Goal: Information Seeking & Learning: Learn about a topic

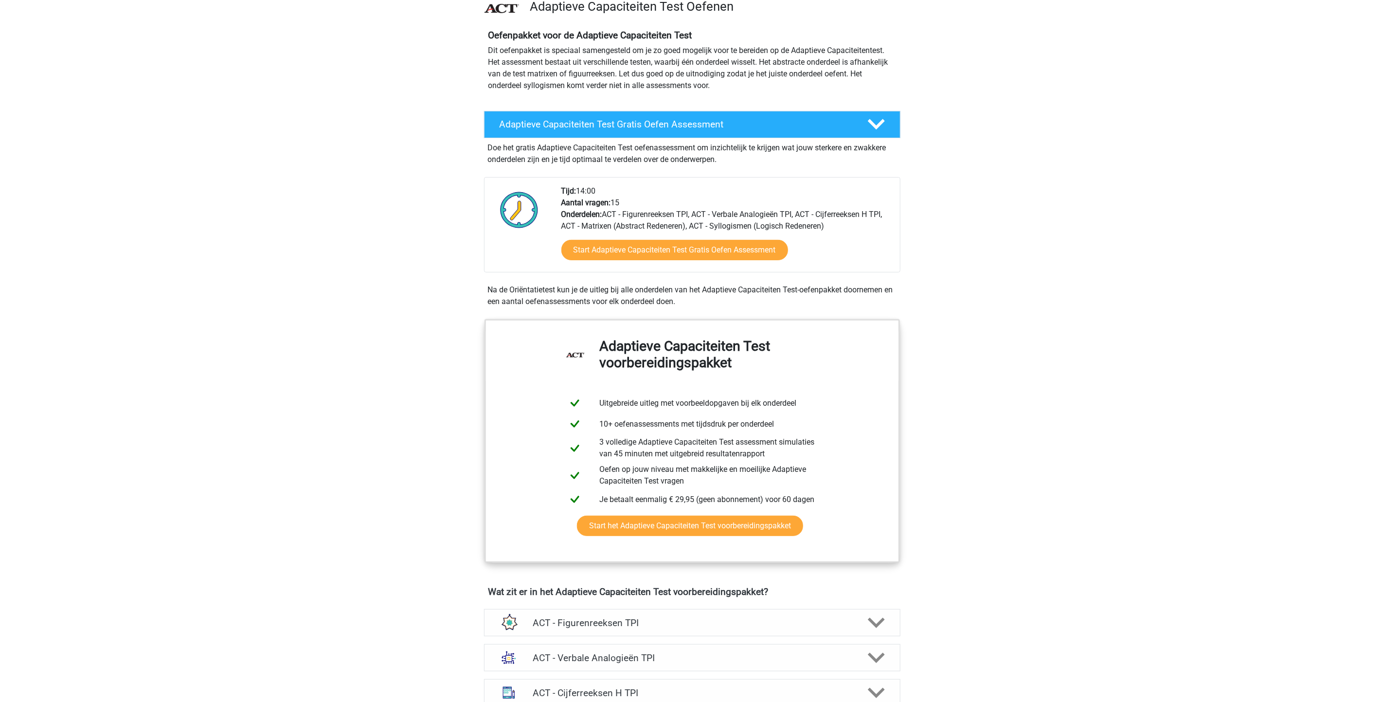
scroll to position [146, 0]
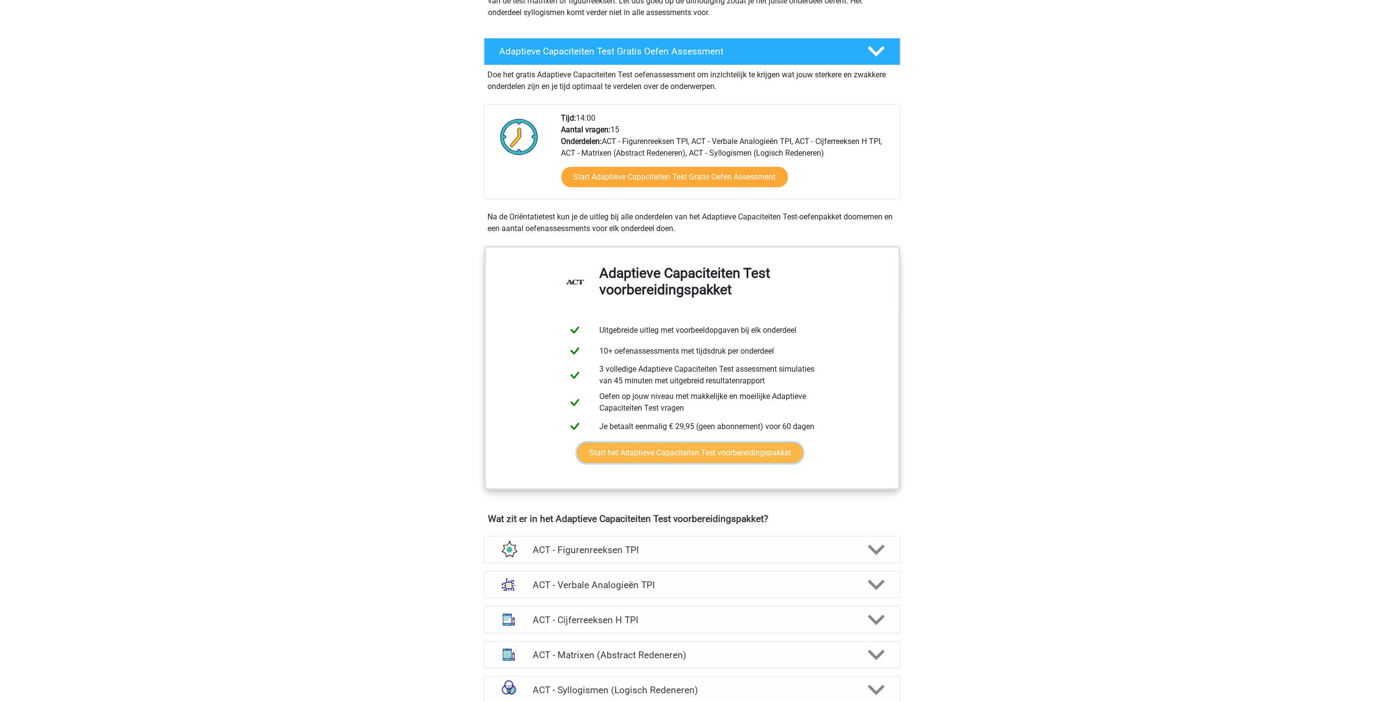
click at [731, 450] on link "Start het Adaptieve Capaciteiten Test voorbereidingspakket" at bounding box center [690, 453] width 226 height 20
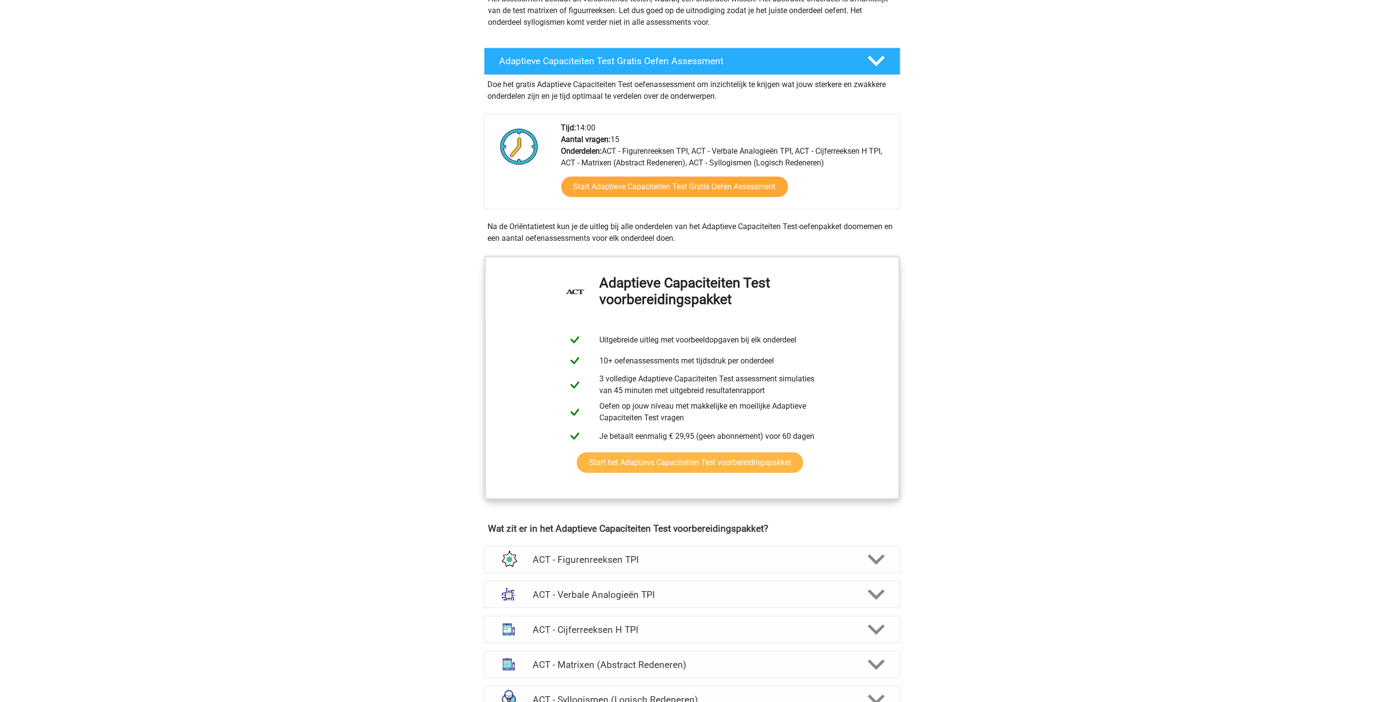
scroll to position [0, 0]
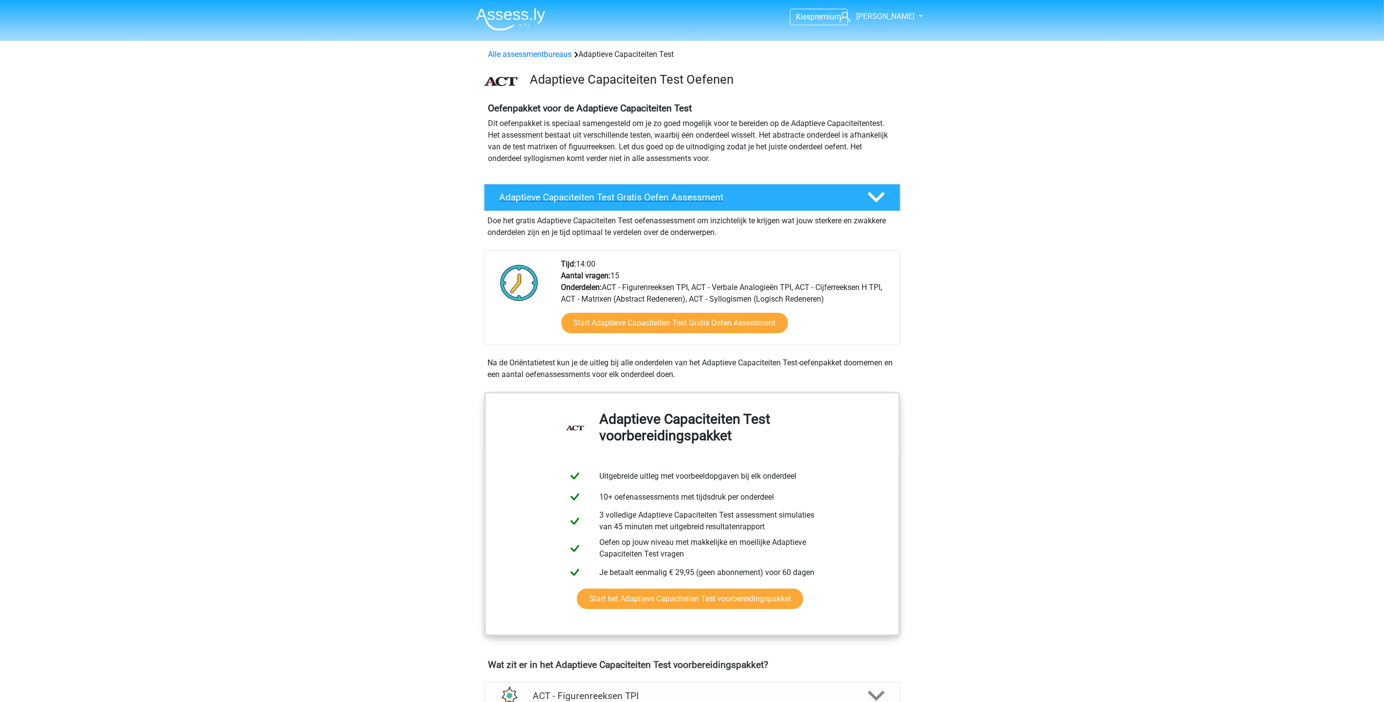
click at [877, 197] on icon at bounding box center [876, 197] width 17 height 17
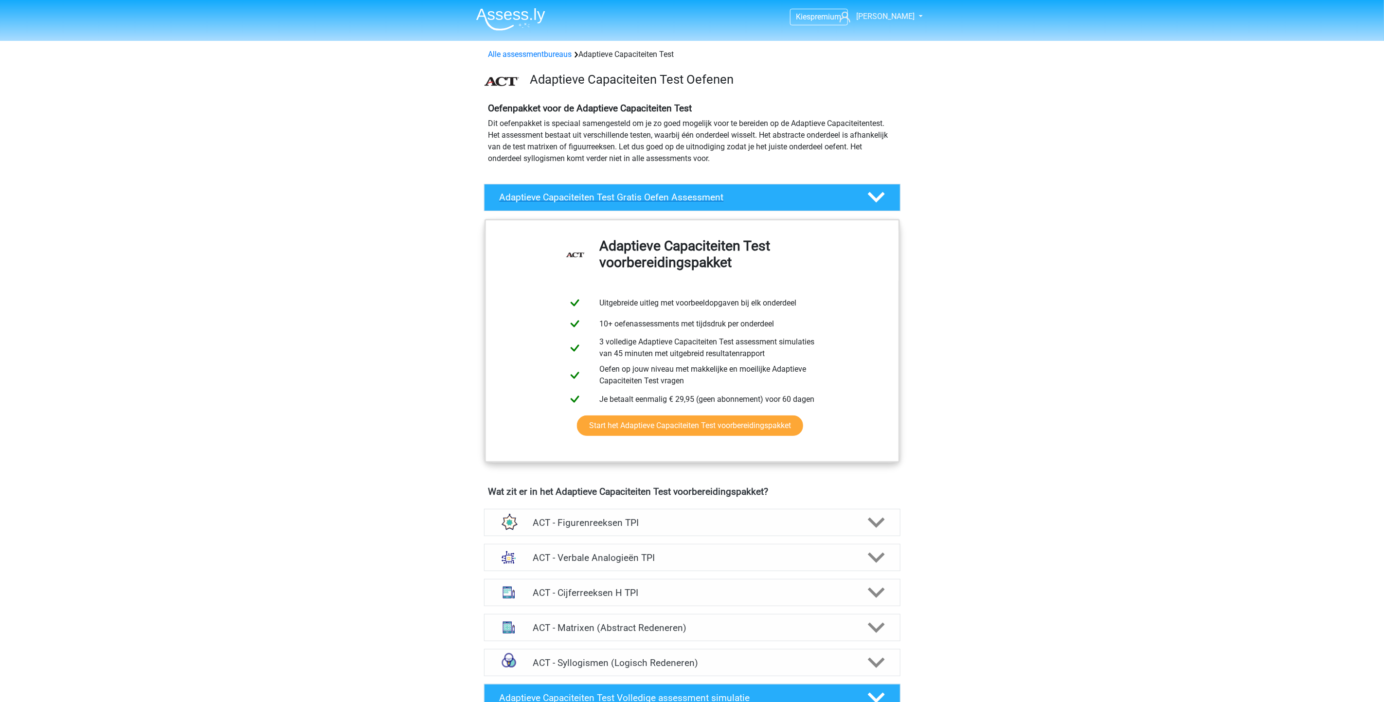
click at [877, 197] on icon at bounding box center [876, 197] width 17 height 17
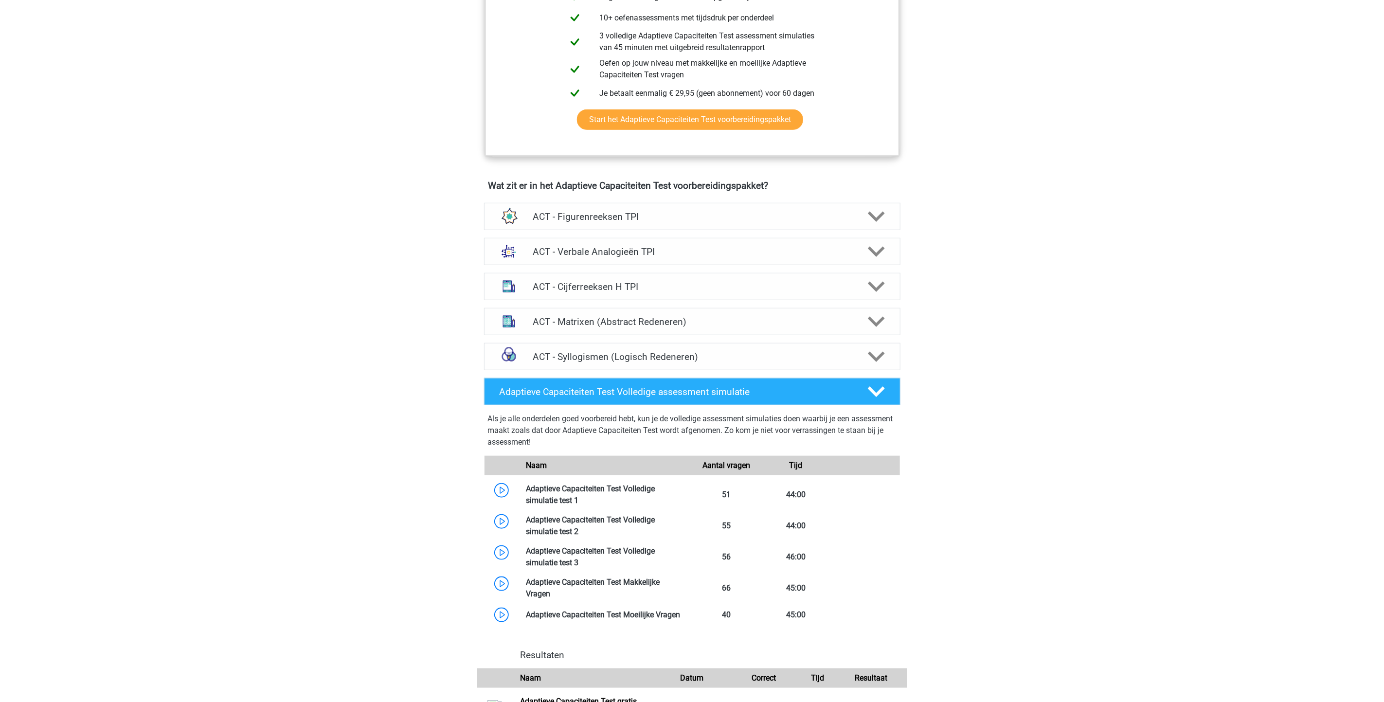
scroll to position [511, 0]
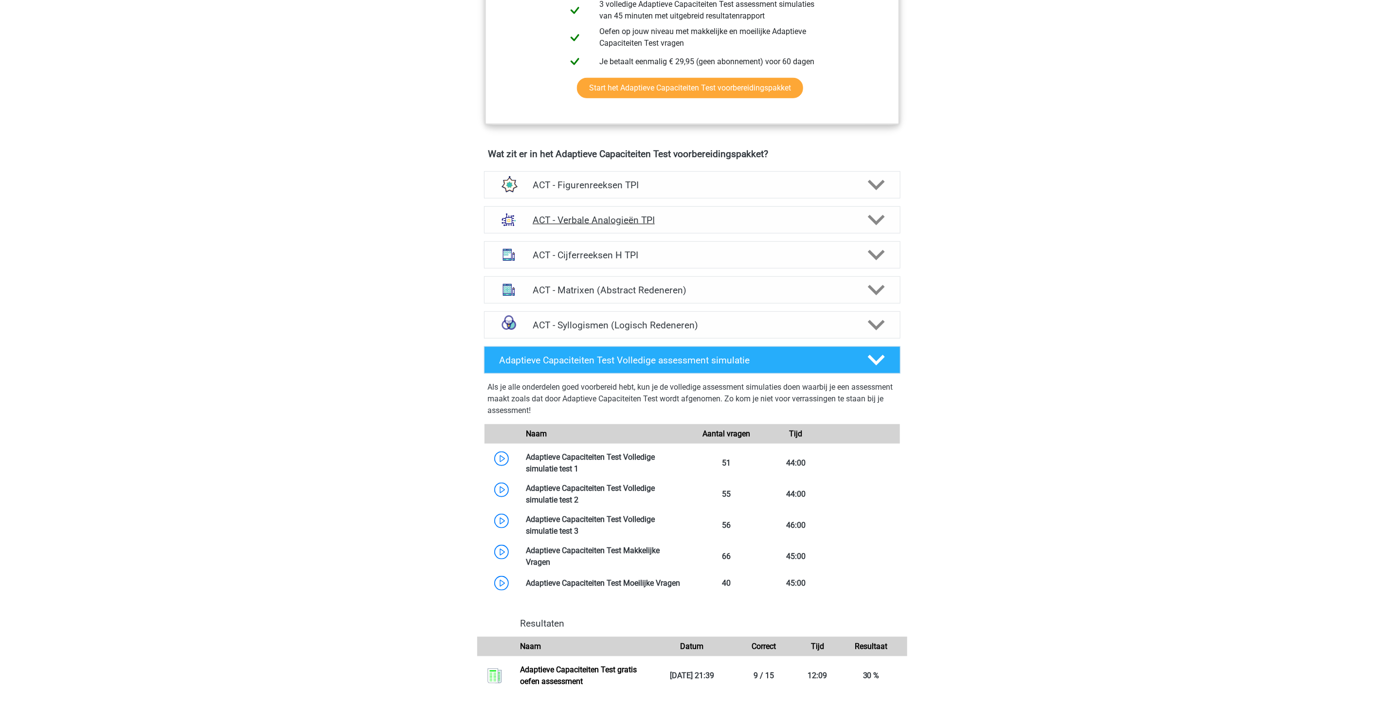
click at [873, 217] on icon at bounding box center [876, 220] width 17 height 17
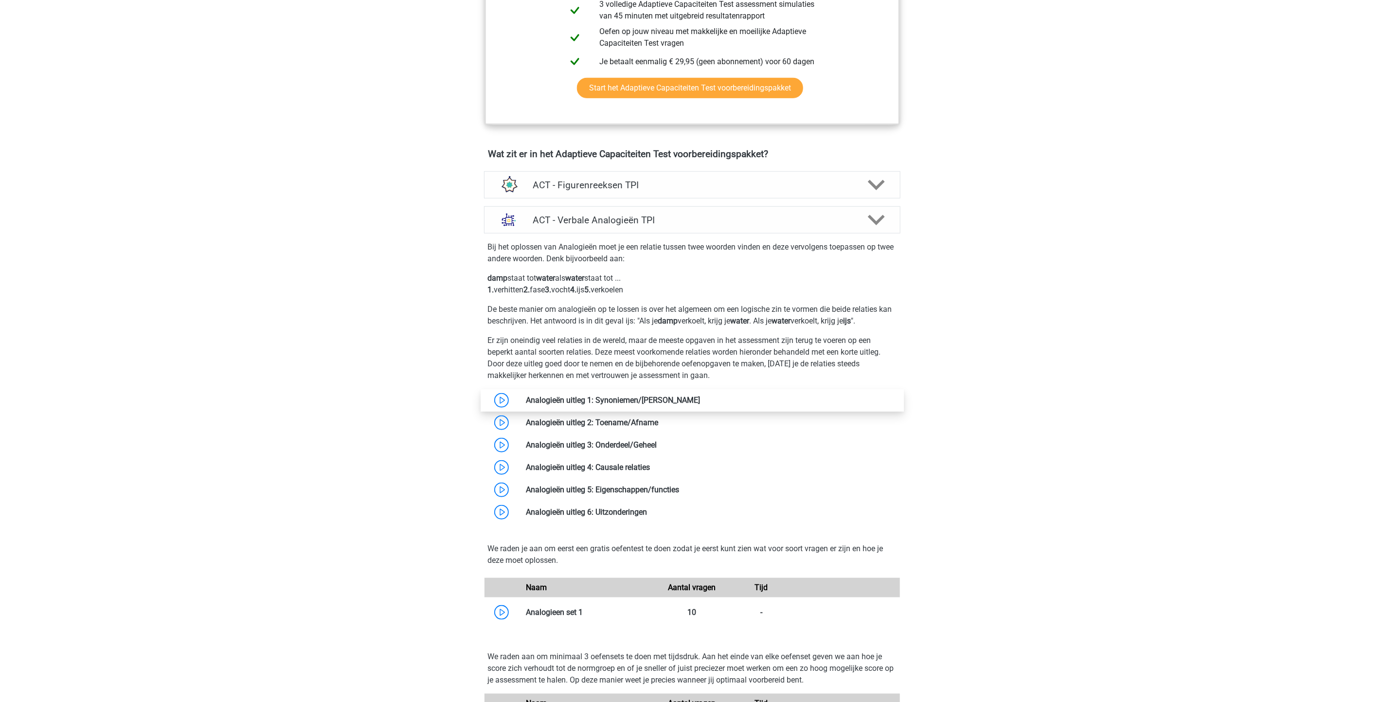
click at [701, 403] on link at bounding box center [701, 399] width 0 height 9
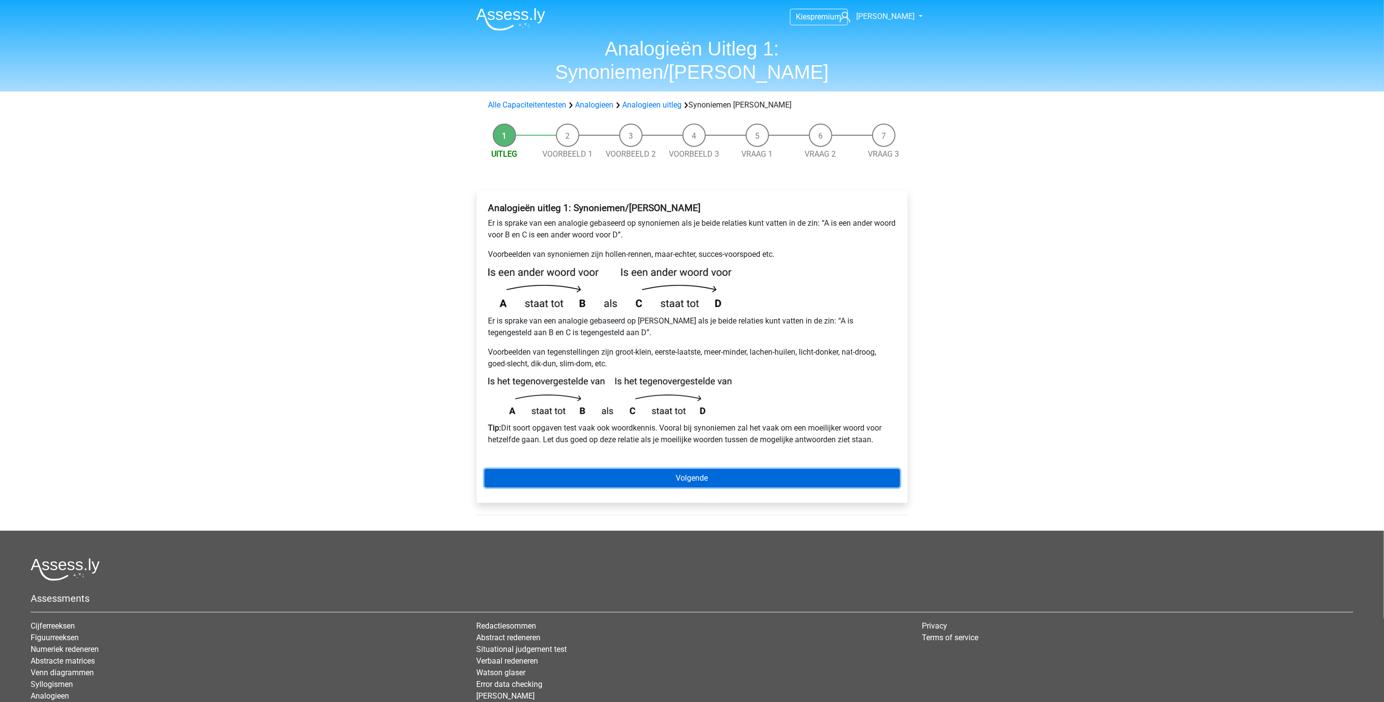
click at [622, 469] on link "Volgende" at bounding box center [692, 478] width 415 height 18
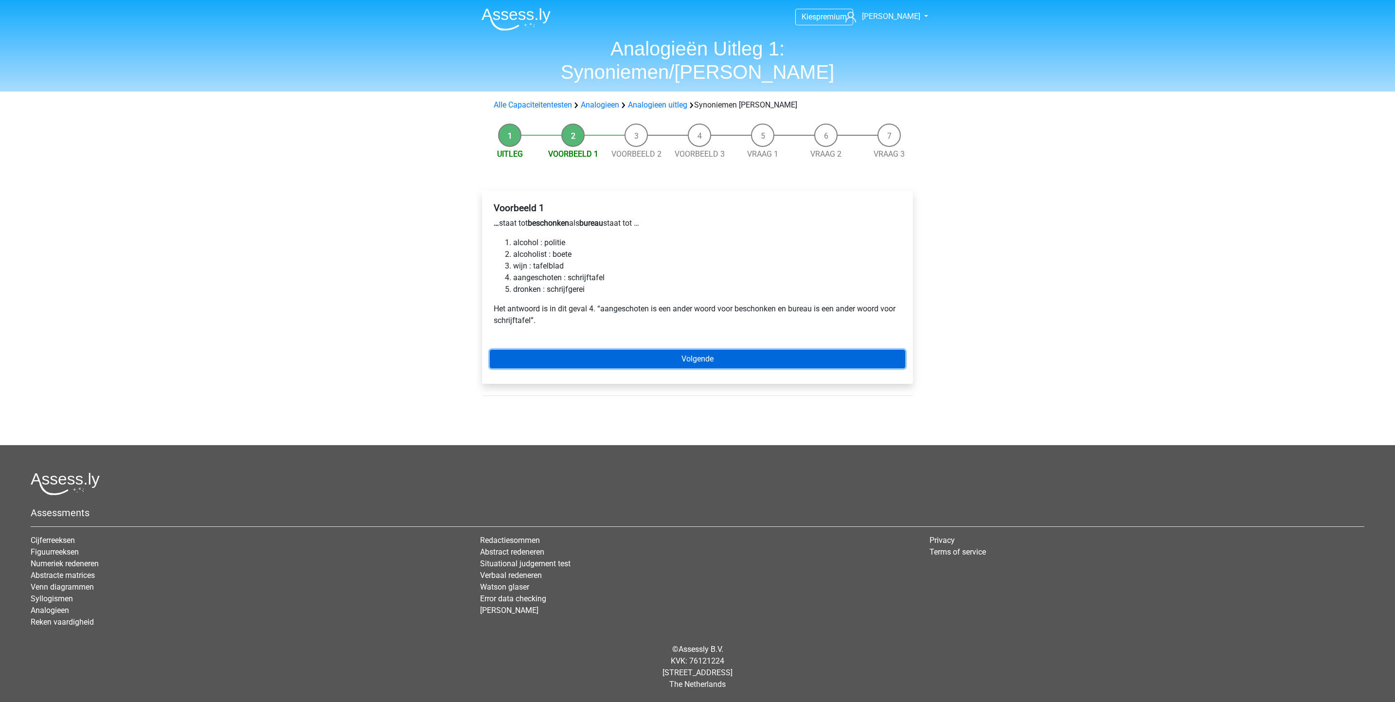
click at [647, 350] on link "Volgende" at bounding box center [697, 359] width 415 height 18
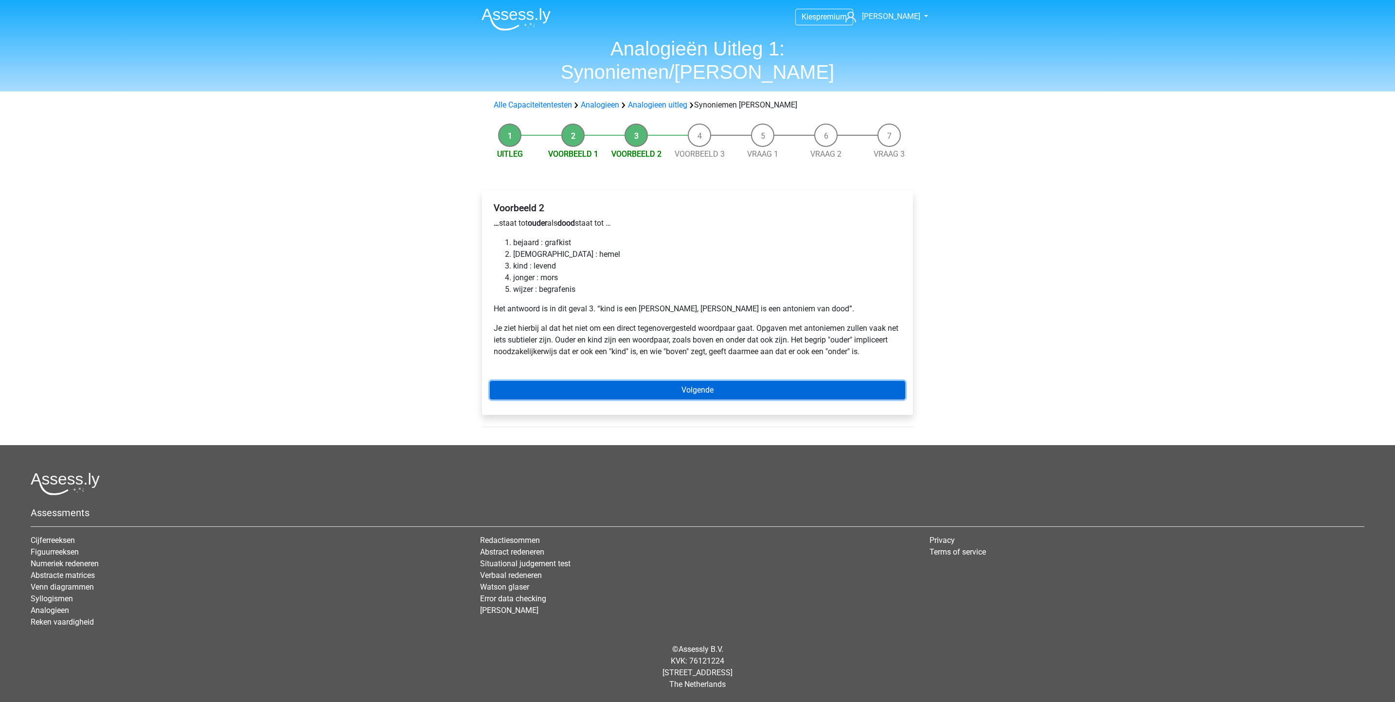
click at [724, 381] on link "Volgende" at bounding box center [697, 390] width 415 height 18
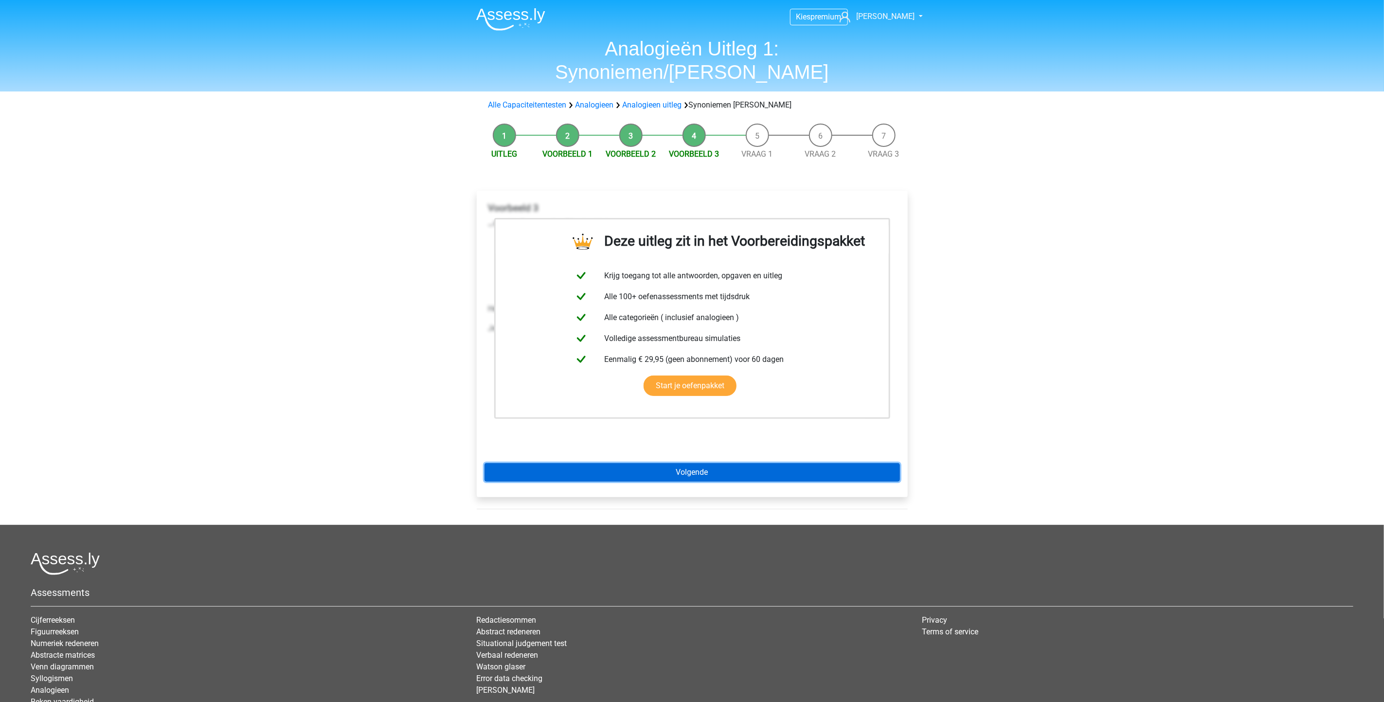
click at [689, 463] on link "Volgende" at bounding box center [692, 472] width 415 height 18
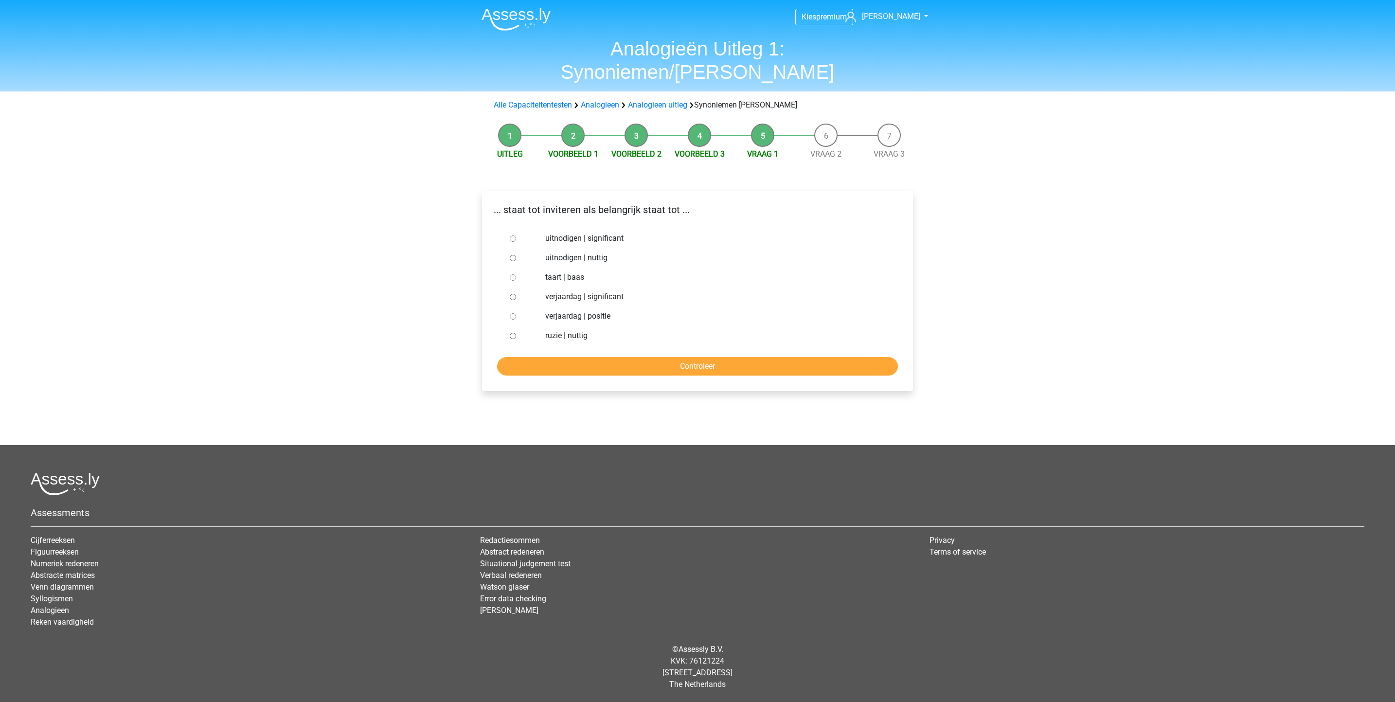
click at [587, 252] on label "uitnodigen | nuttig" at bounding box center [713, 258] width 337 height 12
click at [516, 255] on input "uitnodigen | nuttig" at bounding box center [513, 258] width 6 height 6
radio input "true"
click at [677, 357] on input "Controleer" at bounding box center [697, 366] width 401 height 18
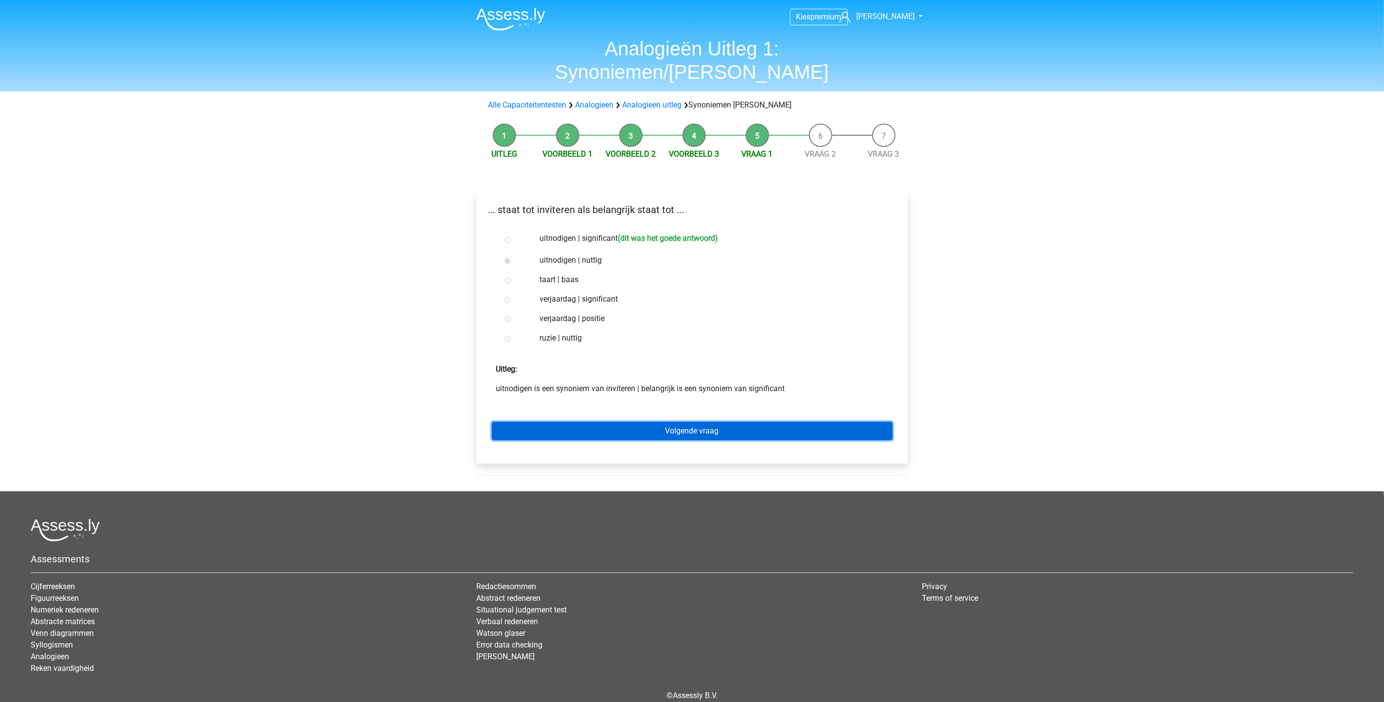
click at [689, 422] on link "Volgende vraag" at bounding box center [692, 431] width 401 height 18
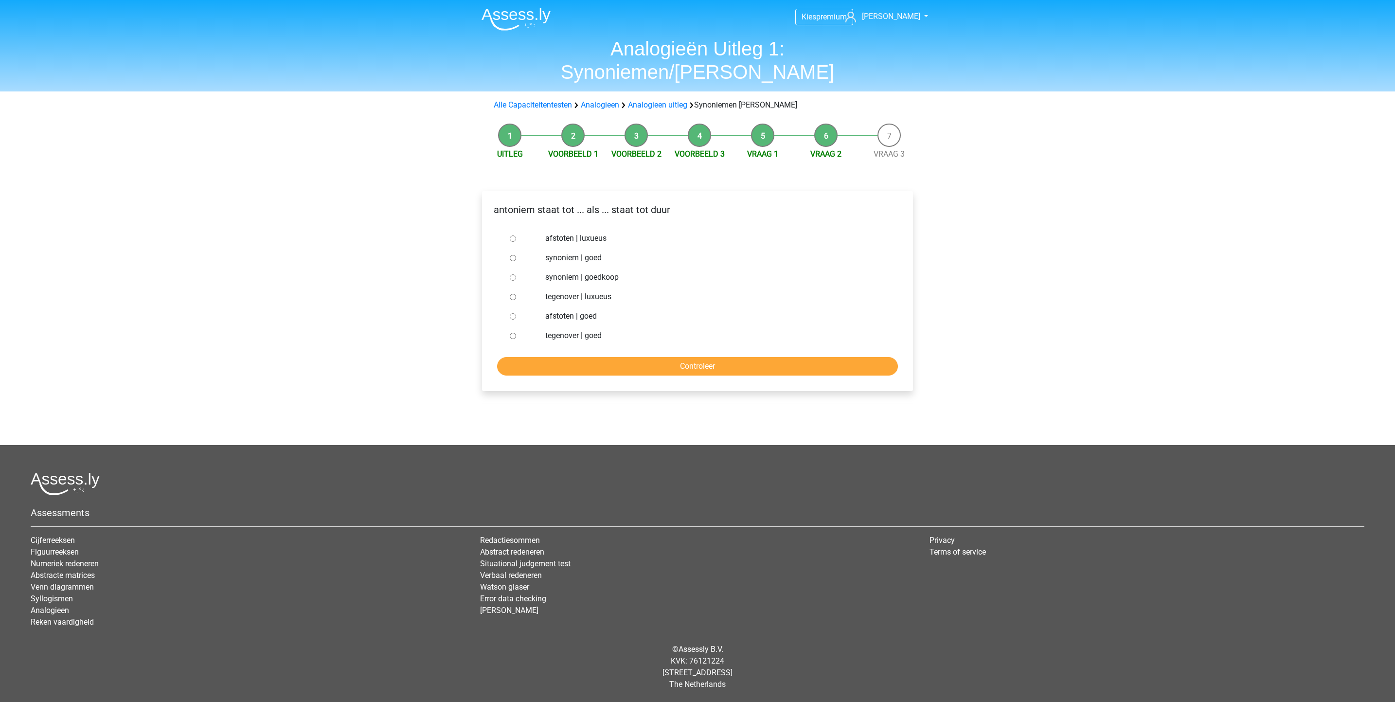
click at [597, 271] on label "synoniem | goedkoop" at bounding box center [713, 277] width 337 height 12
click at [516, 274] on input "synoniem | goedkoop" at bounding box center [513, 277] width 6 height 6
radio input "true"
click at [660, 357] on input "Controleer" at bounding box center [697, 366] width 401 height 18
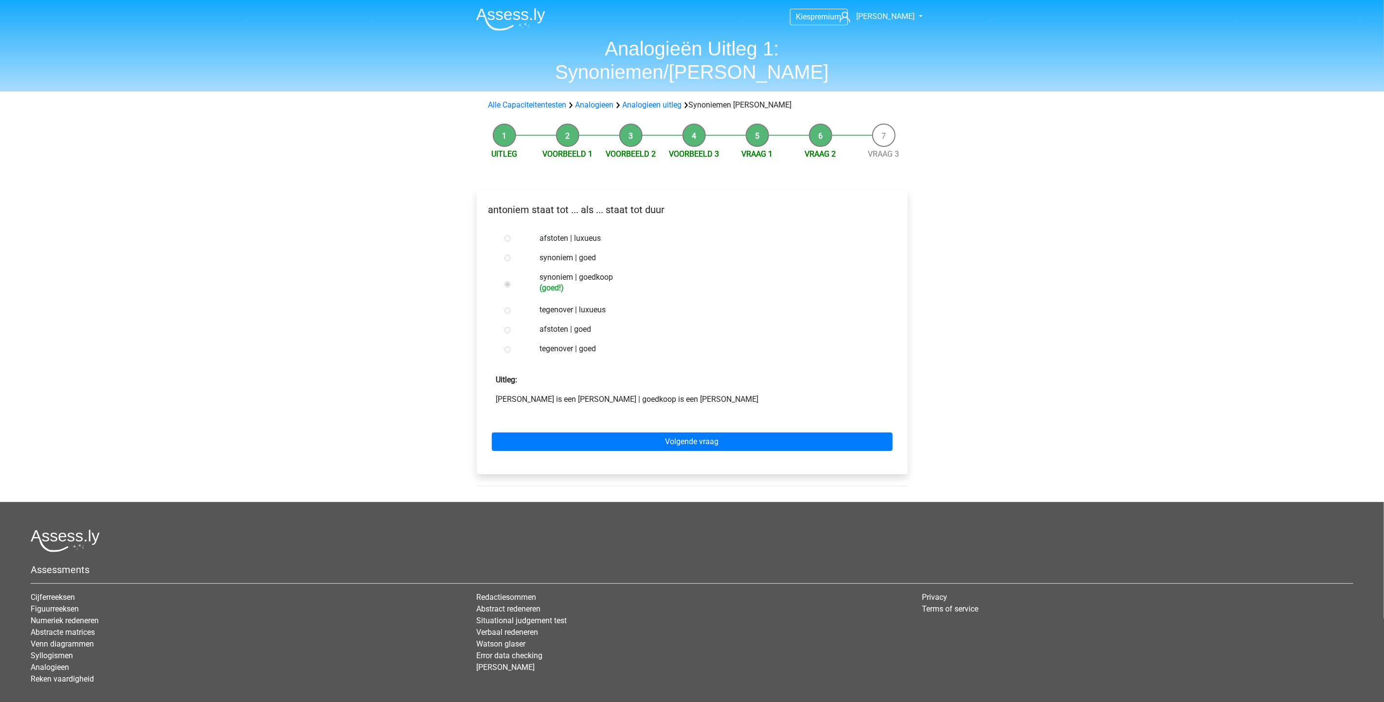
click at [698, 428] on div "Volgende vraag" at bounding box center [692, 440] width 415 height 54
click at [700, 432] on link "Volgende vraag" at bounding box center [692, 441] width 401 height 18
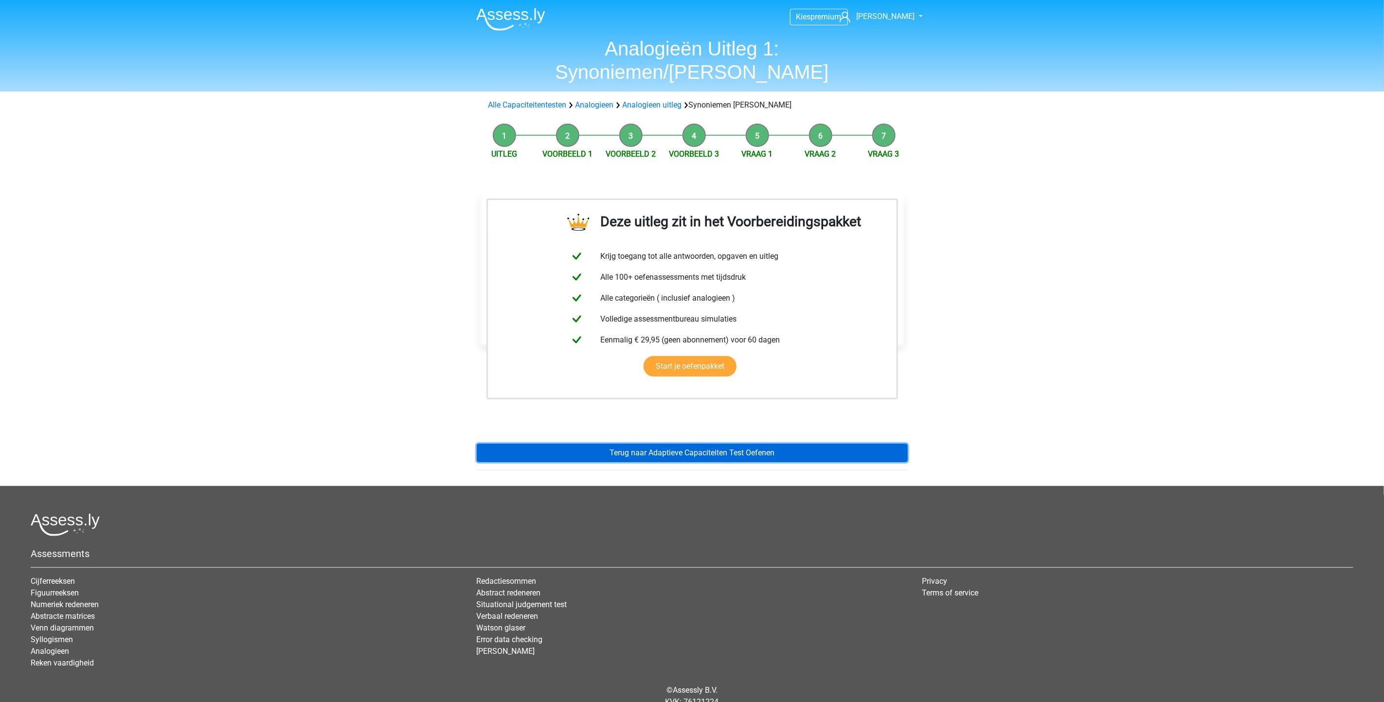
click at [705, 444] on link "Terug naar Adaptieve Capaciteiten Test Oefenen" at bounding box center [692, 453] width 431 height 18
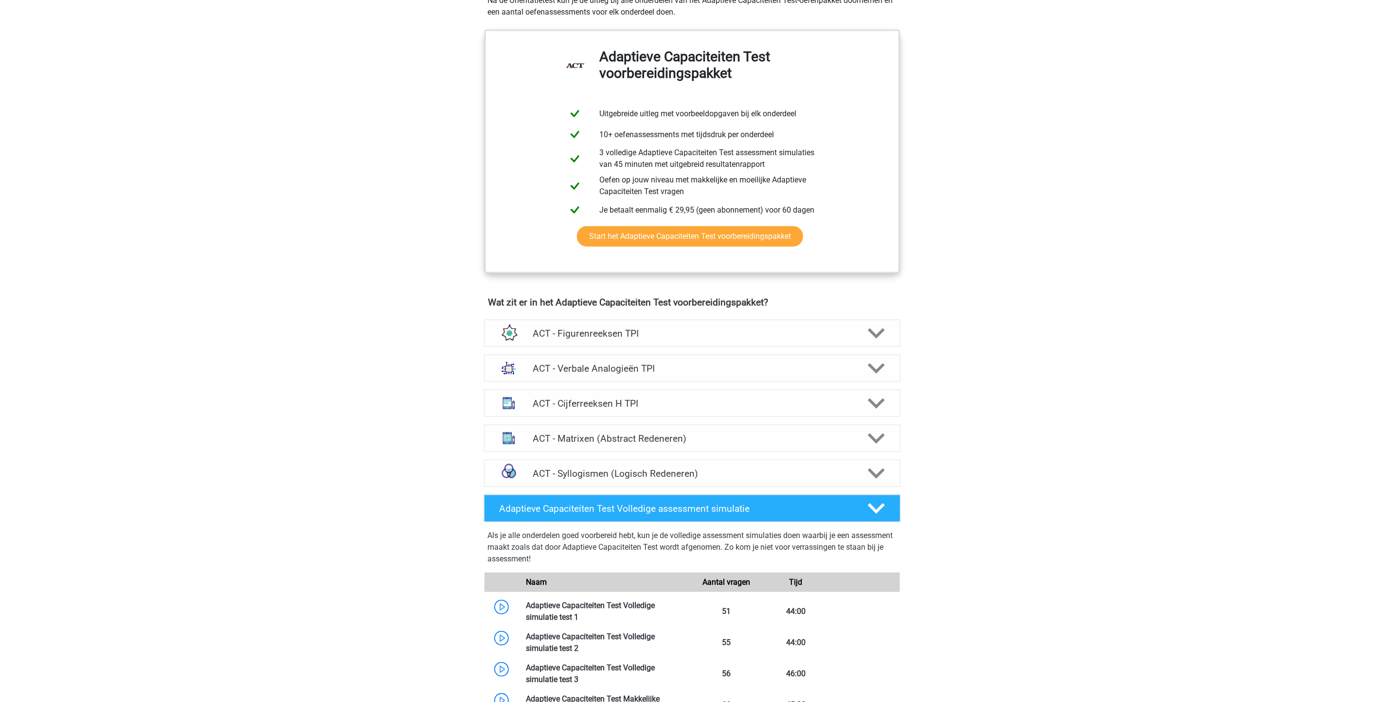
scroll to position [365, 0]
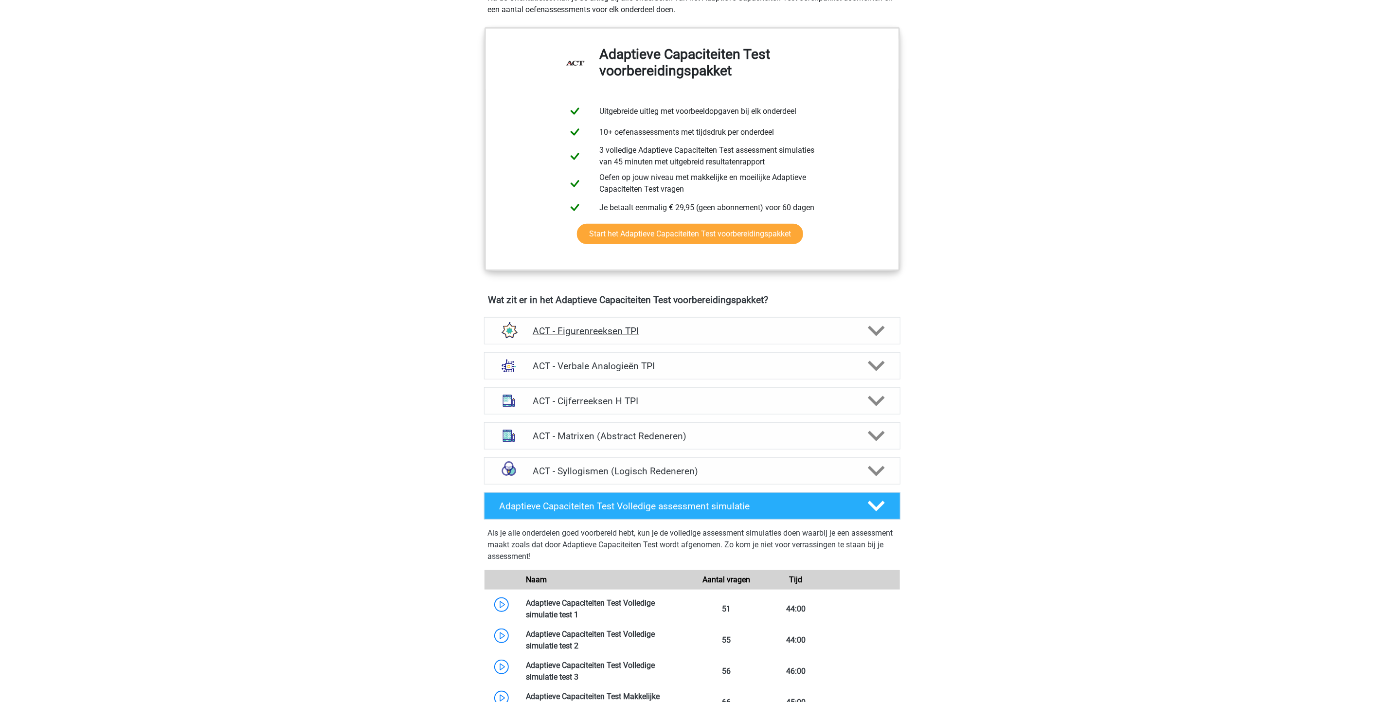
click at [619, 335] on h4 "ACT - Figurenreeksen TPI" at bounding box center [692, 330] width 319 height 11
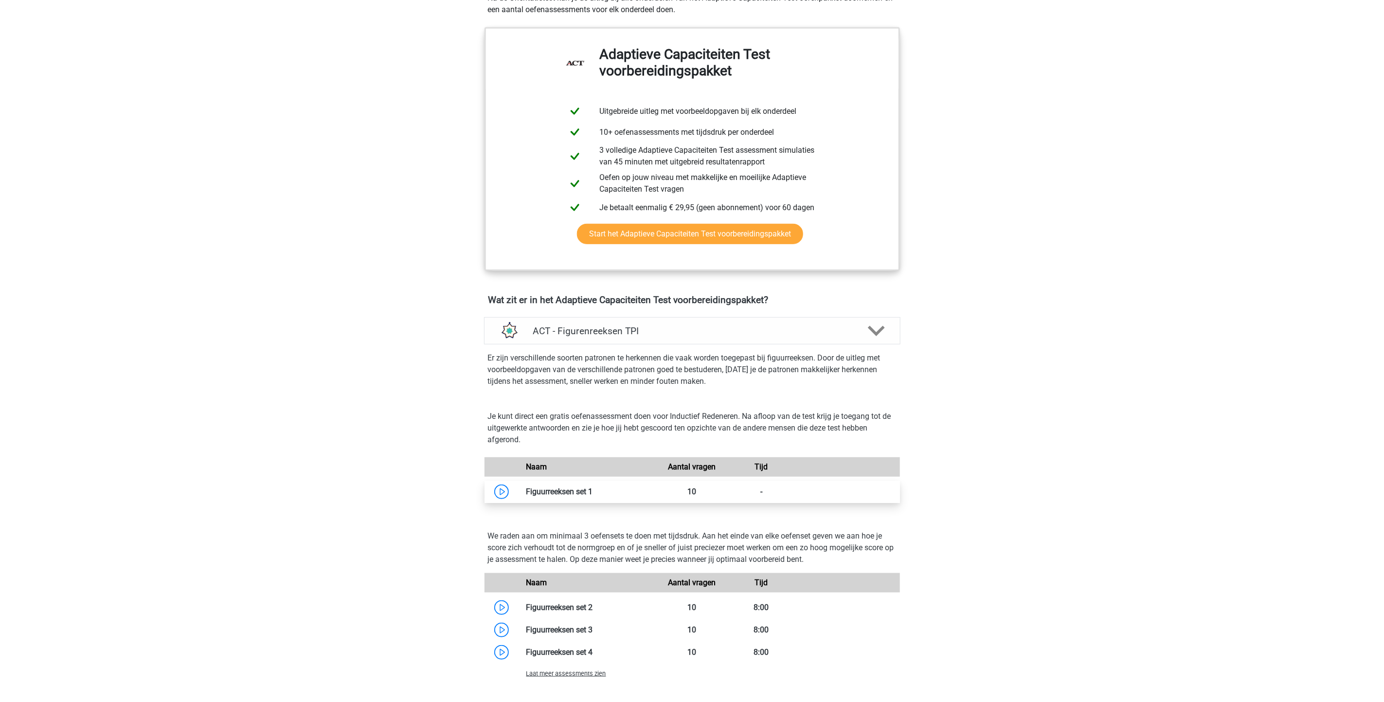
click at [593, 494] on link at bounding box center [593, 491] width 0 height 9
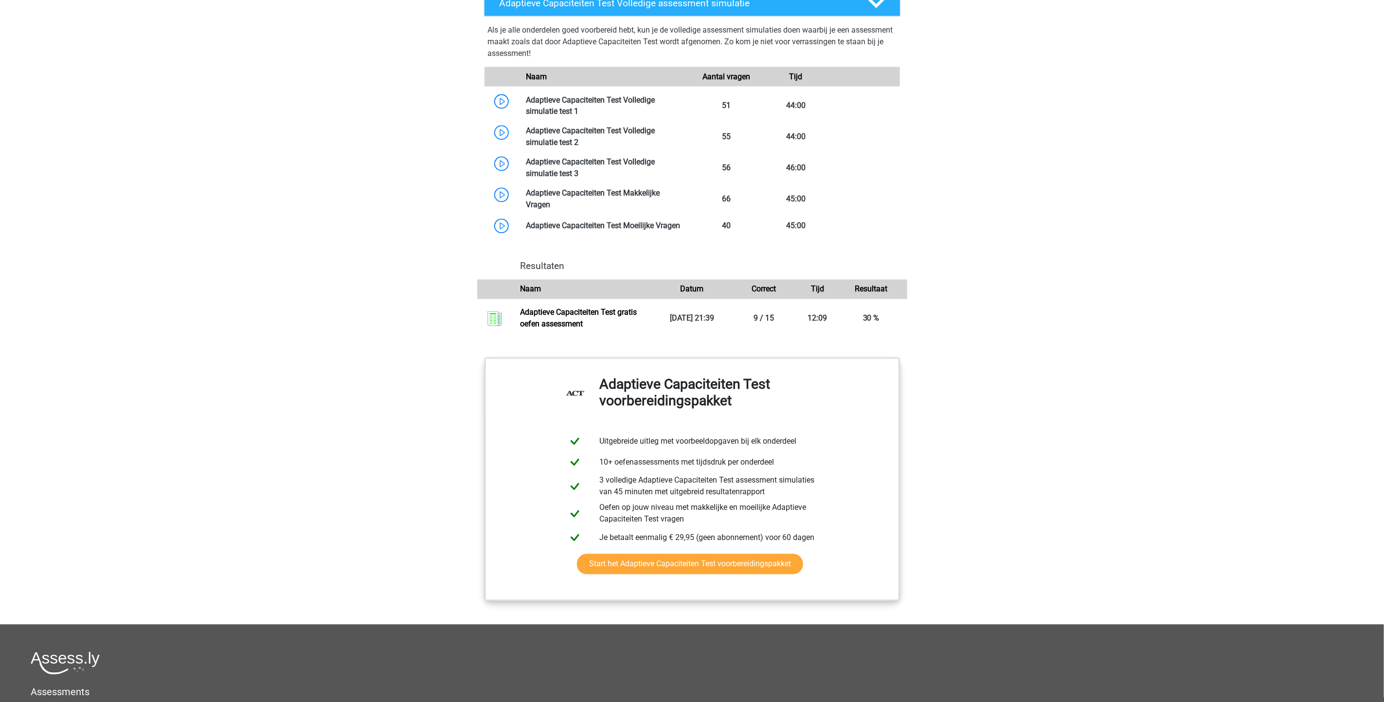
scroll to position [1313, 0]
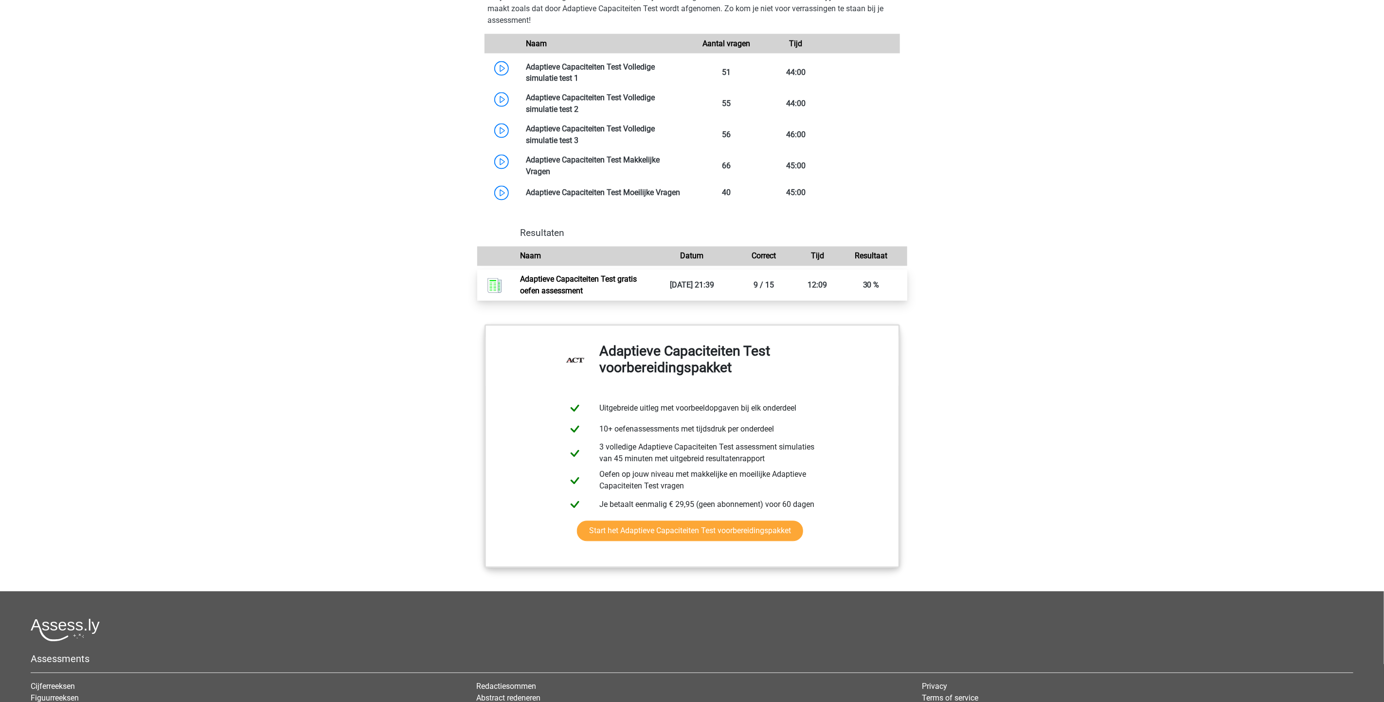
click at [560, 288] on link "Adaptieve Capaciteiten Test gratis oefen assessment" at bounding box center [578, 285] width 117 height 21
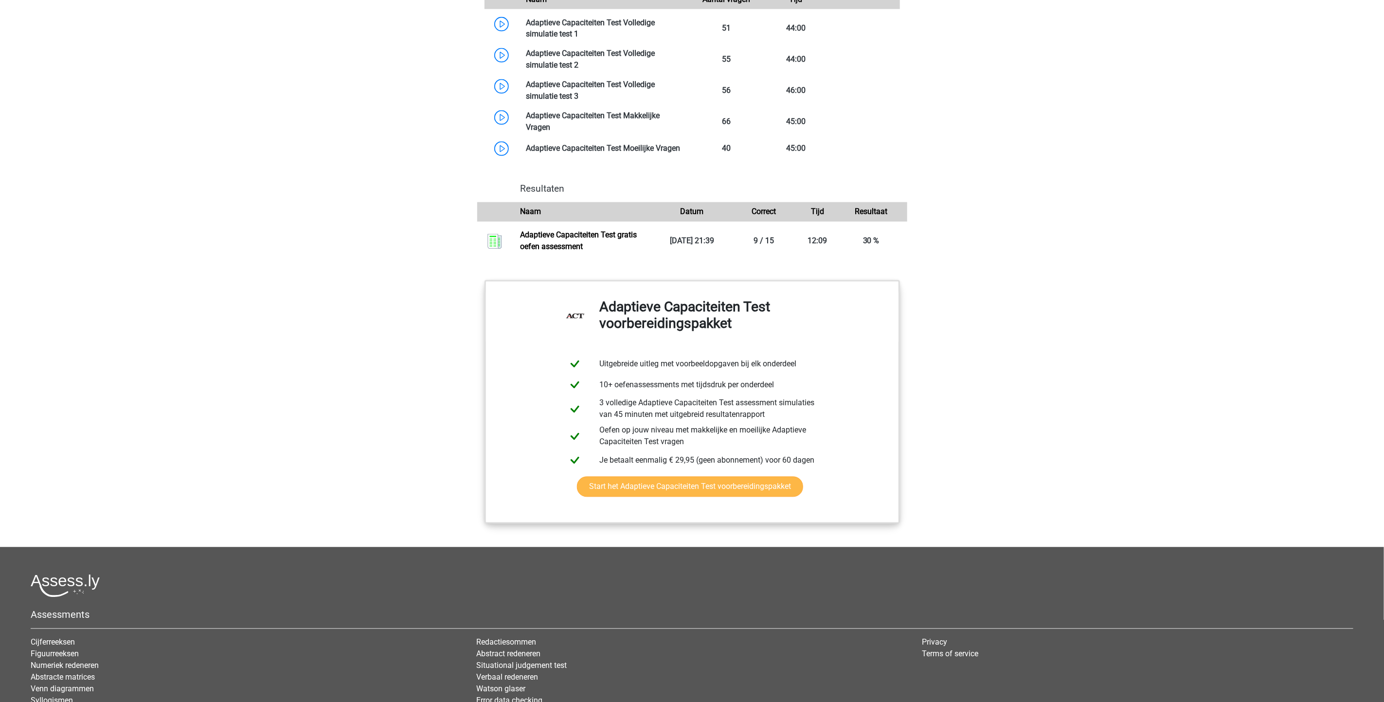
scroll to position [1168, 0]
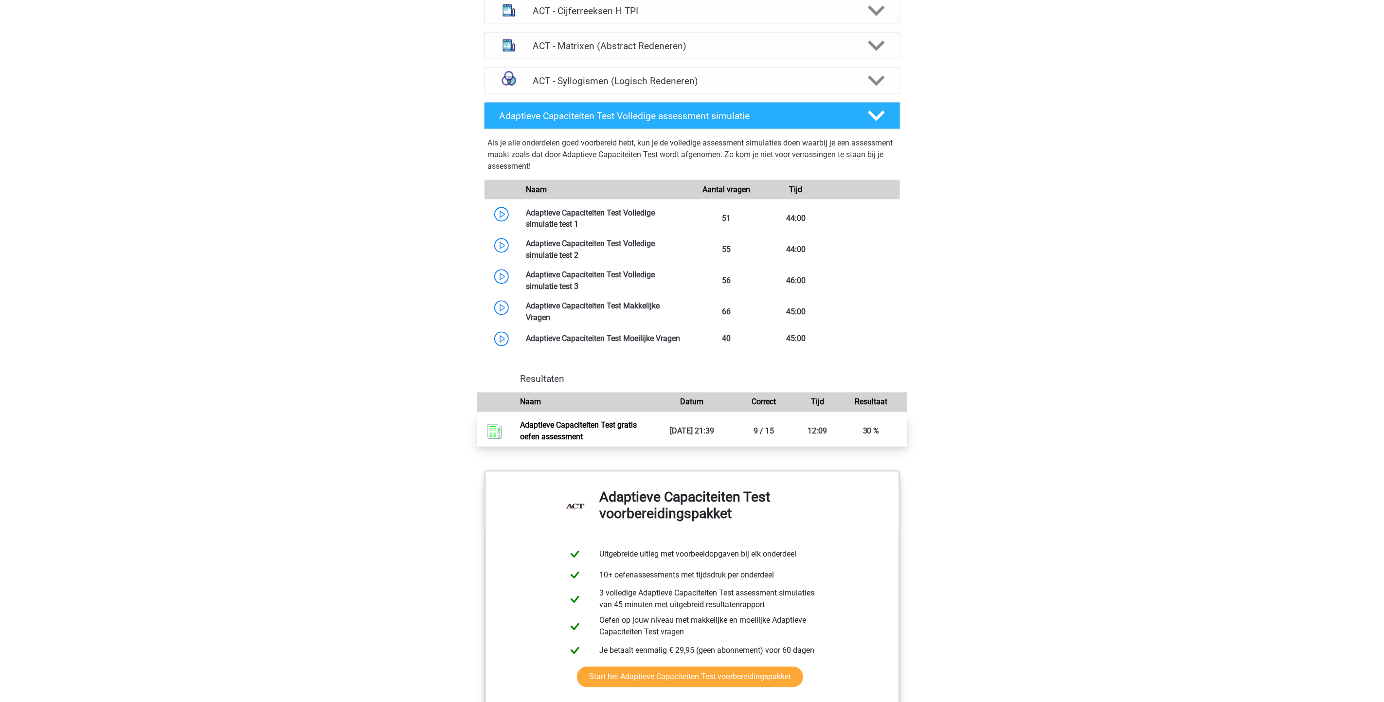
click at [549, 429] on link "Adaptieve Capaciteiten Test gratis oefen assessment" at bounding box center [578, 431] width 117 height 21
click at [637, 432] on link "Adaptieve Capaciteiten Test gratis oefen assessment" at bounding box center [578, 431] width 117 height 21
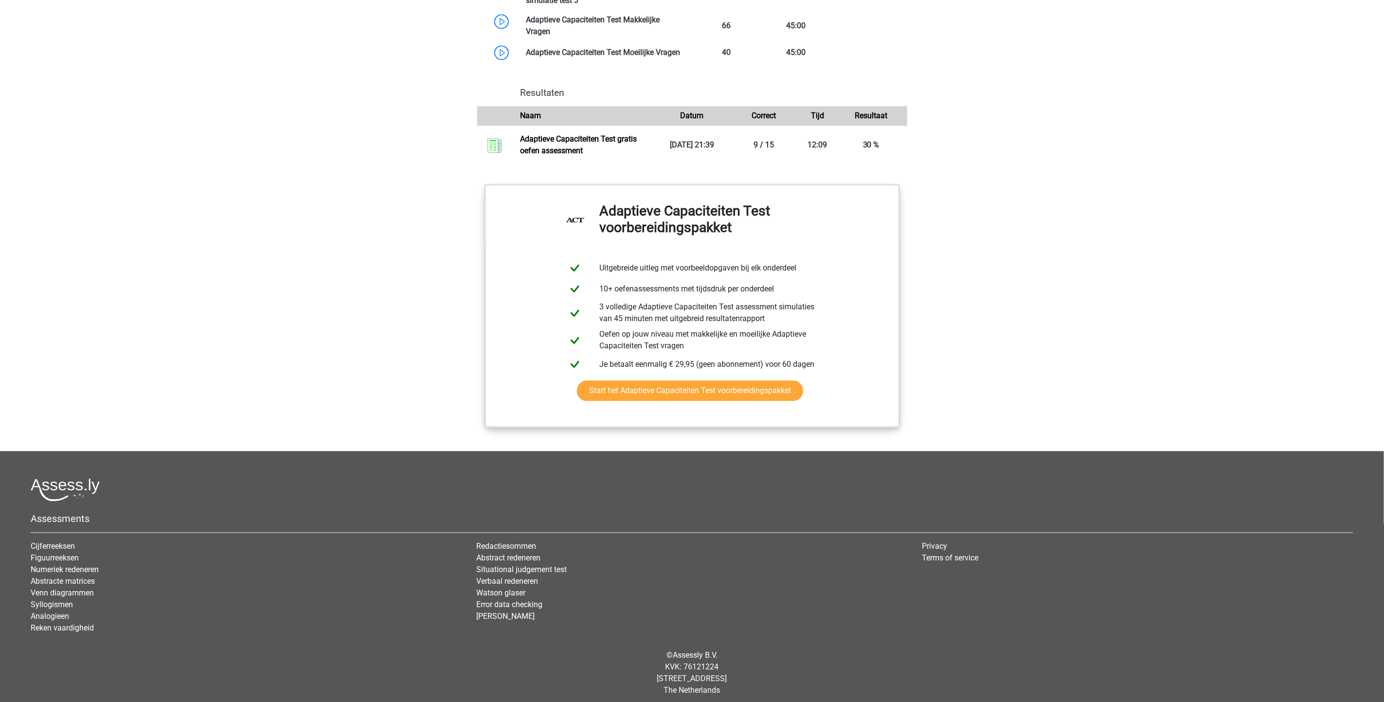
scroll to position [1461, 0]
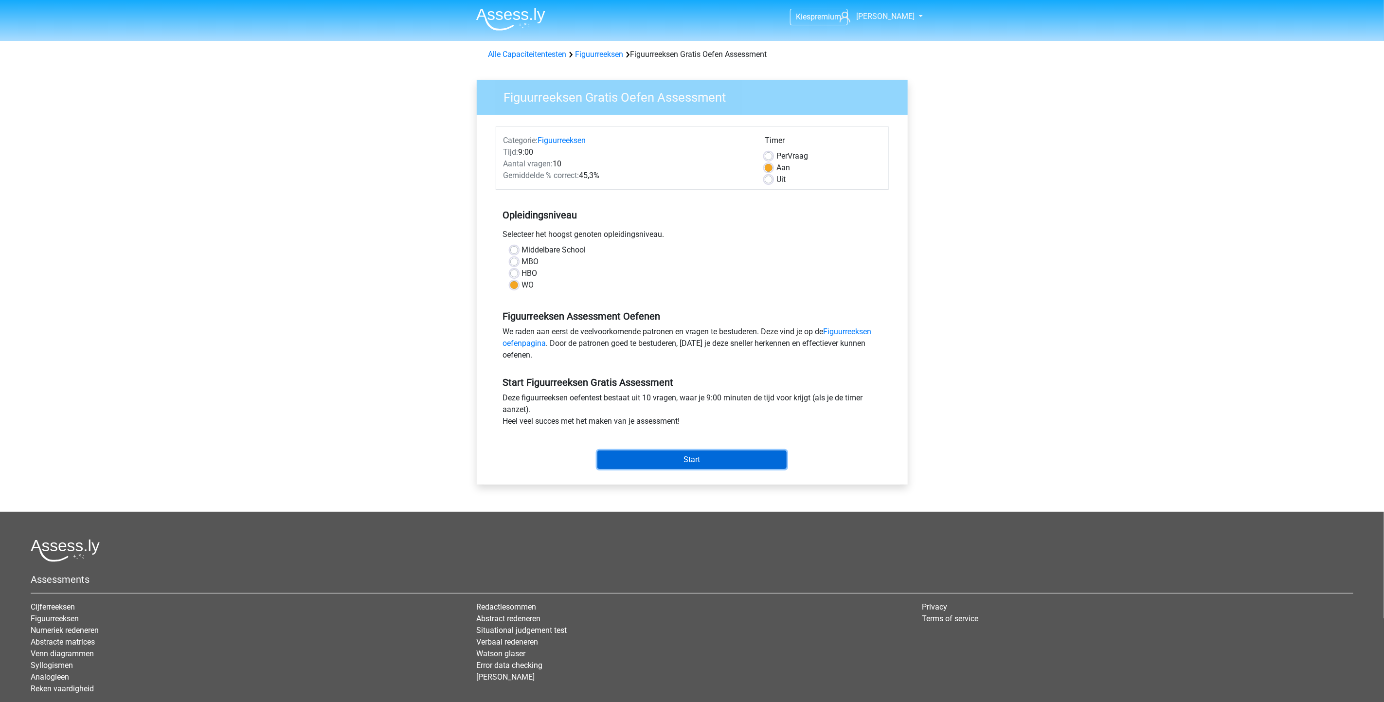
click at [647, 461] on input "Start" at bounding box center [691, 459] width 189 height 18
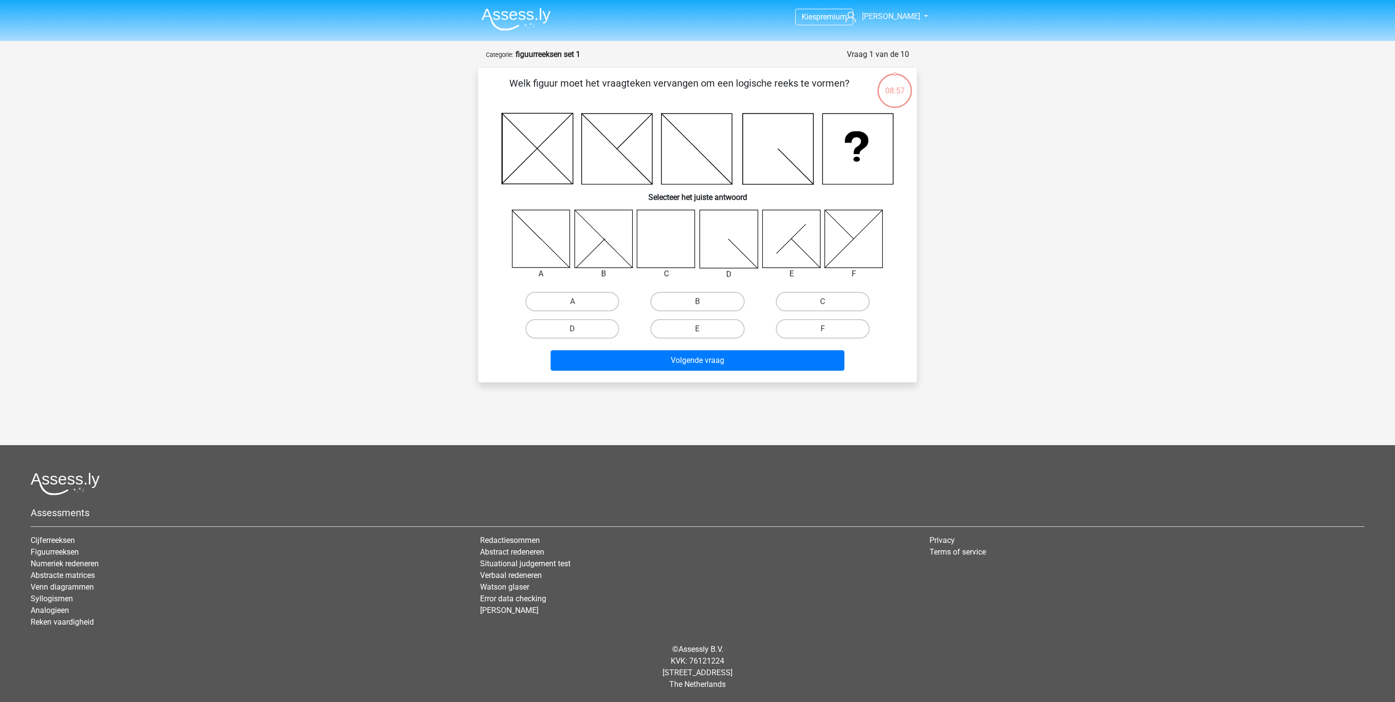
click at [663, 252] on icon at bounding box center [666, 239] width 58 height 58
click at [835, 300] on label "C" at bounding box center [823, 301] width 94 height 19
click at [829, 302] on input "C" at bounding box center [826, 305] width 6 height 6
radio input "true"
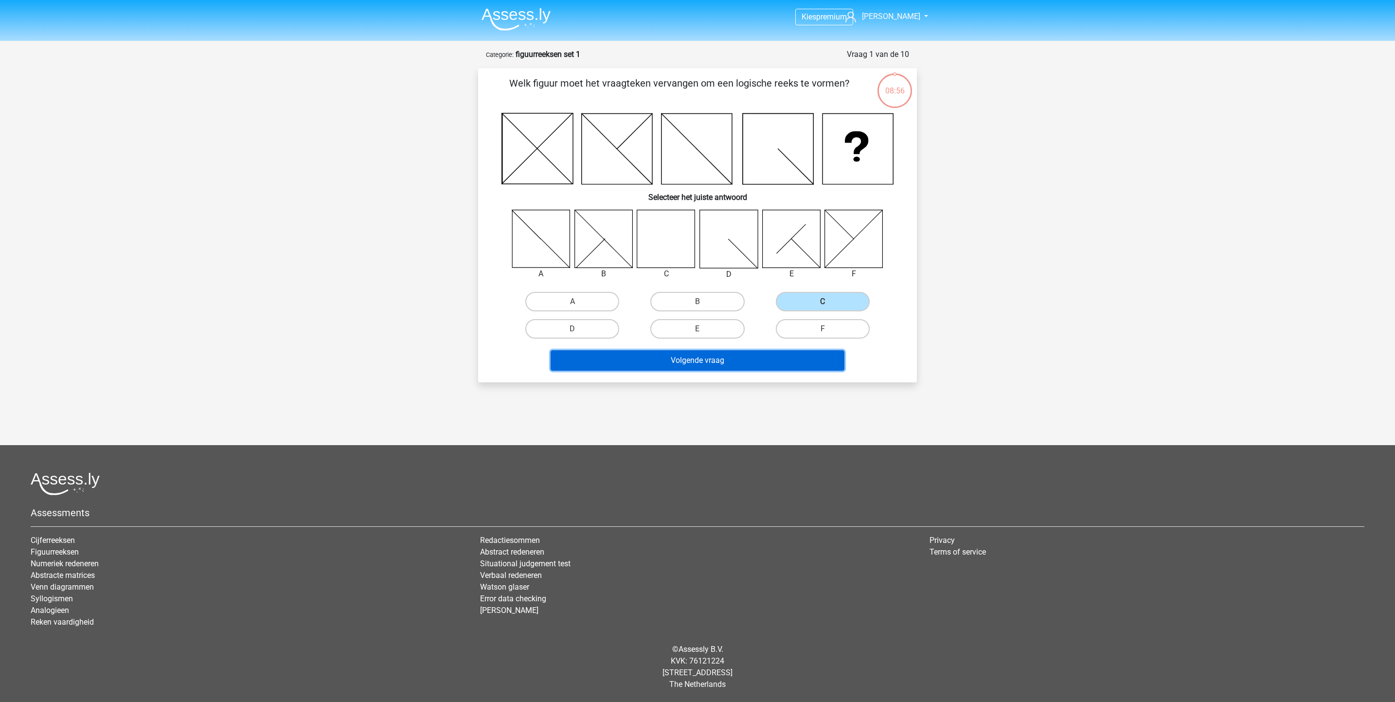
click at [787, 358] on button "Volgende vraag" at bounding box center [698, 360] width 294 height 20
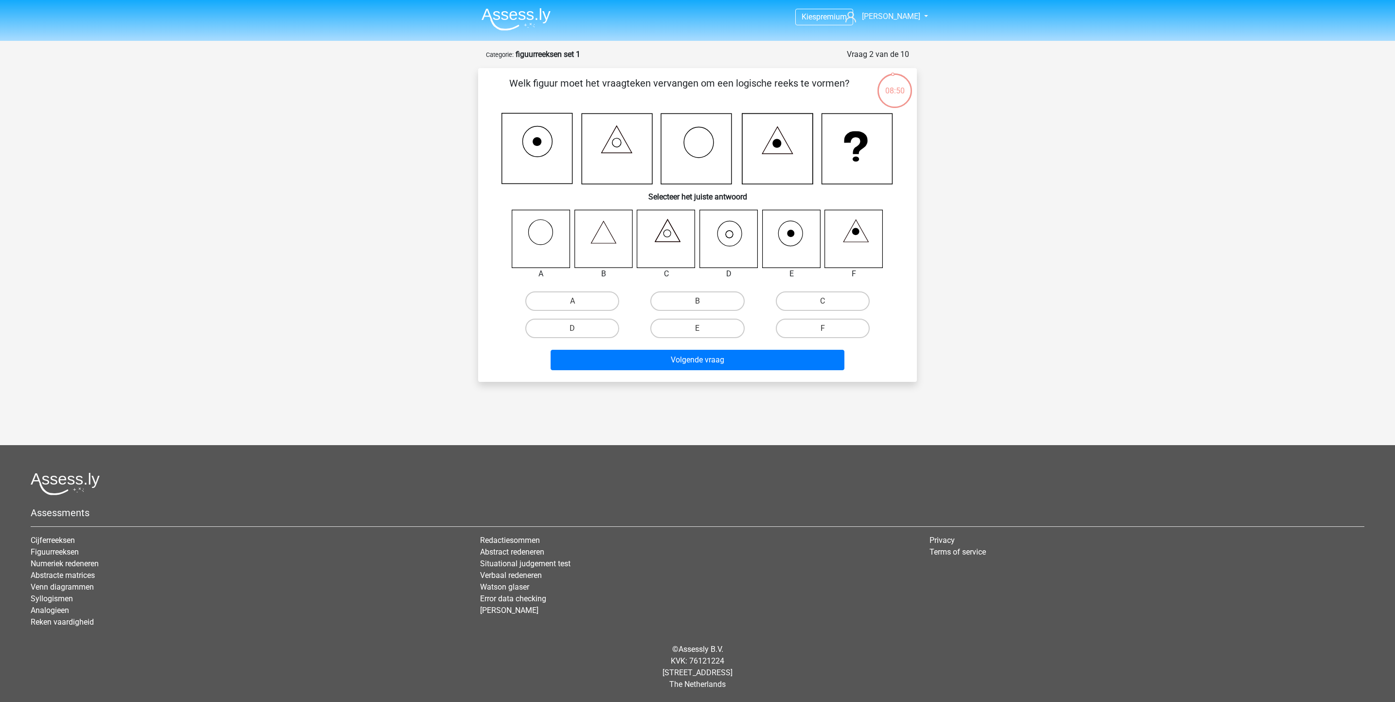
click at [727, 250] on icon at bounding box center [729, 239] width 58 height 58
click at [613, 328] on label "D" at bounding box center [572, 328] width 94 height 19
click at [579, 328] on input "D" at bounding box center [576, 331] width 6 height 6
radio input "true"
click at [641, 346] on div "Volgende vraag" at bounding box center [698, 358] width 408 height 32
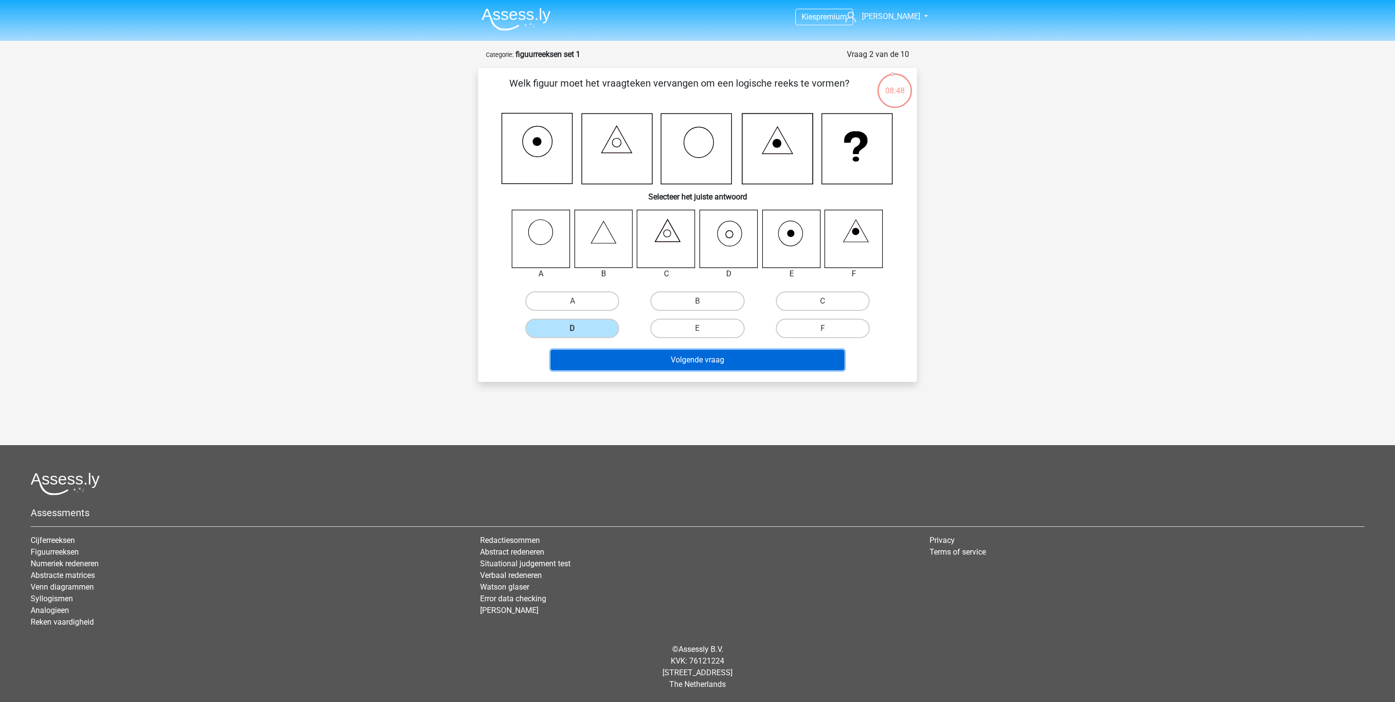
click at [647, 359] on button "Volgende vraag" at bounding box center [698, 360] width 294 height 20
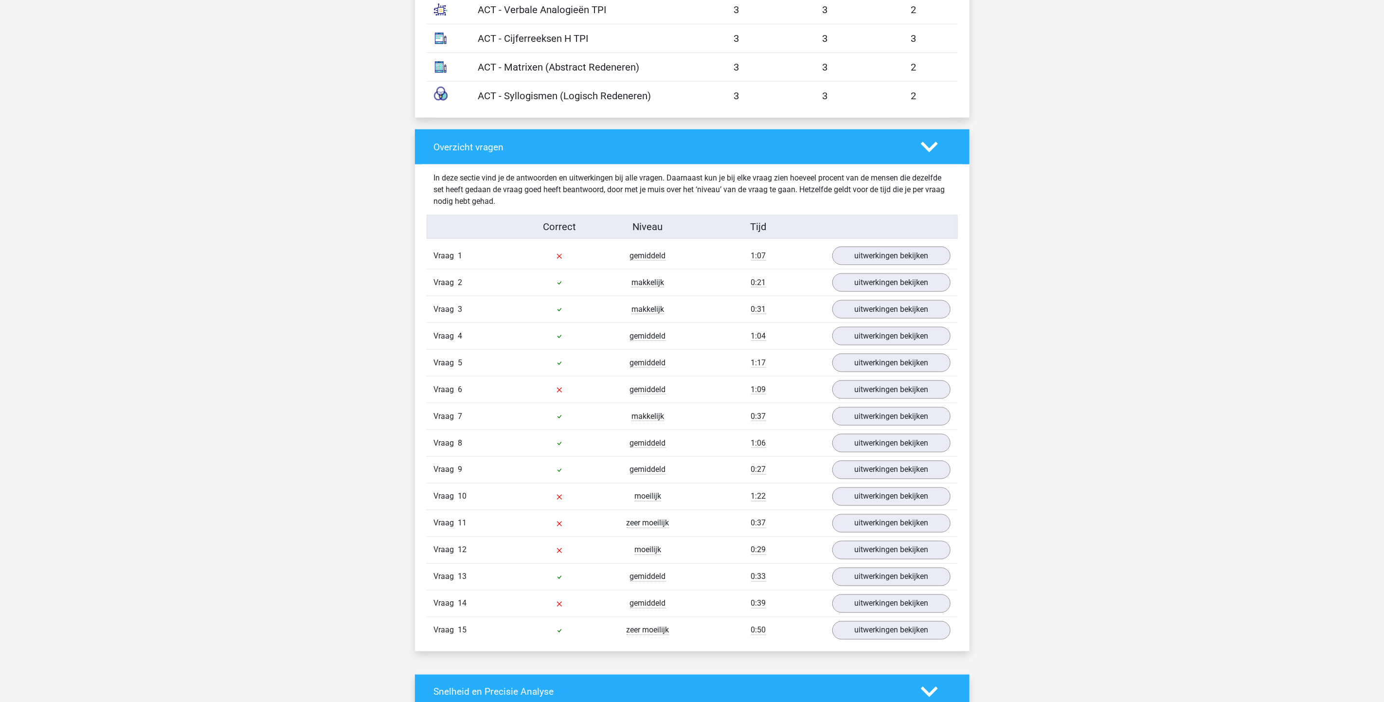
scroll to position [949, 0]
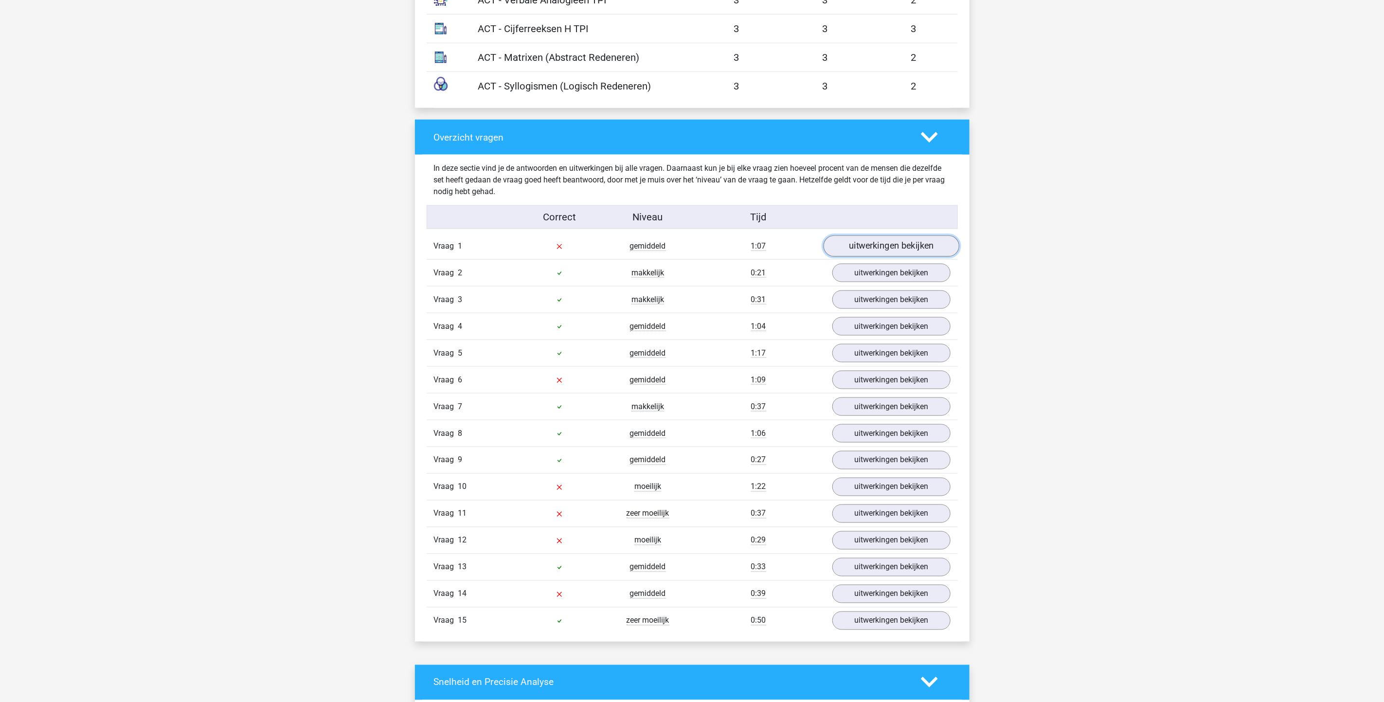
click at [893, 254] on link "uitwerkingen bekijken" at bounding box center [891, 245] width 136 height 21
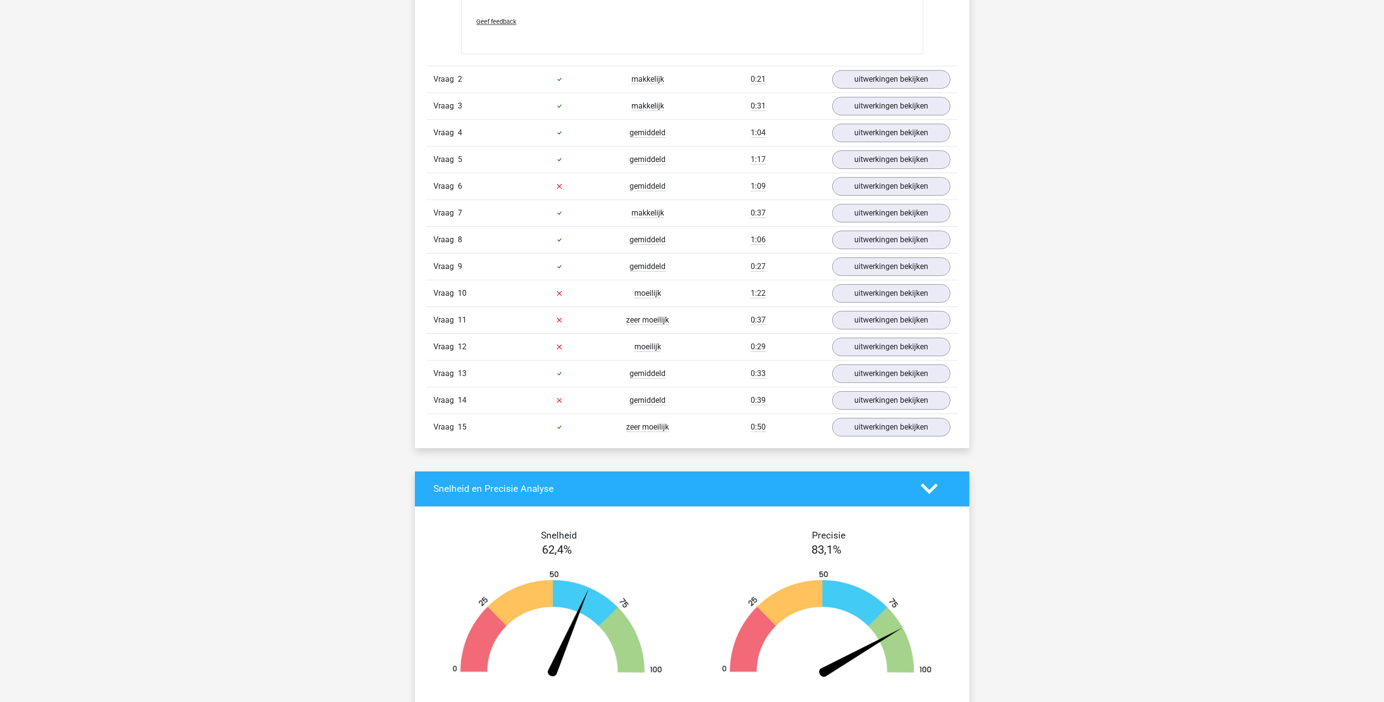
scroll to position [2043, 0]
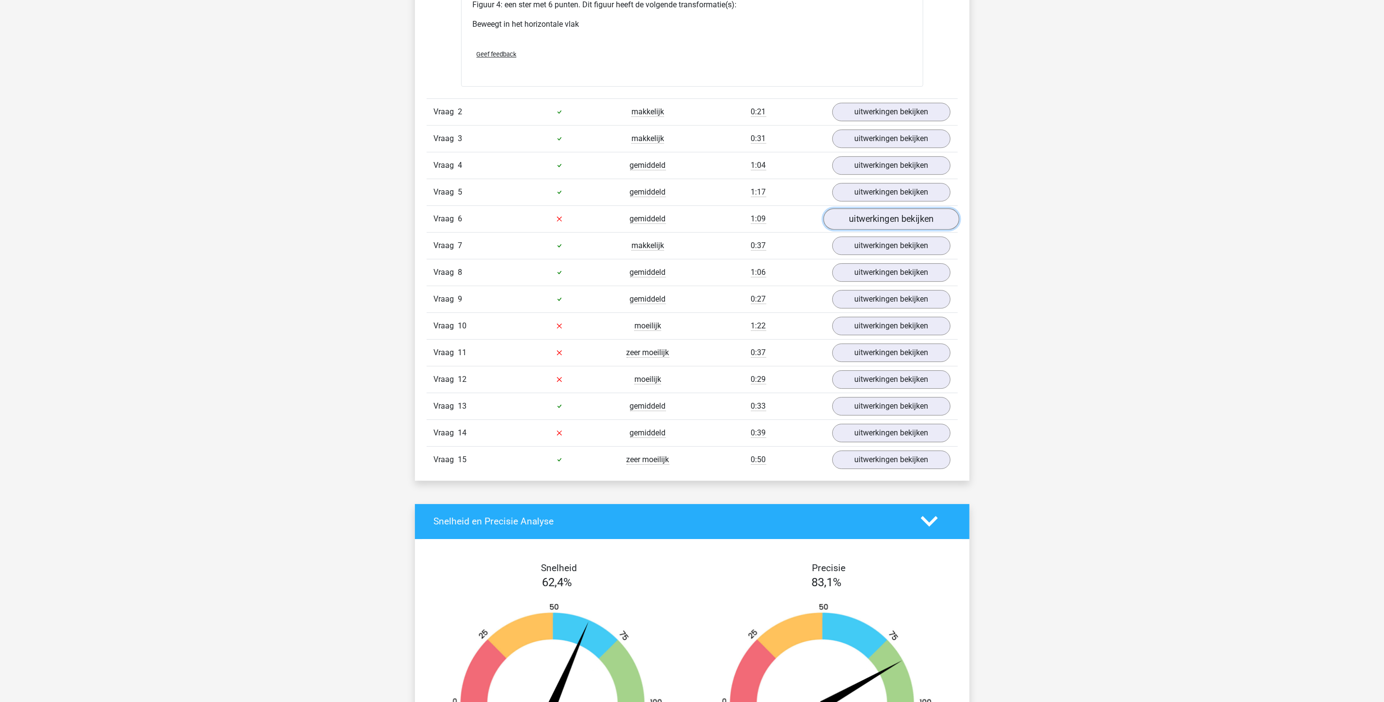
click at [871, 223] on link "uitwerkingen bekijken" at bounding box center [891, 218] width 136 height 21
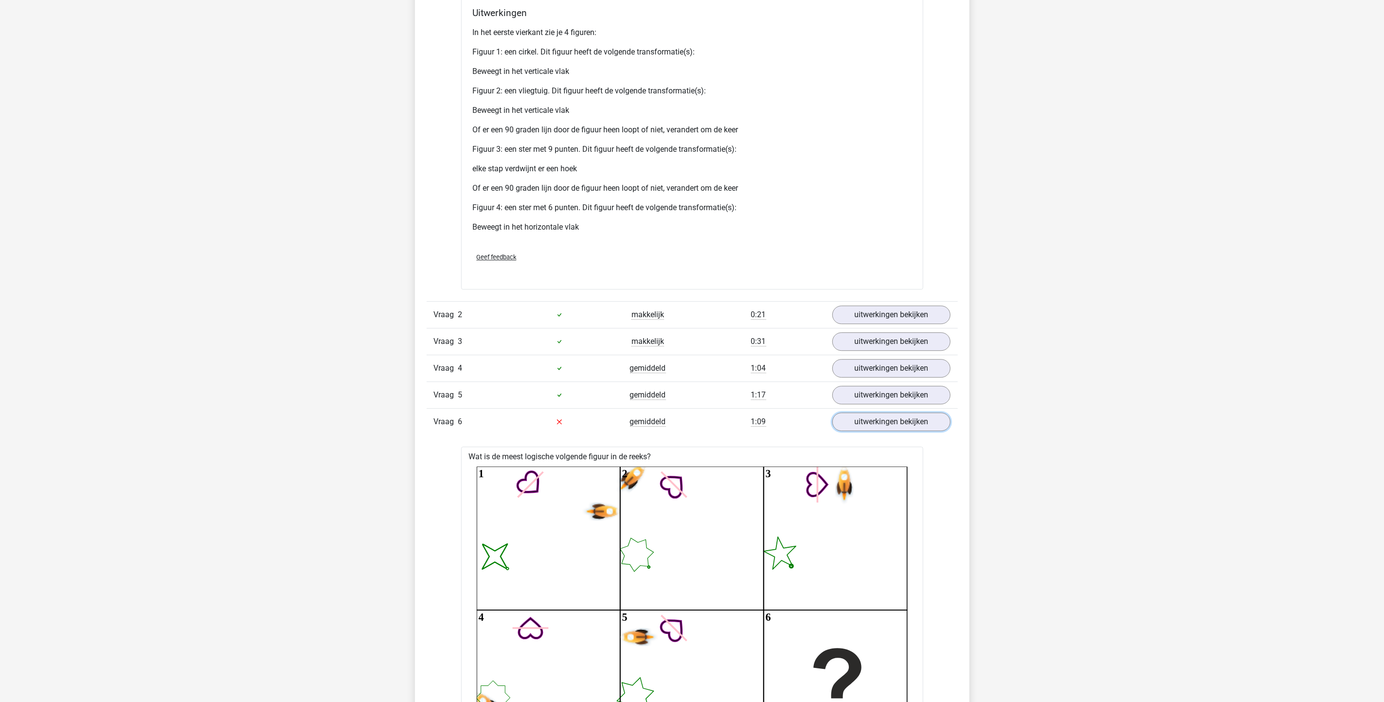
scroll to position [1678, 0]
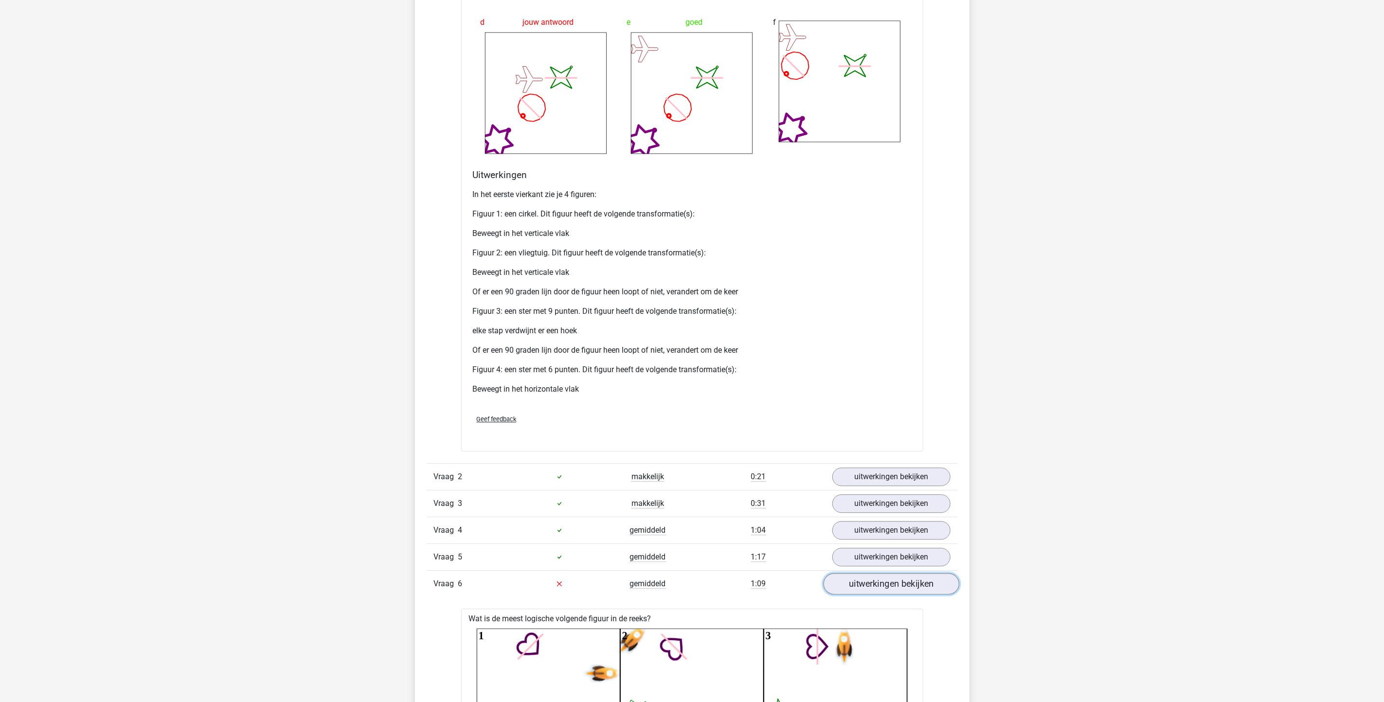
click at [867, 589] on link "uitwerkingen bekijken" at bounding box center [891, 583] width 136 height 21
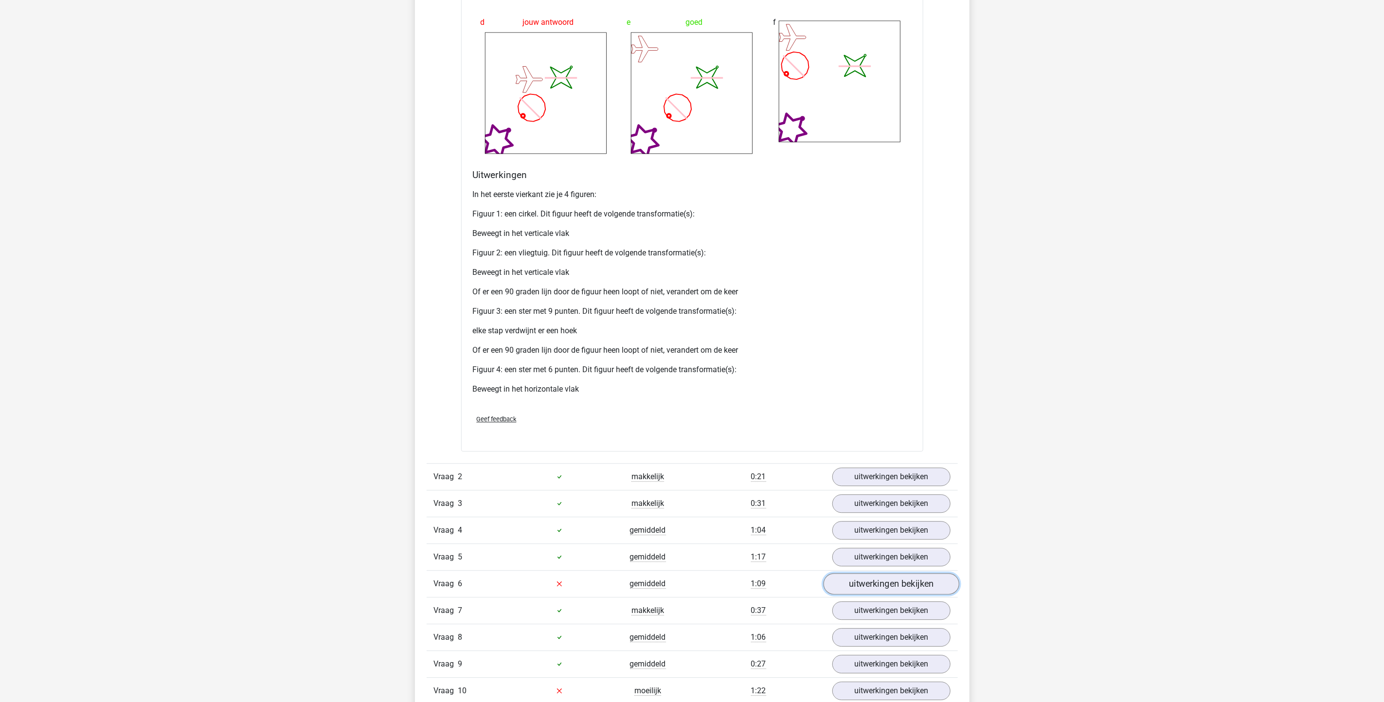
scroll to position [1824, 0]
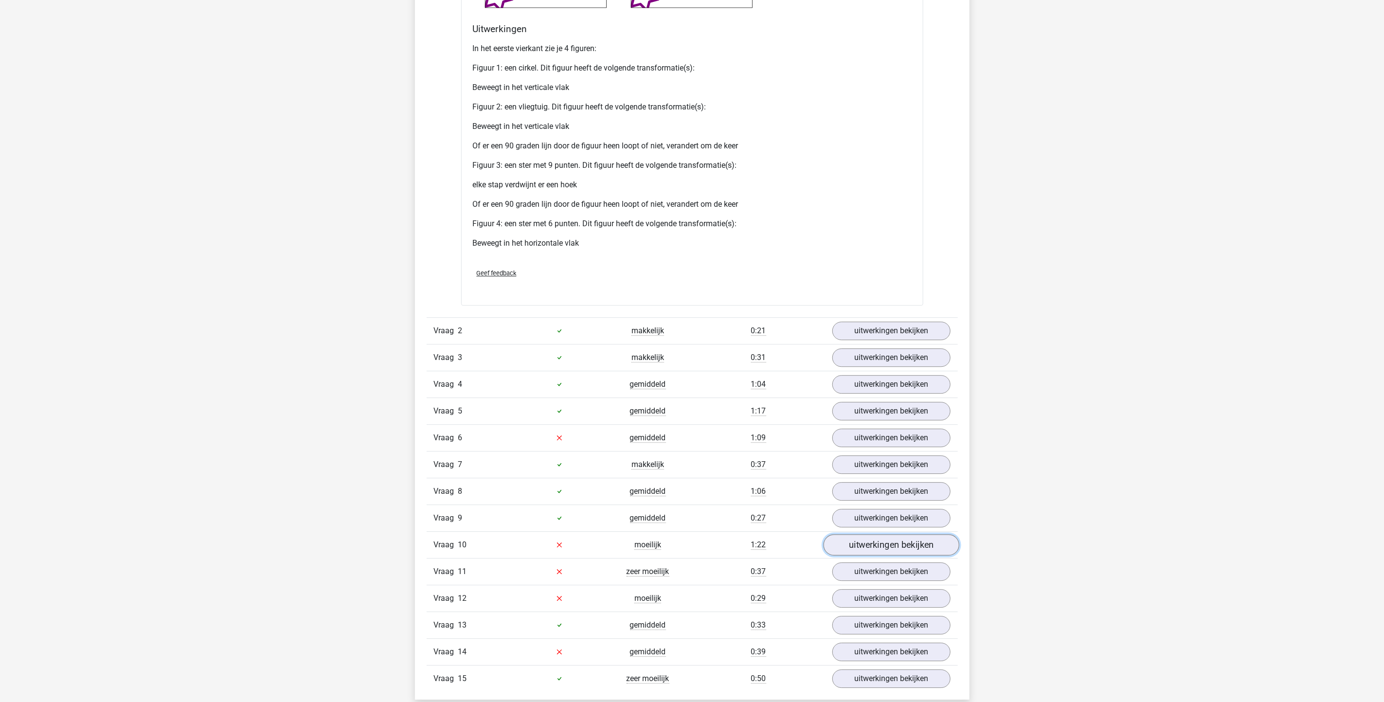
click at [886, 546] on link "uitwerkingen bekijken" at bounding box center [891, 544] width 136 height 21
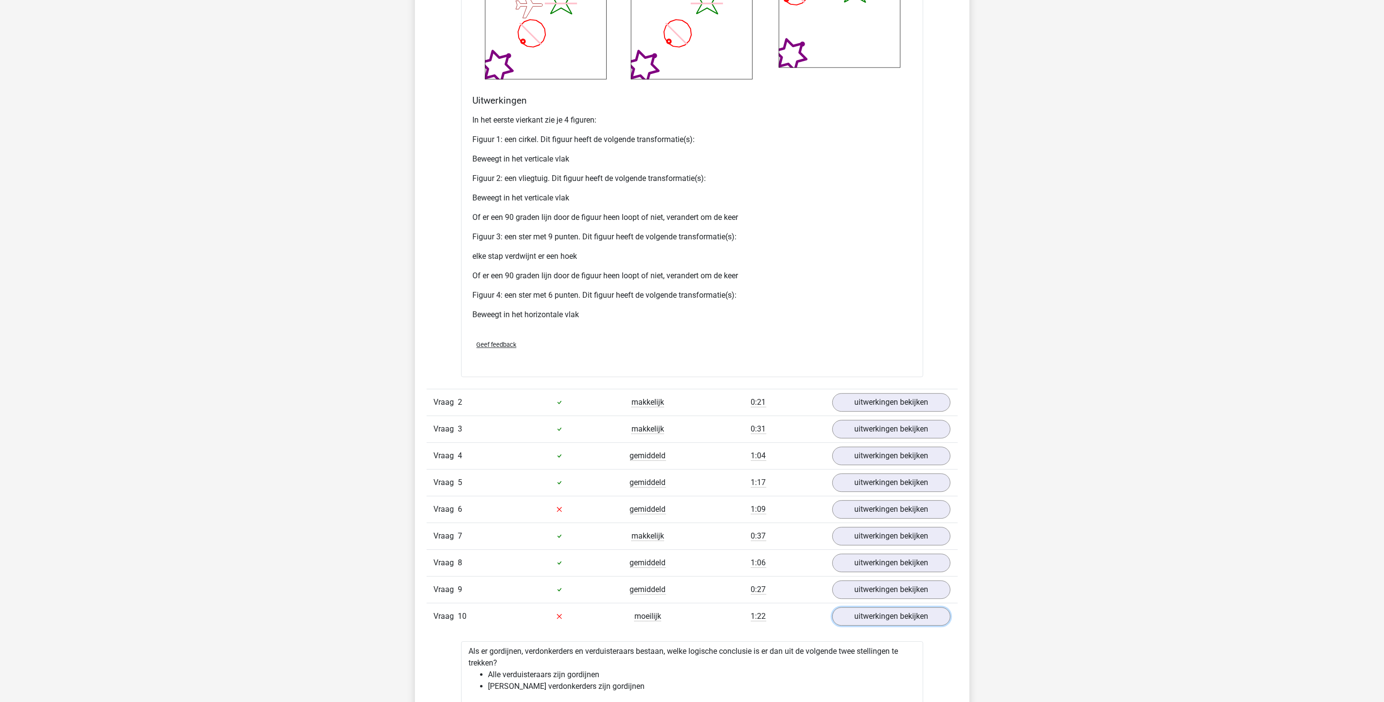
scroll to position [1751, 0]
click at [860, 514] on link "uitwerkingen bekijken" at bounding box center [891, 510] width 136 height 21
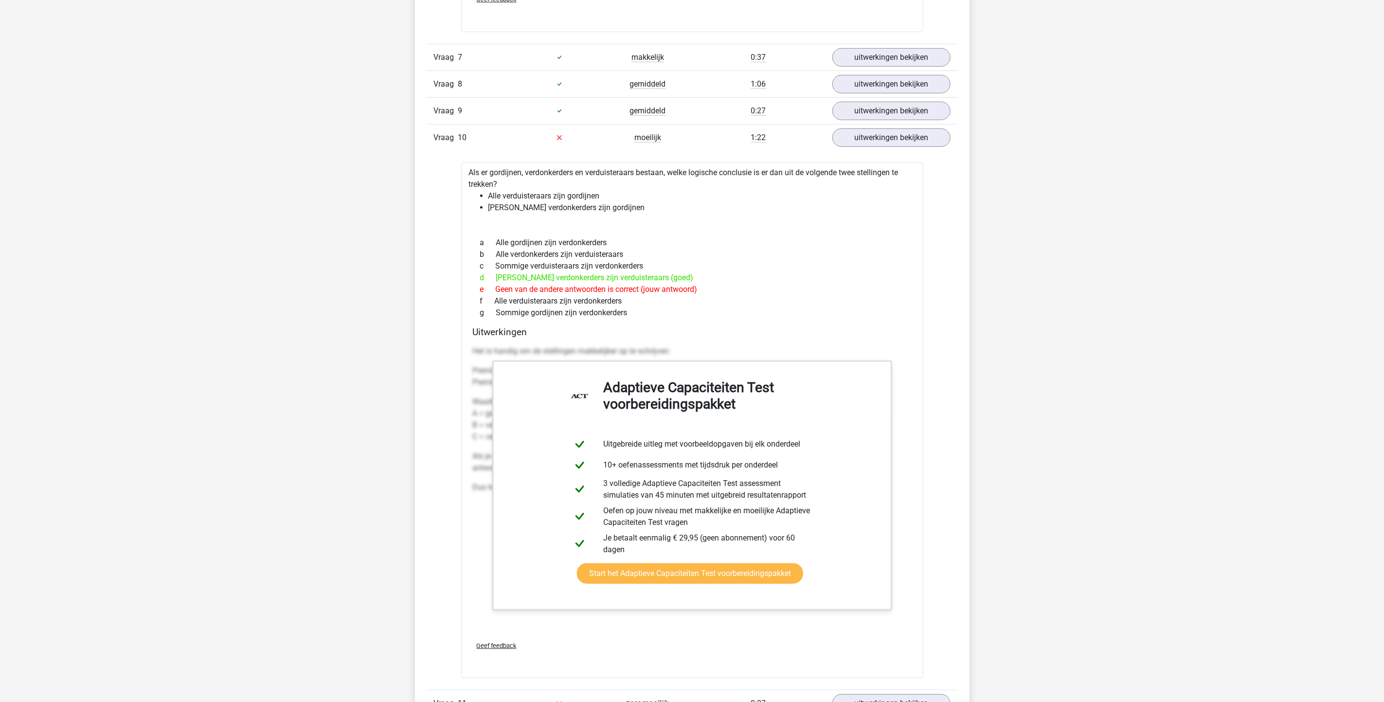
scroll to position [3575, 0]
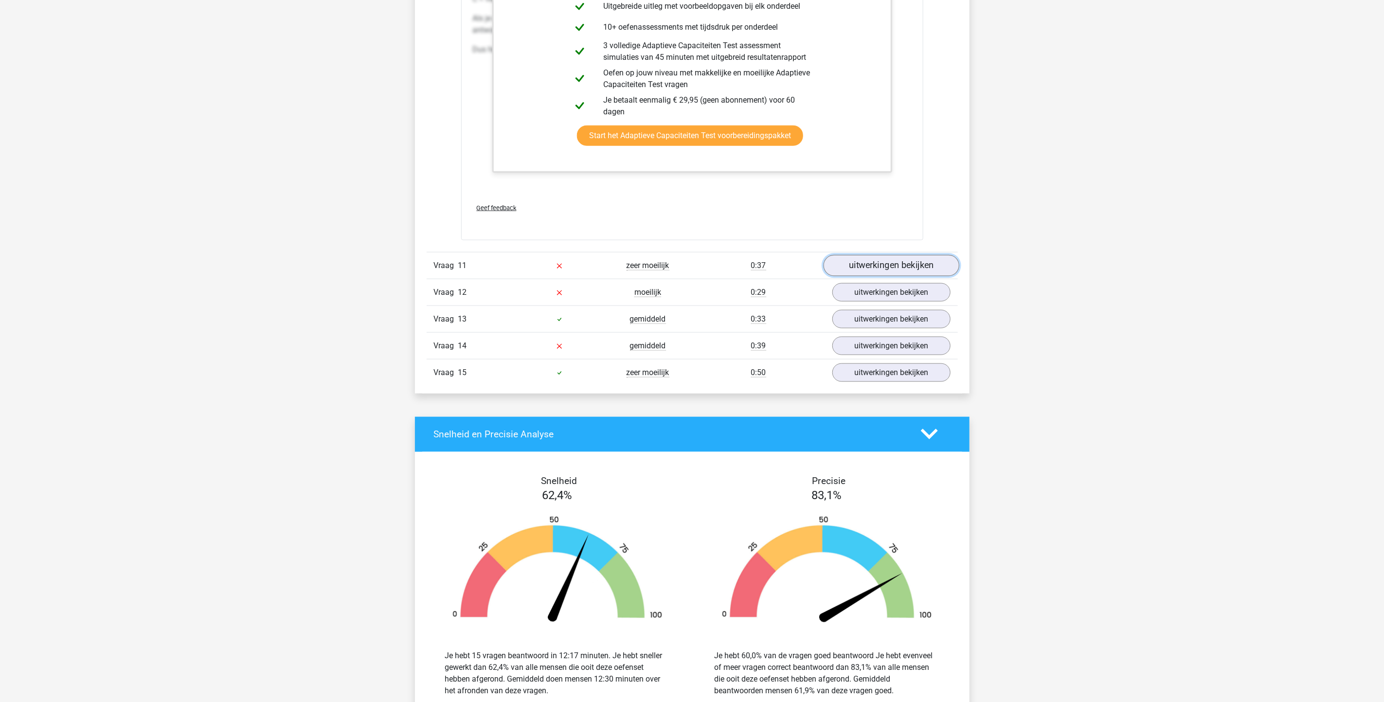
click at [883, 269] on link "uitwerkingen bekijken" at bounding box center [891, 265] width 136 height 21
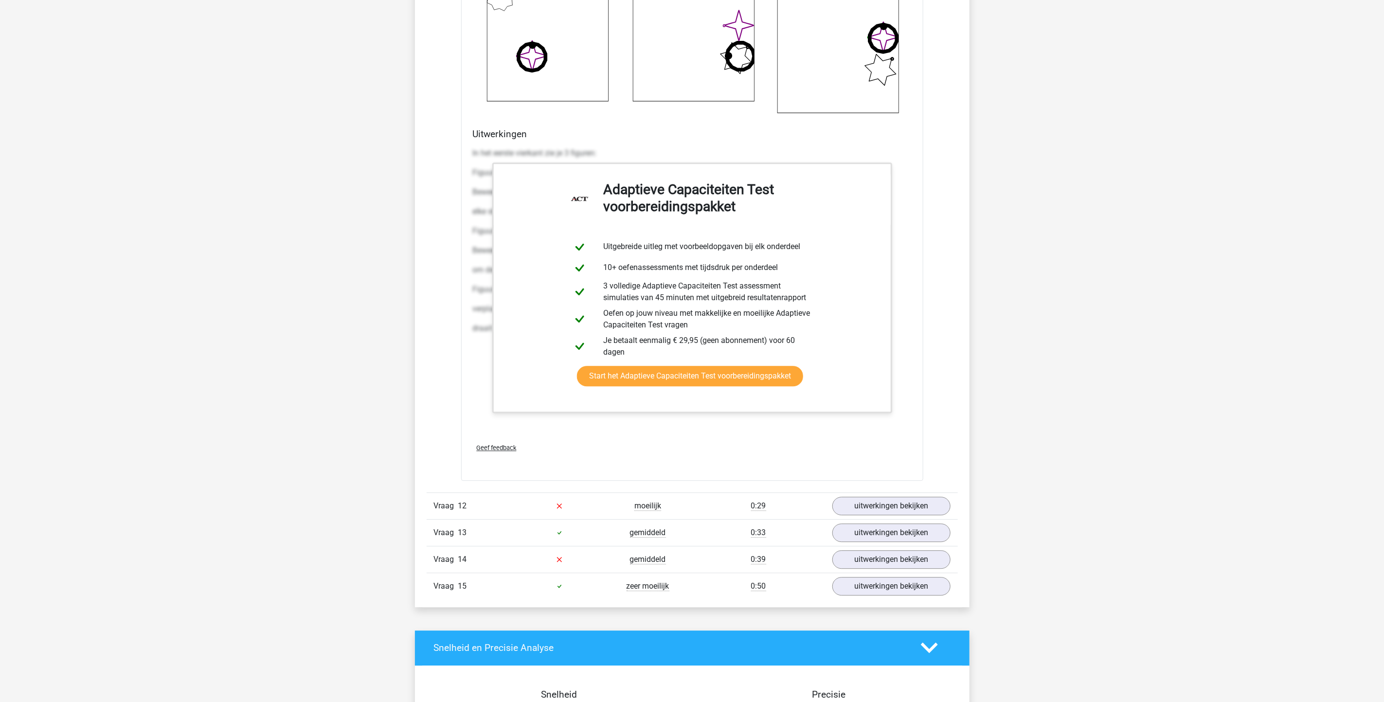
scroll to position [4378, 0]
click at [702, 385] on link "Start het Adaptieve Capaciteiten Test voorbereidingspakket" at bounding box center [690, 375] width 226 height 20
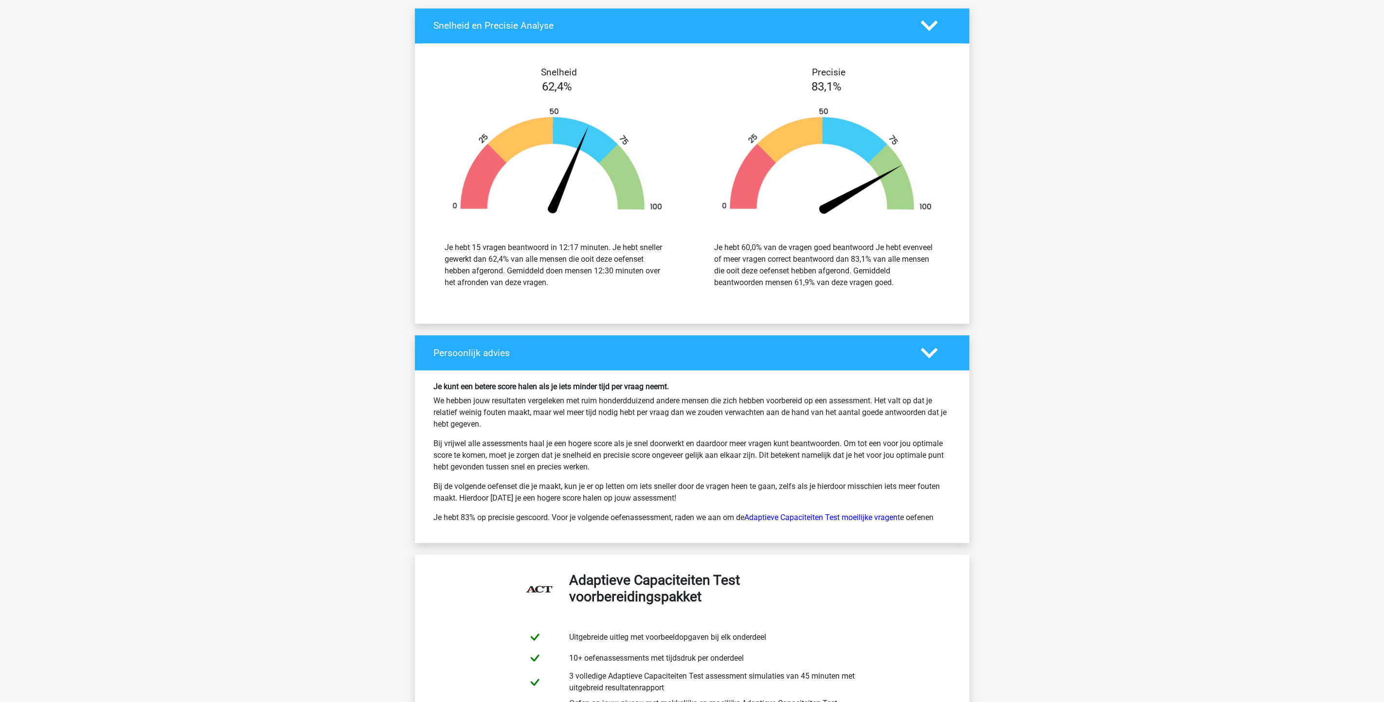
scroll to position [1168, 0]
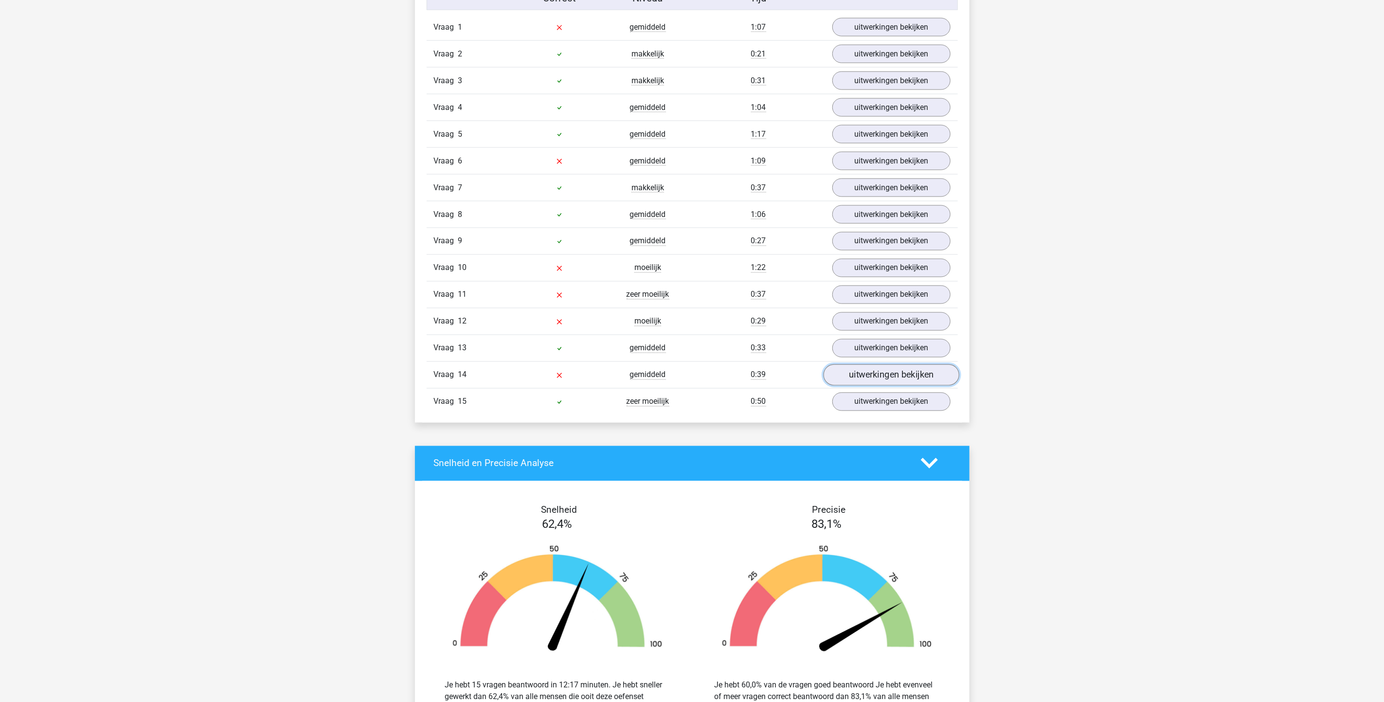
click at [874, 381] on link "uitwerkingen bekijken" at bounding box center [891, 374] width 136 height 21
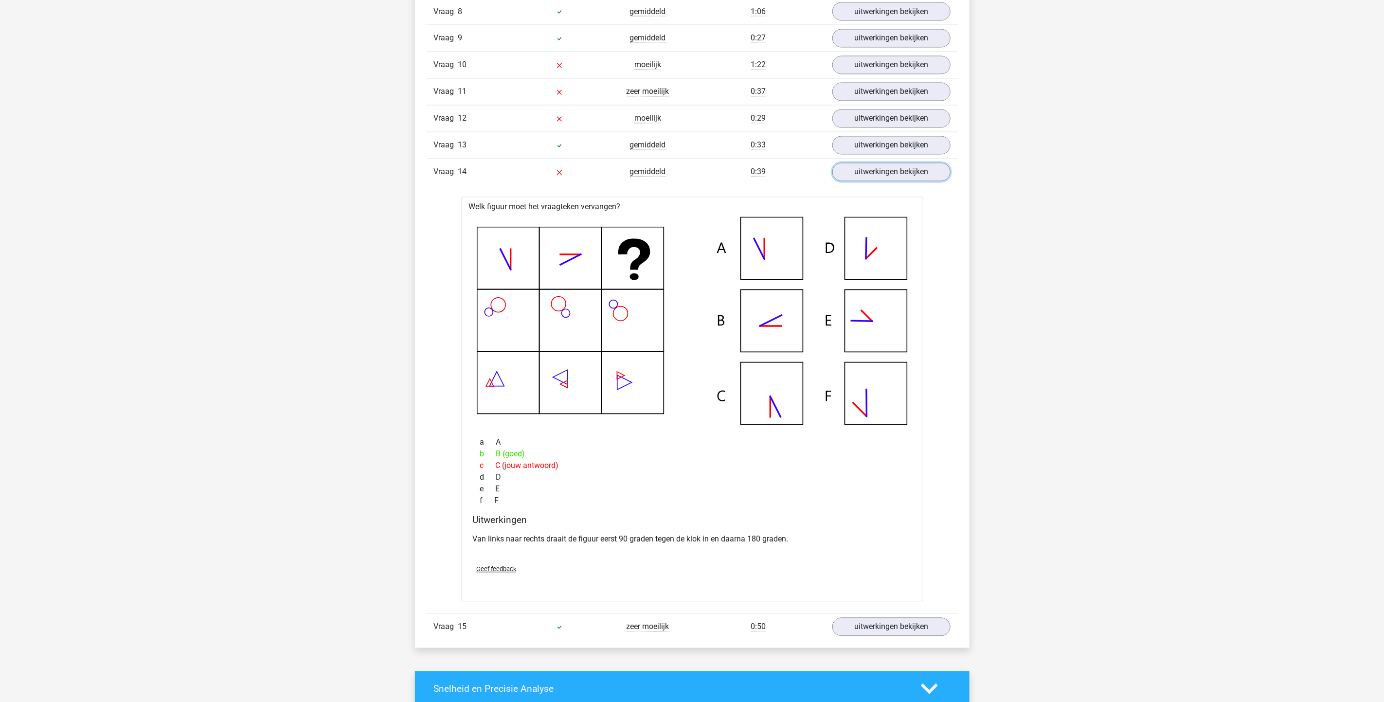
scroll to position [1386, 0]
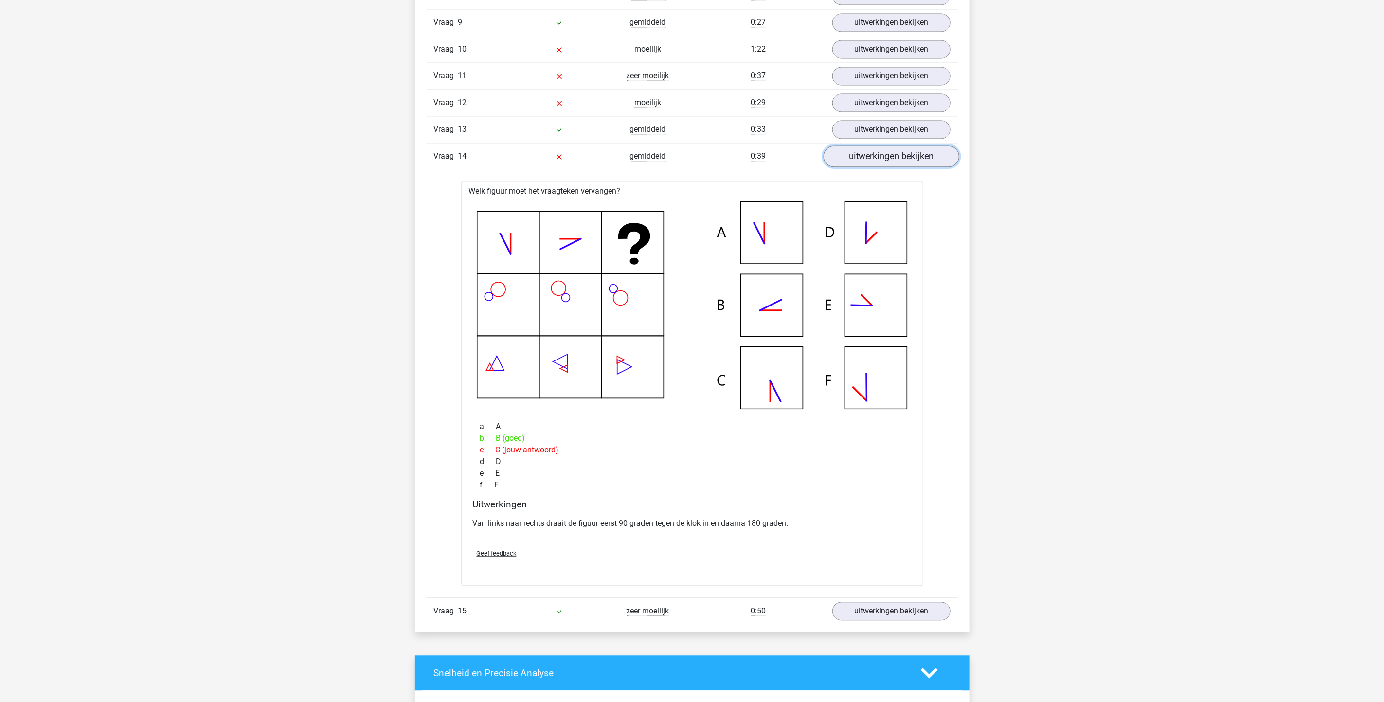
click at [861, 167] on link "uitwerkingen bekijken" at bounding box center [891, 155] width 136 height 21
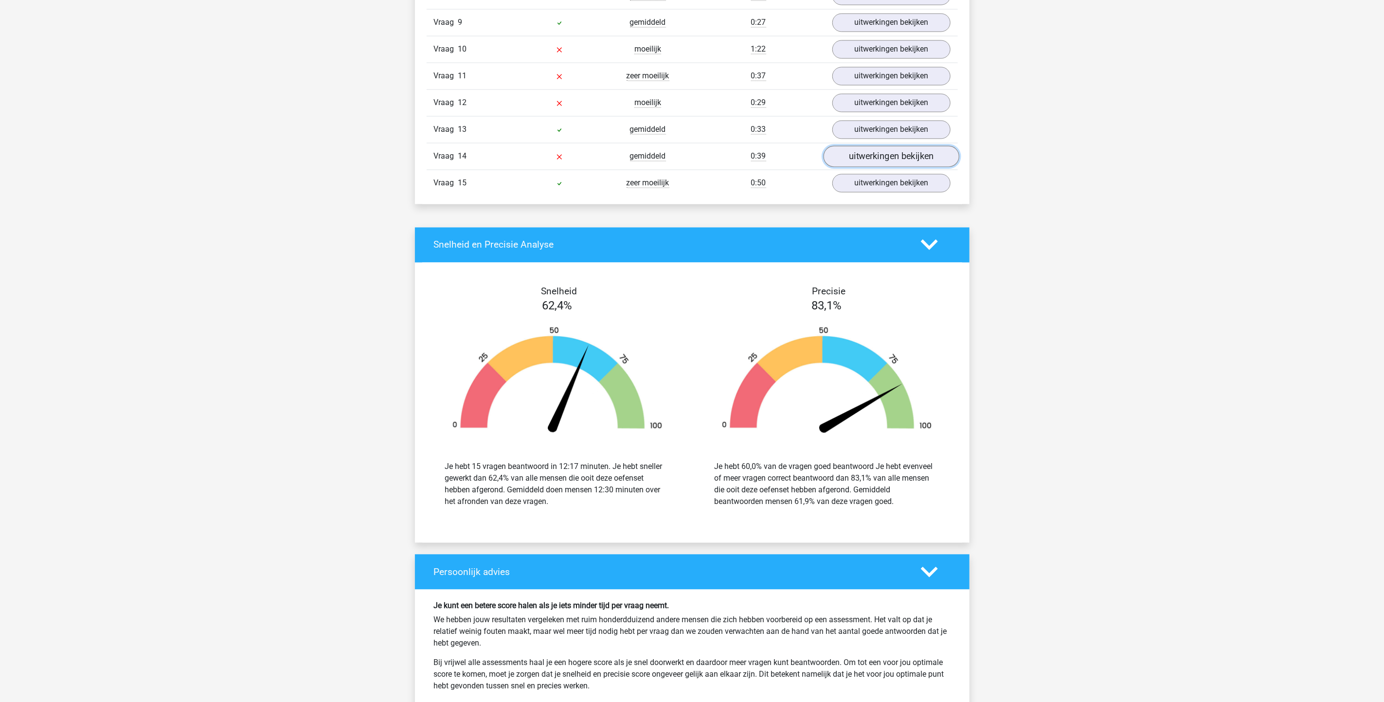
click at [861, 167] on link "uitwerkingen bekijken" at bounding box center [891, 155] width 136 height 21
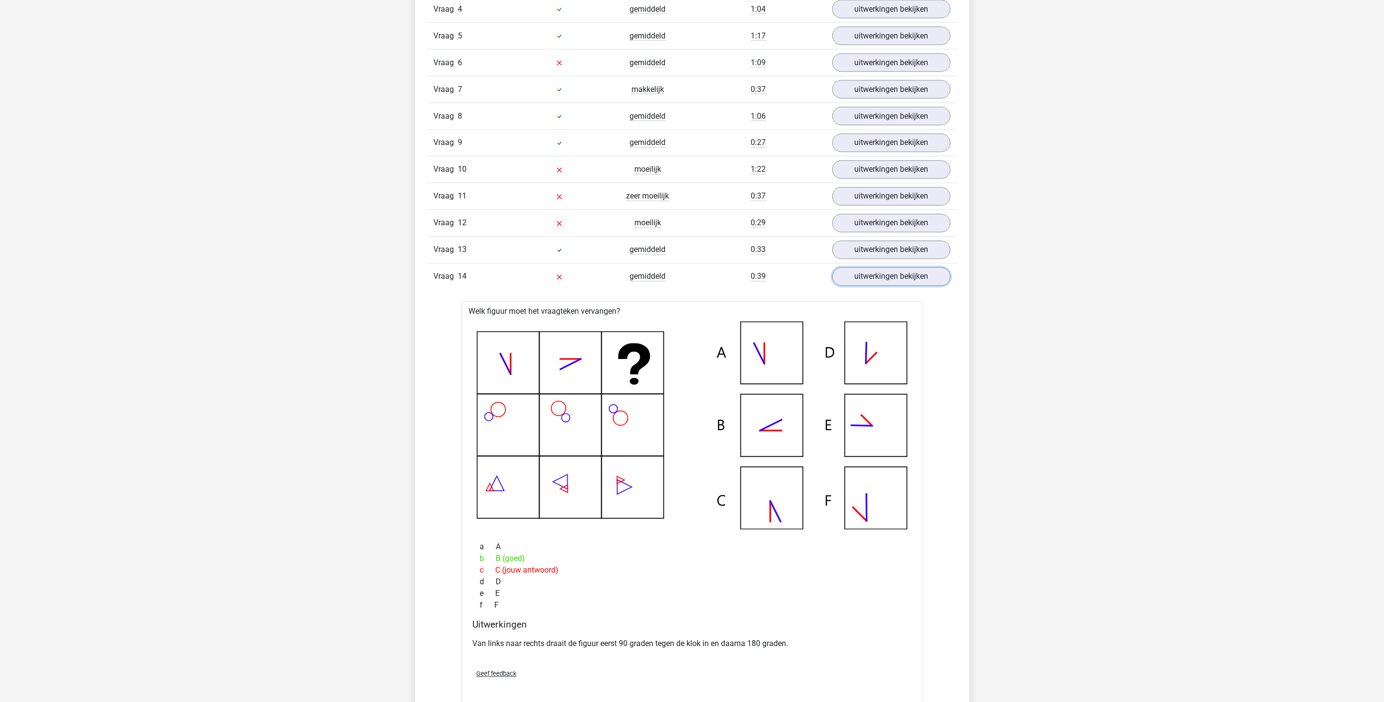
scroll to position [1240, 0]
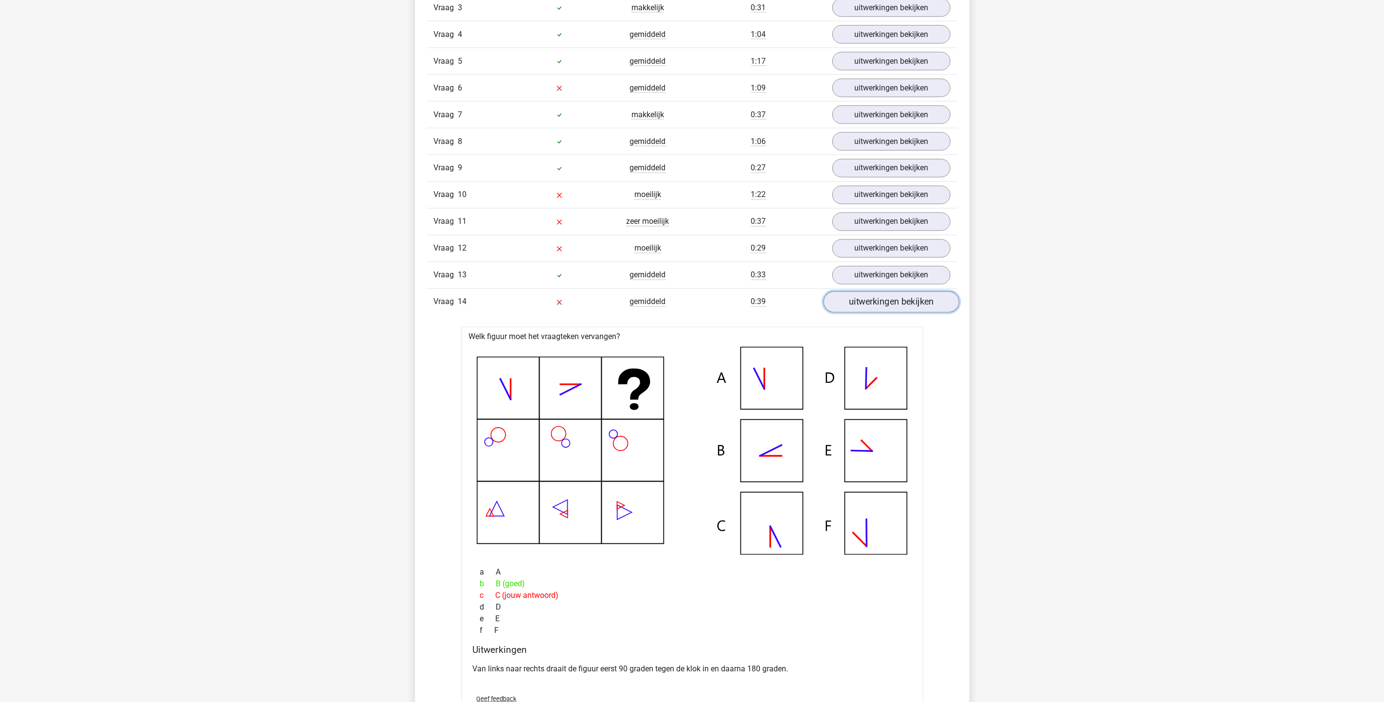
click at [891, 313] on link "uitwerkingen bekijken" at bounding box center [891, 301] width 136 height 21
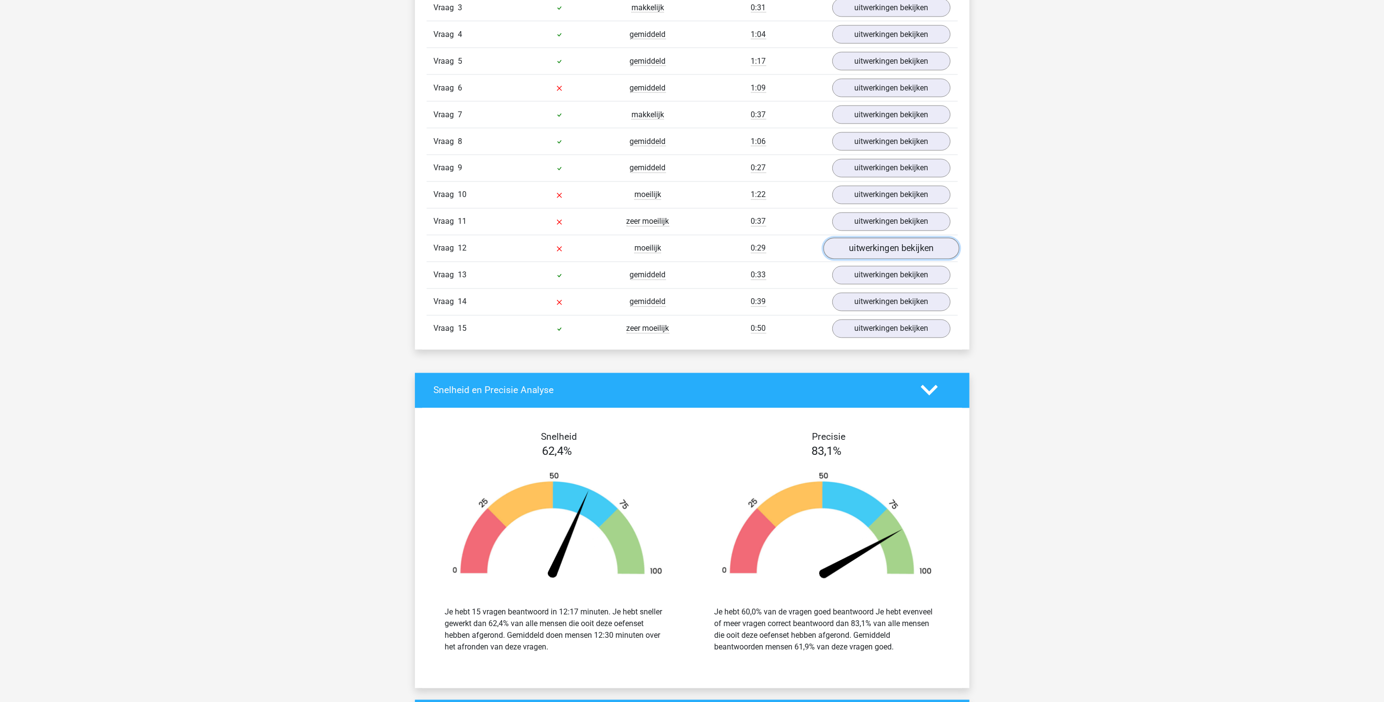
click at [898, 259] on link "uitwerkingen bekijken" at bounding box center [891, 248] width 136 height 21
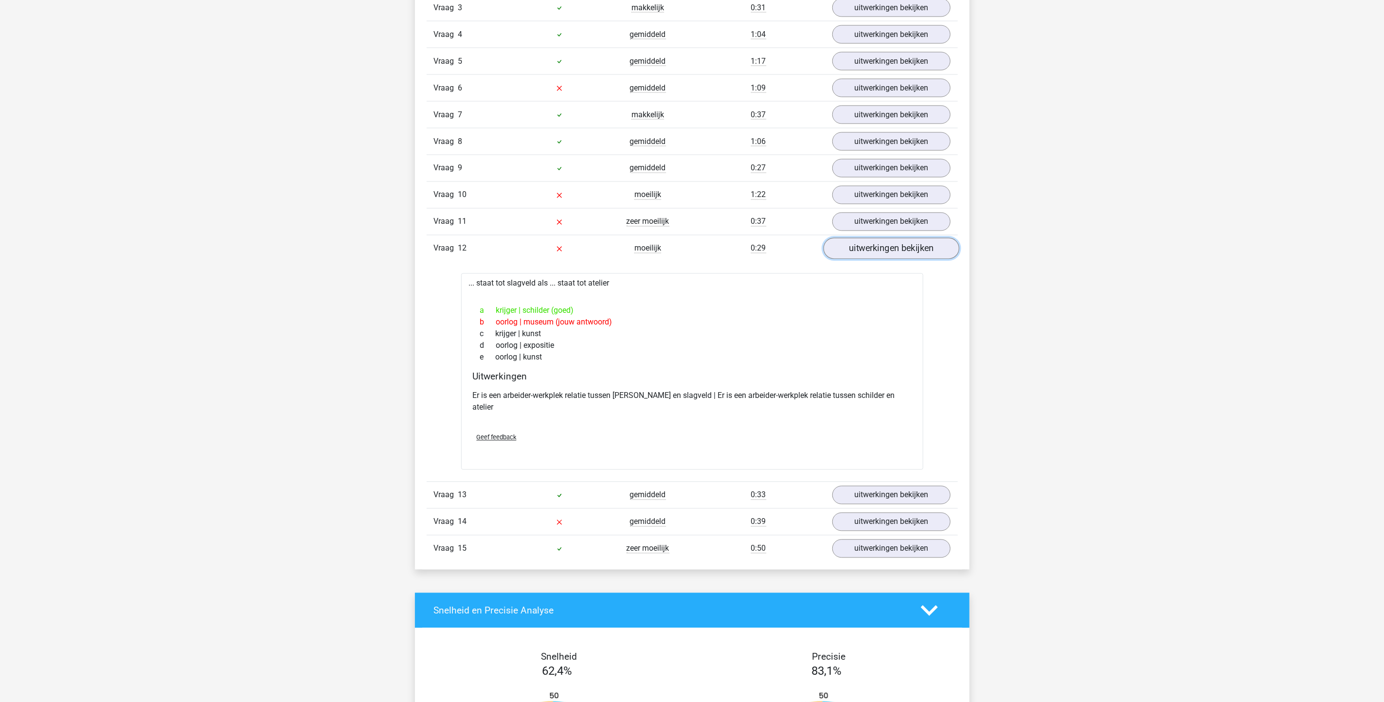
click at [898, 259] on link "uitwerkingen bekijken" at bounding box center [891, 248] width 136 height 21
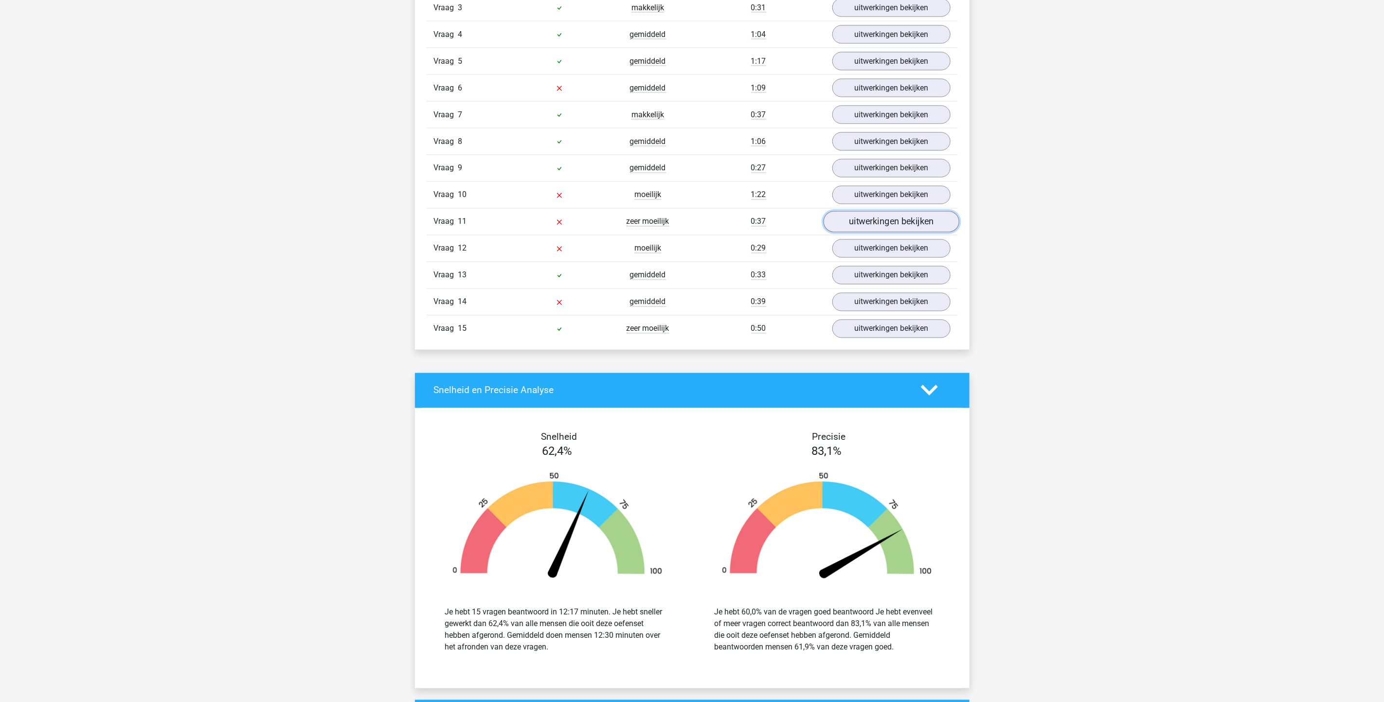
click at [884, 233] on link "uitwerkingen bekijken" at bounding box center [891, 221] width 136 height 21
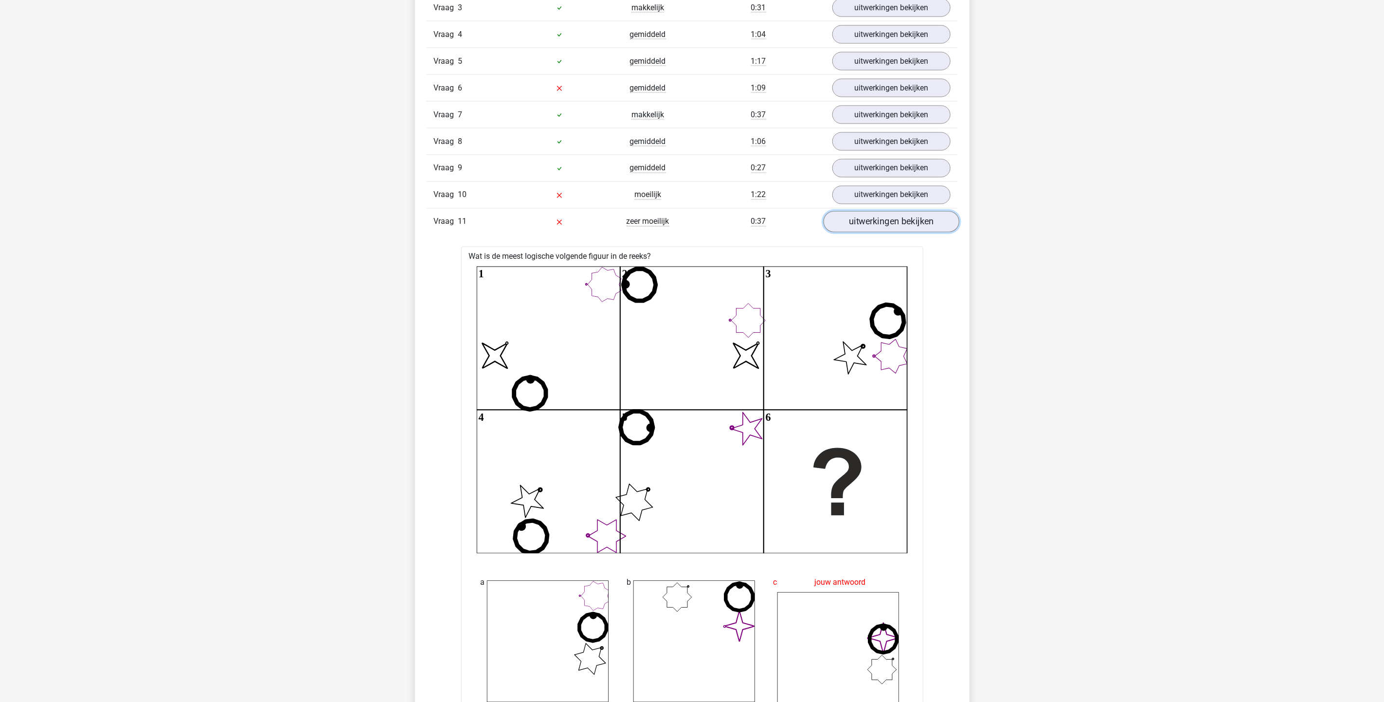
click at [884, 233] on link "uitwerkingen bekijken" at bounding box center [891, 221] width 136 height 21
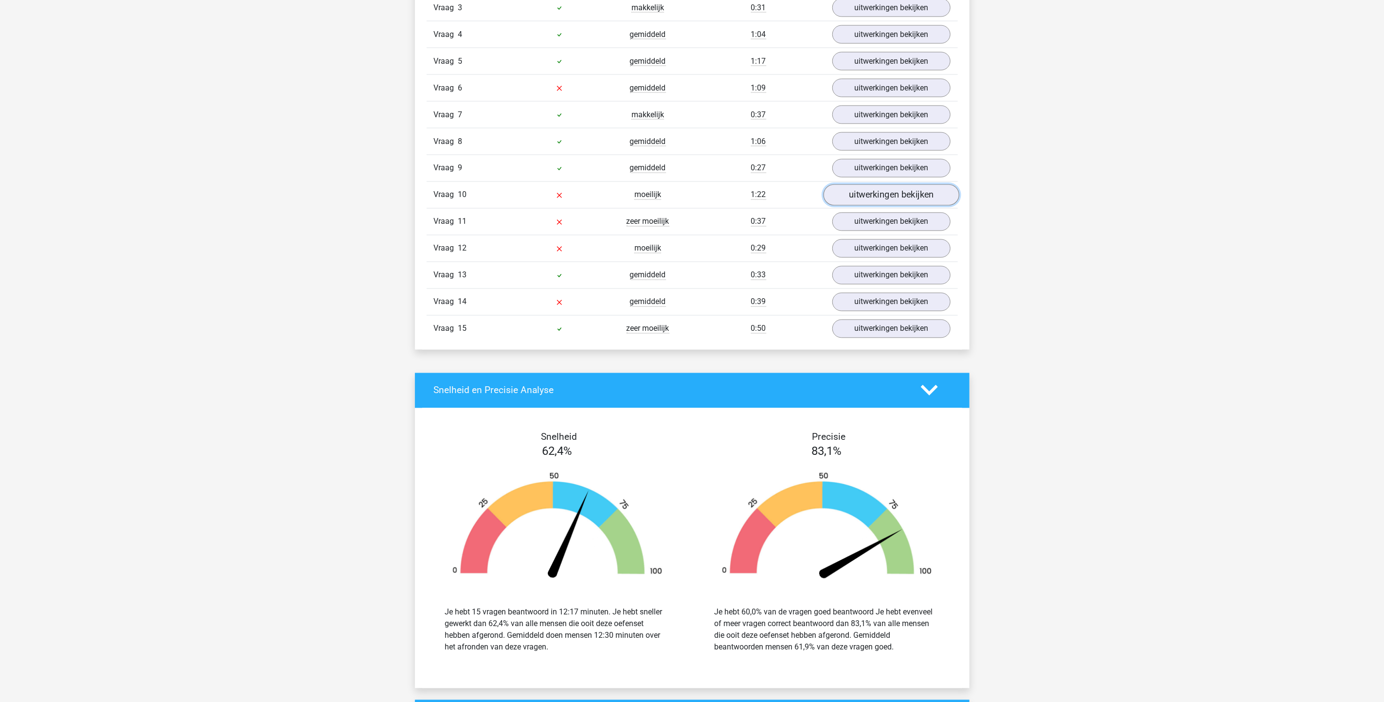
click at [877, 206] on link "uitwerkingen bekijken" at bounding box center [891, 194] width 136 height 21
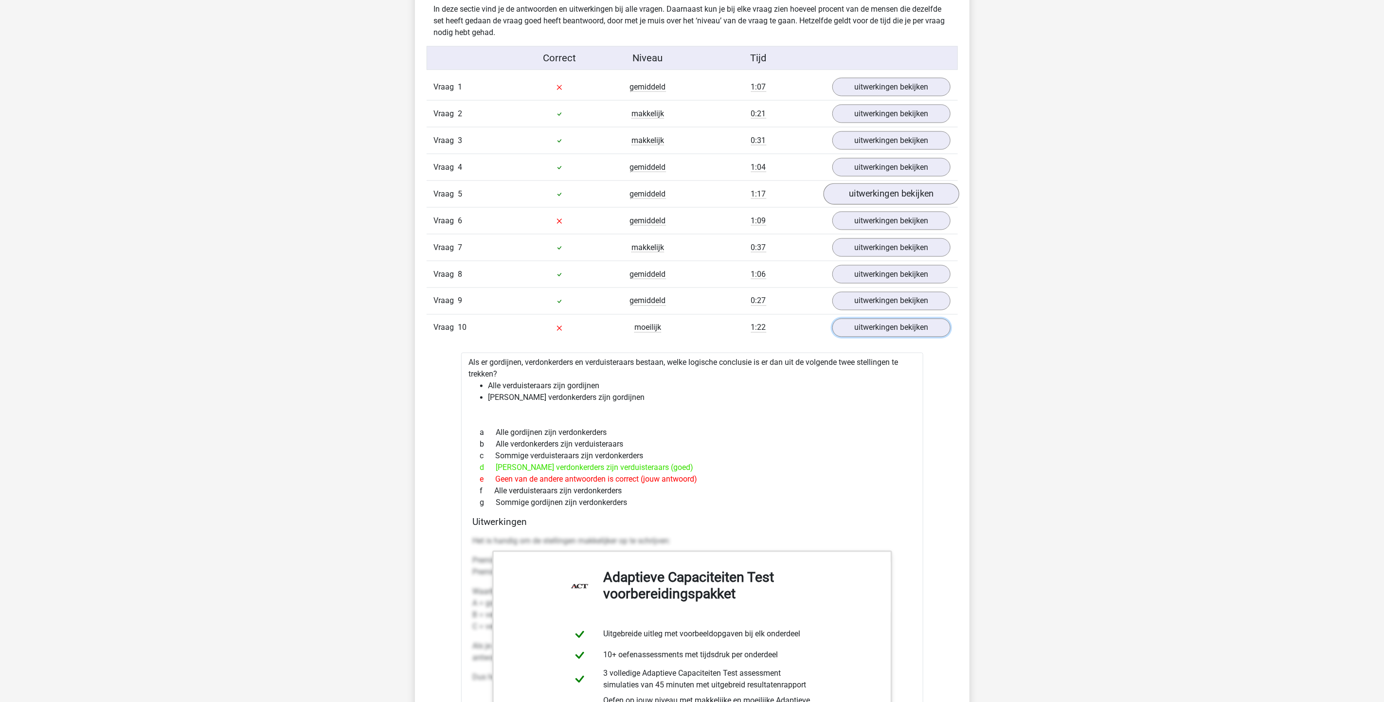
scroll to position [1095, 0]
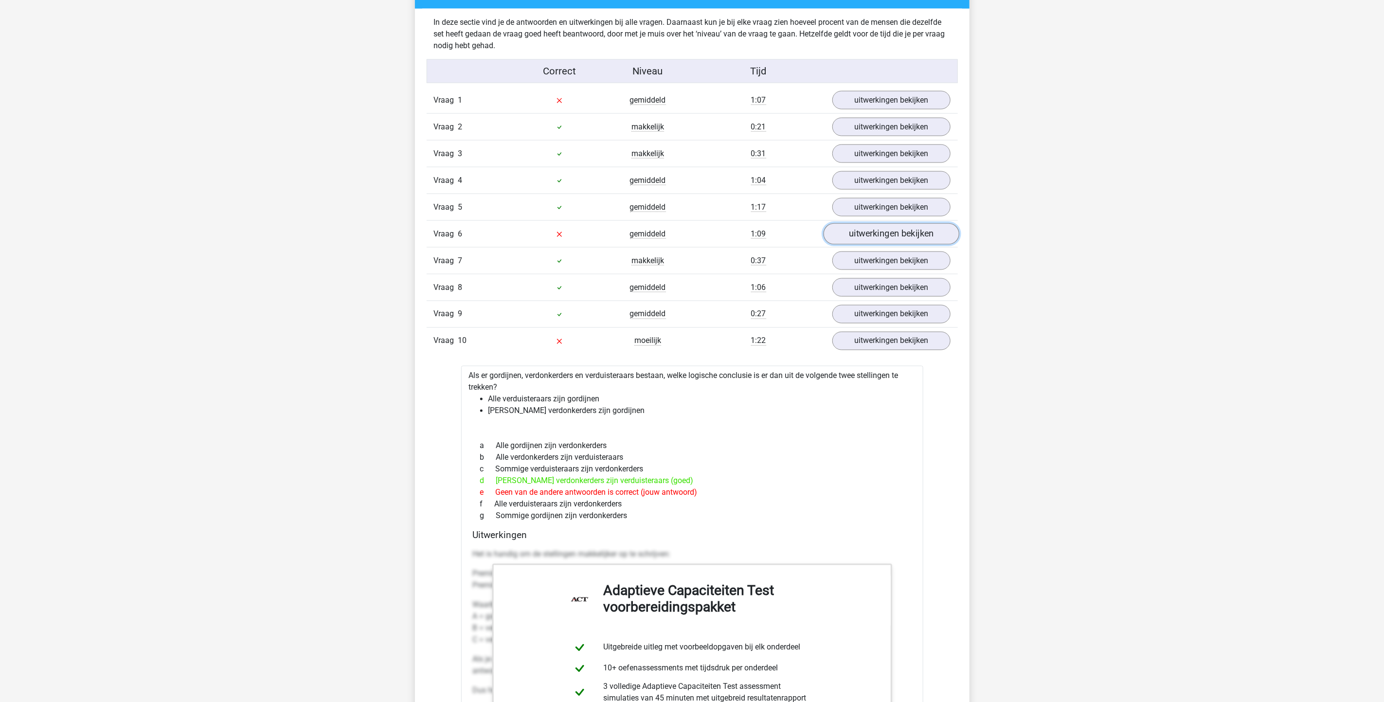
click at [860, 238] on link "uitwerkingen bekijken" at bounding box center [891, 233] width 136 height 21
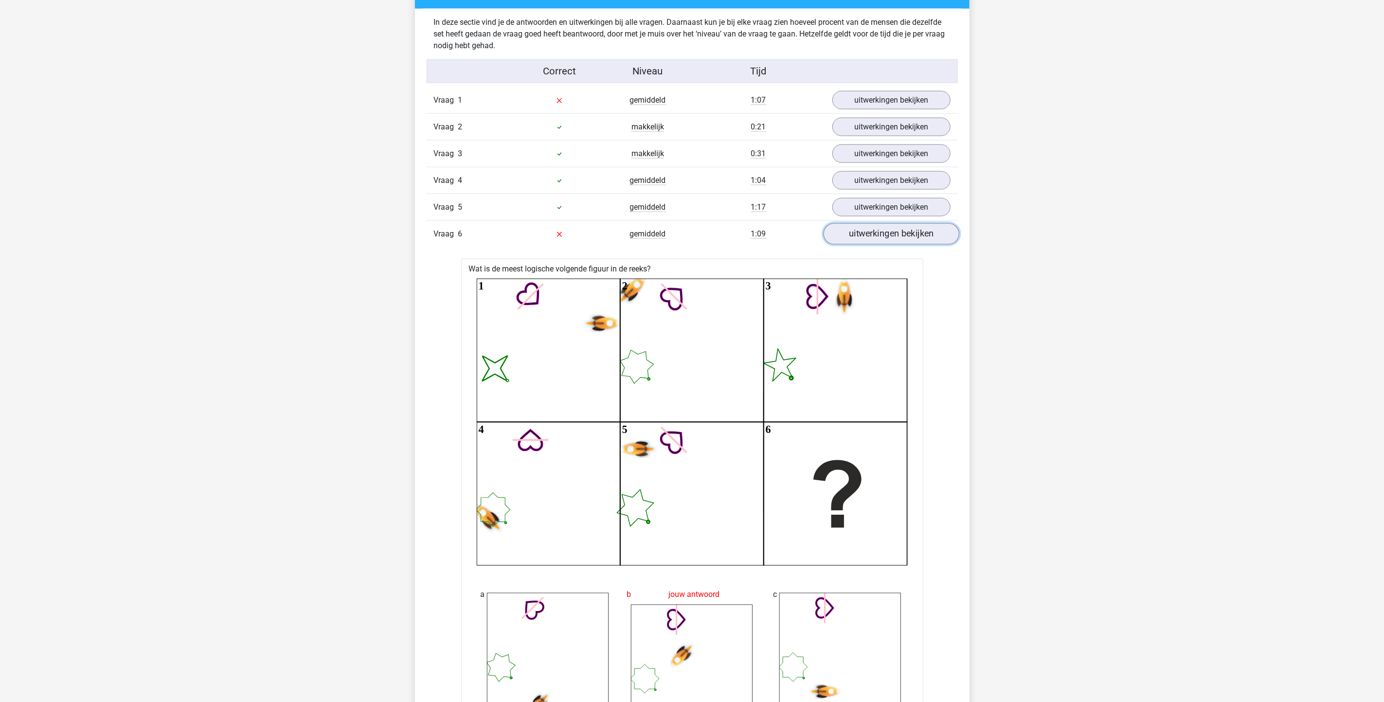
click at [860, 238] on link "uitwerkingen bekijken" at bounding box center [891, 233] width 136 height 21
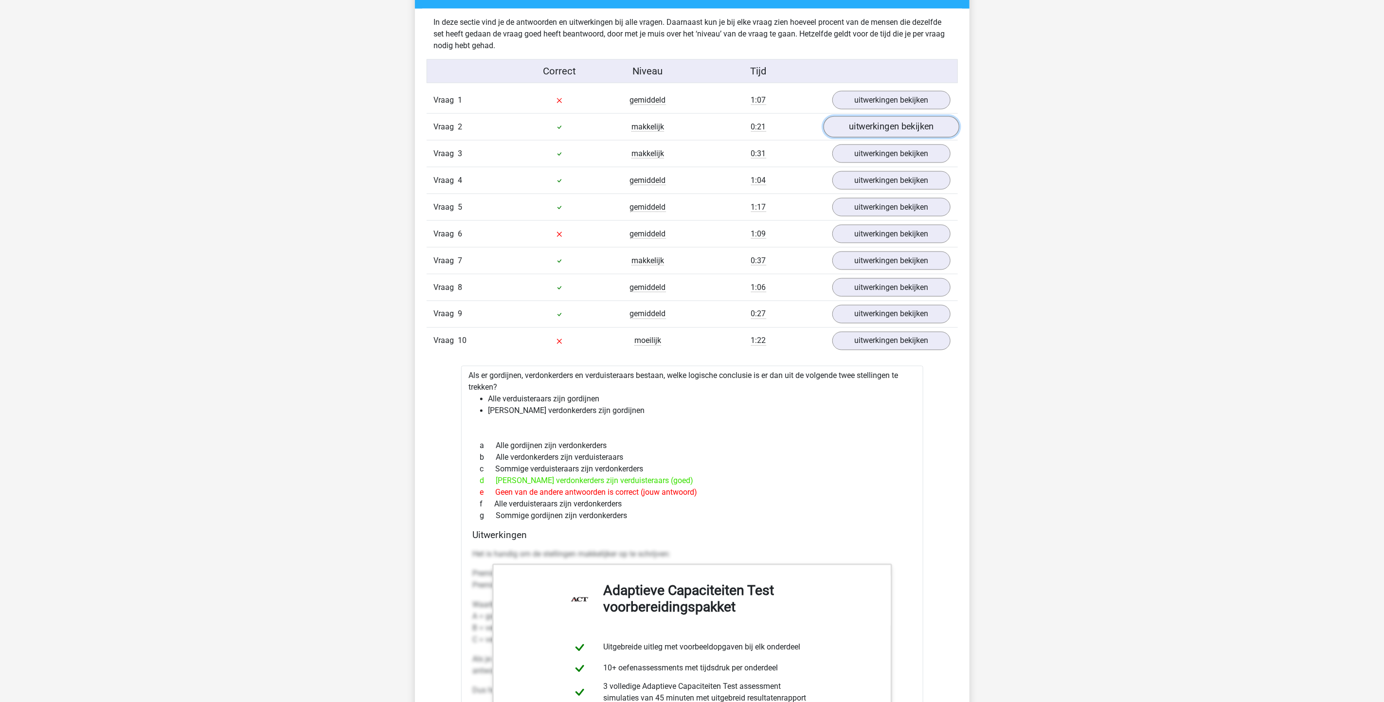
click at [861, 132] on link "uitwerkingen bekijken" at bounding box center [891, 126] width 136 height 21
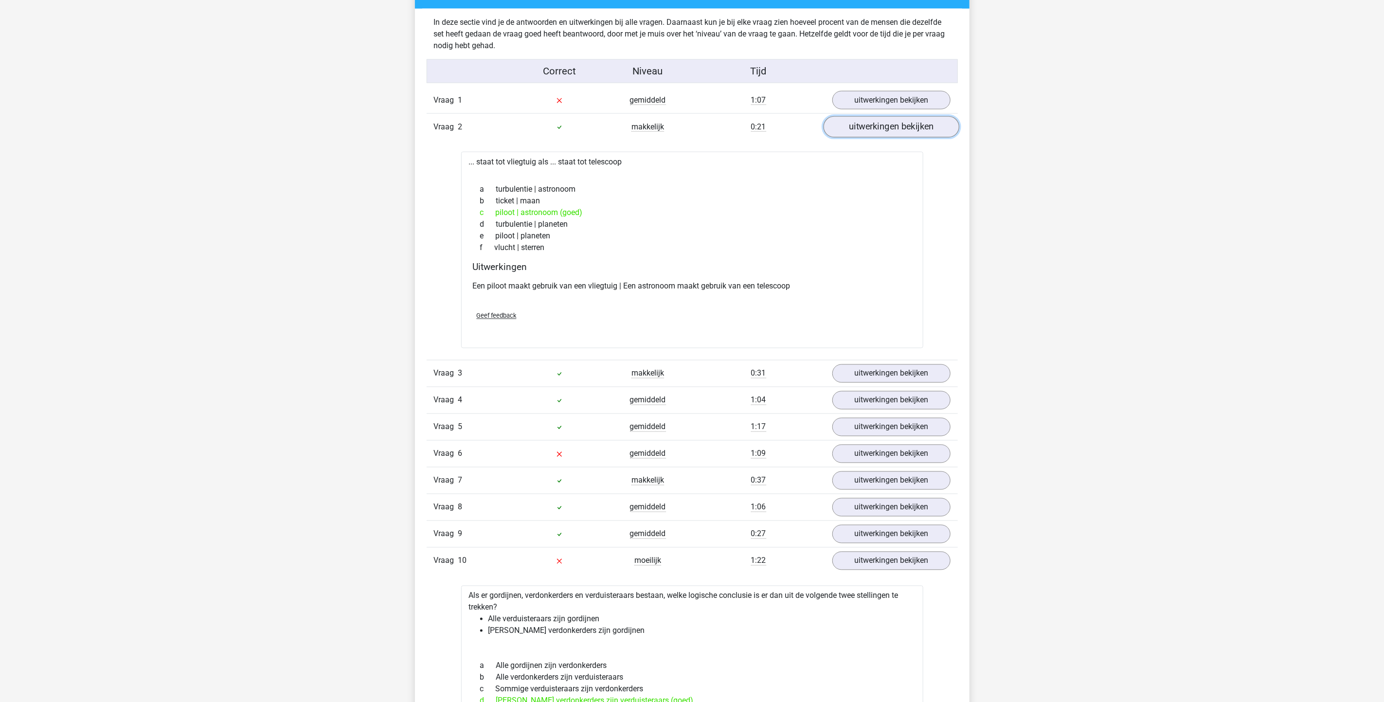
click at [861, 132] on link "uitwerkingen bekijken" at bounding box center [891, 126] width 136 height 21
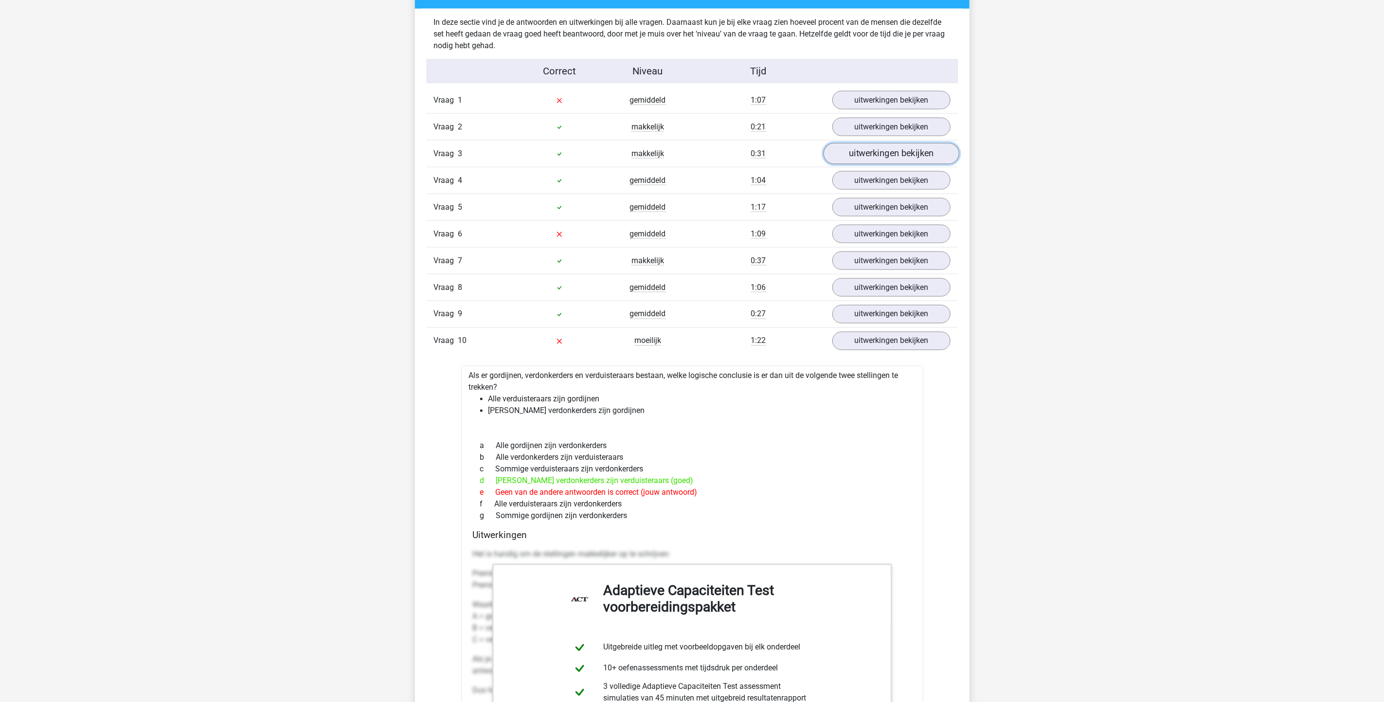
click at [857, 164] on link "uitwerkingen bekijken" at bounding box center [891, 153] width 136 height 21
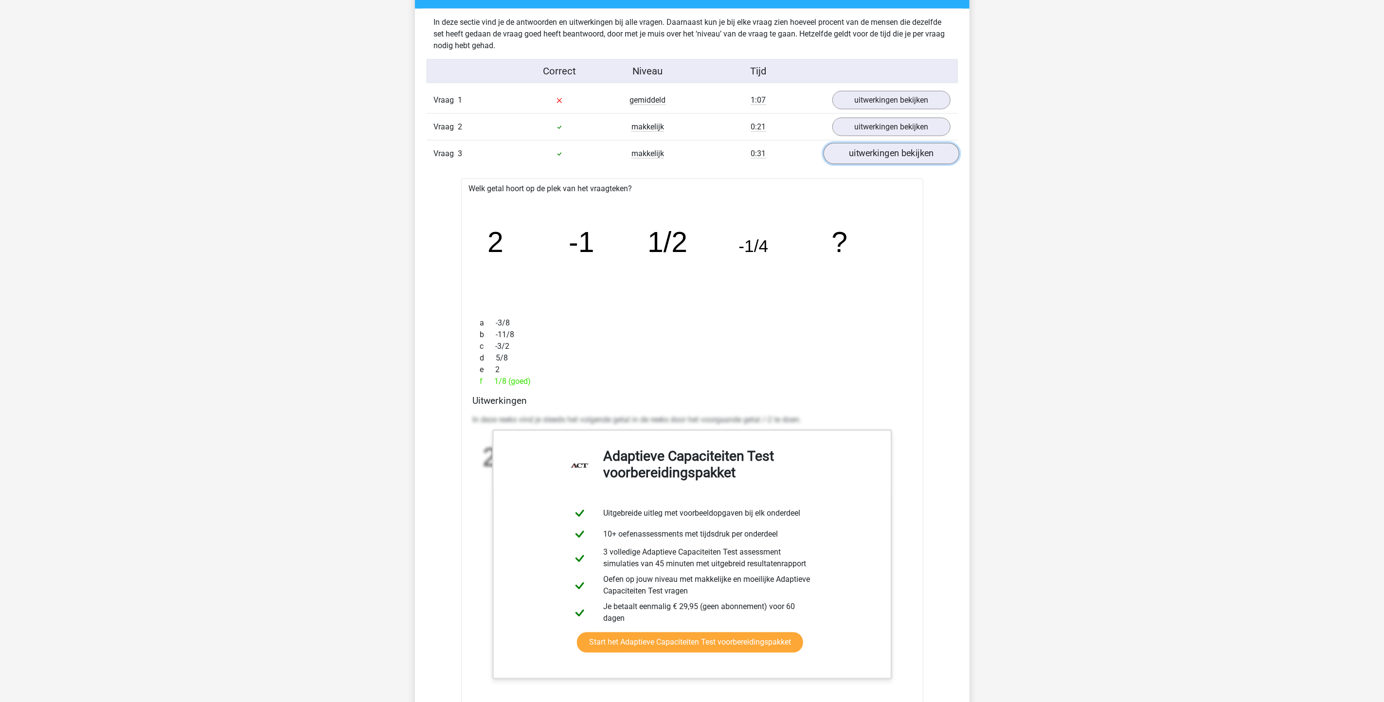
click at [857, 164] on link "uitwerkingen bekijken" at bounding box center [891, 153] width 136 height 21
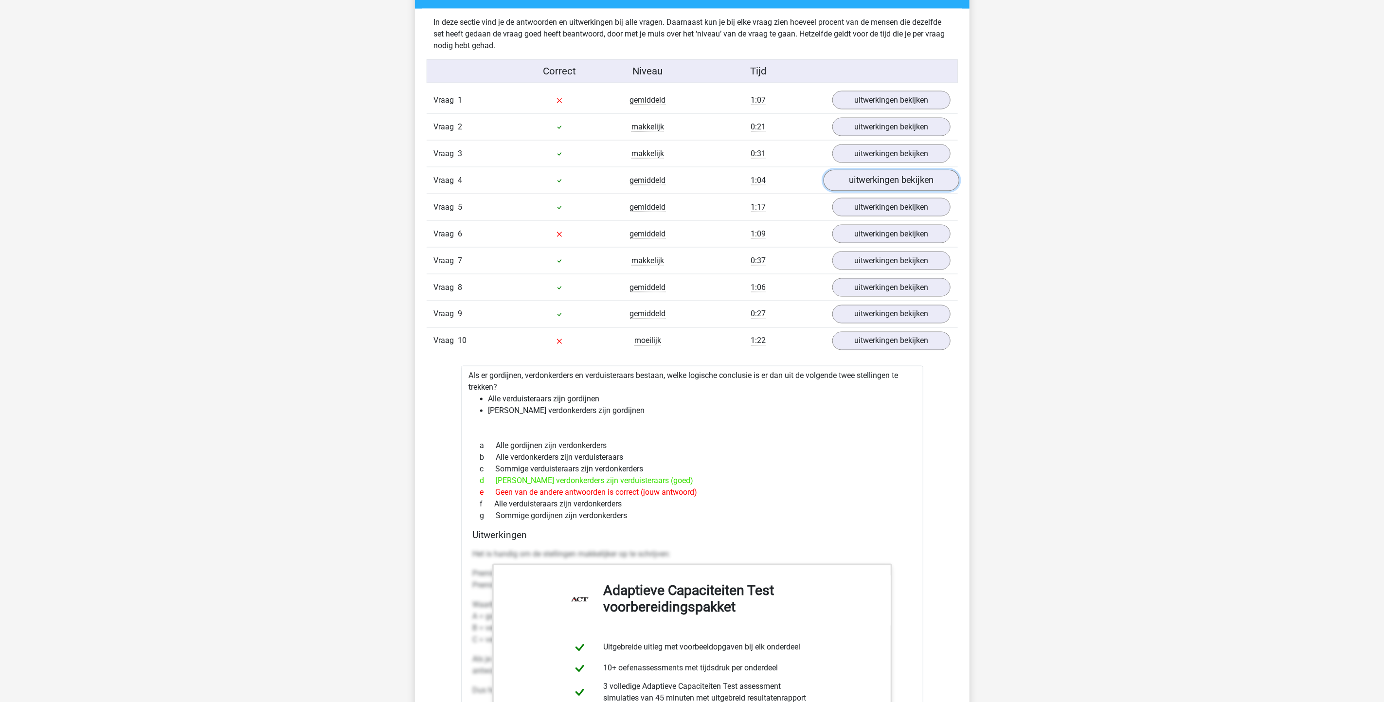
click at [859, 188] on link "uitwerkingen bekijken" at bounding box center [891, 180] width 136 height 21
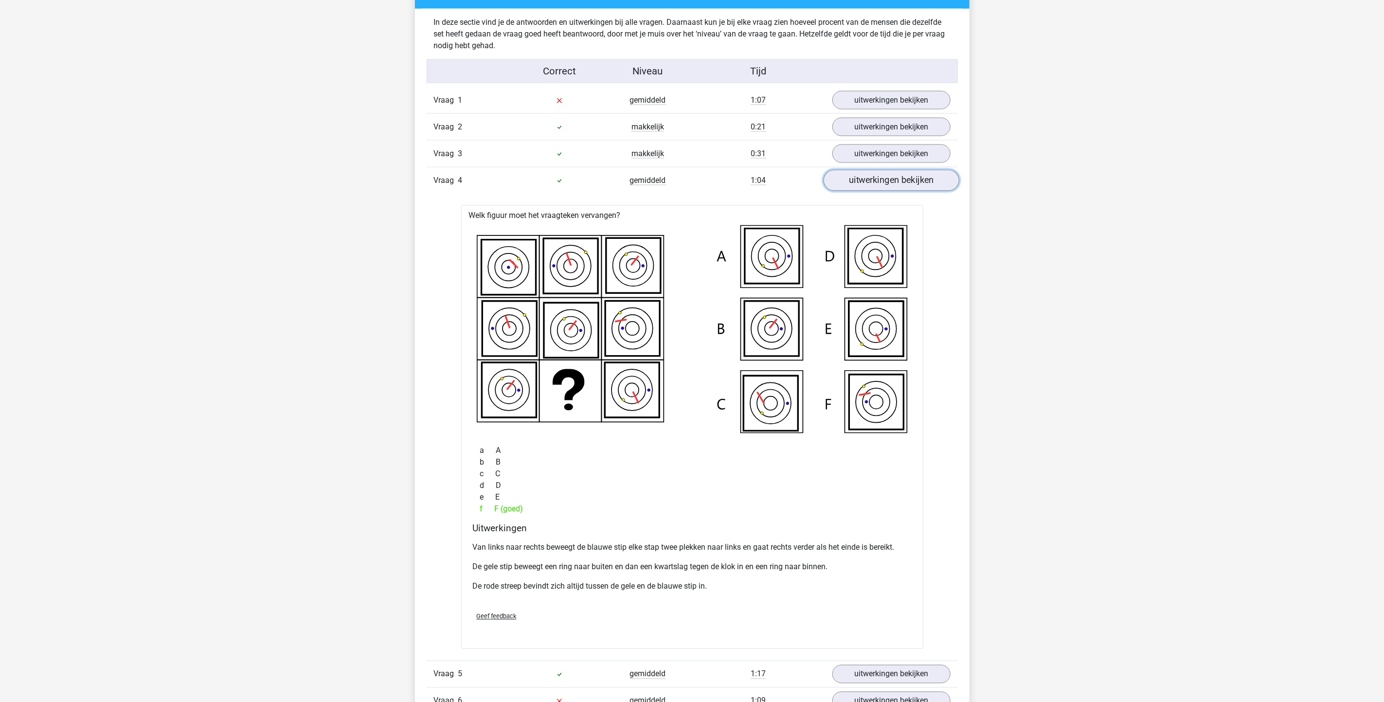
click at [859, 188] on link "uitwerkingen bekijken" at bounding box center [891, 180] width 136 height 21
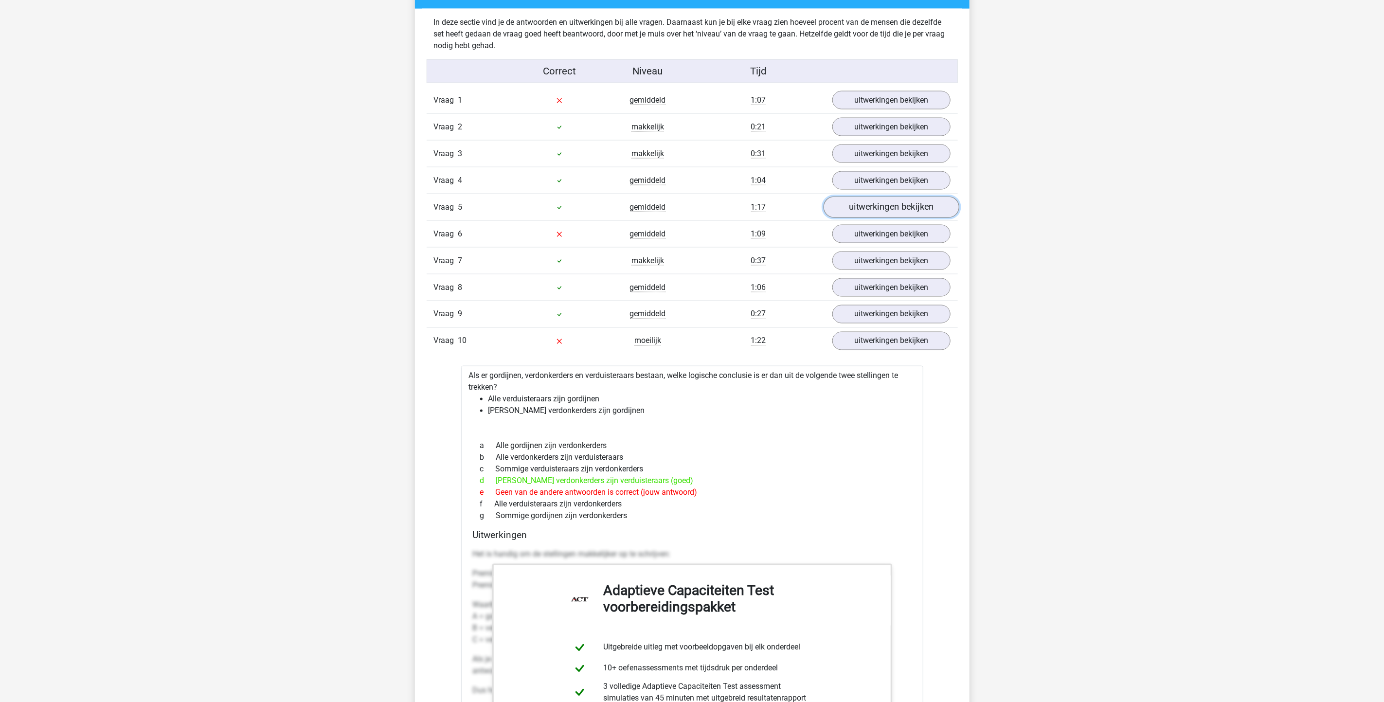
click at [862, 209] on link "uitwerkingen bekijken" at bounding box center [891, 207] width 136 height 21
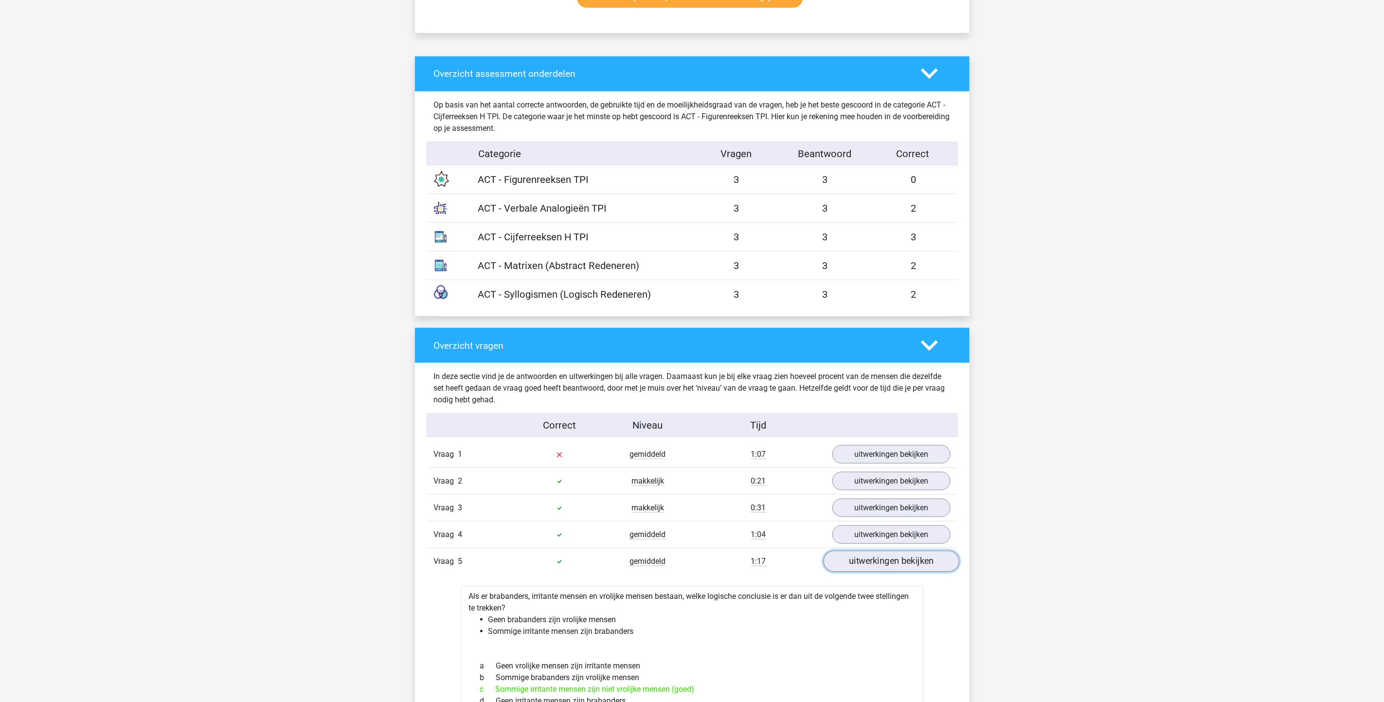
scroll to position [730, 0]
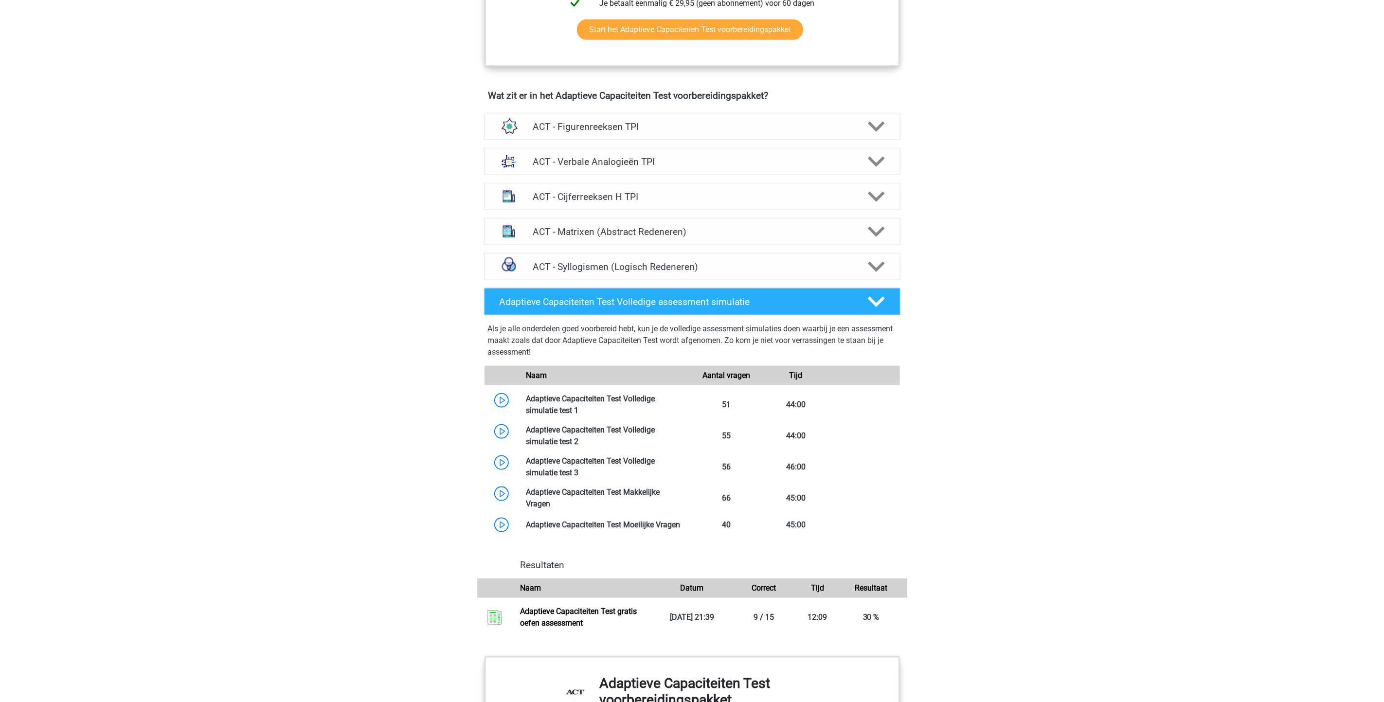
scroll to position [657, 0]
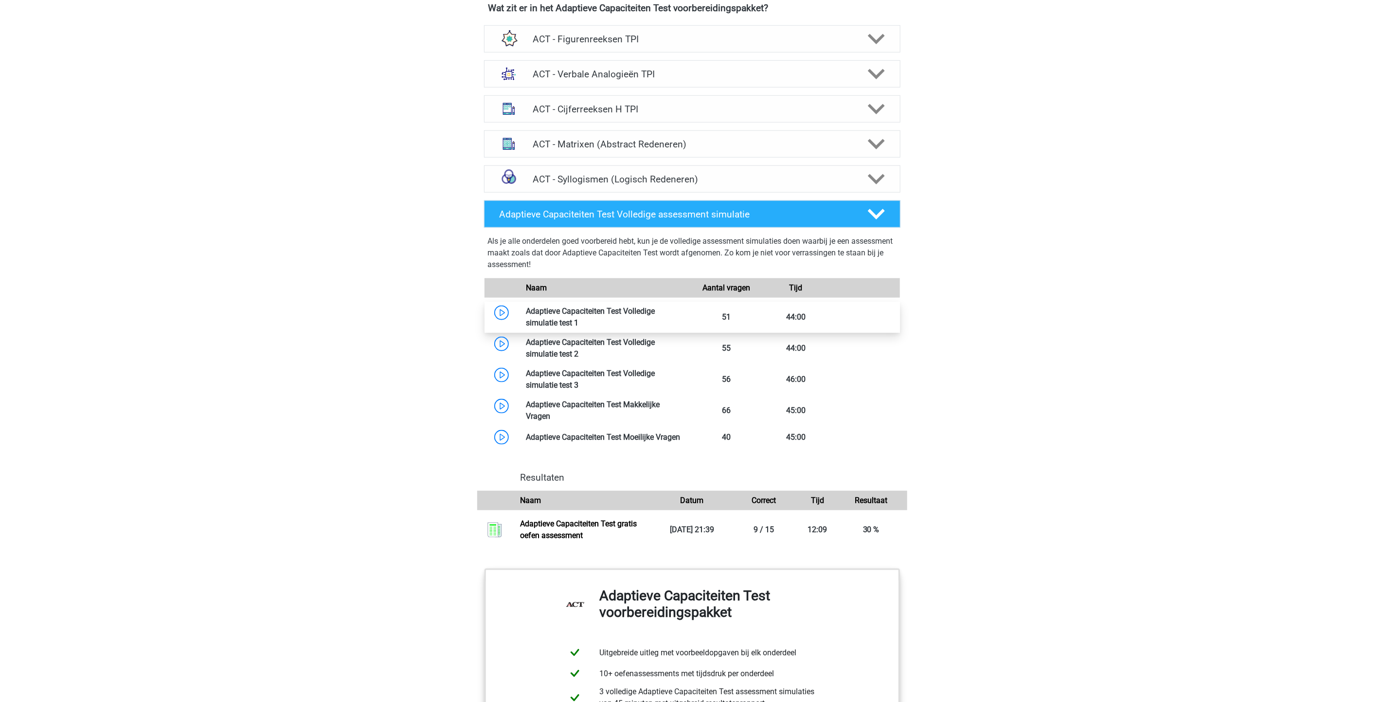
click at [579, 318] on link at bounding box center [579, 322] width 0 height 9
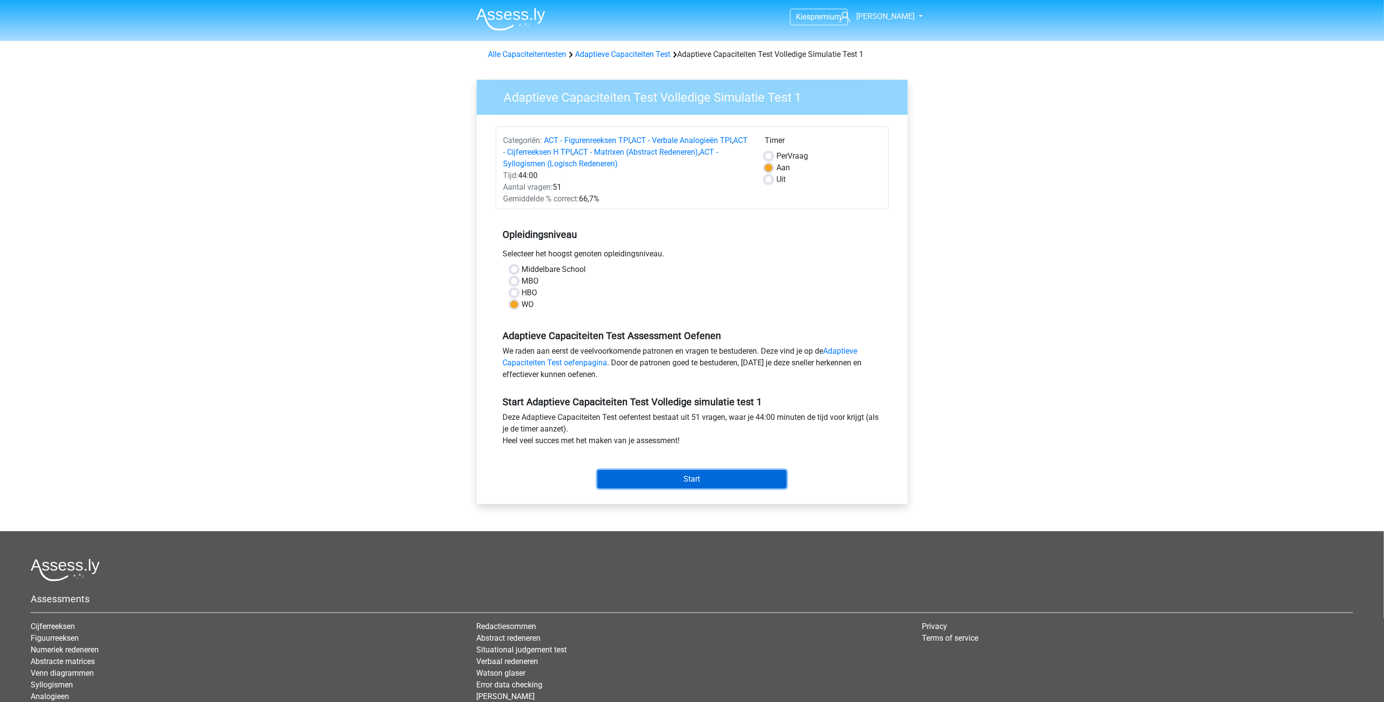
click at [667, 484] on input "Start" at bounding box center [691, 479] width 189 height 18
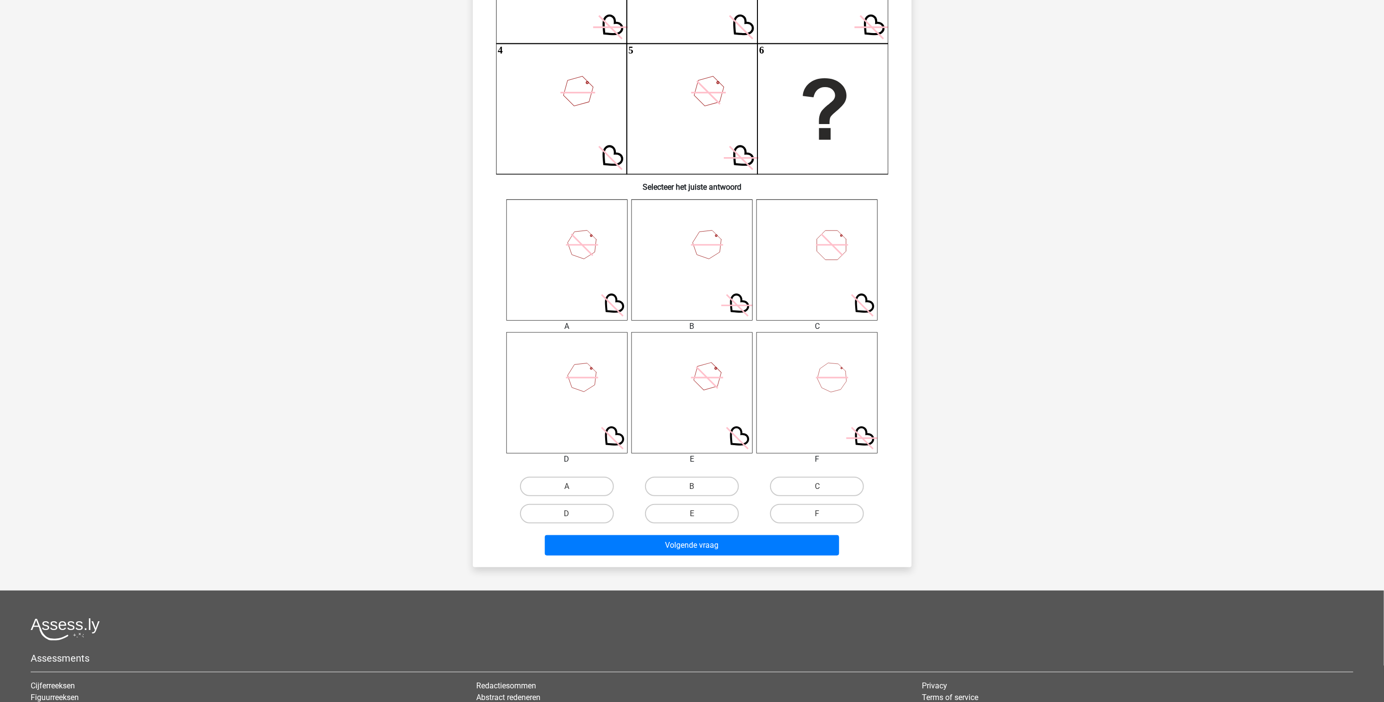
scroll to position [53, 0]
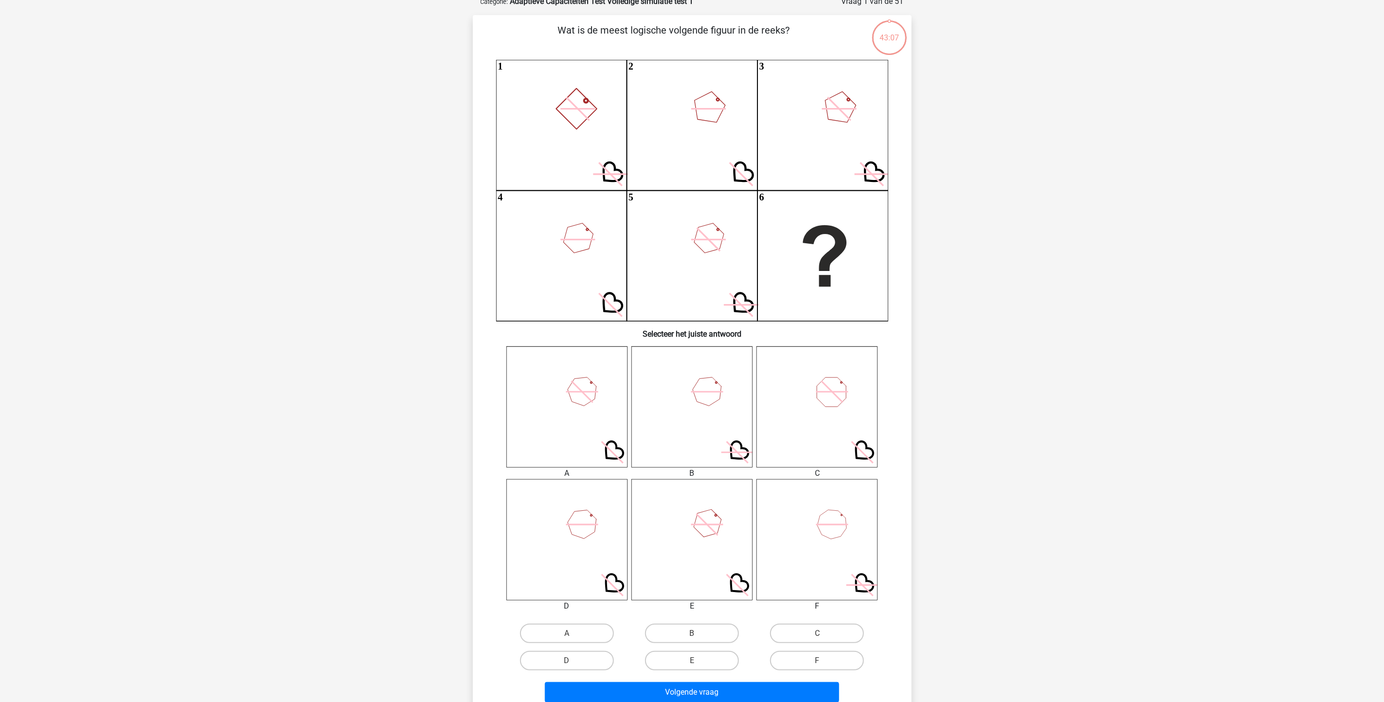
click at [575, 574] on icon at bounding box center [566, 539] width 121 height 121
click at [583, 667] on label "D" at bounding box center [567, 660] width 94 height 19
click at [573, 667] on input "D" at bounding box center [570, 664] width 6 height 6
radio input "true"
click at [643, 695] on button "Volgende vraag" at bounding box center [692, 692] width 294 height 20
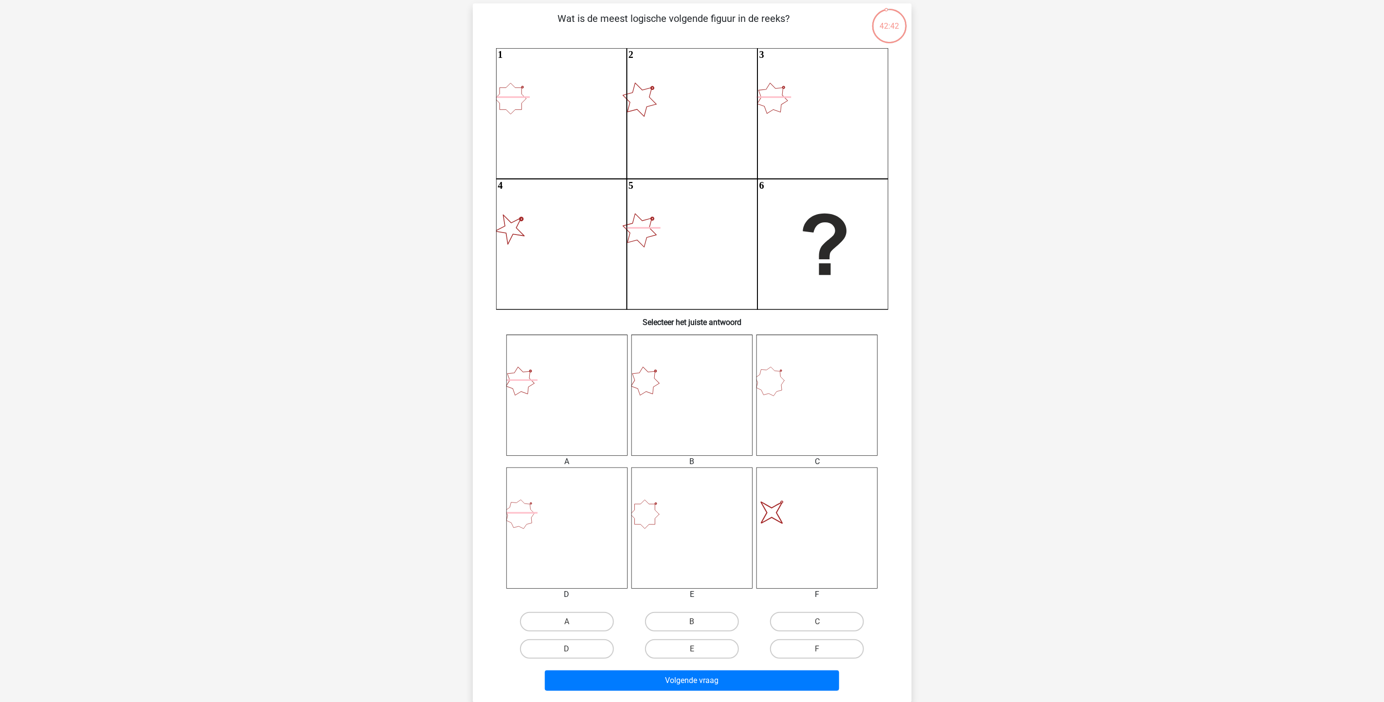
scroll to position [49, 0]
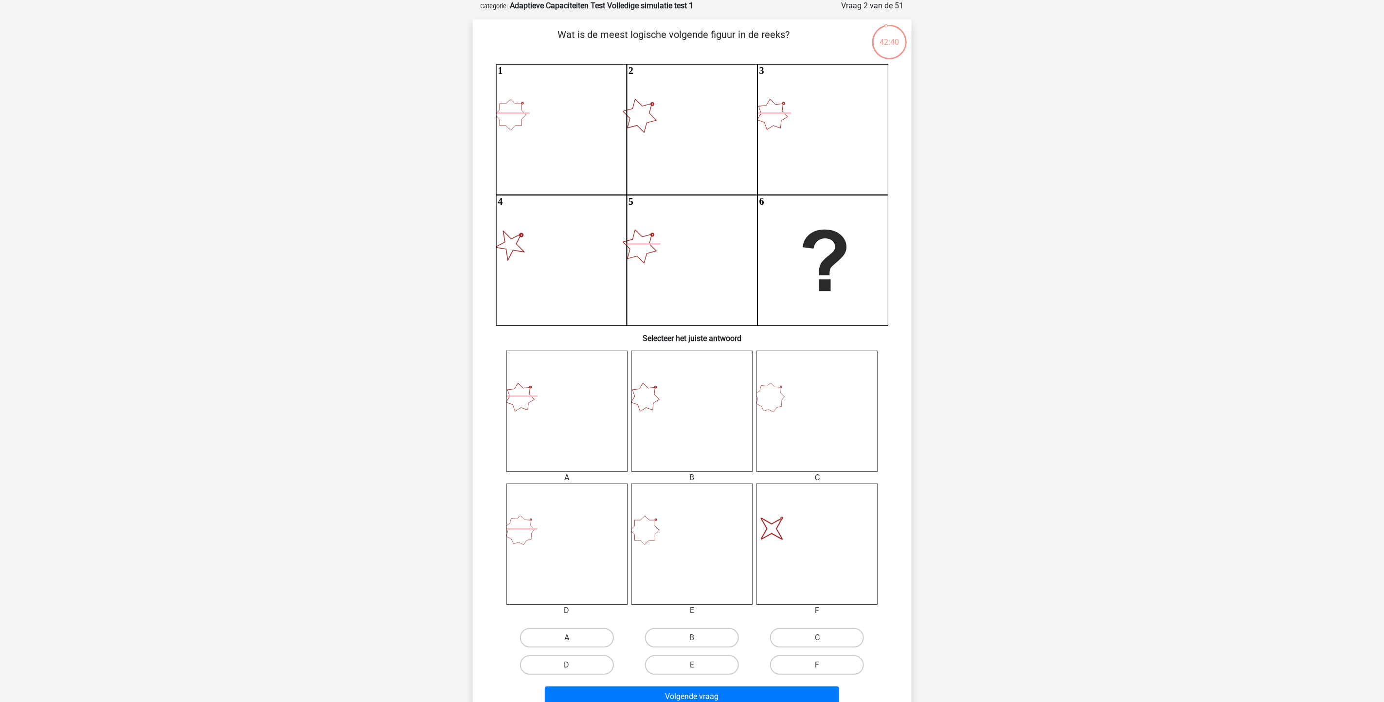
click at [815, 660] on label "F" at bounding box center [817, 664] width 94 height 19
click at [817, 665] on input "F" at bounding box center [820, 668] width 6 height 6
radio input "true"
click at [808, 691] on button "Volgende vraag" at bounding box center [692, 696] width 294 height 20
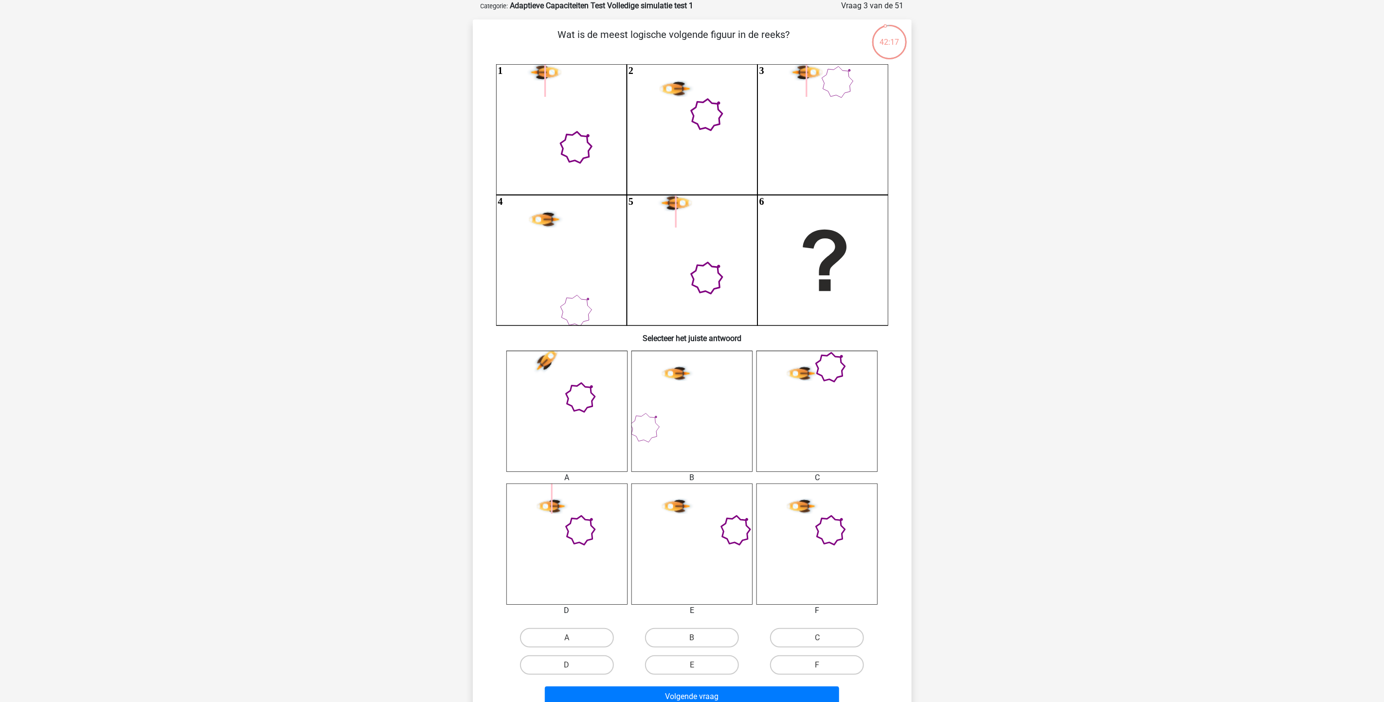
click at [825, 400] on icon at bounding box center [816, 411] width 121 height 121
click at [826, 632] on label "C" at bounding box center [817, 637] width 94 height 19
click at [824, 638] on input "C" at bounding box center [820, 641] width 6 height 6
radio input "true"
click at [792, 690] on button "Volgende vraag" at bounding box center [692, 696] width 294 height 20
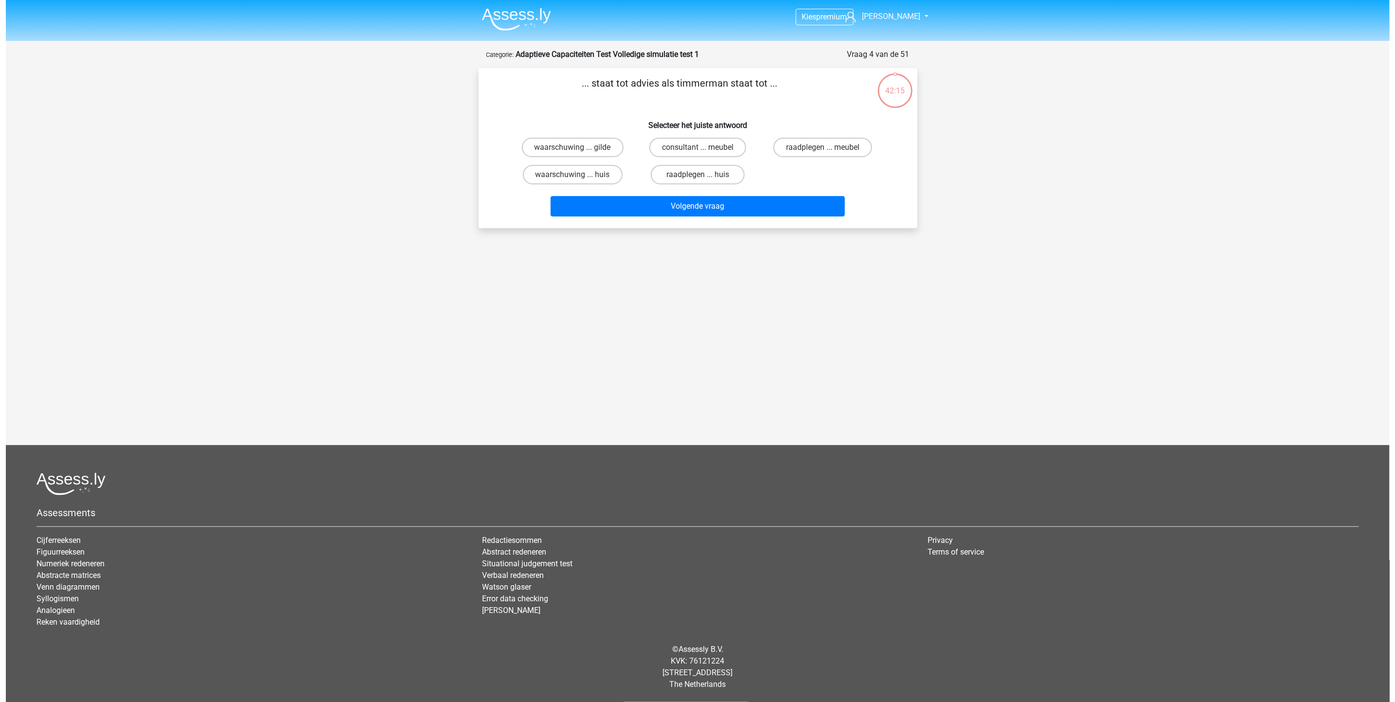
scroll to position [0, 0]
click at [698, 149] on input "consultant ... meubel" at bounding box center [701, 150] width 6 height 6
radio input "true"
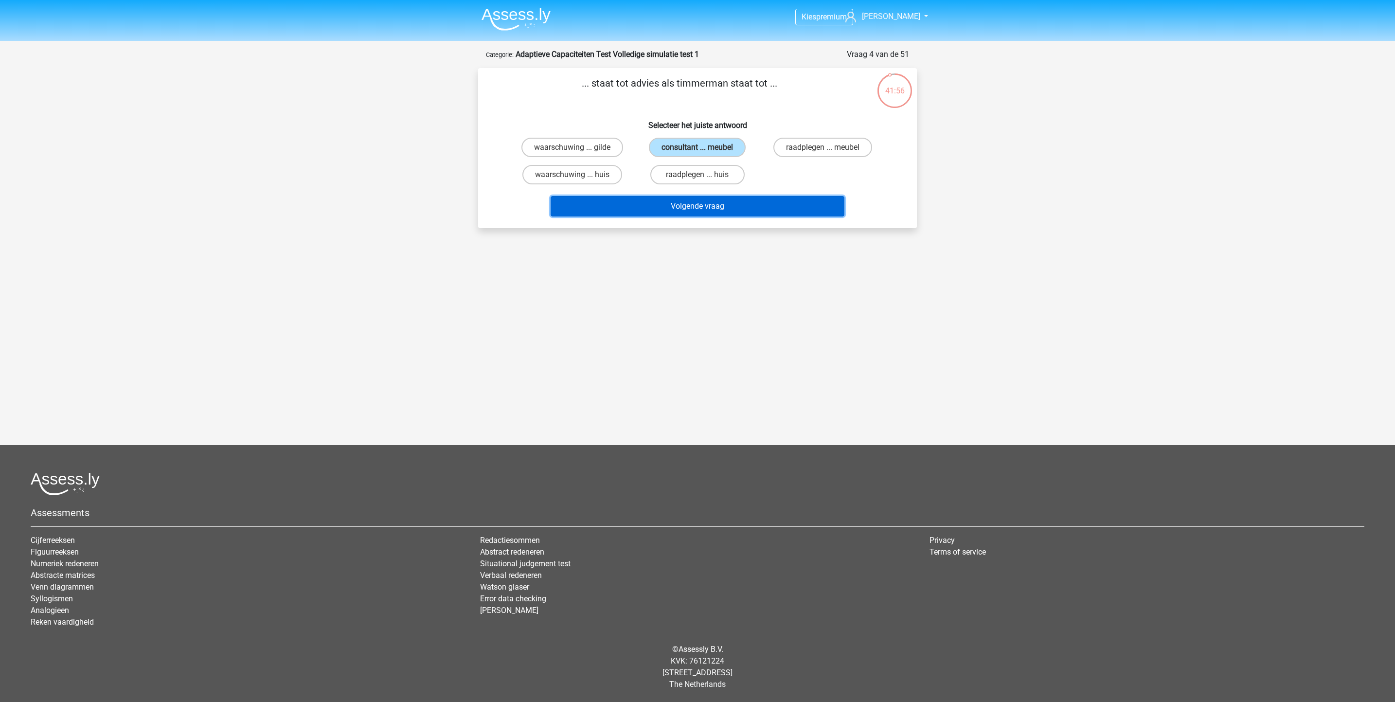
click at [739, 203] on button "Volgende vraag" at bounding box center [698, 206] width 294 height 20
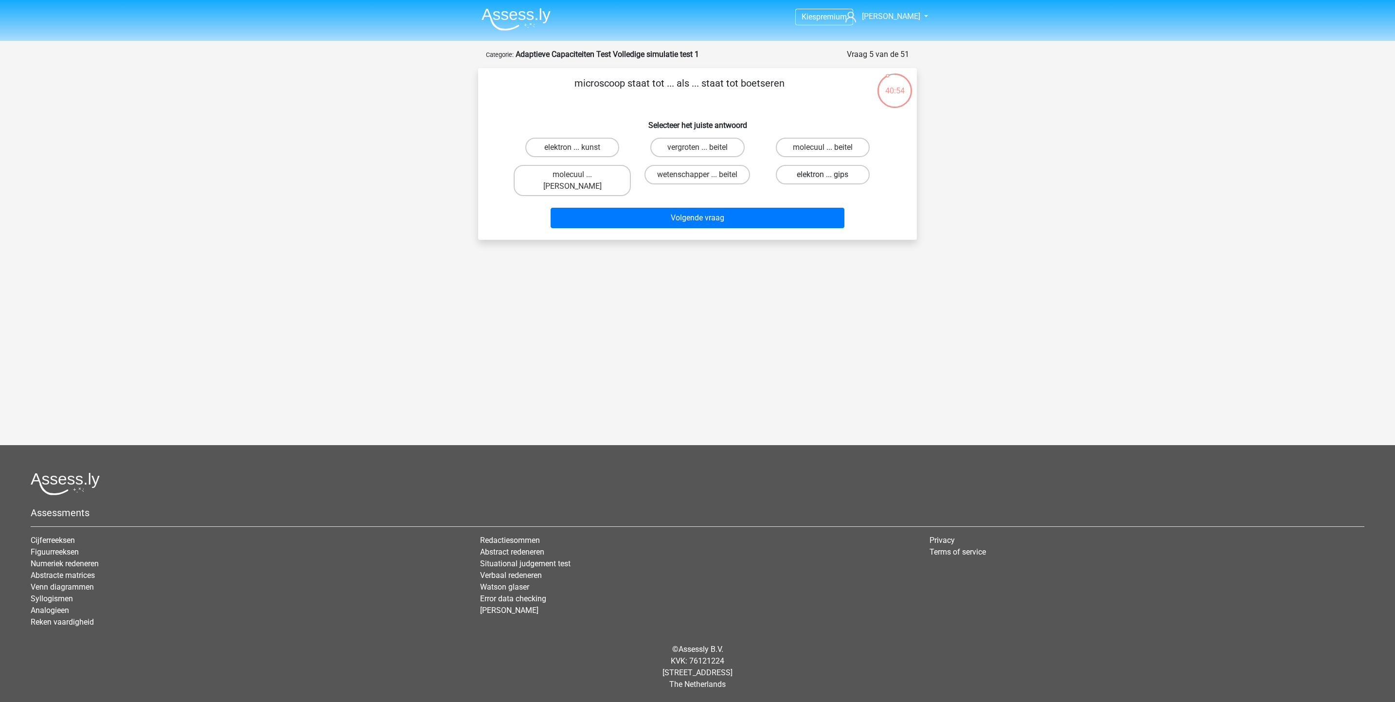
click at [828, 171] on label "elektron ... gips" at bounding box center [823, 174] width 94 height 19
click at [828, 175] on input "elektron ... gips" at bounding box center [826, 178] width 6 height 6
radio input "true"
click at [821, 208] on button "Volgende vraag" at bounding box center [698, 218] width 294 height 20
click at [597, 175] on label "snelweg ... tarwe" at bounding box center [572, 174] width 94 height 19
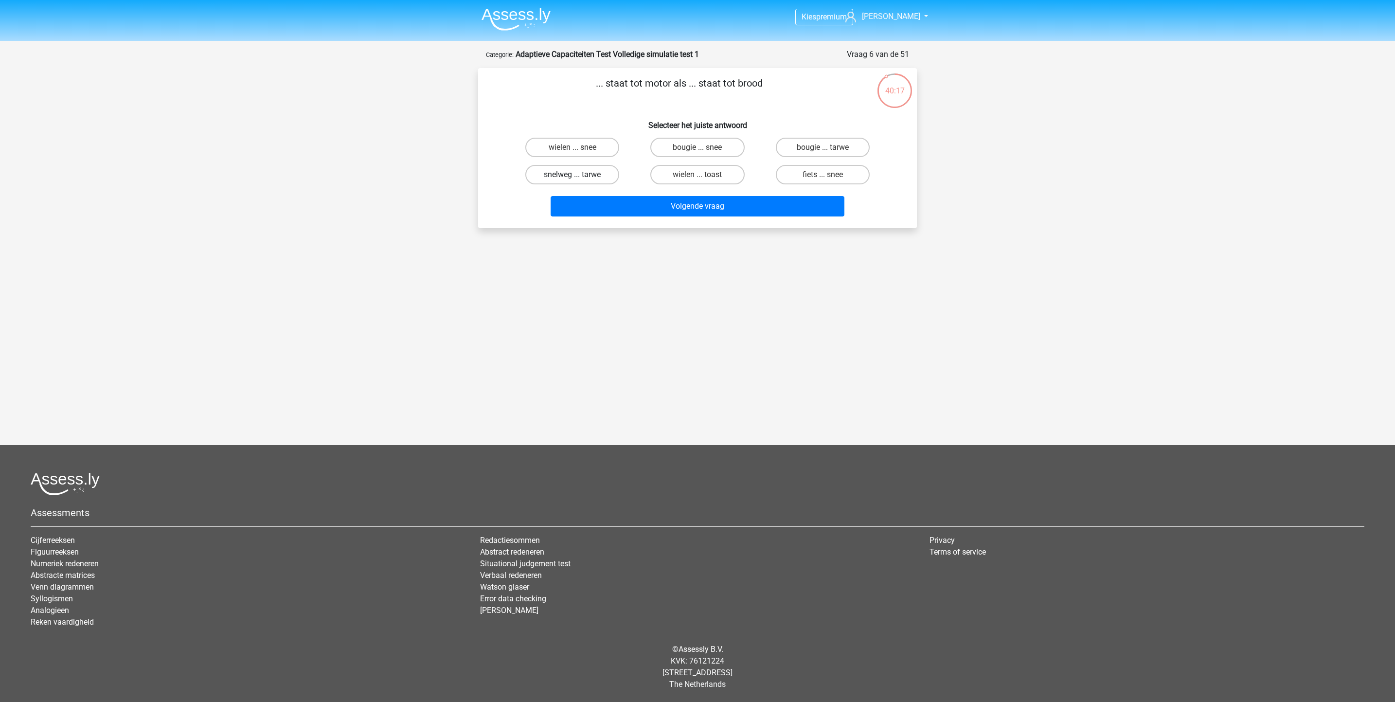
click at [579, 175] on input "snelweg ... tarwe" at bounding box center [576, 178] width 6 height 6
radio input "true"
click at [643, 209] on button "Volgende vraag" at bounding box center [698, 206] width 294 height 20
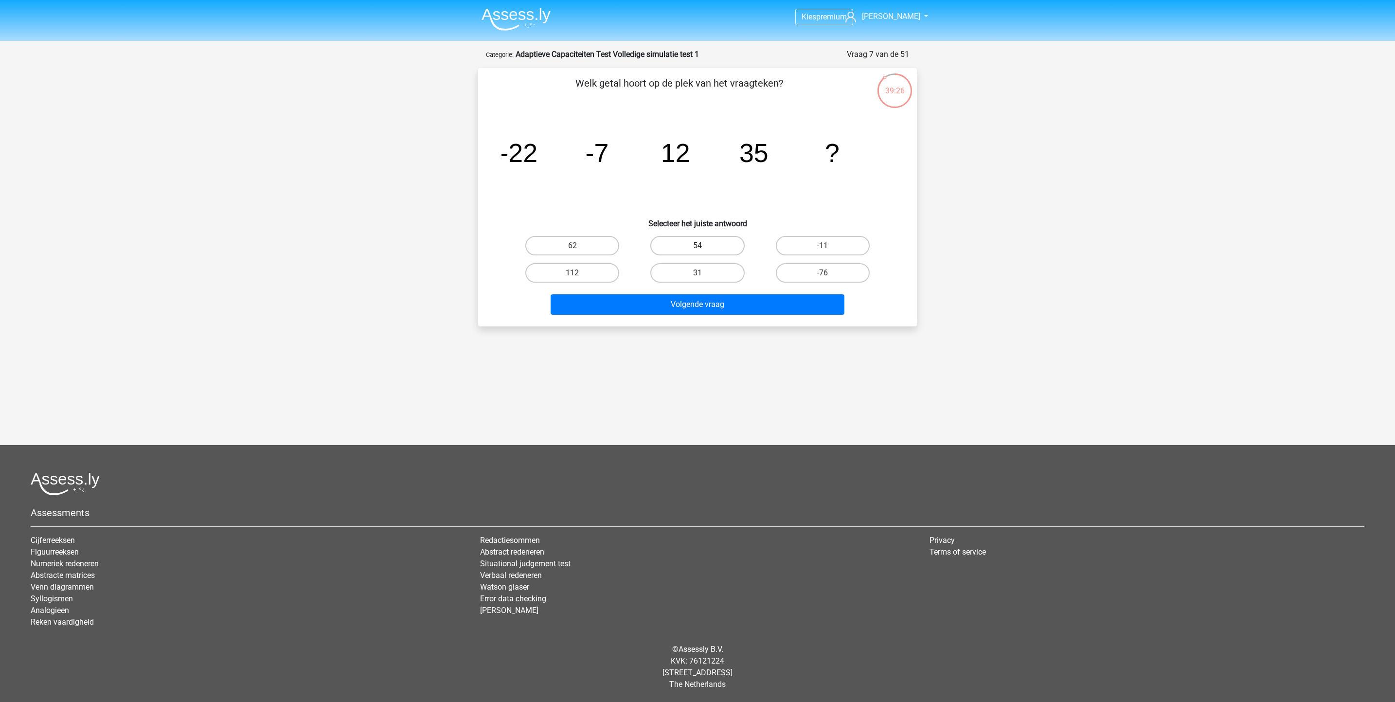
click at [718, 242] on label "54" at bounding box center [697, 245] width 94 height 19
click at [704, 246] on input "54" at bounding box center [701, 249] width 6 height 6
radio input "true"
click at [741, 303] on button "Volgende vraag" at bounding box center [698, 304] width 294 height 20
drag, startPoint x: 503, startPoint y: 150, endPoint x: 920, endPoint y: 150, distance: 417.4
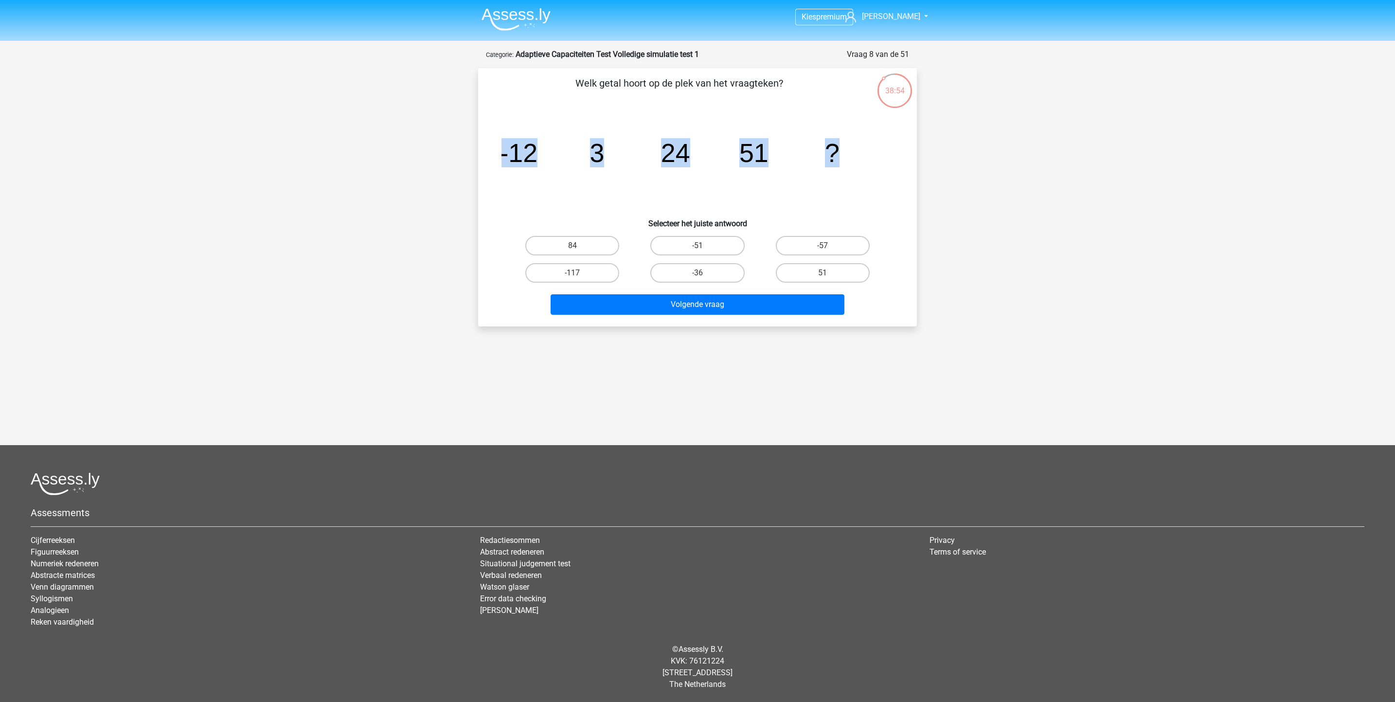
click at [920, 150] on div "38:54 Vraag 8 van de 51 Categorie: Adaptieve Capaciteiten Test Volledige simula…" at bounding box center [697, 188] width 454 height 278
copy g "-12 3 24 51 ?"
click at [831, 215] on h6 "Selecteer het juiste antwoord" at bounding box center [698, 219] width 408 height 17
click at [572, 244] on label "84" at bounding box center [572, 245] width 94 height 19
click at [573, 246] on input "84" at bounding box center [576, 249] width 6 height 6
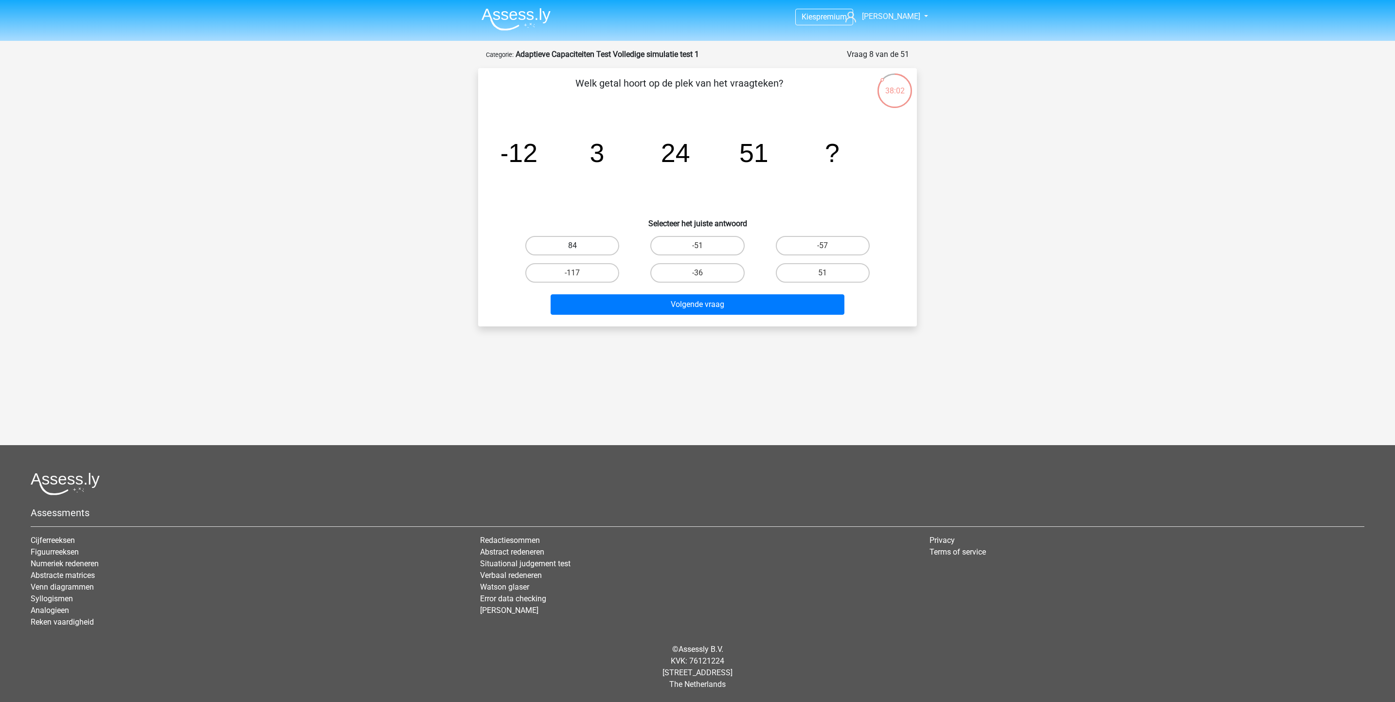
radio input "true"
click at [672, 303] on button "Volgende vraag" at bounding box center [698, 304] width 294 height 20
drag, startPoint x: 577, startPoint y: 80, endPoint x: 844, endPoint y: 165, distance: 279.8
click at [844, 165] on div "Welk getal hoort op de plek van het vraagteken? image/svg+xml -4 -12 24 -168 ? …" at bounding box center [697, 197] width 431 height 243
copy div "Welk getal hoort op de plek van het vraagteken? image/svg+xml -4 -12 24 -168 ?"
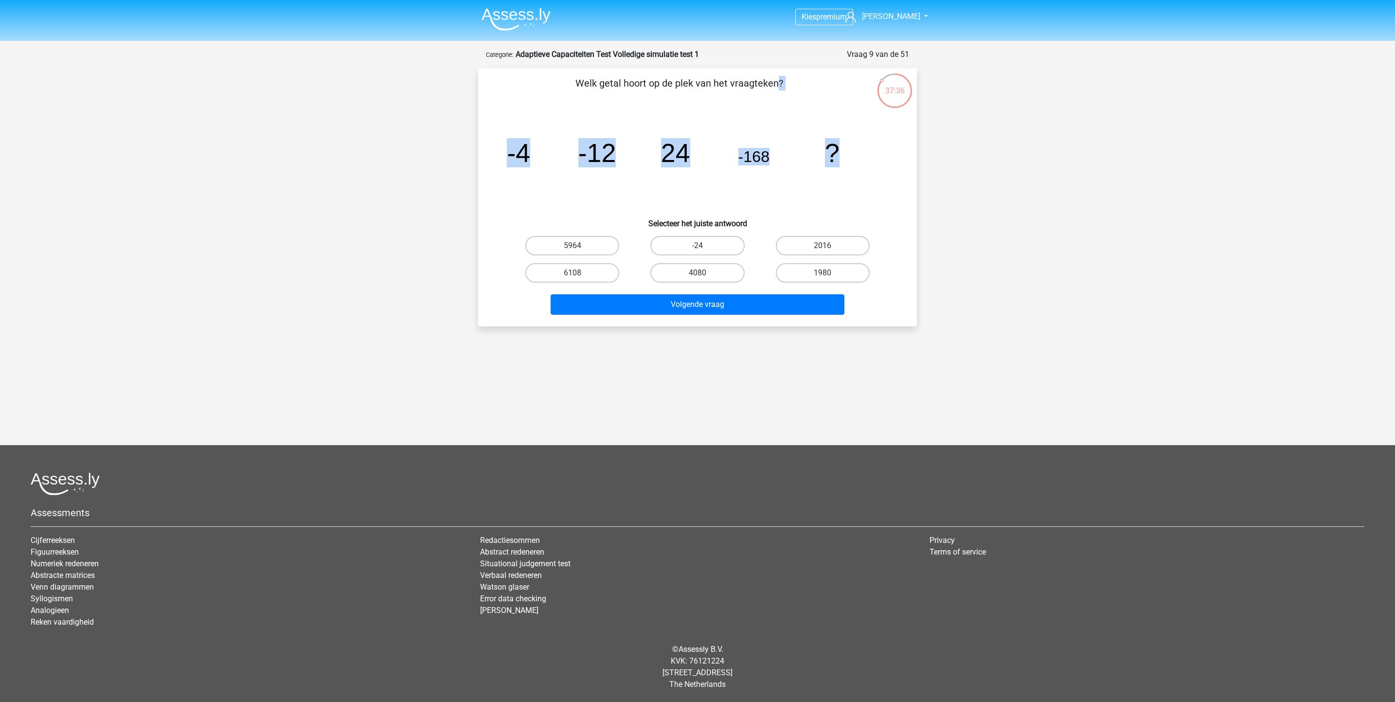
click at [822, 203] on icon "image/svg+xml -4 -12 24 -168 ?" at bounding box center [698, 162] width 392 height 98
click at [818, 273] on label "1980" at bounding box center [823, 272] width 94 height 19
click at [823, 273] on input "1980" at bounding box center [826, 276] width 6 height 6
radio input "true"
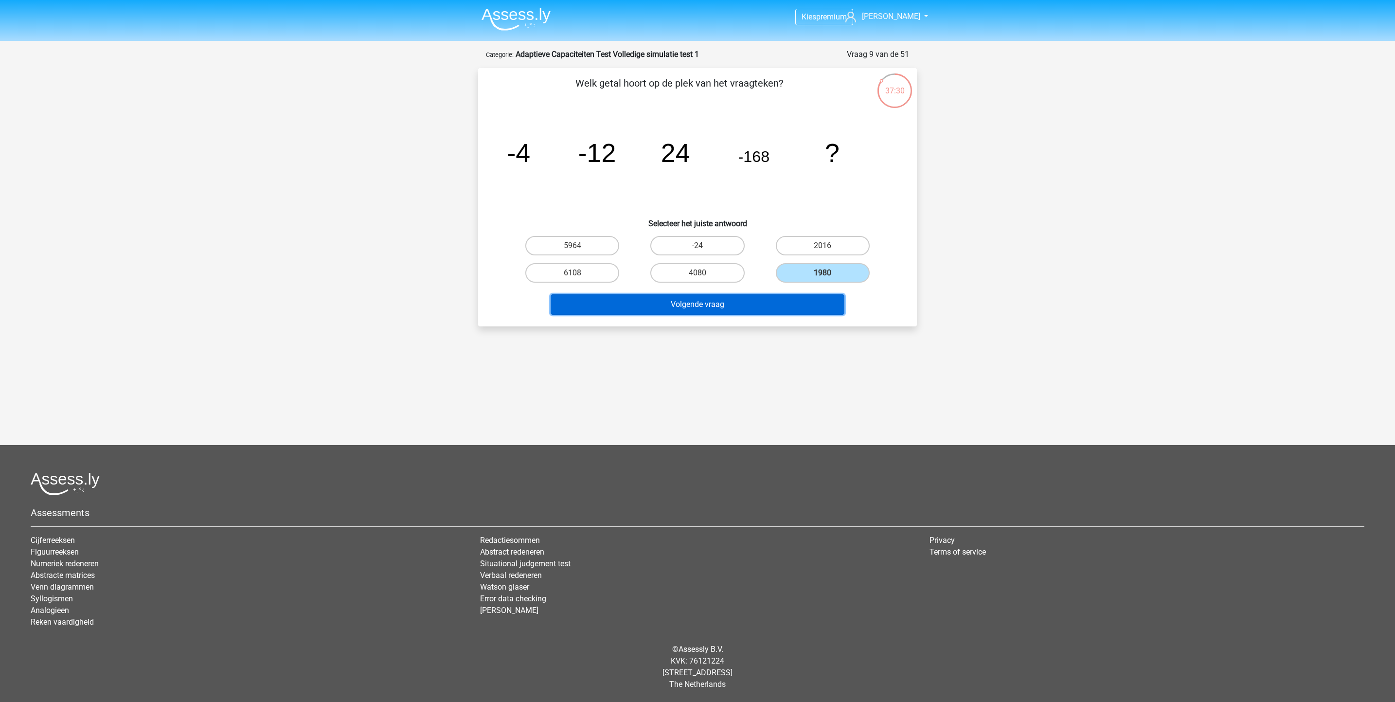
click at [793, 301] on button "Volgende vraag" at bounding box center [698, 304] width 294 height 20
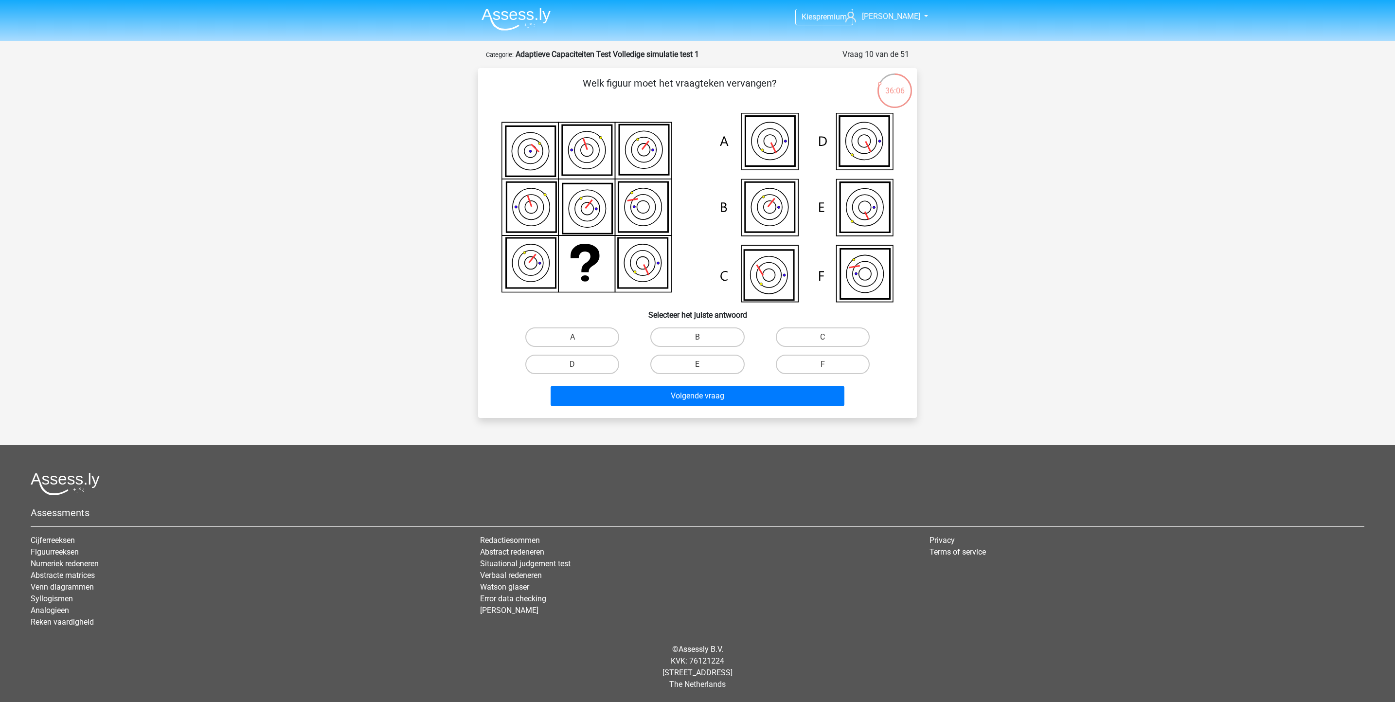
click at [873, 263] on icon at bounding box center [866, 274] width 50 height 50
click at [838, 358] on label "F" at bounding box center [823, 364] width 94 height 19
click at [829, 364] on input "F" at bounding box center [826, 367] width 6 height 6
radio input "true"
click at [812, 398] on button "Volgende vraag" at bounding box center [698, 396] width 294 height 20
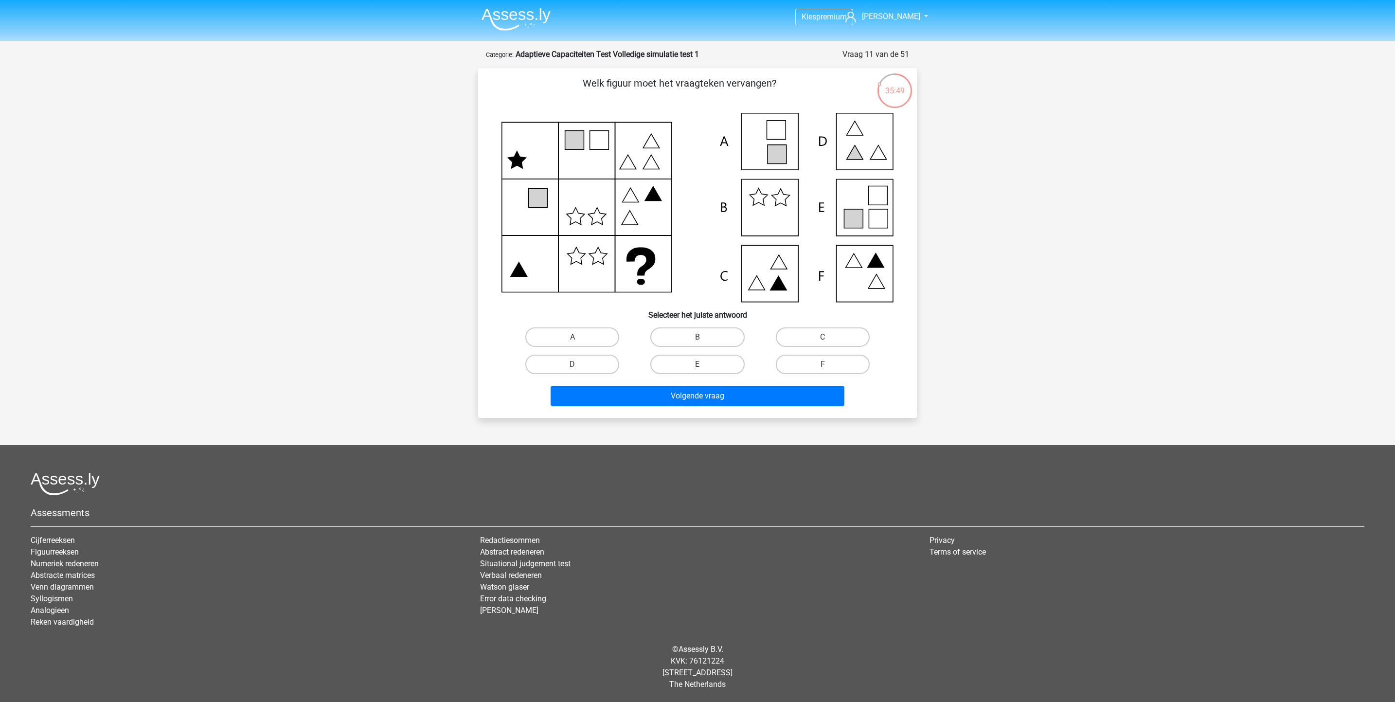
click at [856, 209] on icon at bounding box center [698, 207] width 392 height 189
click at [716, 358] on label "E" at bounding box center [697, 364] width 94 height 19
click at [704, 364] on input "E" at bounding box center [701, 367] width 6 height 6
radio input "true"
click at [731, 391] on button "Volgende vraag" at bounding box center [698, 396] width 294 height 20
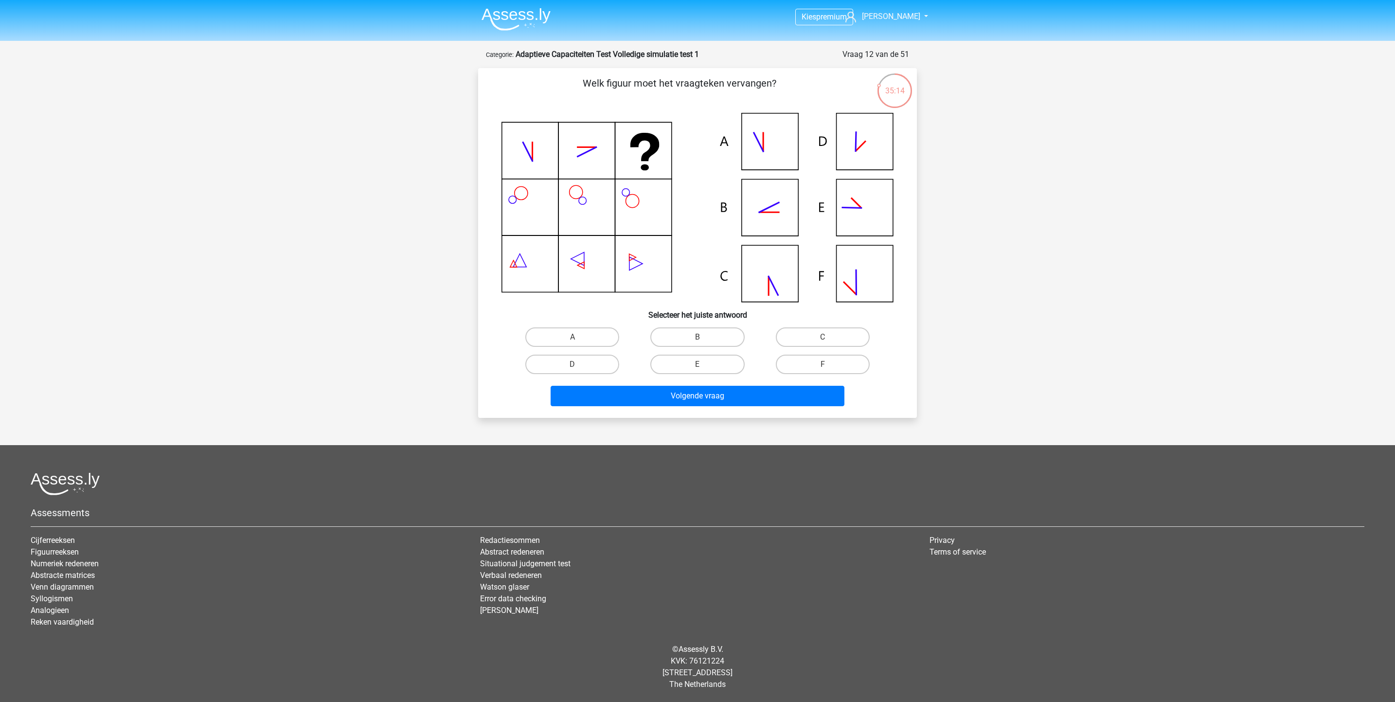
click at [771, 214] on icon at bounding box center [698, 207] width 392 height 189
click at [695, 328] on label "B" at bounding box center [697, 336] width 94 height 19
click at [698, 337] on input "B" at bounding box center [701, 340] width 6 height 6
radio input "true"
click at [708, 391] on button "Volgende vraag" at bounding box center [698, 396] width 294 height 20
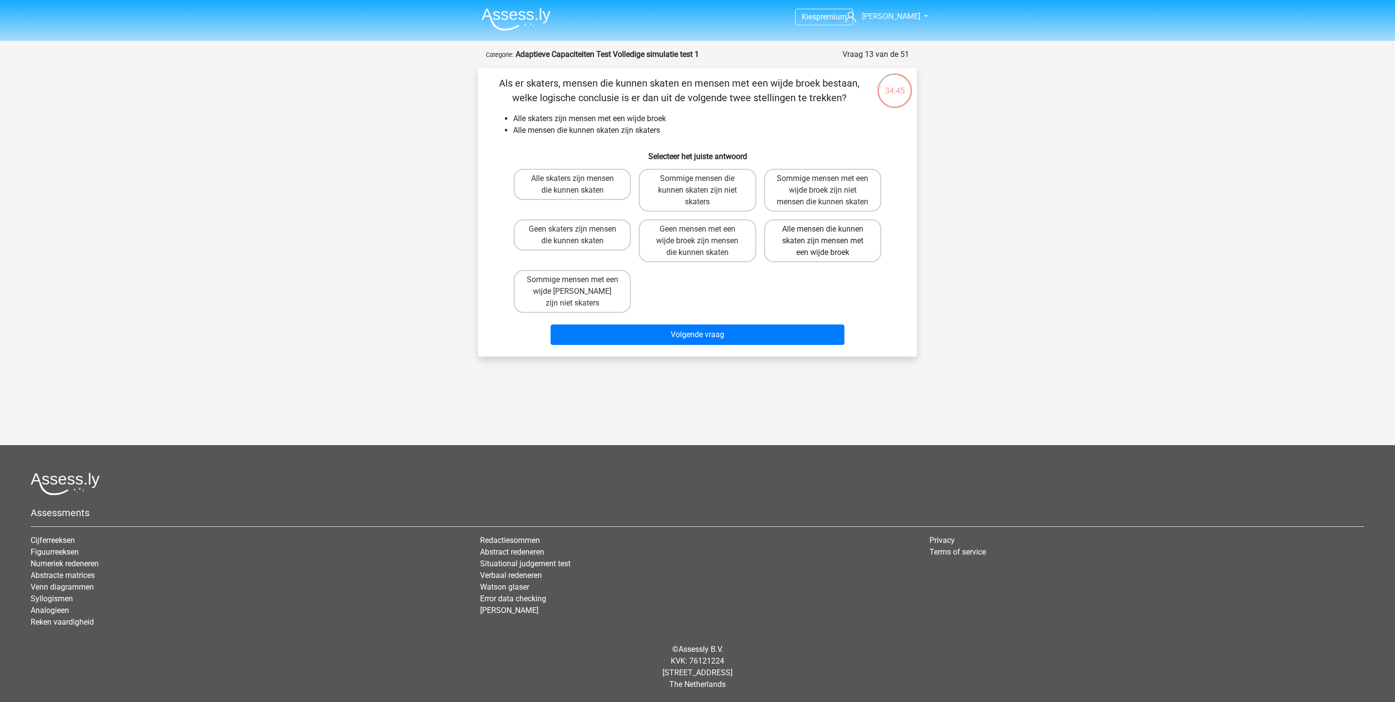
click at [829, 252] on label "Alle mensen die kunnen skaten zijn mensen met een wijde broek" at bounding box center [822, 240] width 117 height 43
click at [829, 235] on input "Alle mensen die kunnen skaten zijn mensen met een wijde broek" at bounding box center [826, 232] width 6 height 6
radio input "true"
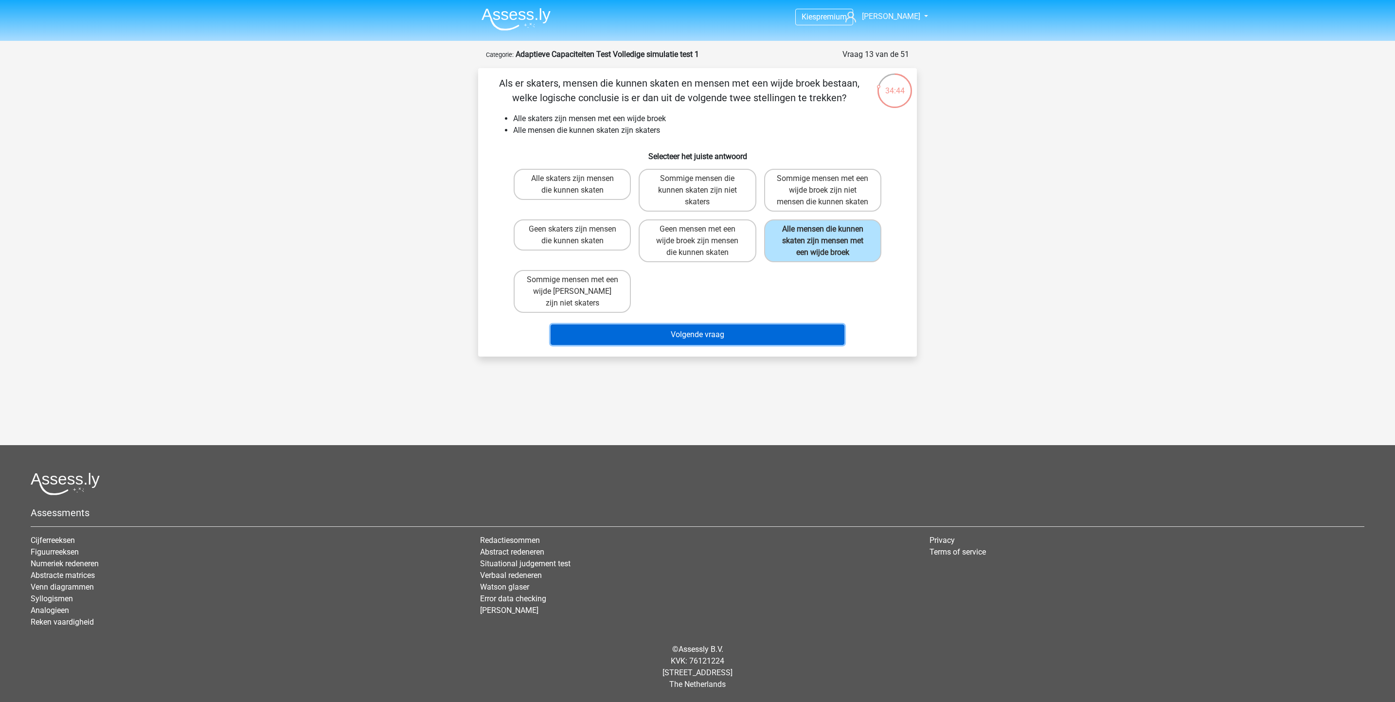
click at [765, 328] on button "Volgende vraag" at bounding box center [698, 334] width 294 height 20
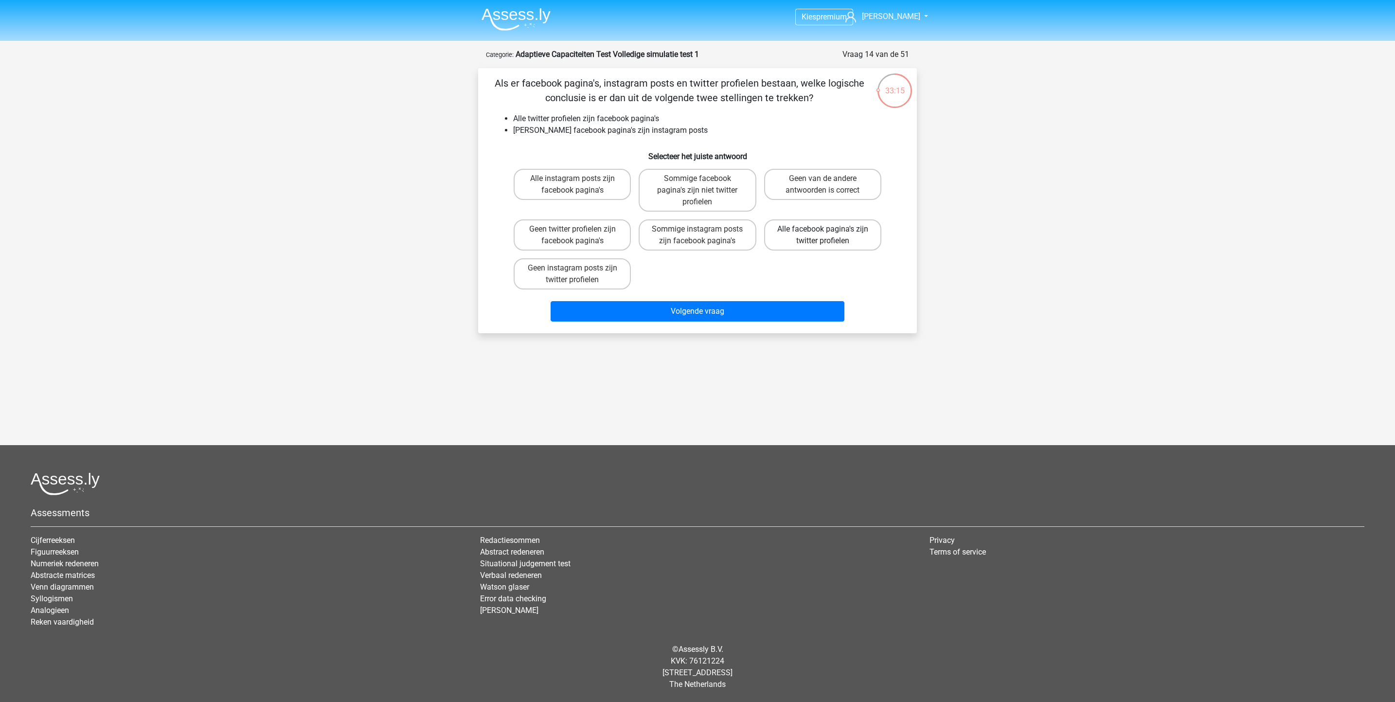
click at [821, 244] on label "Alle facebook pagina's zijn twitter profielen" at bounding box center [822, 234] width 117 height 31
click at [823, 235] on input "Alle facebook pagina's zijn twitter profielen" at bounding box center [826, 232] width 6 height 6
radio input "true"
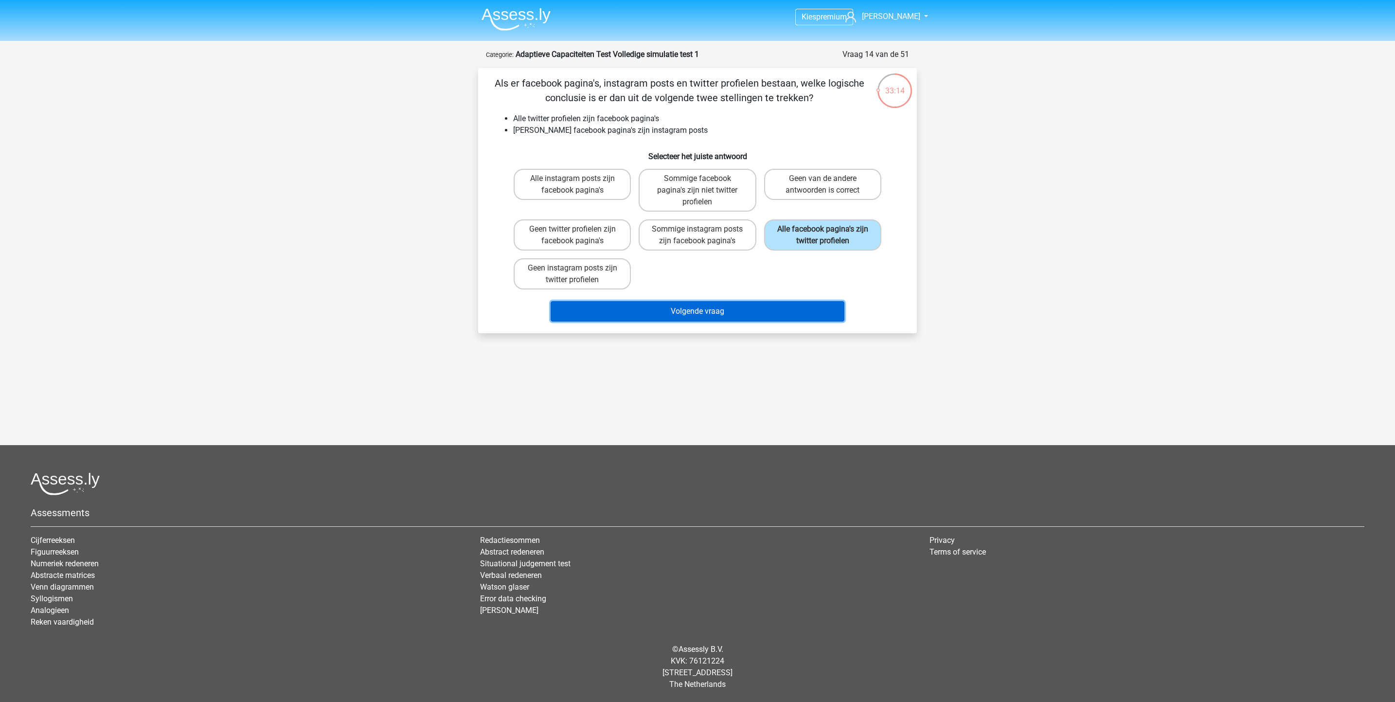
click at [813, 313] on button "Volgende vraag" at bounding box center [698, 311] width 294 height 20
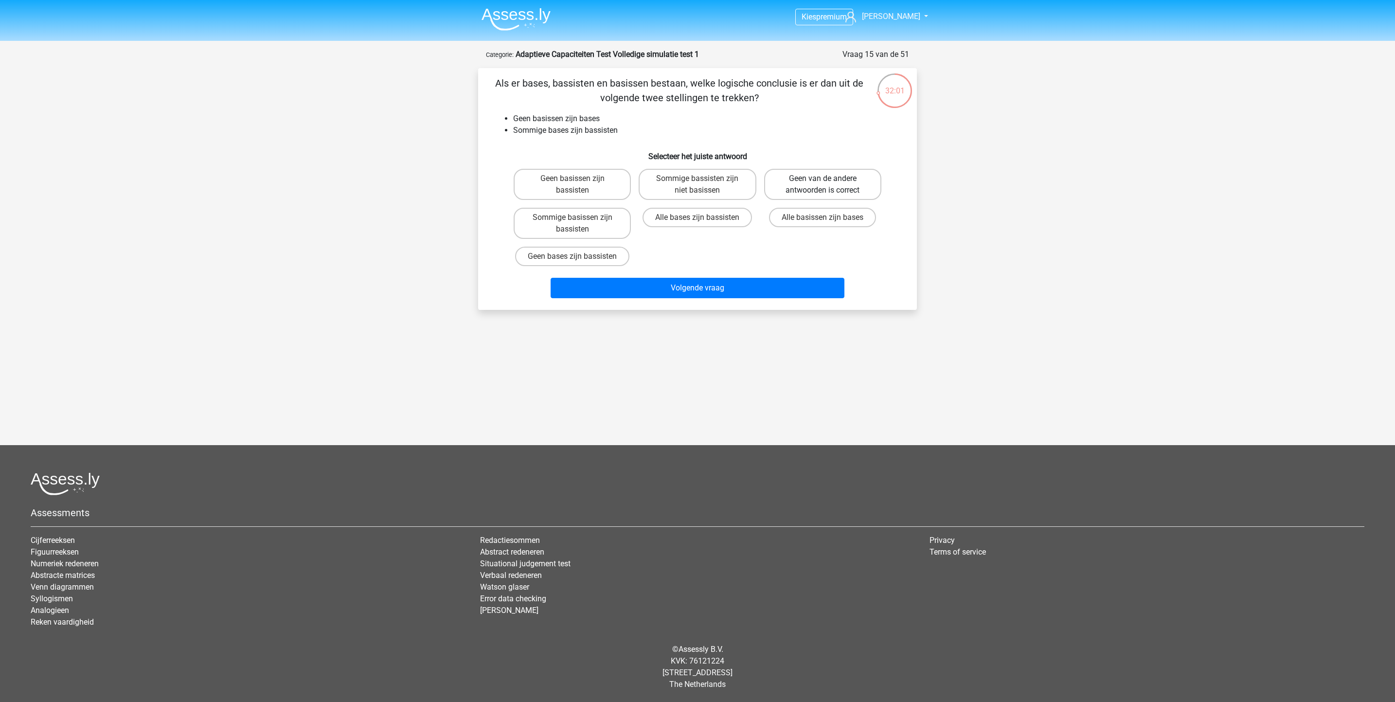
click at [830, 192] on label "Geen van de andere antwoorden is correct" at bounding box center [822, 184] width 117 height 31
click at [829, 185] on input "Geen van de andere antwoorden is correct" at bounding box center [826, 182] width 6 height 6
radio input "true"
click at [769, 285] on button "Volgende vraag" at bounding box center [698, 288] width 294 height 20
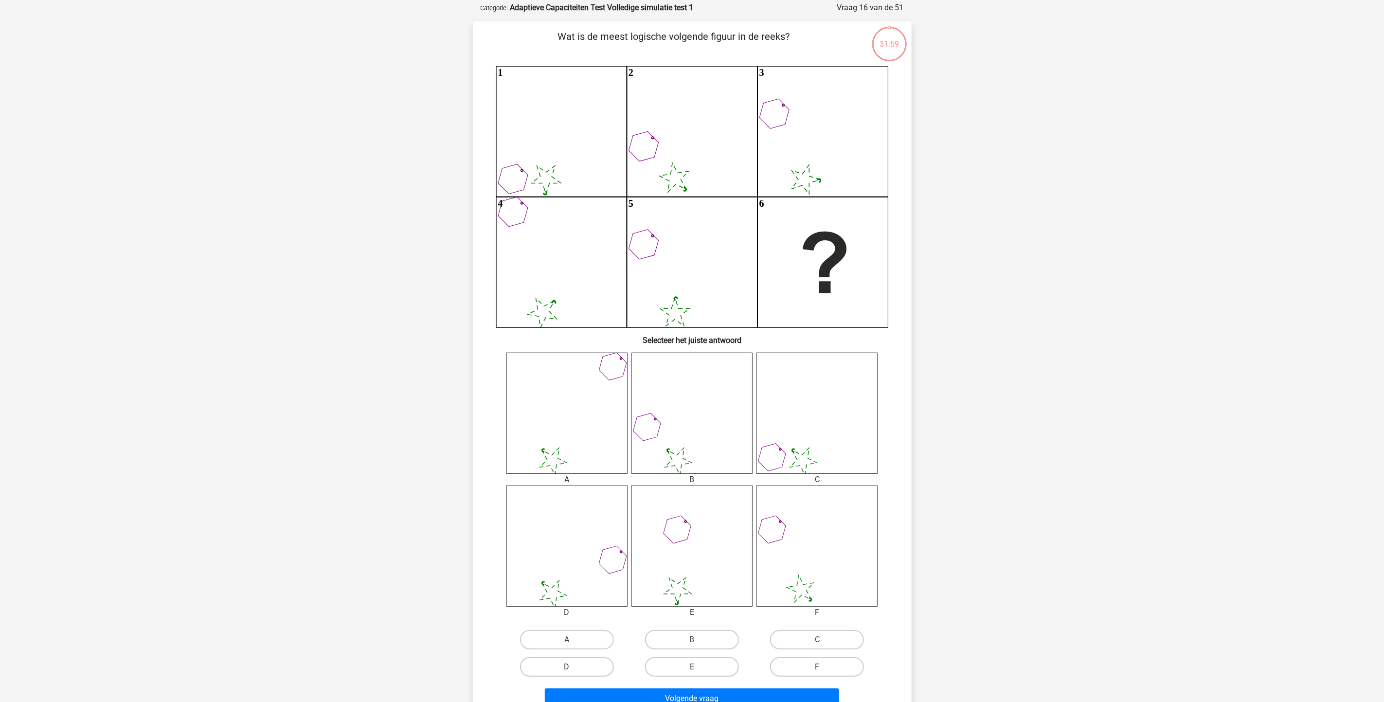
scroll to position [49, 0]
click at [794, 634] on label "C" at bounding box center [817, 637] width 94 height 19
click at [817, 638] on input "C" at bounding box center [820, 641] width 6 height 6
radio input "true"
click at [803, 692] on button "Volgende vraag" at bounding box center [692, 696] width 294 height 20
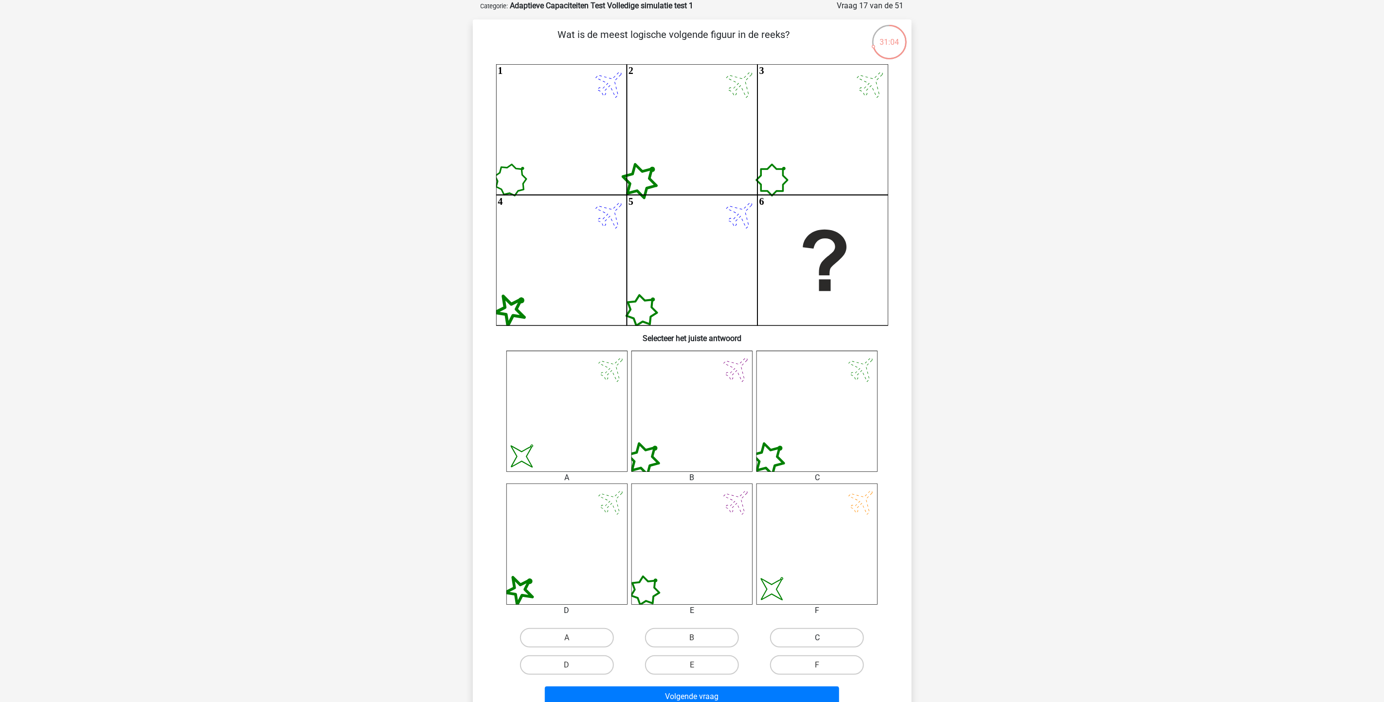
click at [822, 645] on label "C" at bounding box center [817, 637] width 94 height 19
click at [822, 644] on input "C" at bounding box center [820, 641] width 6 height 6
radio input "true"
click at [812, 690] on button "Volgende vraag" at bounding box center [692, 696] width 294 height 20
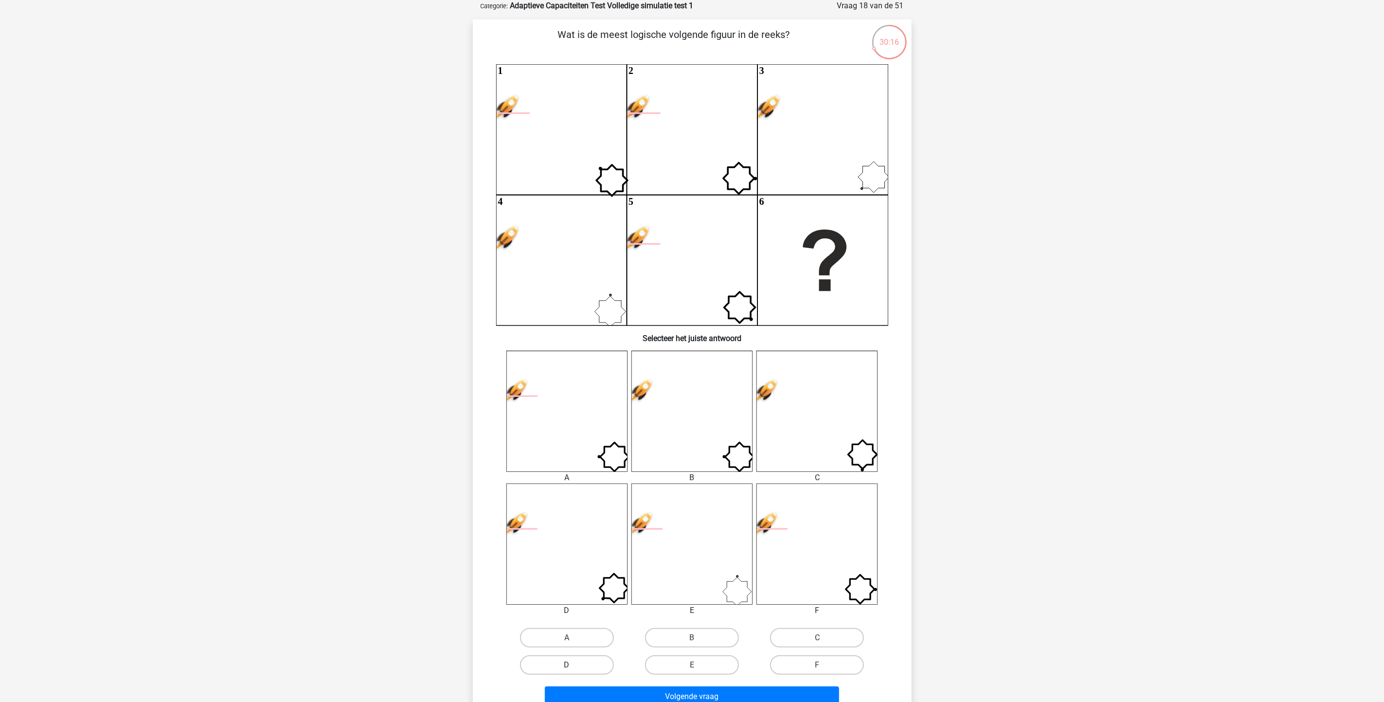
click at [574, 660] on label "D" at bounding box center [567, 664] width 94 height 19
click at [573, 665] on input "D" at bounding box center [570, 668] width 6 height 6
radio input "true"
click at [600, 691] on button "Volgende vraag" at bounding box center [692, 696] width 294 height 20
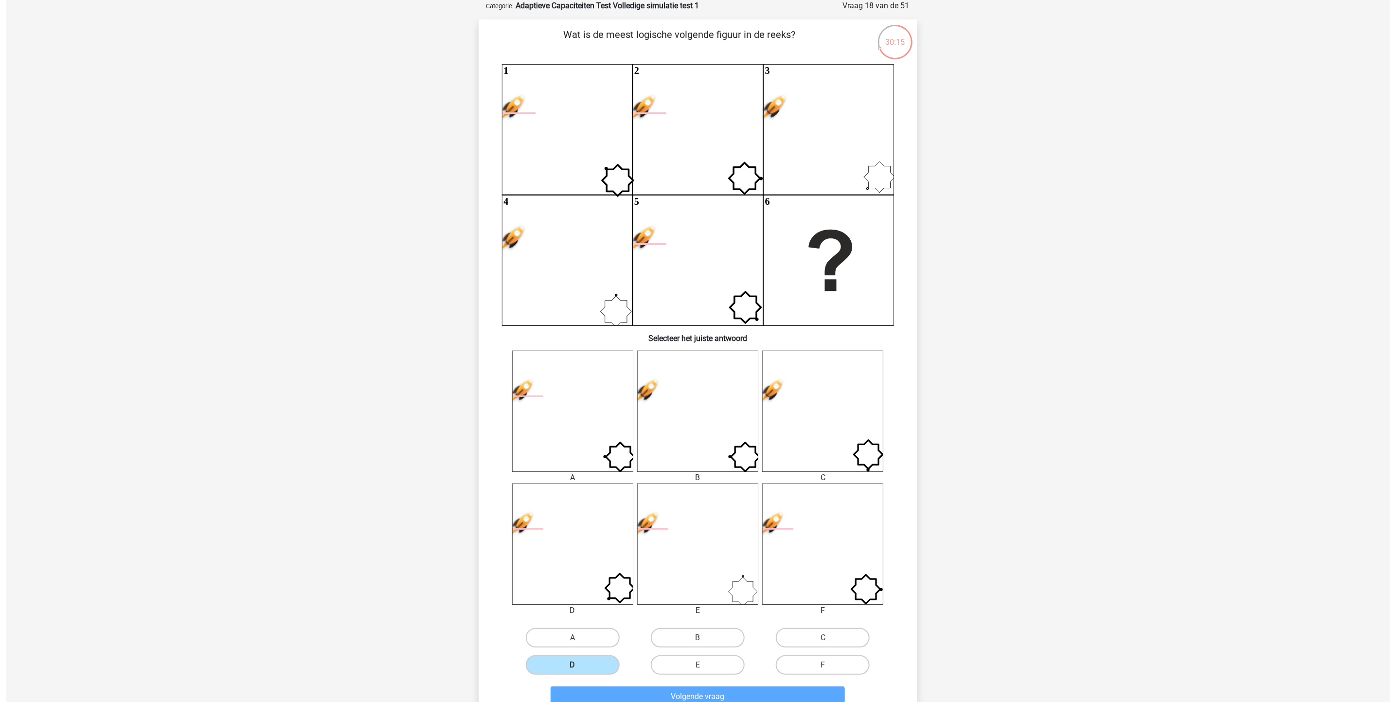
scroll to position [0, 0]
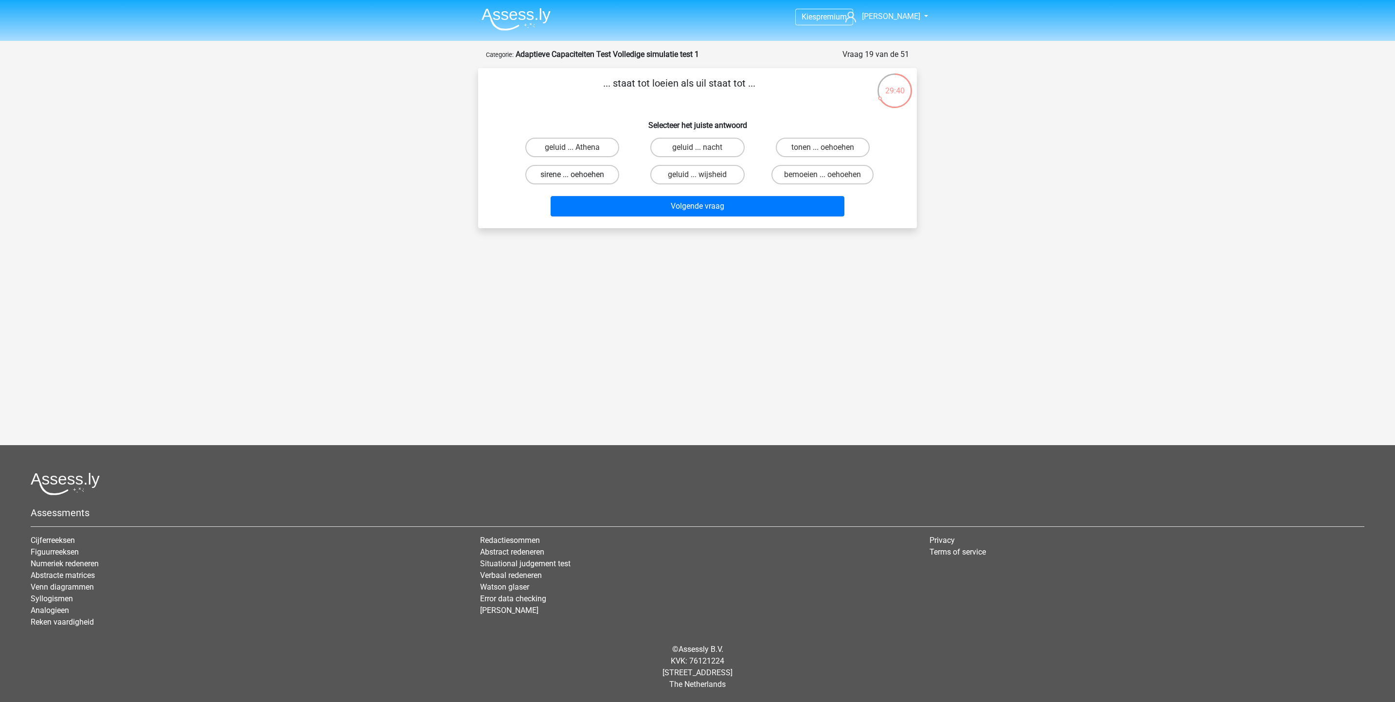
click at [590, 168] on label "sirene ... oehoehen" at bounding box center [572, 174] width 94 height 19
click at [579, 175] on input "sirene ... oehoehen" at bounding box center [576, 178] width 6 height 6
radio input "true"
click at [622, 200] on button "Volgende vraag" at bounding box center [698, 206] width 294 height 20
click at [714, 143] on label "malen ... berg" at bounding box center [697, 147] width 94 height 19
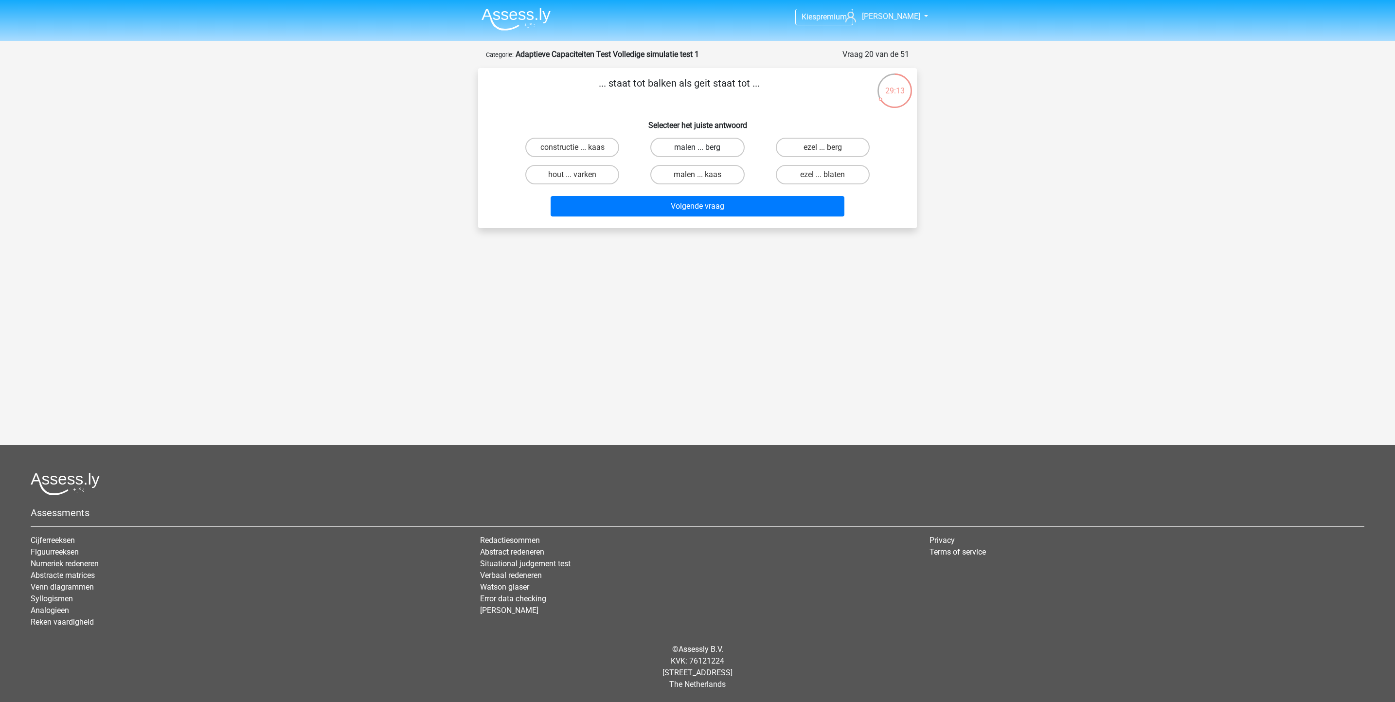
click at [704, 147] on input "malen ... berg" at bounding box center [701, 150] width 6 height 6
radio input "true"
click at [737, 198] on button "Volgende vraag" at bounding box center [698, 206] width 294 height 20
click at [716, 168] on label "motor ... gebogen" at bounding box center [697, 174] width 94 height 19
click at [704, 175] on input "motor ... gebogen" at bounding box center [701, 178] width 6 height 6
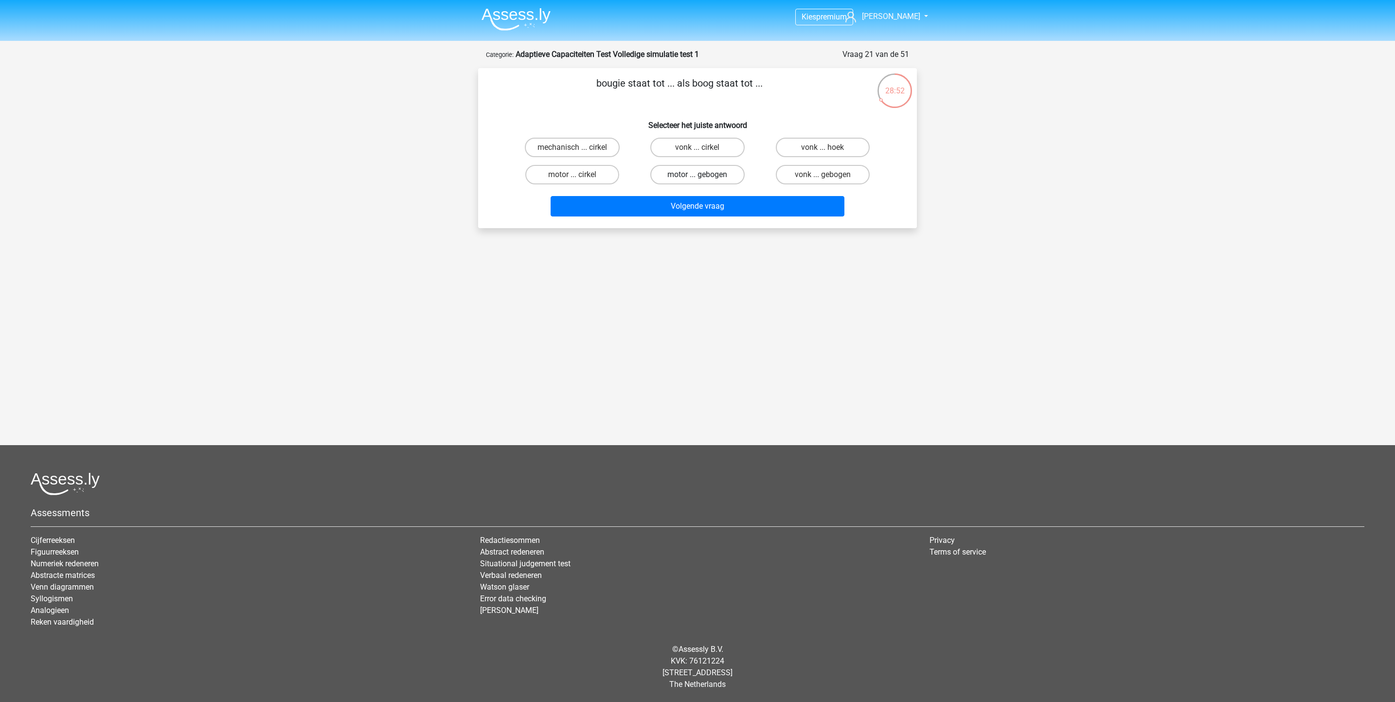
radio input "true"
click at [729, 210] on button "Volgende vraag" at bounding box center [698, 206] width 294 height 20
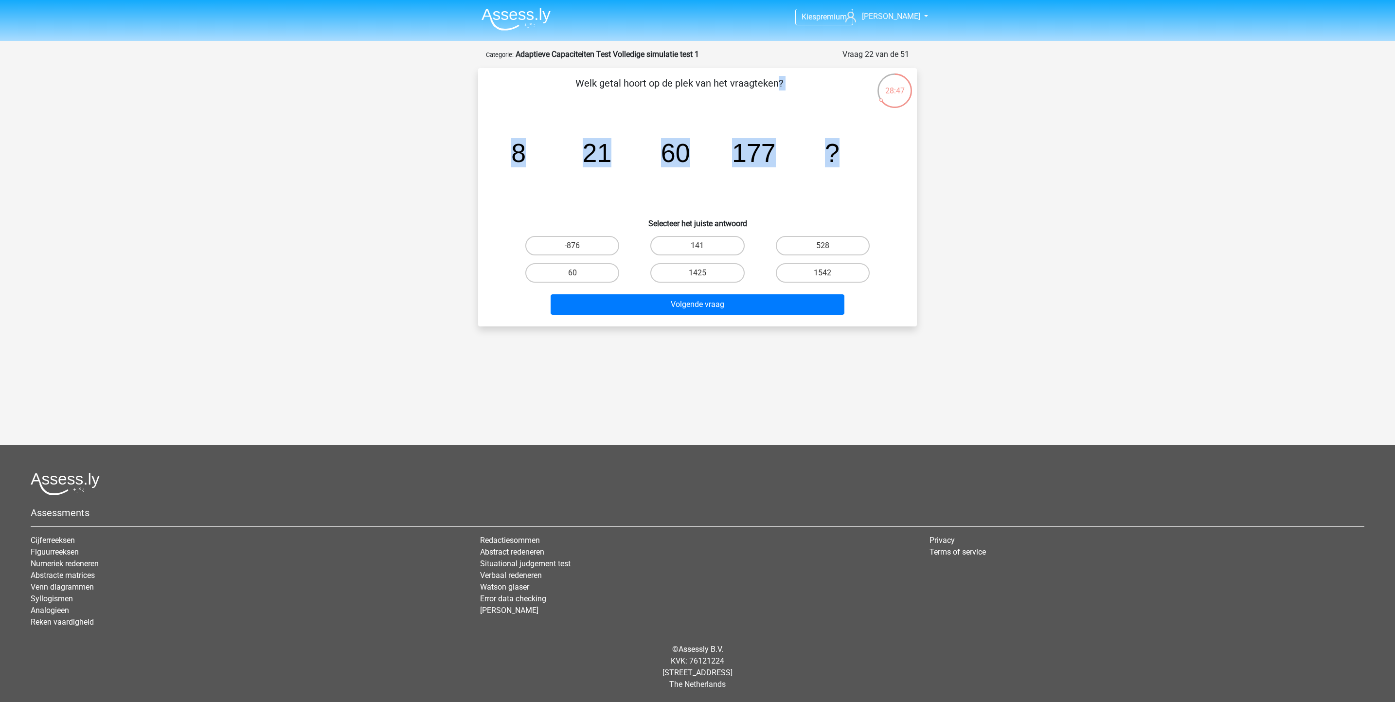
drag, startPoint x: 592, startPoint y: 85, endPoint x: 921, endPoint y: 154, distance: 336.5
click at [921, 154] on div "28:47 Vraag 22 van de 51 Categorie: Adaptieve Capaciteiten Test Volledige simul…" at bounding box center [697, 188] width 454 height 278
copy div "Welk getal hoort op de plek van het vraagteken? image/svg+xml 8 21 60 177 ?"
click at [832, 246] on label "528" at bounding box center [823, 245] width 94 height 19
click at [829, 246] on input "528" at bounding box center [826, 249] width 6 height 6
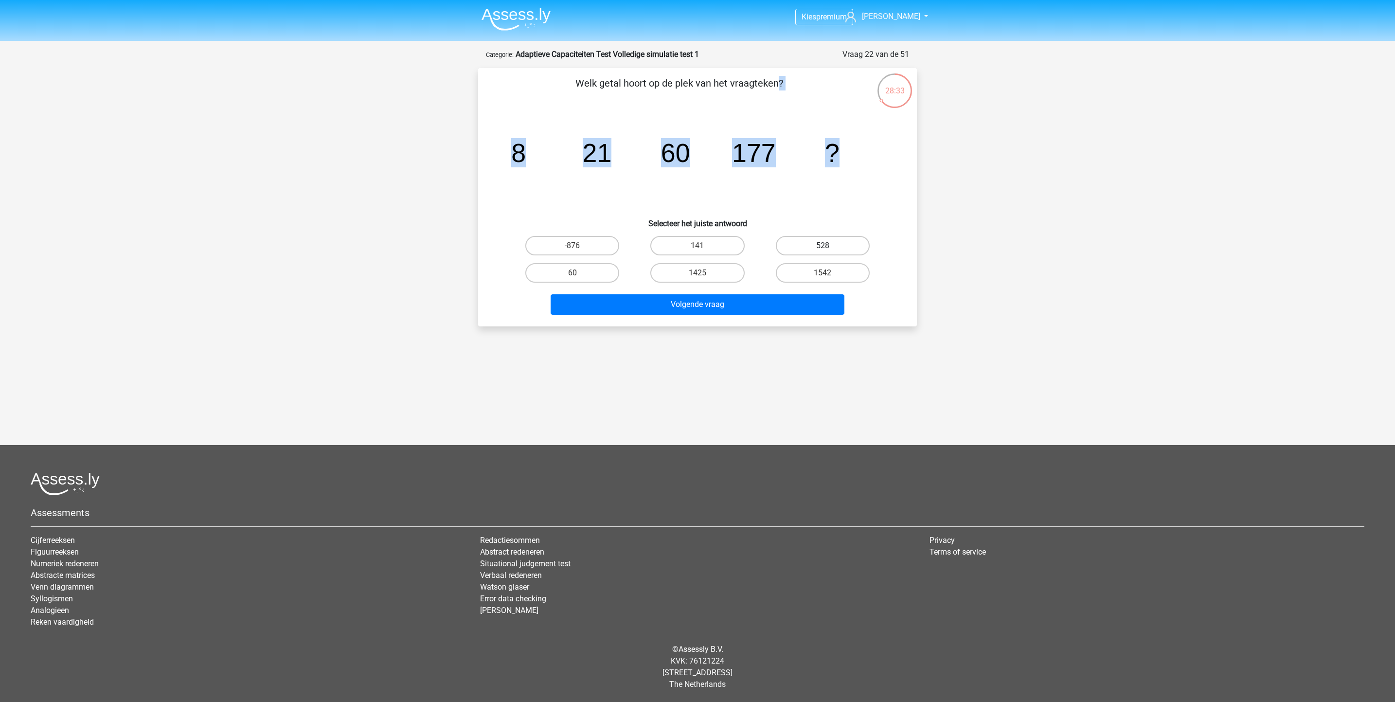
radio input "true"
click at [803, 302] on button "Volgende vraag" at bounding box center [698, 304] width 294 height 20
drag, startPoint x: 506, startPoint y: 156, endPoint x: 882, endPoint y: 168, distance: 375.7
click at [882, 168] on icon "image/svg+xml -14 -28 -22 -11 -22 -16 -8 ?" at bounding box center [698, 162] width 392 height 98
copy g "-14 -28 -22 -11 -22 -16 -8 ?"
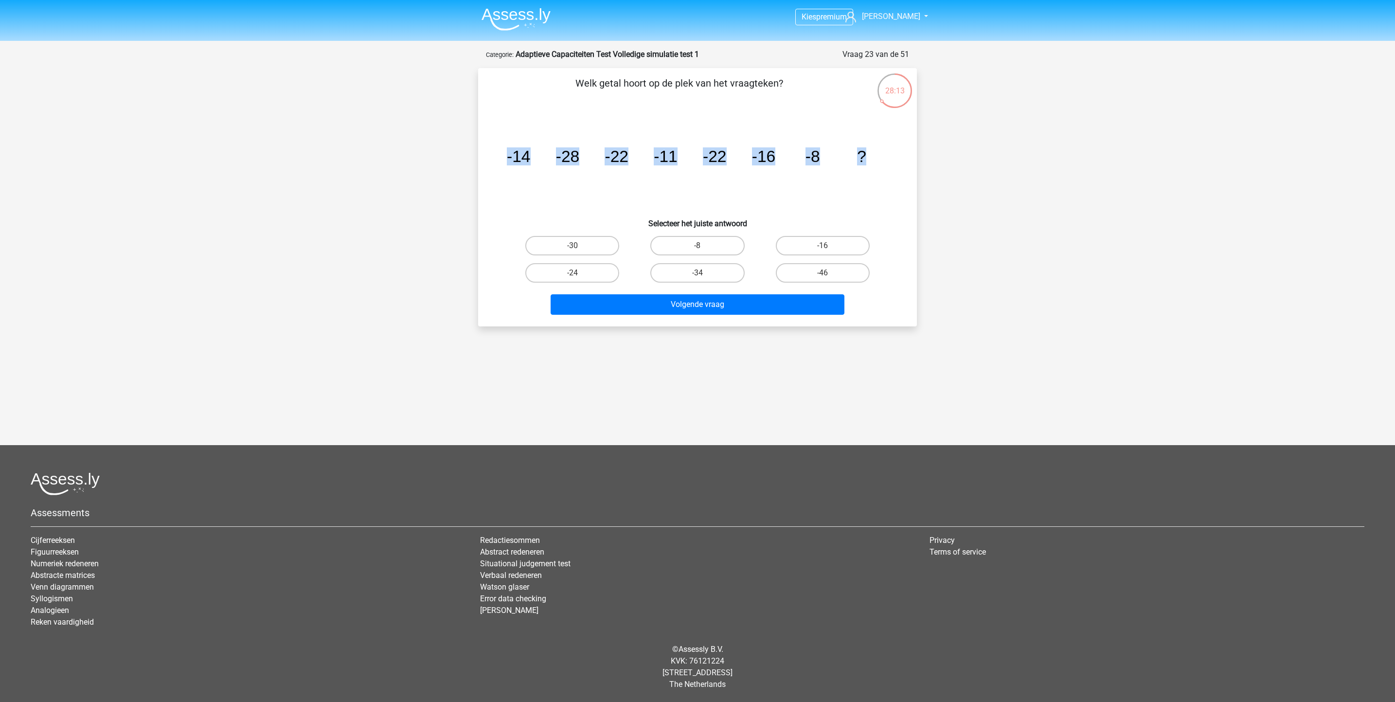
click at [597, 106] on div "Welk getal hoort op de plek van het vraagteken? image/svg+xml -14 -28 -22 -11 -…" at bounding box center [697, 197] width 431 height 243
click at [802, 247] on label "-16" at bounding box center [823, 245] width 94 height 19
click at [823, 247] on input "-16" at bounding box center [826, 249] width 6 height 6
radio input "true"
click at [806, 289] on div "Volgende vraag" at bounding box center [698, 303] width 408 height 32
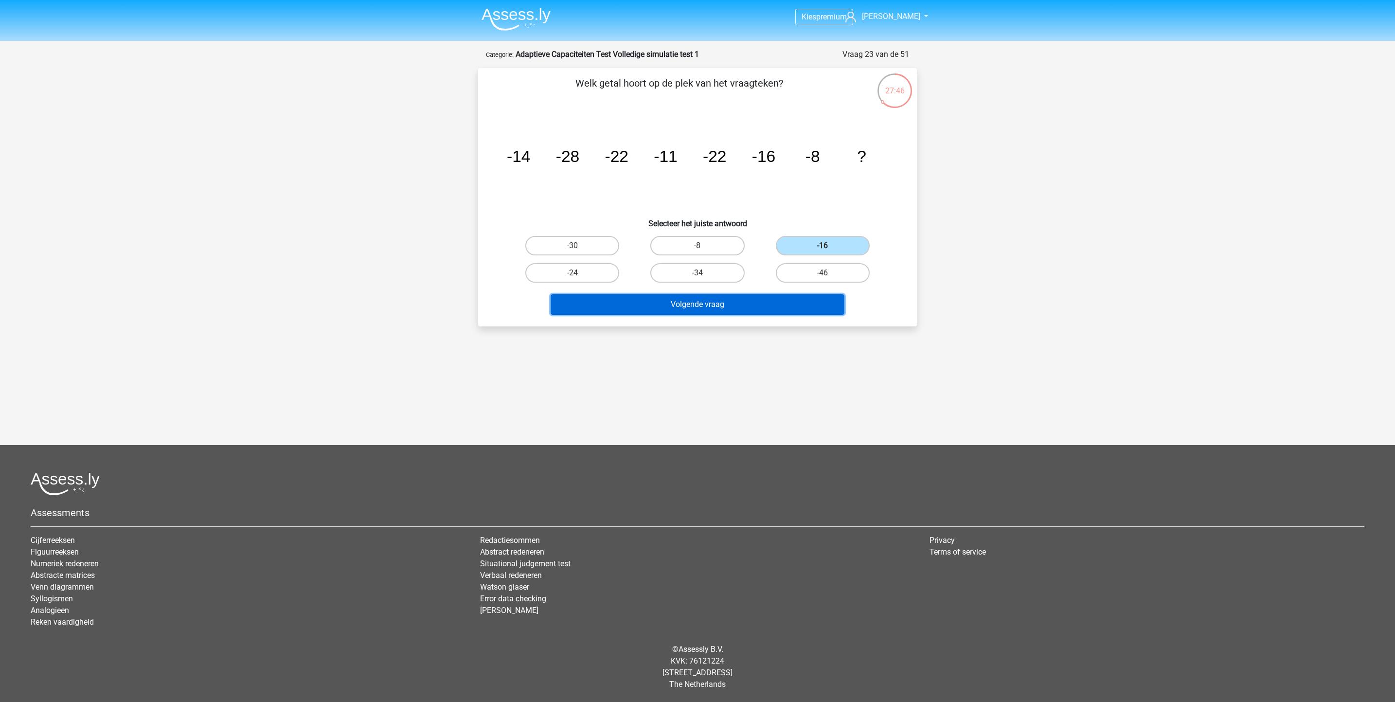
click at [808, 298] on button "Volgende vraag" at bounding box center [698, 304] width 294 height 20
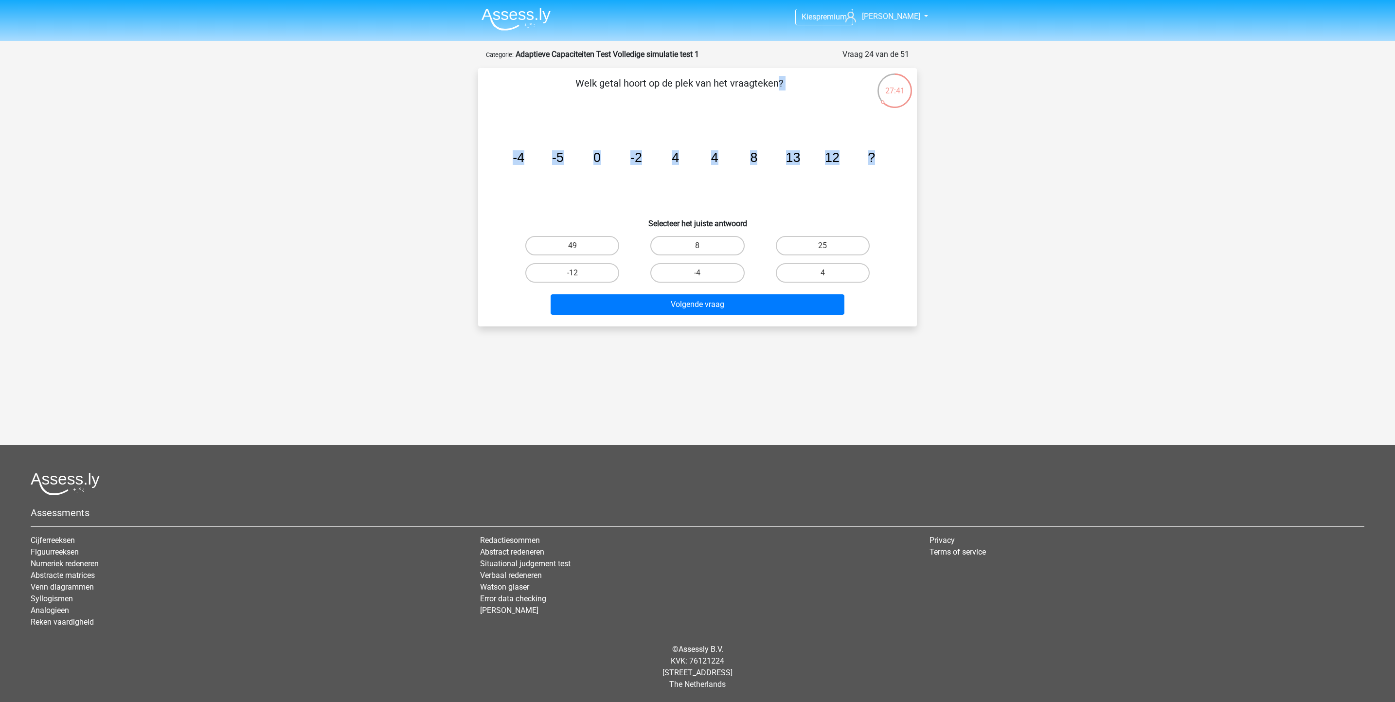
drag, startPoint x: 578, startPoint y: 80, endPoint x: 905, endPoint y: 168, distance: 339.0
click at [905, 168] on div "Welk getal hoort op de plek van het vraagteken? image/svg+xml -4 -5 0 -2 4 4 8 …" at bounding box center [697, 197] width 431 height 243
copy div "Welk getal hoort op de plek van het vraagteken? image/svg+xml -4 -5 0 -2 4 4 8 …"
click at [857, 198] on icon "image/svg+xml -4 -5 0 -2 4 4 8 13 12 ?" at bounding box center [698, 162] width 392 height 98
click at [829, 242] on label "25" at bounding box center [823, 245] width 94 height 19
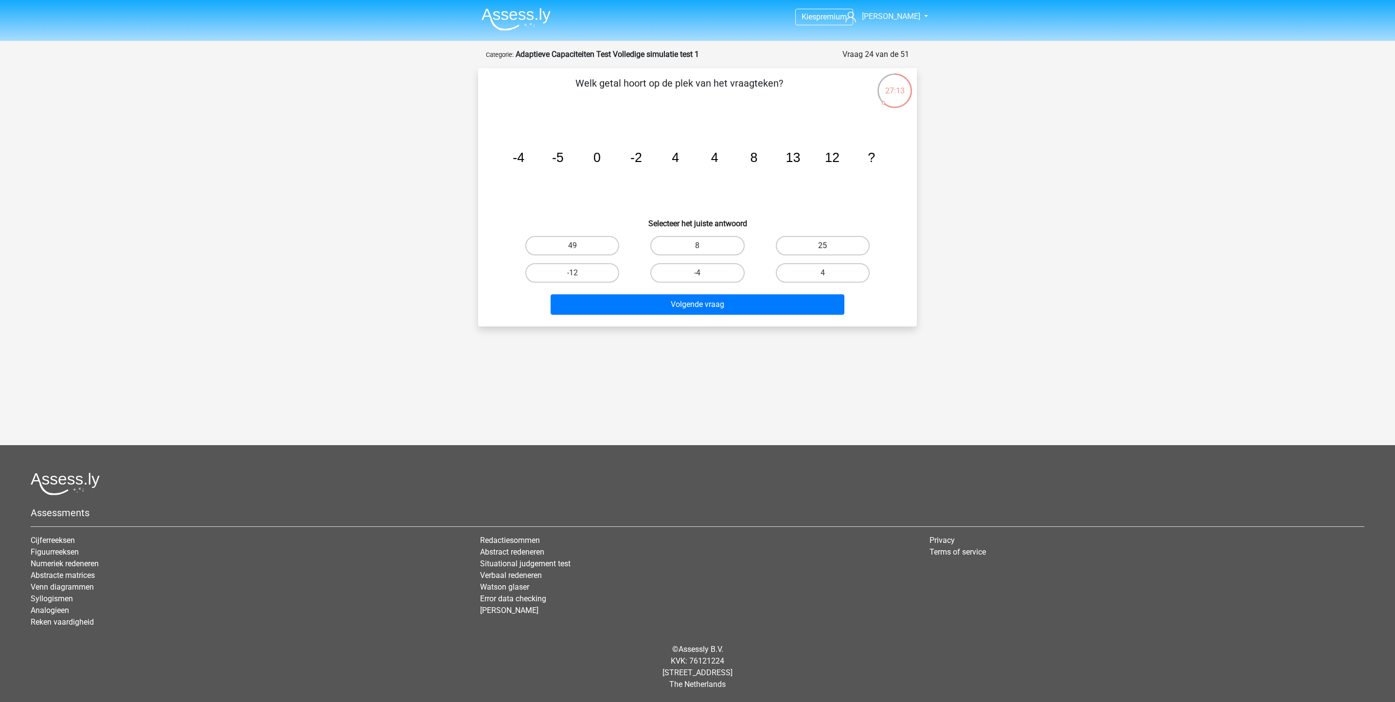
click at [829, 246] on input "25" at bounding box center [826, 249] width 6 height 6
radio input "true"
click at [701, 301] on button "Volgende vraag" at bounding box center [698, 304] width 294 height 20
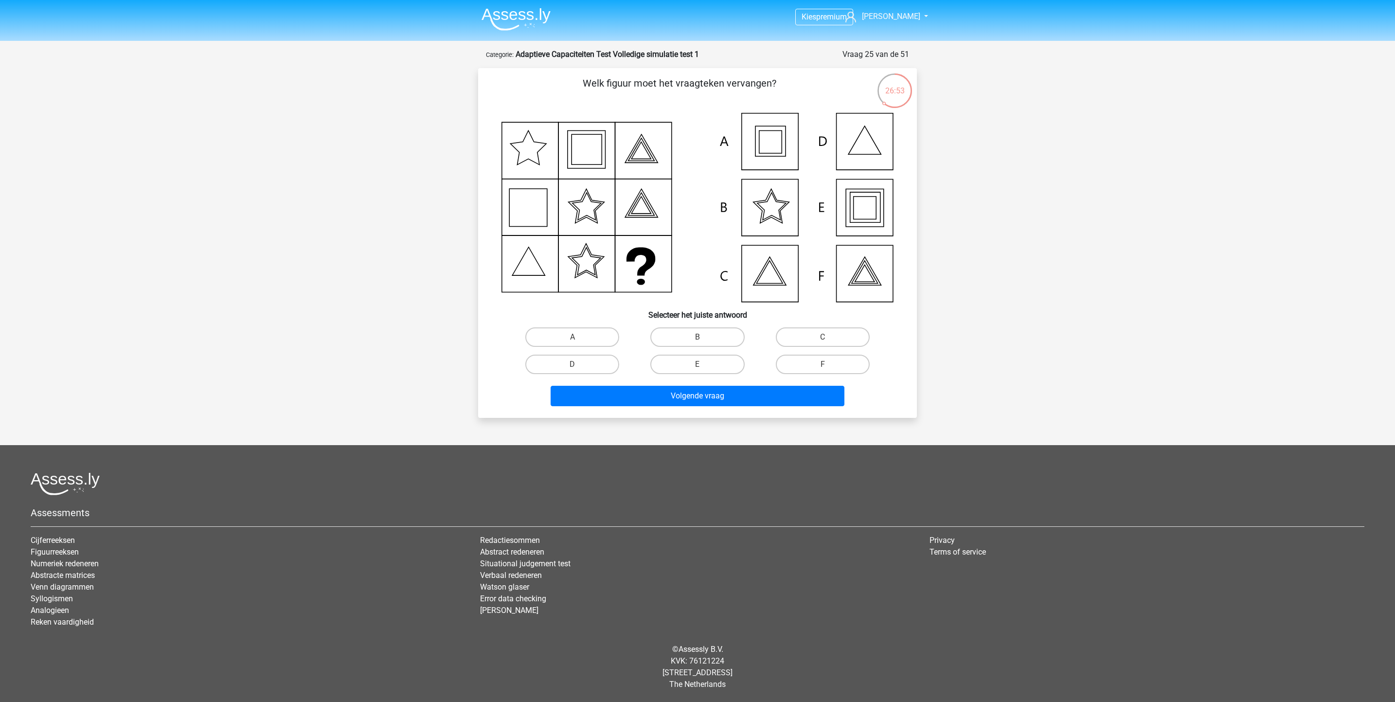
click at [871, 215] on icon at bounding box center [698, 207] width 392 height 189
click at [698, 362] on label "E" at bounding box center [697, 364] width 94 height 19
click at [698, 364] on input "E" at bounding box center [701, 367] width 6 height 6
radio input "true"
click at [715, 399] on button "Volgende vraag" at bounding box center [698, 396] width 294 height 20
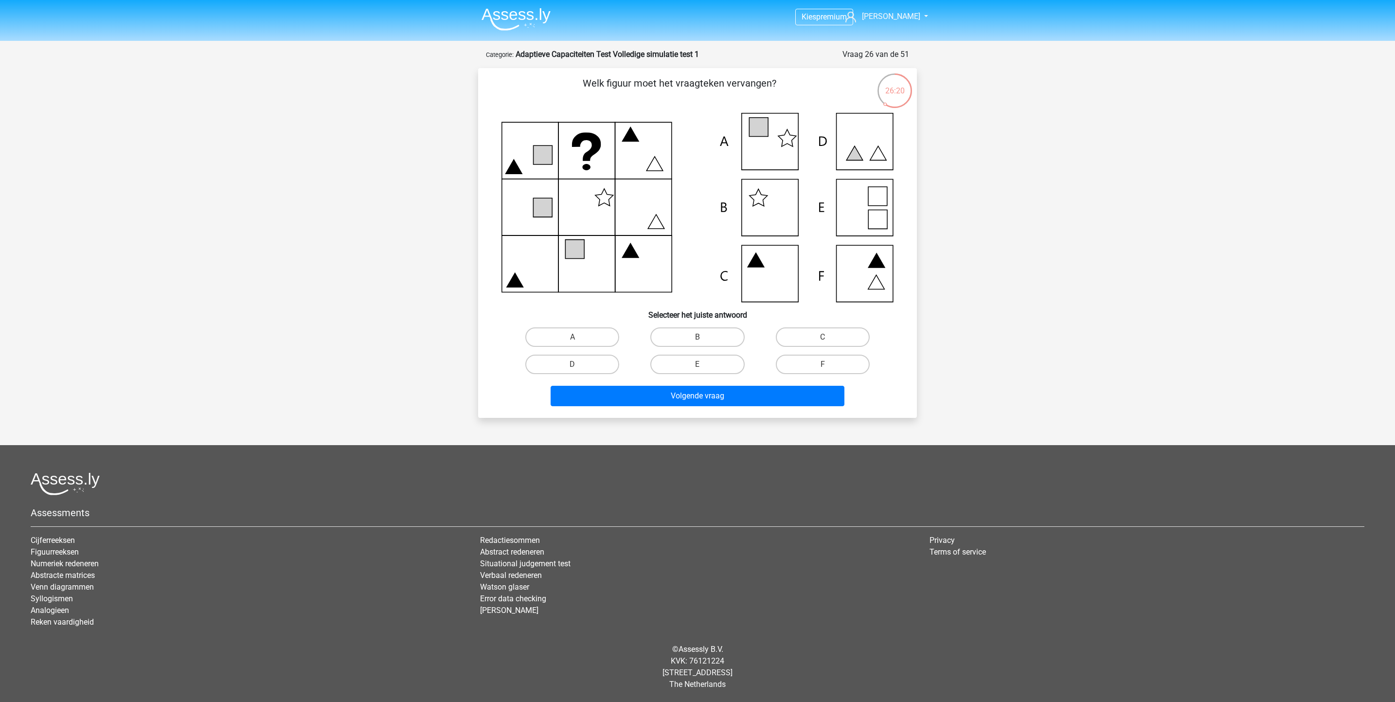
click at [781, 137] on icon at bounding box center [698, 207] width 392 height 189
click at [567, 333] on label "A" at bounding box center [572, 336] width 94 height 19
click at [573, 337] on input "A" at bounding box center [576, 340] width 6 height 6
radio input "true"
click at [637, 403] on button "Volgende vraag" at bounding box center [698, 396] width 294 height 20
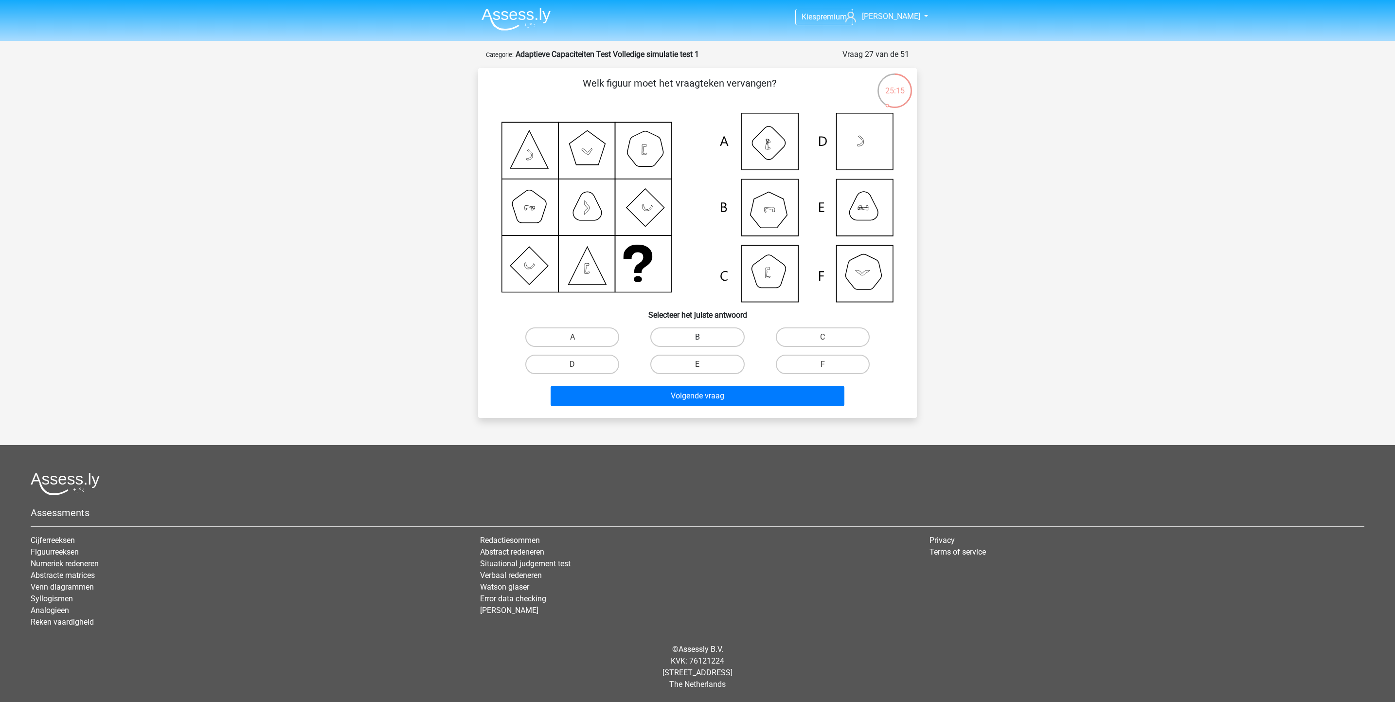
click at [701, 327] on label "B" at bounding box center [697, 336] width 94 height 19
click at [701, 337] on input "B" at bounding box center [701, 340] width 6 height 6
radio input "true"
click at [724, 399] on button "Volgende vraag" at bounding box center [698, 396] width 294 height 20
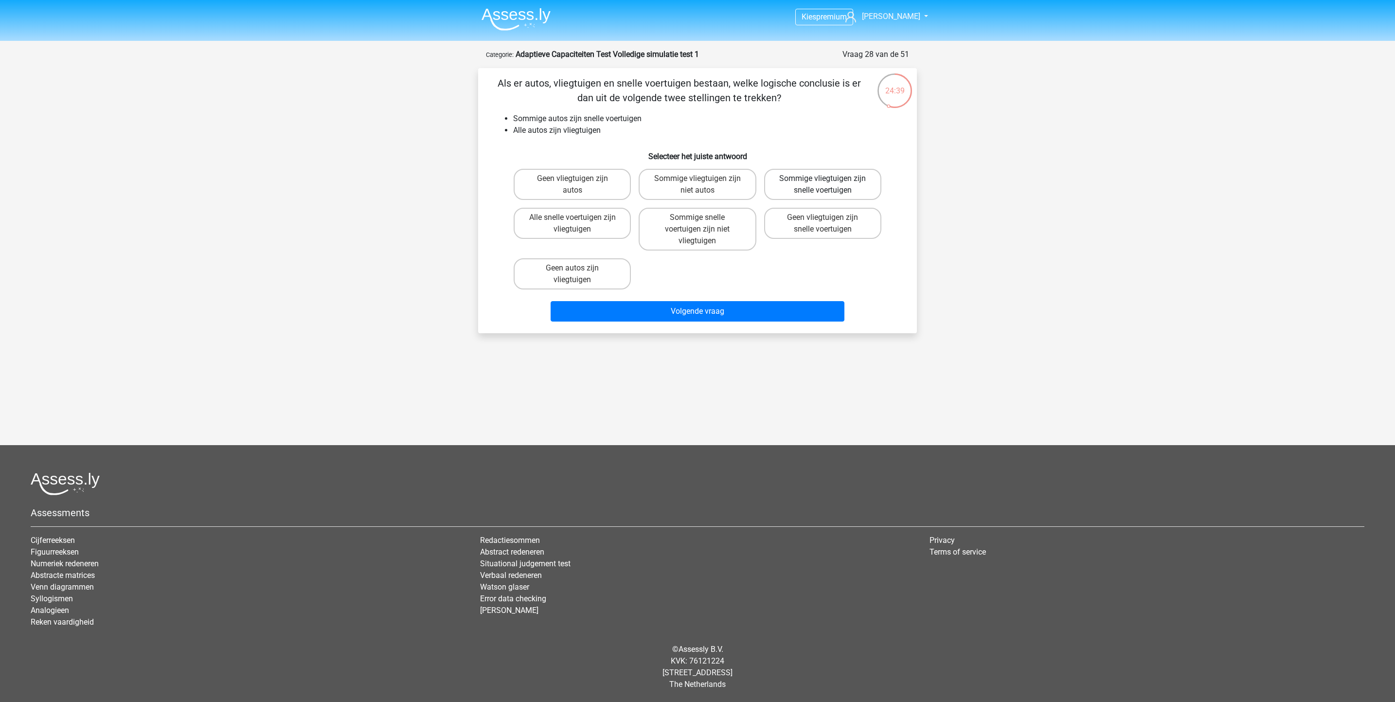
click at [865, 181] on label "Sommige vliegtuigen zijn snelle voertuigen" at bounding box center [822, 184] width 117 height 31
click at [829, 181] on input "Sommige vliegtuigen zijn snelle voertuigen" at bounding box center [826, 182] width 6 height 6
radio input "true"
click at [764, 301] on button "Volgende vraag" at bounding box center [698, 311] width 294 height 20
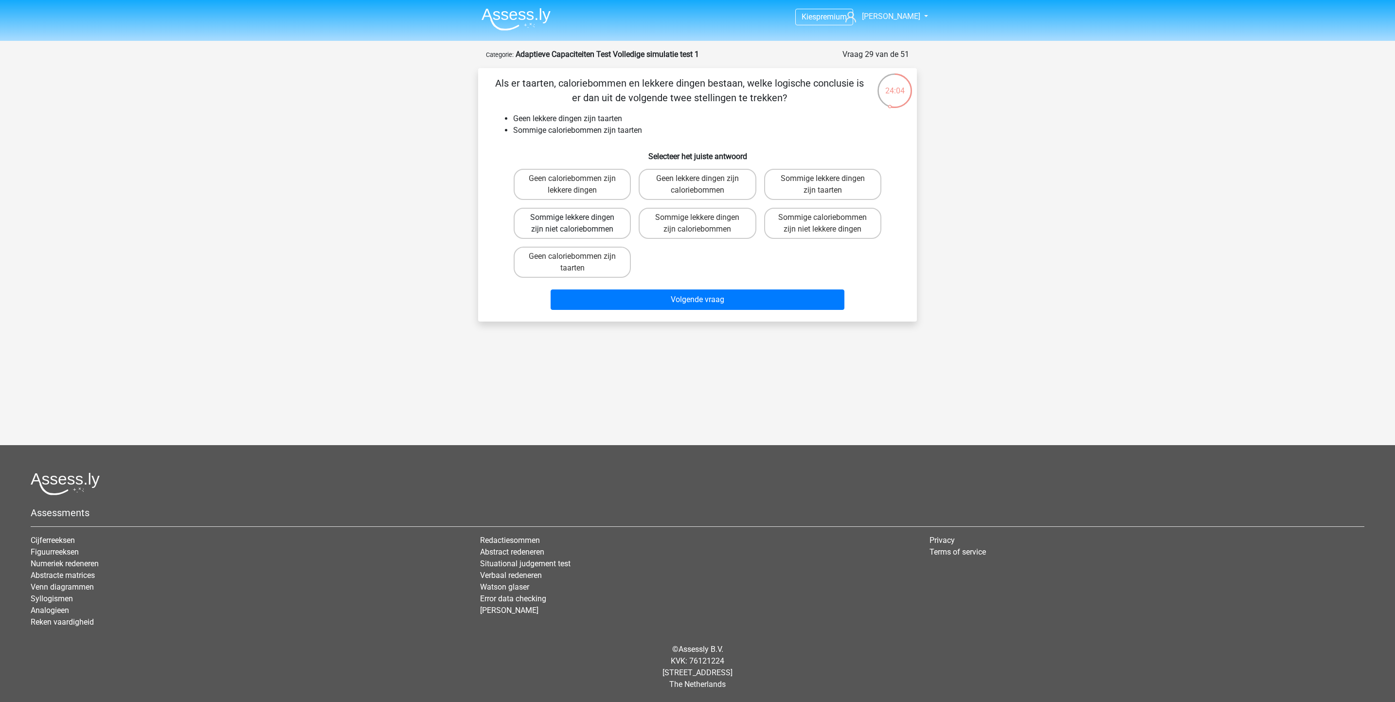
click at [612, 220] on label "Sommige lekkere dingen zijn niet caloriebommen" at bounding box center [572, 223] width 117 height 31
click at [579, 220] on input "Sommige lekkere dingen zijn niet caloriebommen" at bounding box center [576, 220] width 6 height 6
radio input "true"
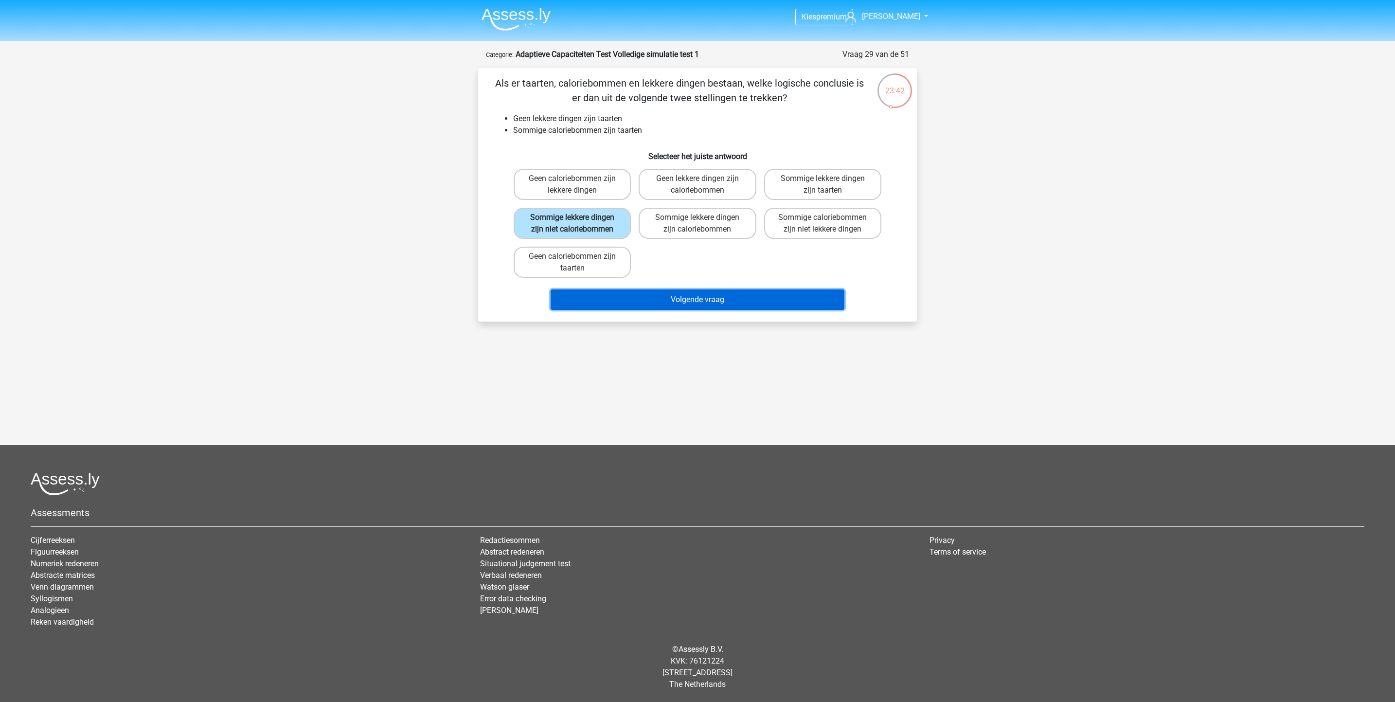
click at [688, 296] on button "Volgende vraag" at bounding box center [698, 299] width 294 height 20
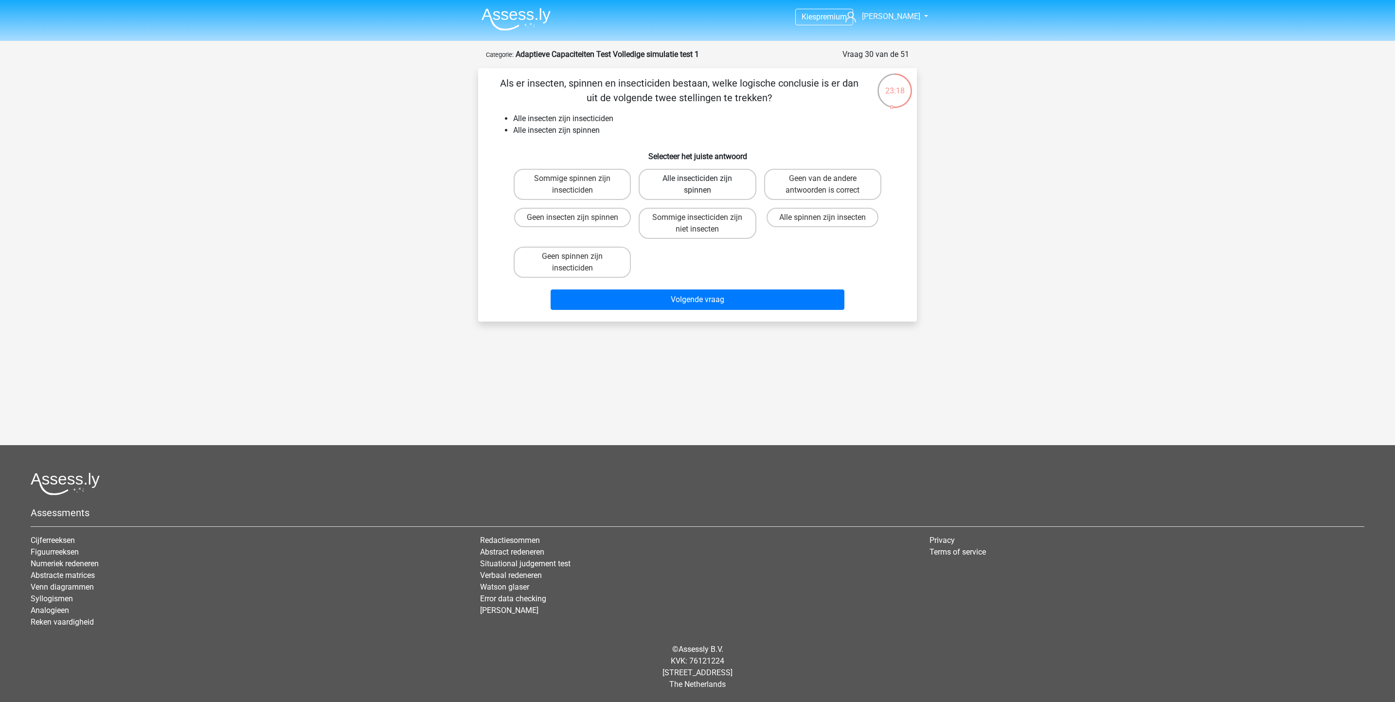
click at [677, 193] on label "Alle insecticiden zijn spinnen" at bounding box center [697, 184] width 117 height 31
click at [698, 185] on input "Alle insecticiden zijn spinnen" at bounding box center [701, 182] width 6 height 6
radio input "true"
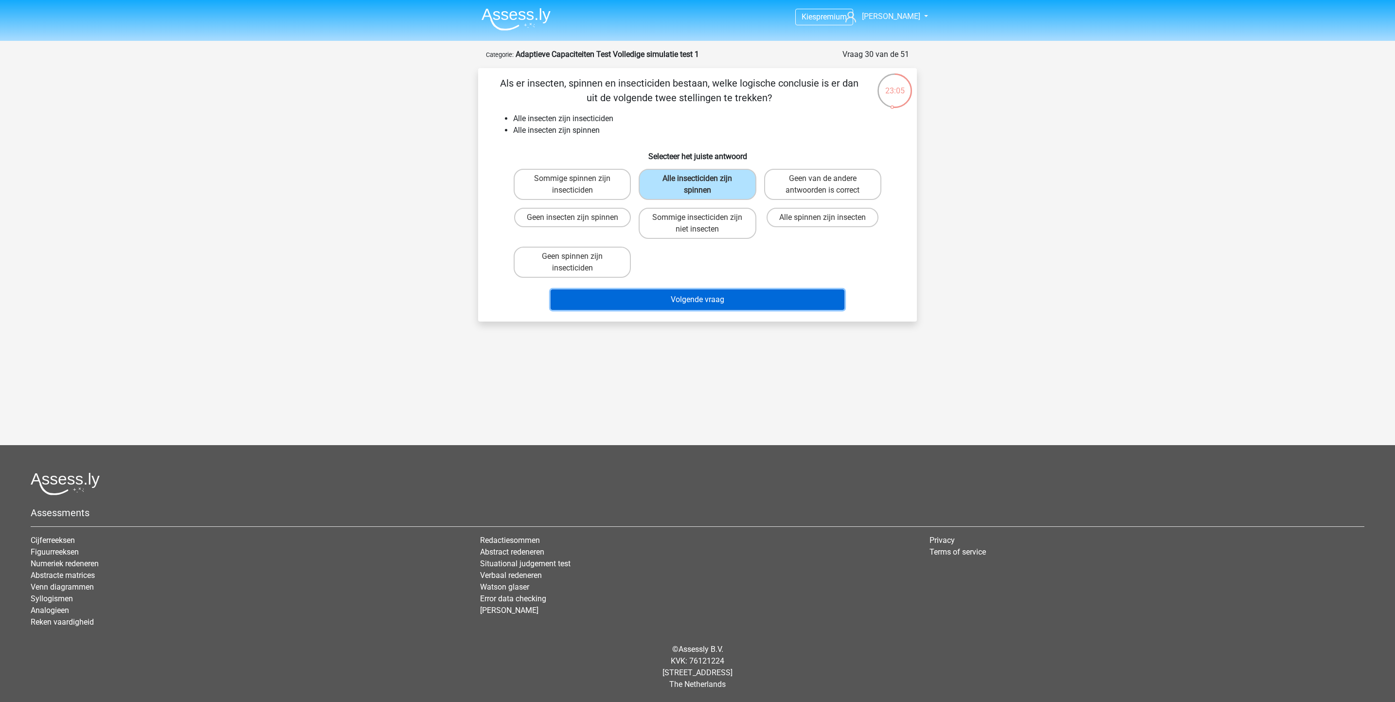
click at [669, 296] on button "Volgende vraag" at bounding box center [698, 299] width 294 height 20
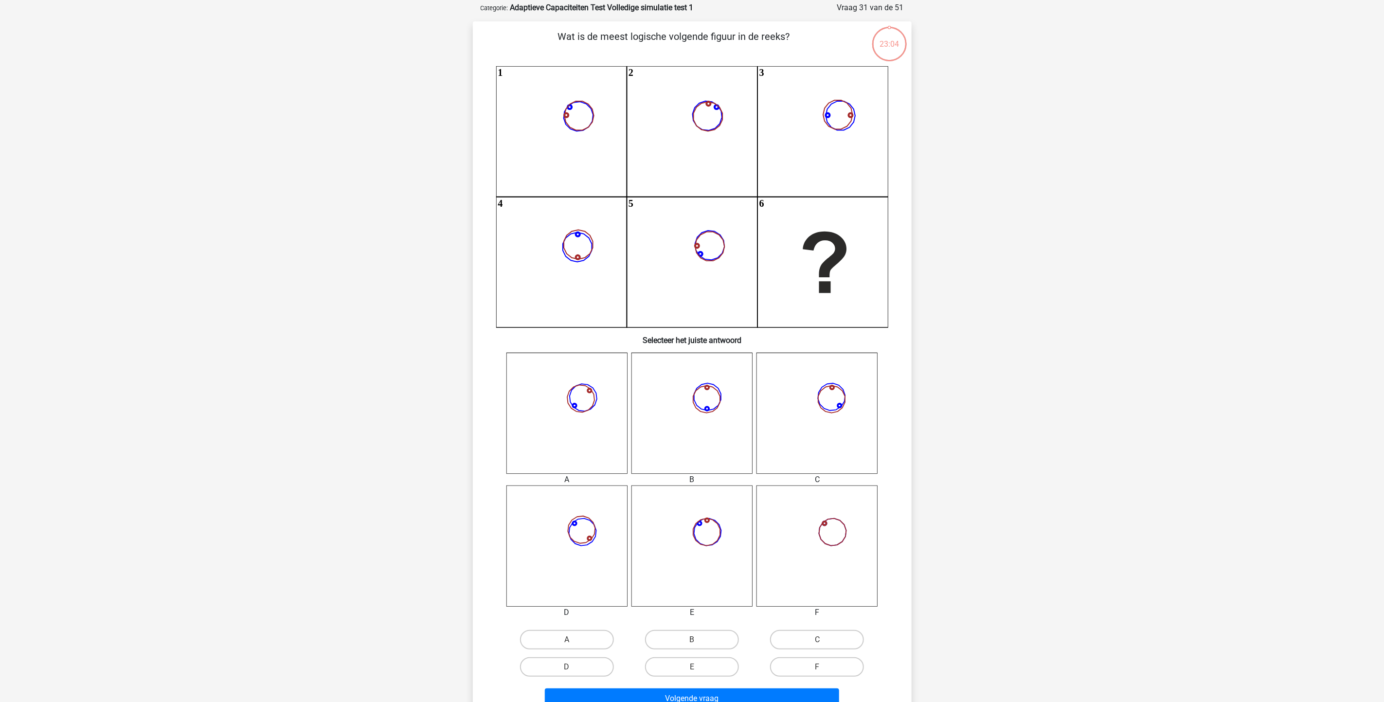
scroll to position [49, 0]
click at [698, 665] on input "E" at bounding box center [695, 668] width 6 height 6
radio input "true"
click at [697, 691] on button "Volgende vraag" at bounding box center [692, 696] width 294 height 20
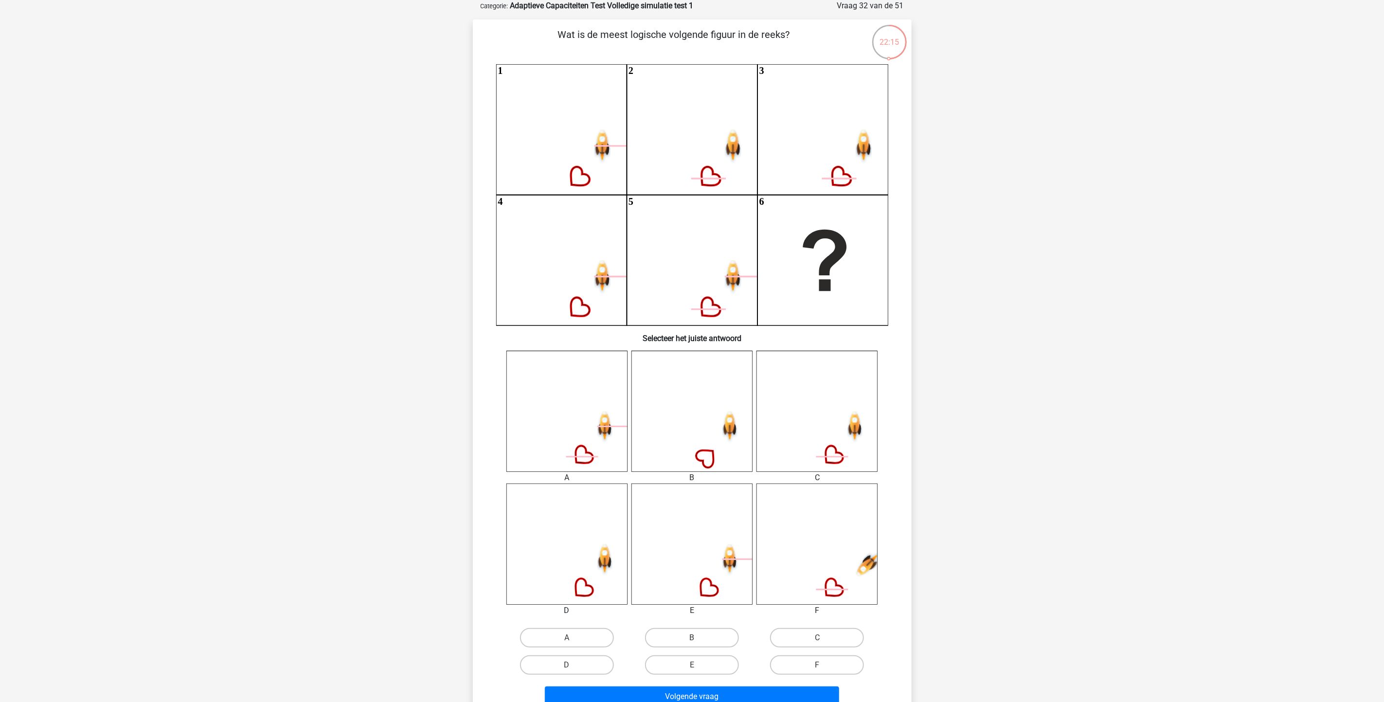
click at [611, 451] on icon at bounding box center [566, 411] width 121 height 121
click at [600, 646] on label "A" at bounding box center [567, 637] width 94 height 19
click at [573, 644] on input "A" at bounding box center [570, 641] width 6 height 6
radio input "true"
click at [648, 696] on button "Volgende vraag" at bounding box center [692, 696] width 294 height 20
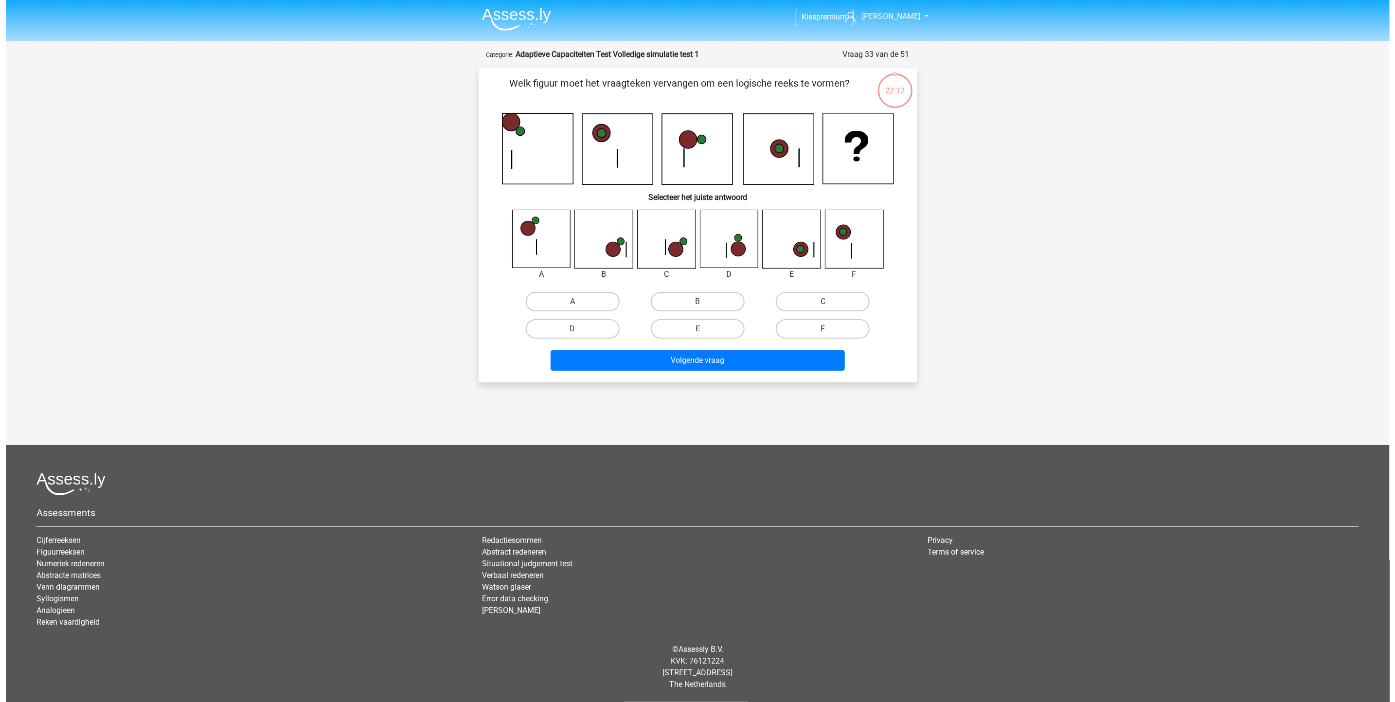
scroll to position [0, 0]
click at [606, 295] on label "A" at bounding box center [572, 301] width 94 height 19
click at [579, 302] on input "A" at bounding box center [576, 305] width 6 height 6
radio input "true"
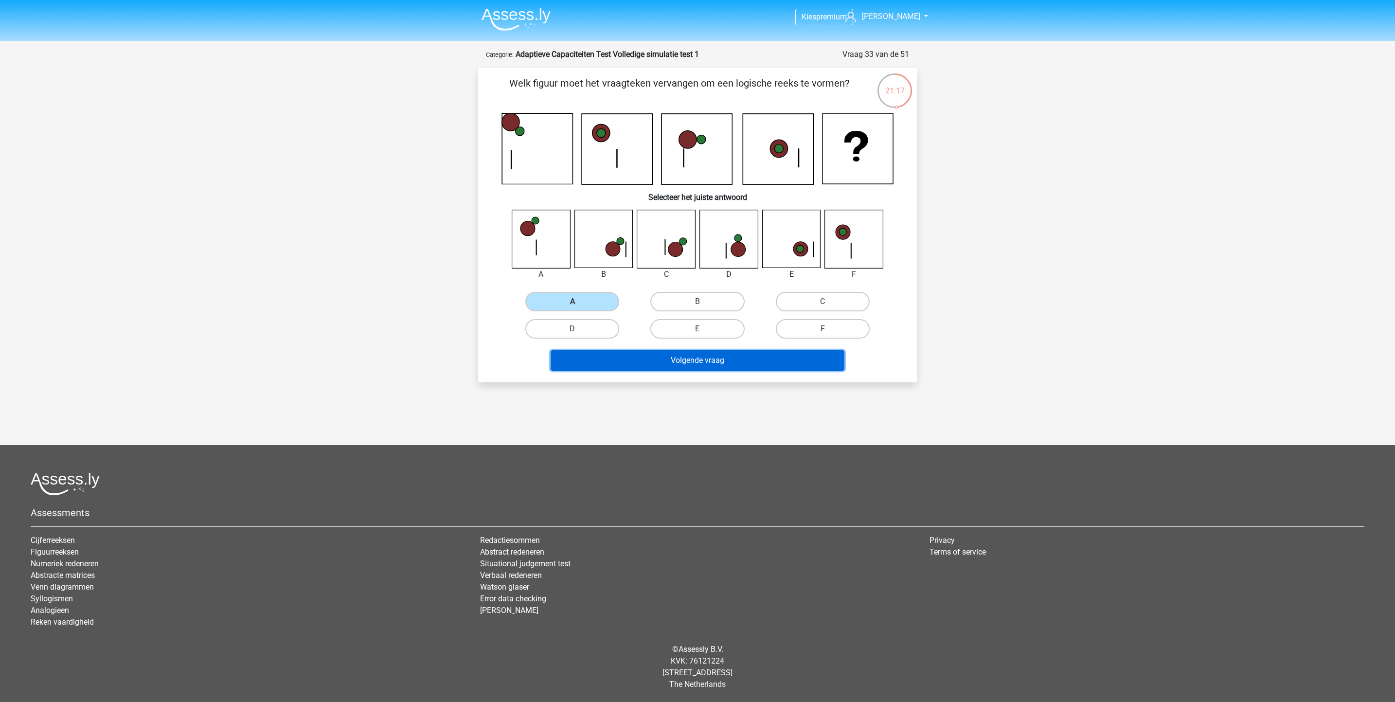
click at [657, 364] on button "Volgende vraag" at bounding box center [698, 360] width 294 height 20
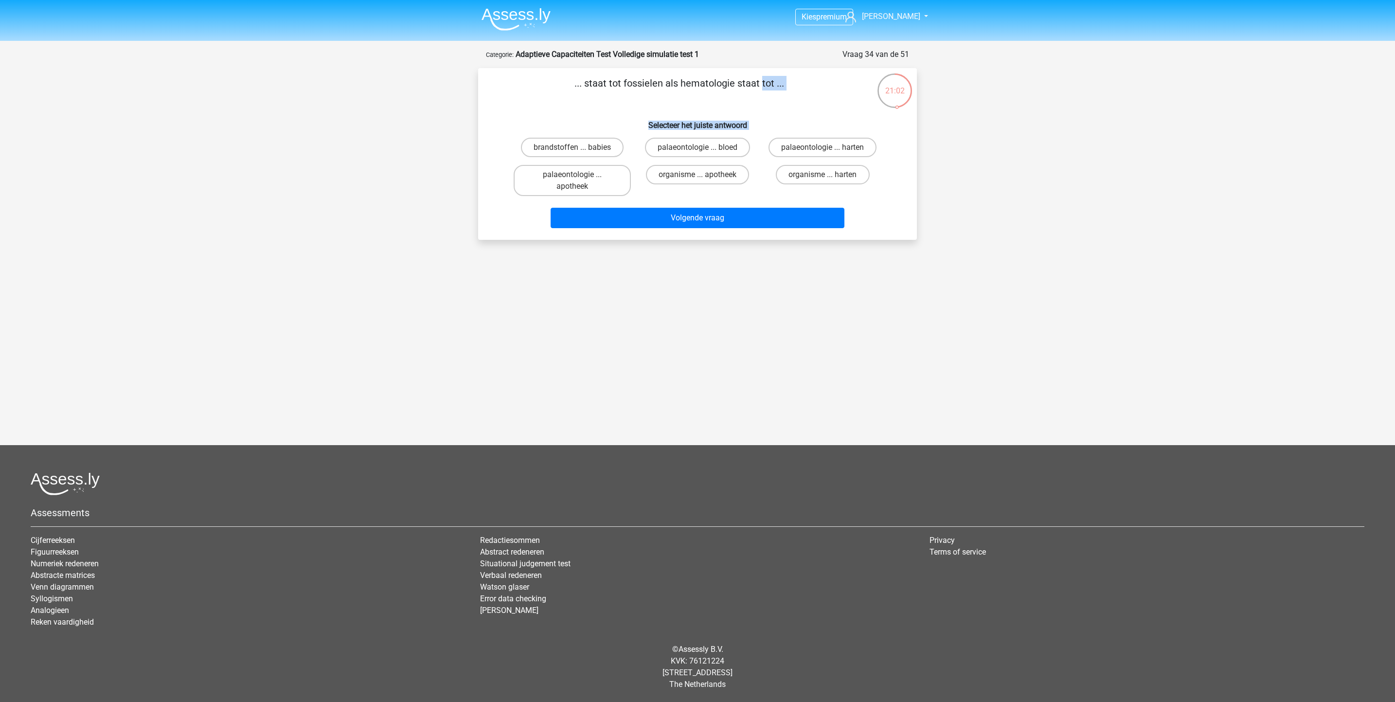
drag, startPoint x: 571, startPoint y: 84, endPoint x: 852, endPoint y: 202, distance: 305.5
click at [852, 202] on div "... staat tot fossielen als hematologie staat tot ... Selecteer het juiste antw…" at bounding box center [697, 154] width 431 height 156
click at [738, 108] on div "... staat tot fossielen als hematologie staat tot ... Selecteer het juiste antw…" at bounding box center [697, 154] width 431 height 156
click at [832, 145] on label "palaeontologie ... harten" at bounding box center [823, 147] width 108 height 19
click at [829, 147] on input "palaeontologie ... harten" at bounding box center [826, 150] width 6 height 6
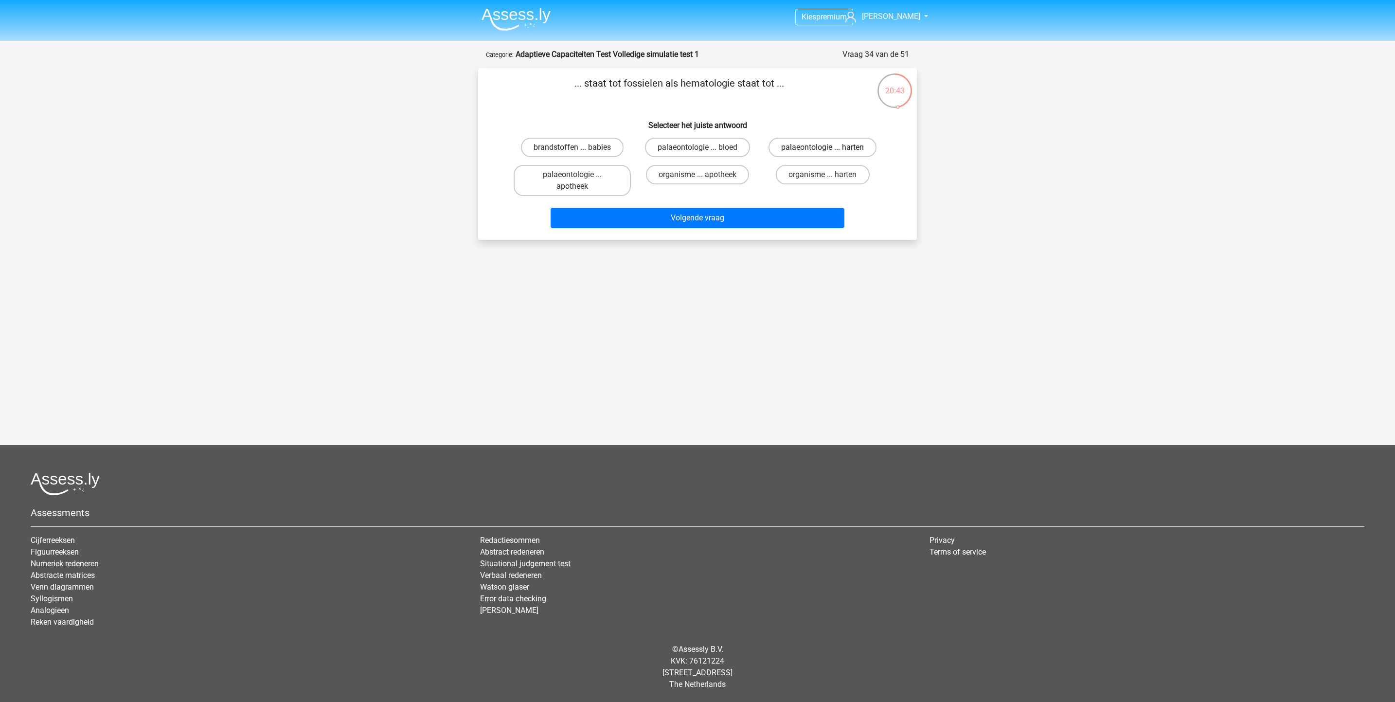
radio input "true"
click at [798, 209] on button "Volgende vraag" at bounding box center [698, 218] width 294 height 20
click at [672, 177] on label "camera ... beeld" at bounding box center [697, 186] width 94 height 19
click at [698, 186] on input "camera ... beeld" at bounding box center [701, 189] width 6 height 6
radio input "true"
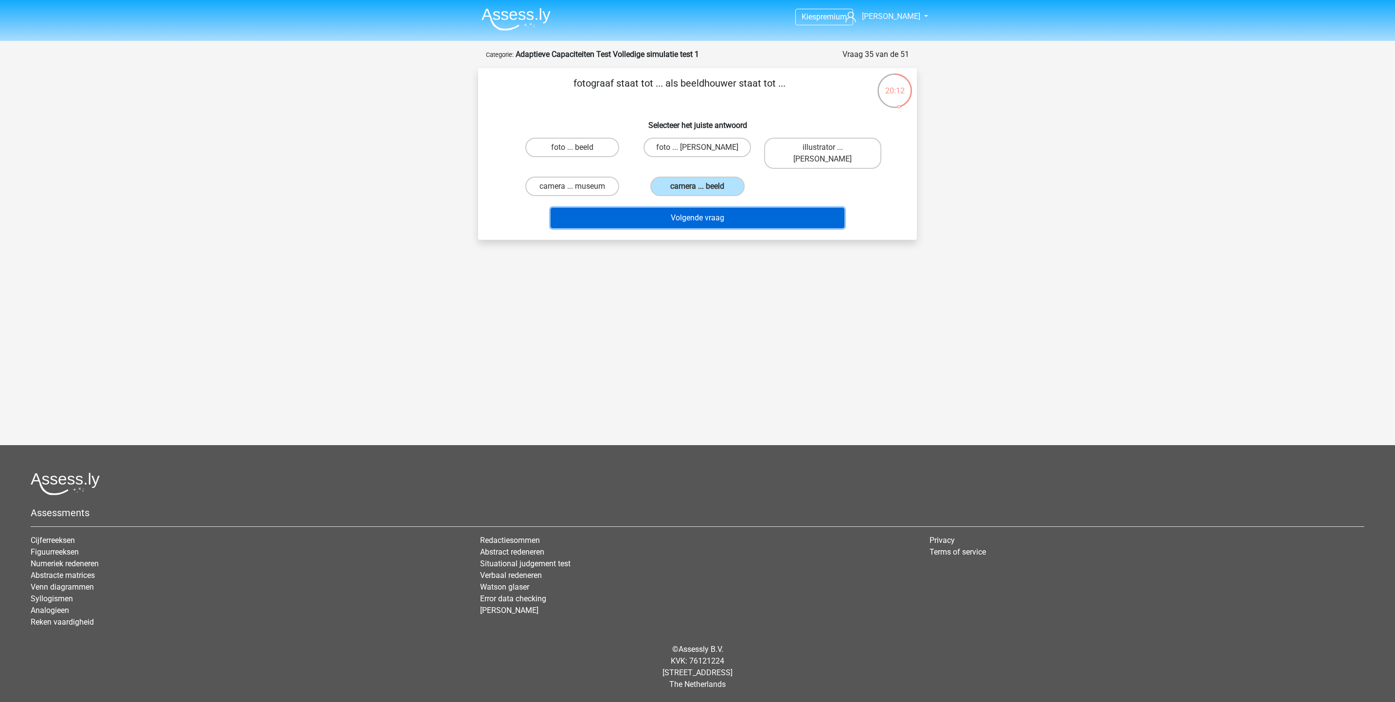
click at [691, 208] on button "Volgende vraag" at bounding box center [698, 218] width 294 height 20
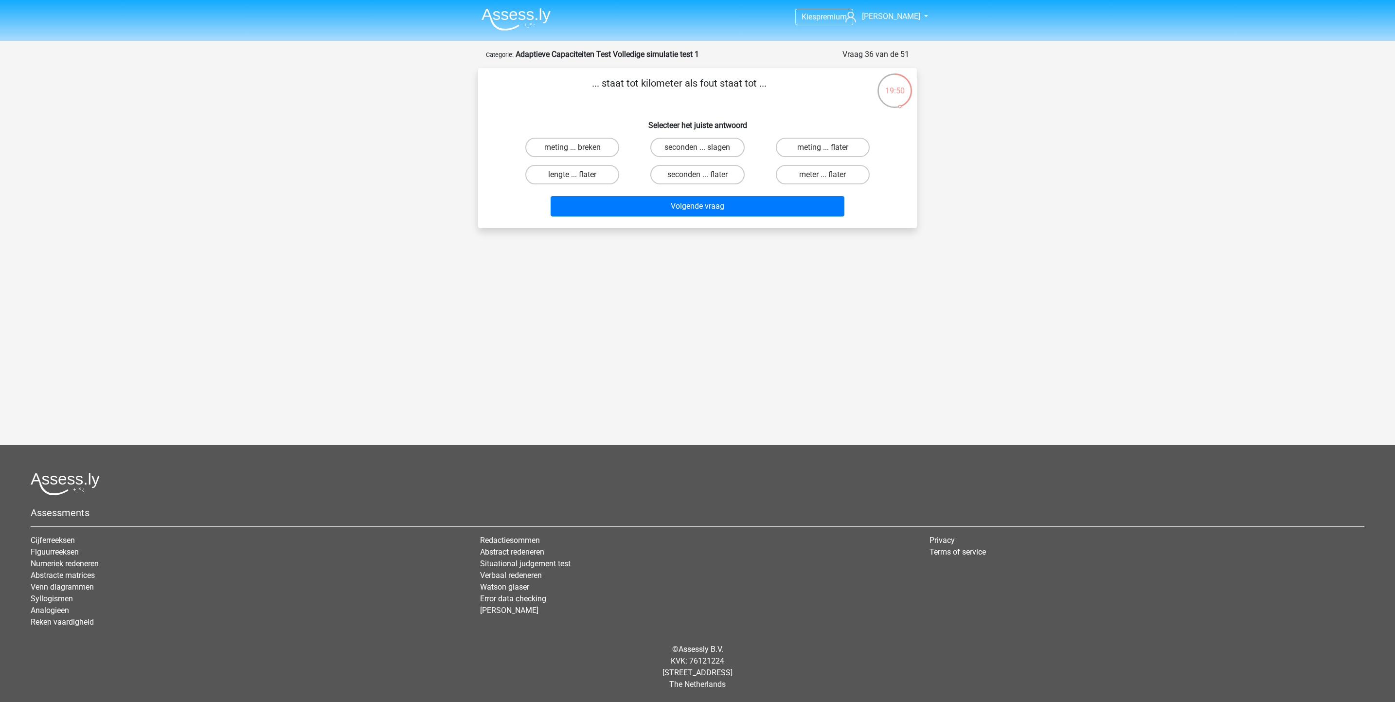
click at [584, 173] on label "lengte ... flater" at bounding box center [572, 174] width 94 height 19
click at [579, 175] on input "lengte ... flater" at bounding box center [576, 178] width 6 height 6
radio input "true"
click at [606, 206] on button "Volgende vraag" at bounding box center [698, 206] width 294 height 20
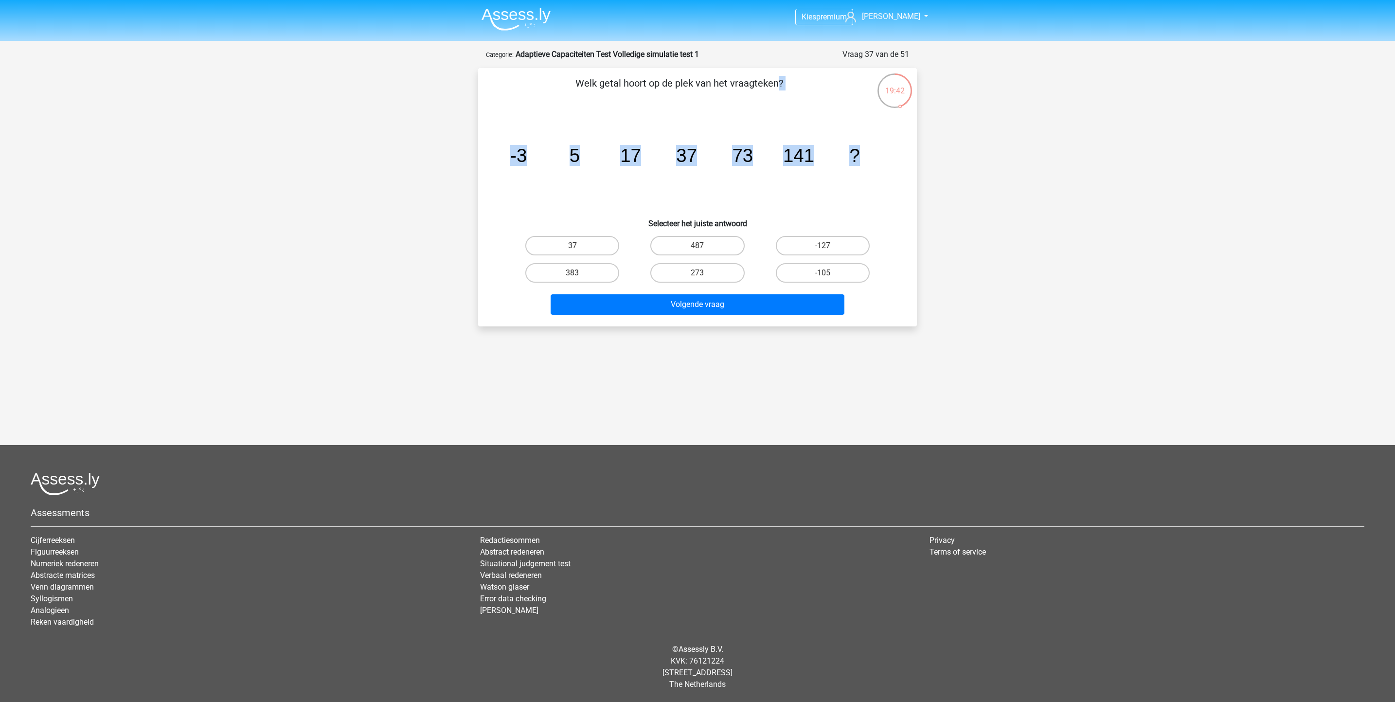
drag, startPoint x: 575, startPoint y: 82, endPoint x: 860, endPoint y: 163, distance: 295.6
click at [860, 163] on div "Welk getal hoort op de plek van het vraagteken? image/svg+xml -3 5 17 37 73 141…" at bounding box center [697, 197] width 431 height 243
copy div "Welk getal hoort op de plek van het vraagteken? image/svg+xml -3 5 17 37 73 141…"
click at [539, 198] on icon "image/svg+xml -3 5 17 37 73 141 ?" at bounding box center [698, 162] width 392 height 98
click at [706, 273] on label "273" at bounding box center [697, 272] width 94 height 19
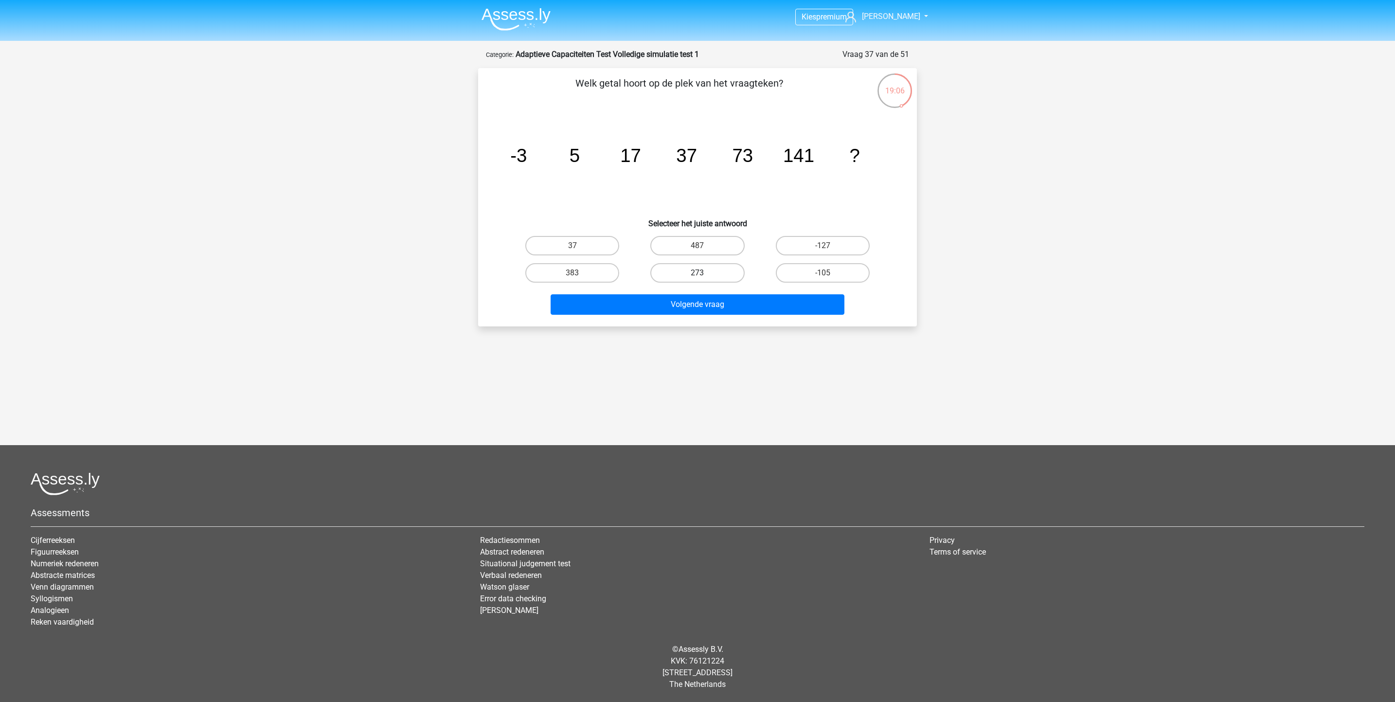
click at [704, 273] on input "273" at bounding box center [701, 276] width 6 height 6
radio input "true"
click at [717, 294] on button "Volgende vraag" at bounding box center [698, 304] width 294 height 20
drag, startPoint x: 575, startPoint y: 82, endPoint x: 881, endPoint y: 168, distance: 318.5
click at [881, 168] on div "Welk getal hoort op de plek van het vraagteken? image/svg+xml 2 28 14 1/2 1/28 …" at bounding box center [697, 197] width 431 height 243
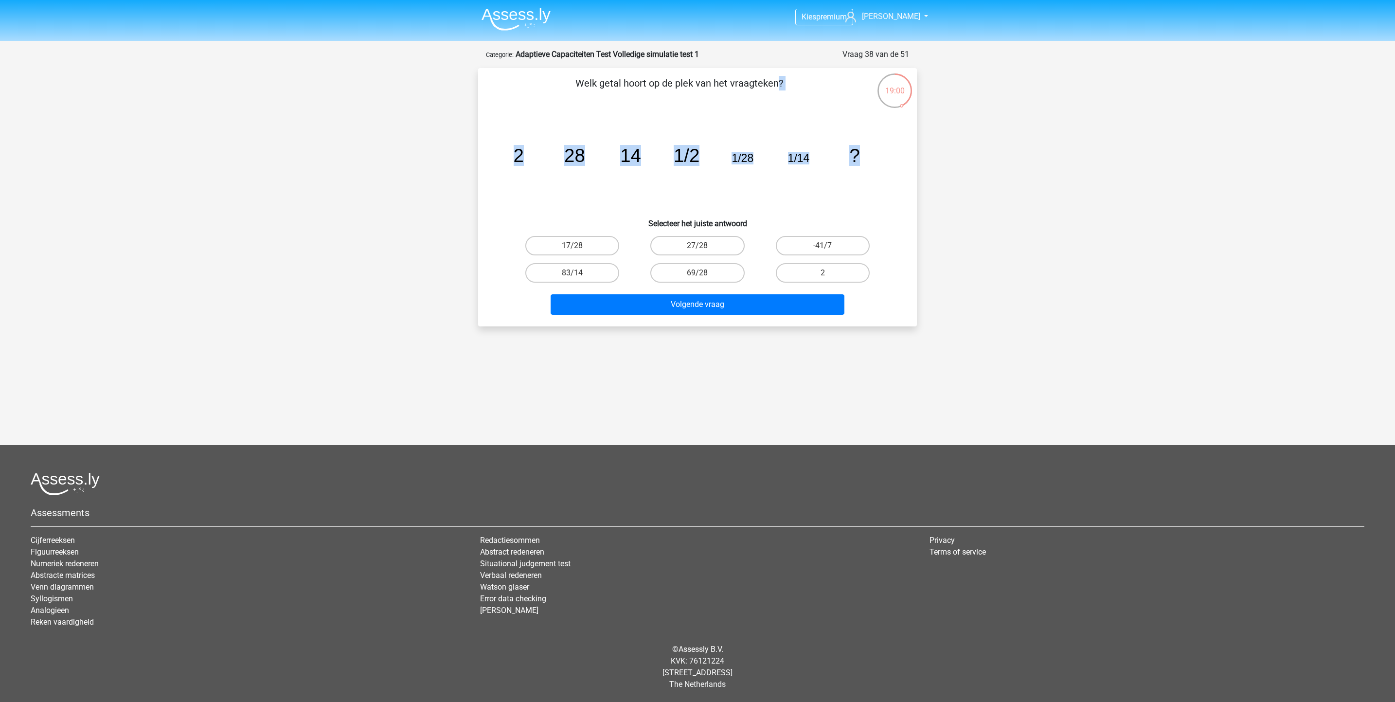
copy div "Welk getal hoort op de plek van het vraagteken? image/svg+xml 2 28 14 1/2 1/28 …"
click at [854, 272] on label "2" at bounding box center [823, 272] width 94 height 19
click at [829, 273] on input "2" at bounding box center [826, 276] width 6 height 6
radio input "true"
click at [832, 298] on button "Volgende vraag" at bounding box center [698, 304] width 294 height 20
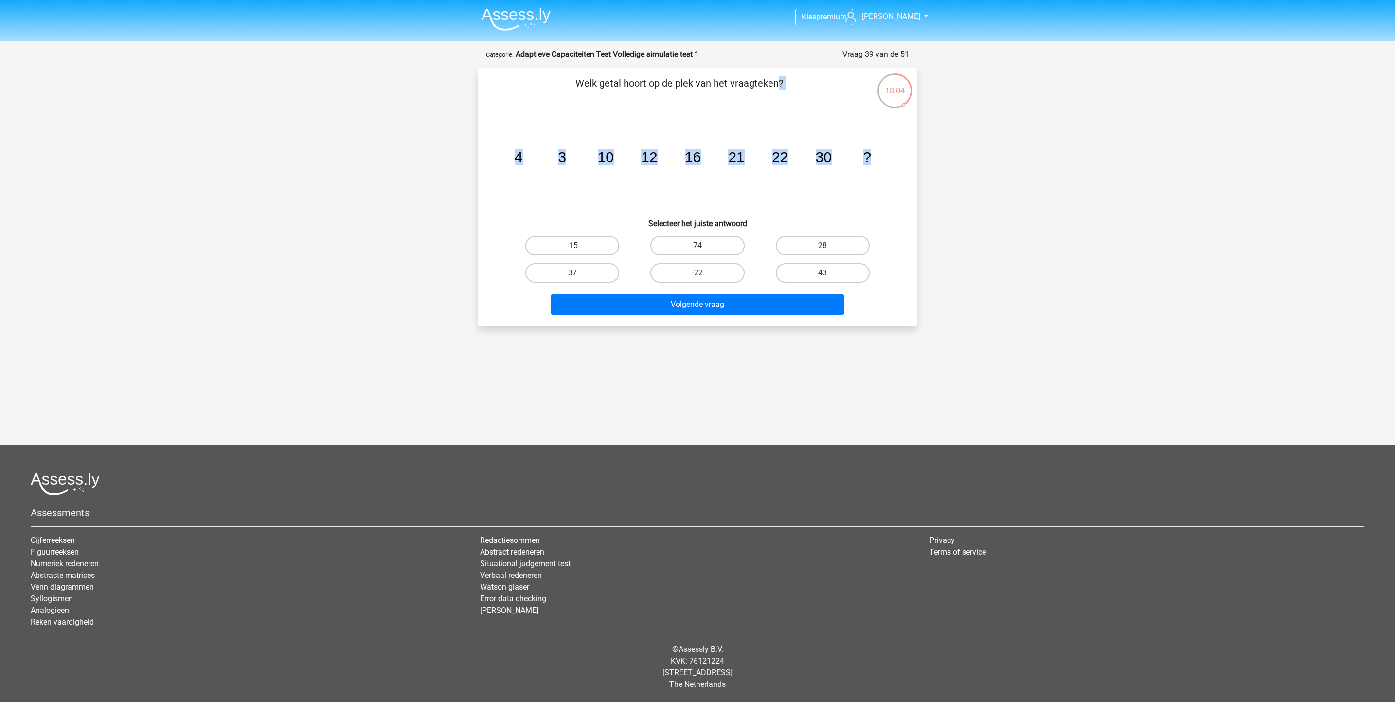
drag, startPoint x: 578, startPoint y: 82, endPoint x: 877, endPoint y: 162, distance: 309.8
click at [877, 162] on div "Welk getal hoort op de plek van het vraagteken? image/svg+xml 4 3 10 12 16 21 2…" at bounding box center [697, 197] width 431 height 243
copy div "Welk getal hoort op de plek van het vraagteken? image/svg+xml 4 3 10 12 16 21 2…"
click at [810, 241] on label "28" at bounding box center [823, 245] width 94 height 19
click at [823, 246] on input "28" at bounding box center [826, 249] width 6 height 6
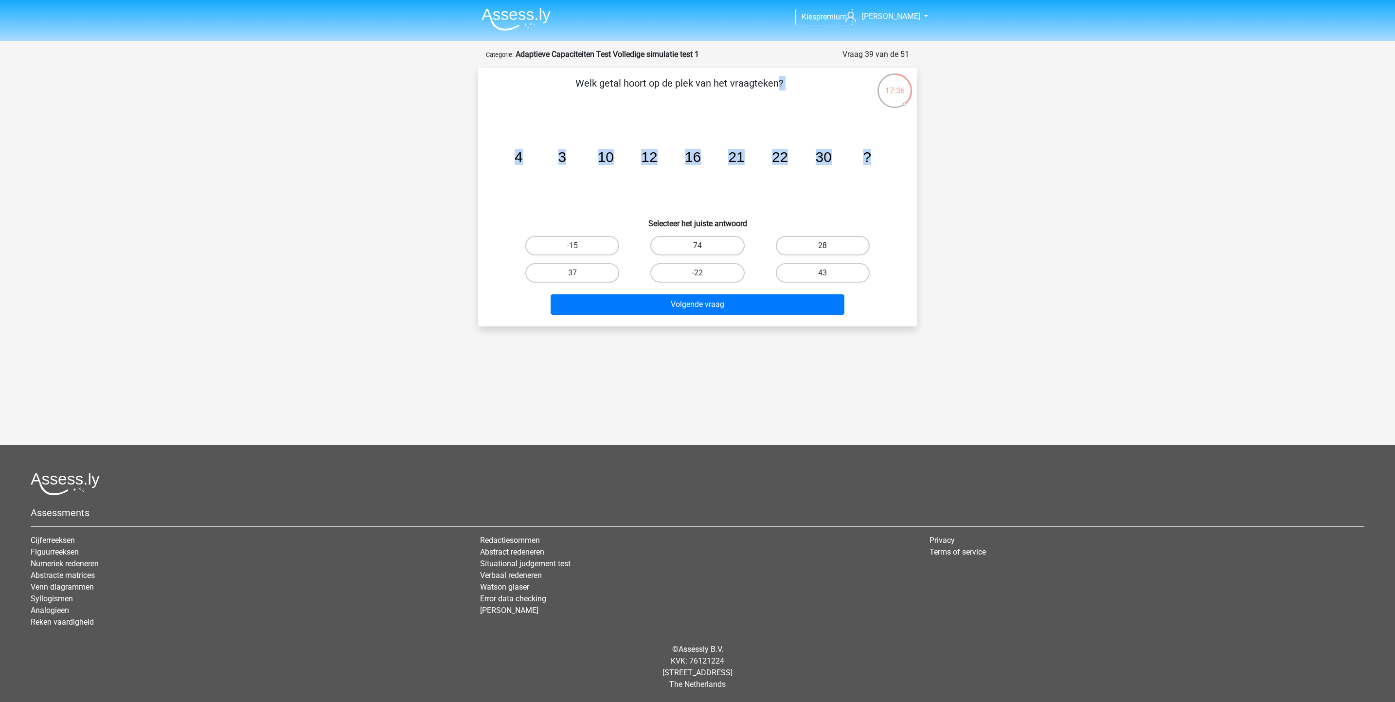
radio input "true"
click at [819, 304] on button "Volgende vraag" at bounding box center [698, 304] width 294 height 20
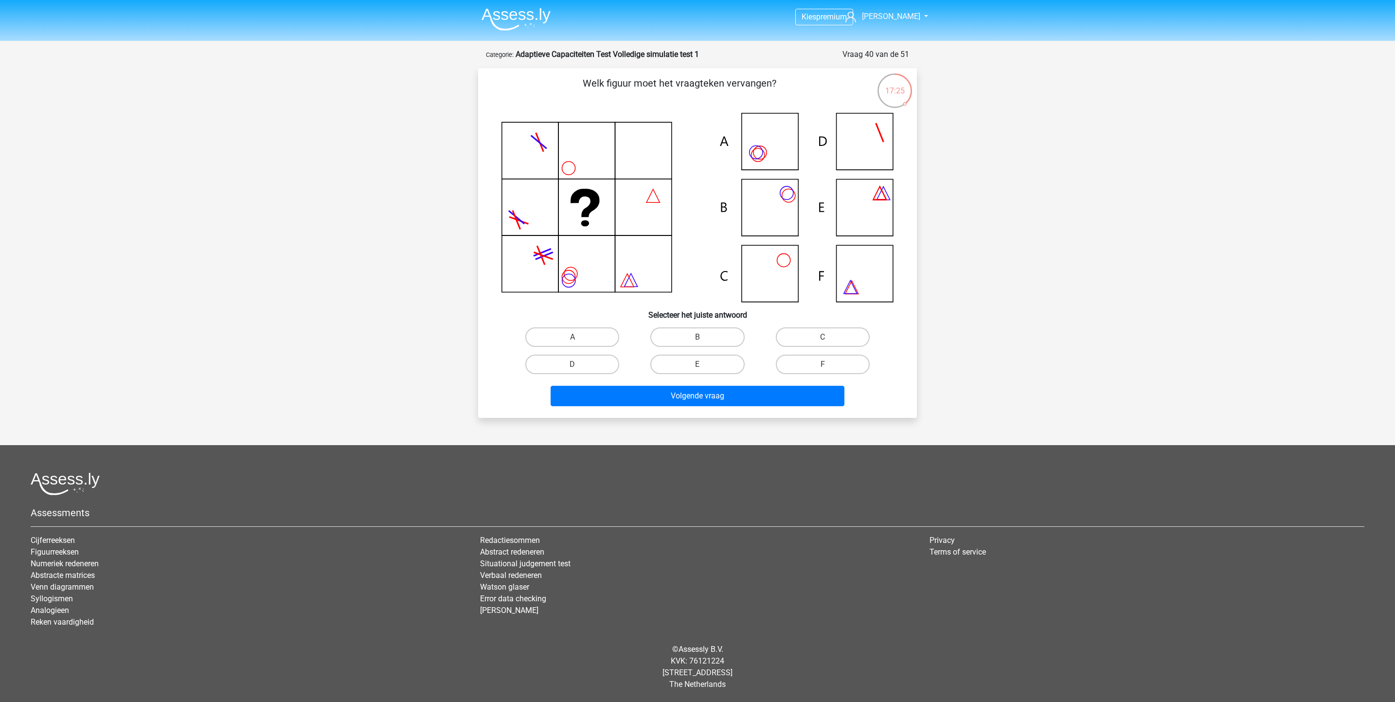
click at [759, 223] on icon at bounding box center [698, 207] width 392 height 189
drag, startPoint x: 690, startPoint y: 337, endPoint x: 701, endPoint y: 397, distance: 61.2
click at [690, 338] on label "B" at bounding box center [697, 336] width 94 height 19
click at [698, 338] on input "B" at bounding box center [701, 340] width 6 height 6
radio input "true"
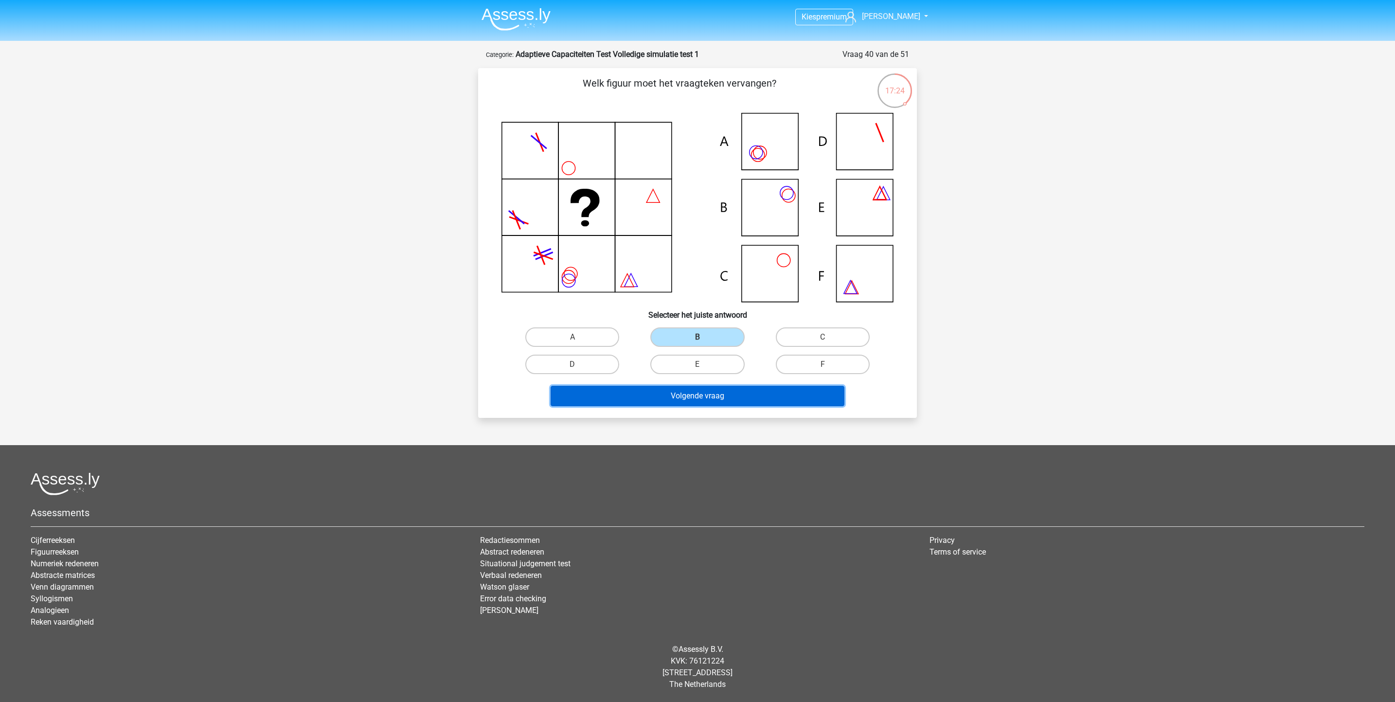
click at [708, 397] on button "Volgende vraag" at bounding box center [698, 396] width 294 height 20
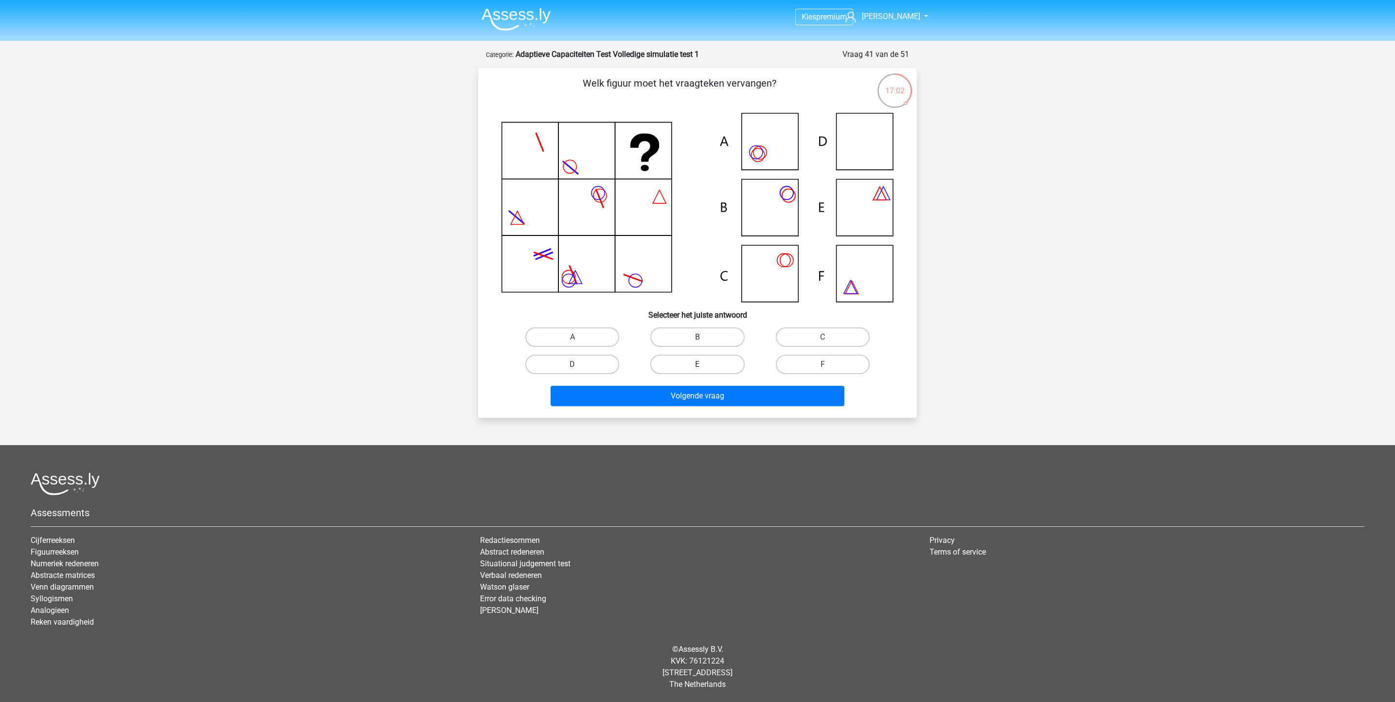
click at [724, 358] on label "E" at bounding box center [697, 364] width 94 height 19
click at [704, 364] on input "E" at bounding box center [701, 367] width 6 height 6
radio input "true"
click at [724, 388] on button "Volgende vraag" at bounding box center [698, 396] width 294 height 20
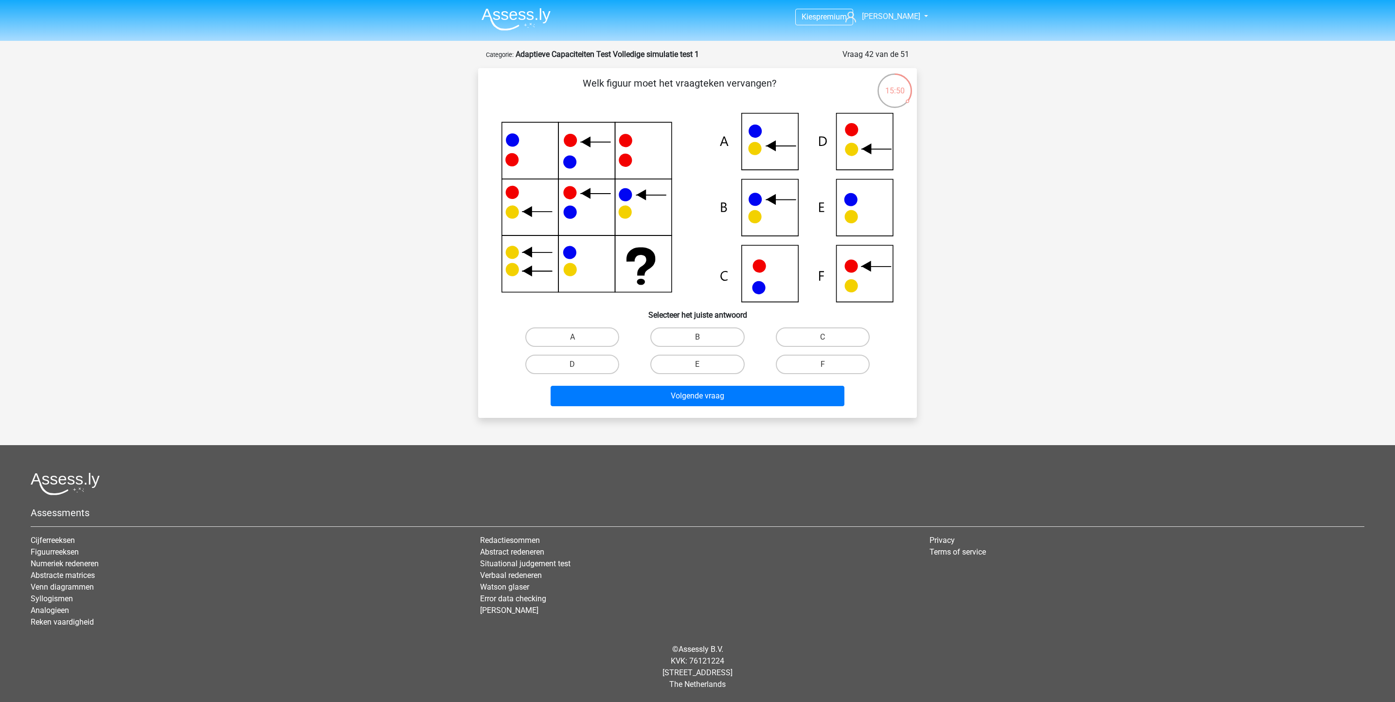
click at [762, 142] on icon at bounding box center [698, 207] width 392 height 189
click at [576, 339] on input "A" at bounding box center [576, 340] width 6 height 6
radio input "true"
click at [629, 392] on button "Volgende vraag" at bounding box center [698, 396] width 294 height 20
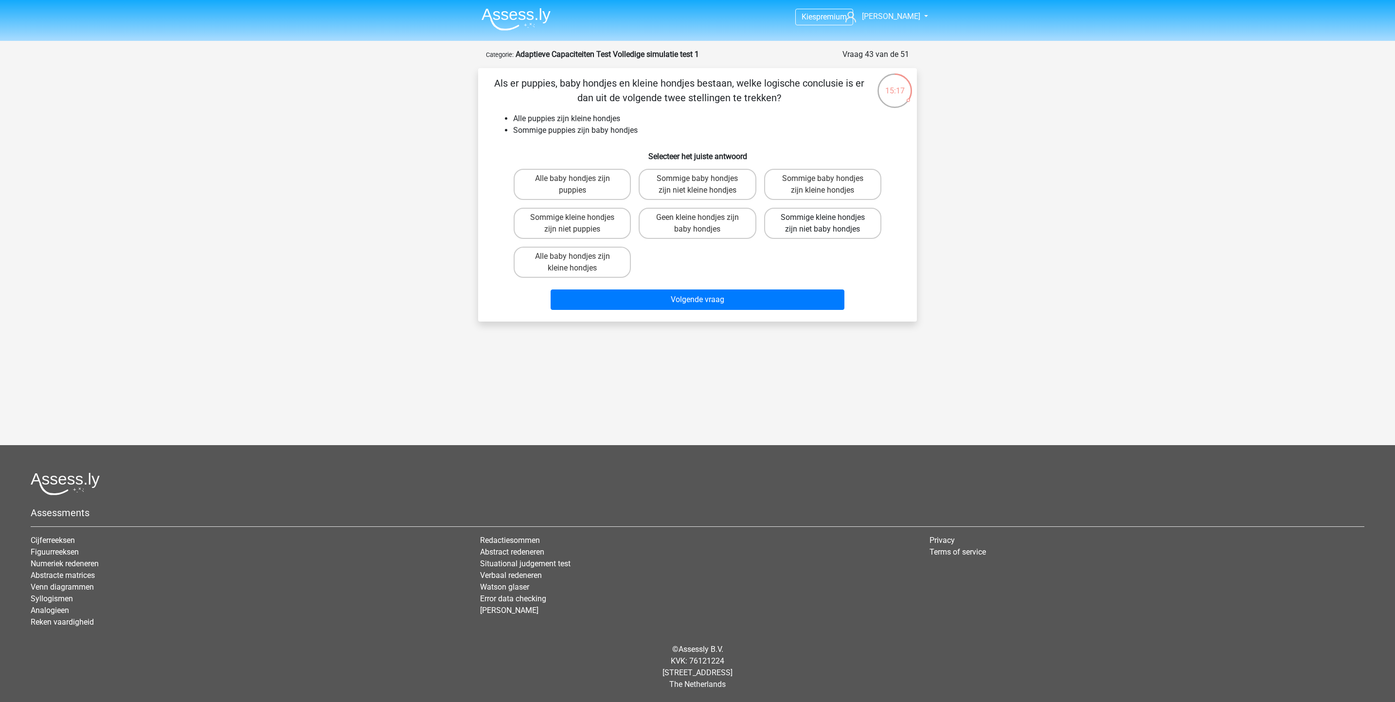
click at [863, 230] on label "Sommige kleine hondjes zijn niet baby hondjes" at bounding box center [822, 223] width 117 height 31
click at [829, 224] on input "Sommige kleine hondjes zijn niet baby hondjes" at bounding box center [826, 220] width 6 height 6
radio input "true"
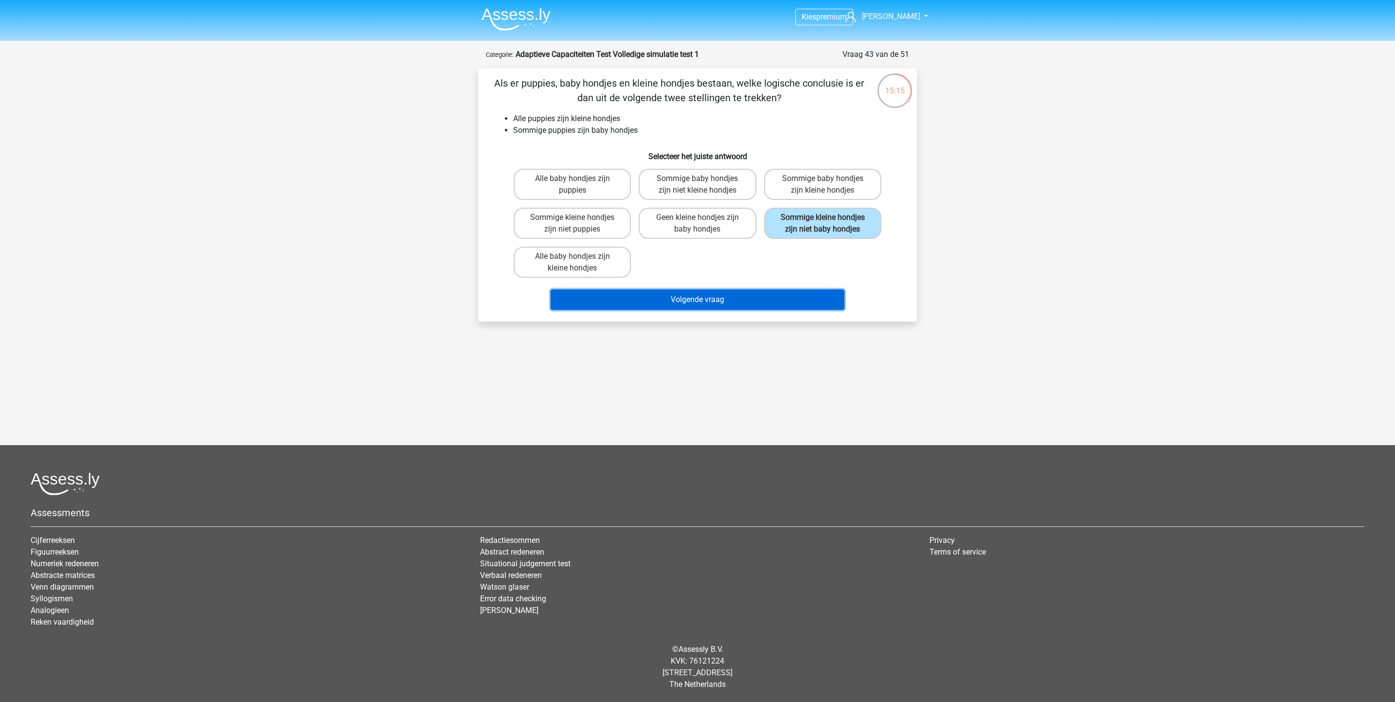
click at [752, 296] on button "Volgende vraag" at bounding box center [698, 299] width 294 height 20
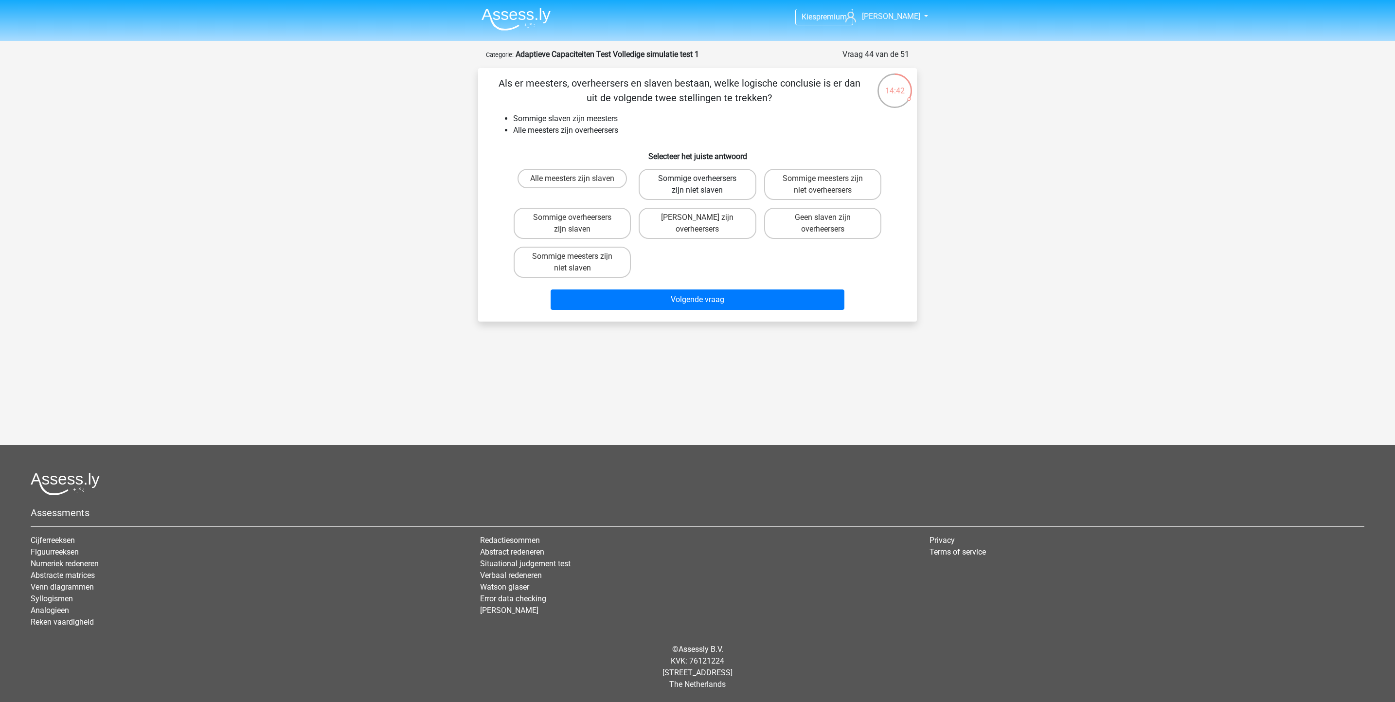
click at [665, 196] on label "Sommige overheersers zijn niet slaven" at bounding box center [697, 184] width 117 height 31
click at [698, 185] on input "Sommige overheersers zijn niet slaven" at bounding box center [701, 182] width 6 height 6
radio input "true"
click at [676, 187] on label "Sommige overheersers zijn niet slaven" at bounding box center [697, 184] width 117 height 31
click at [698, 185] on input "Sommige overheersers zijn niet slaven" at bounding box center [701, 182] width 6 height 6
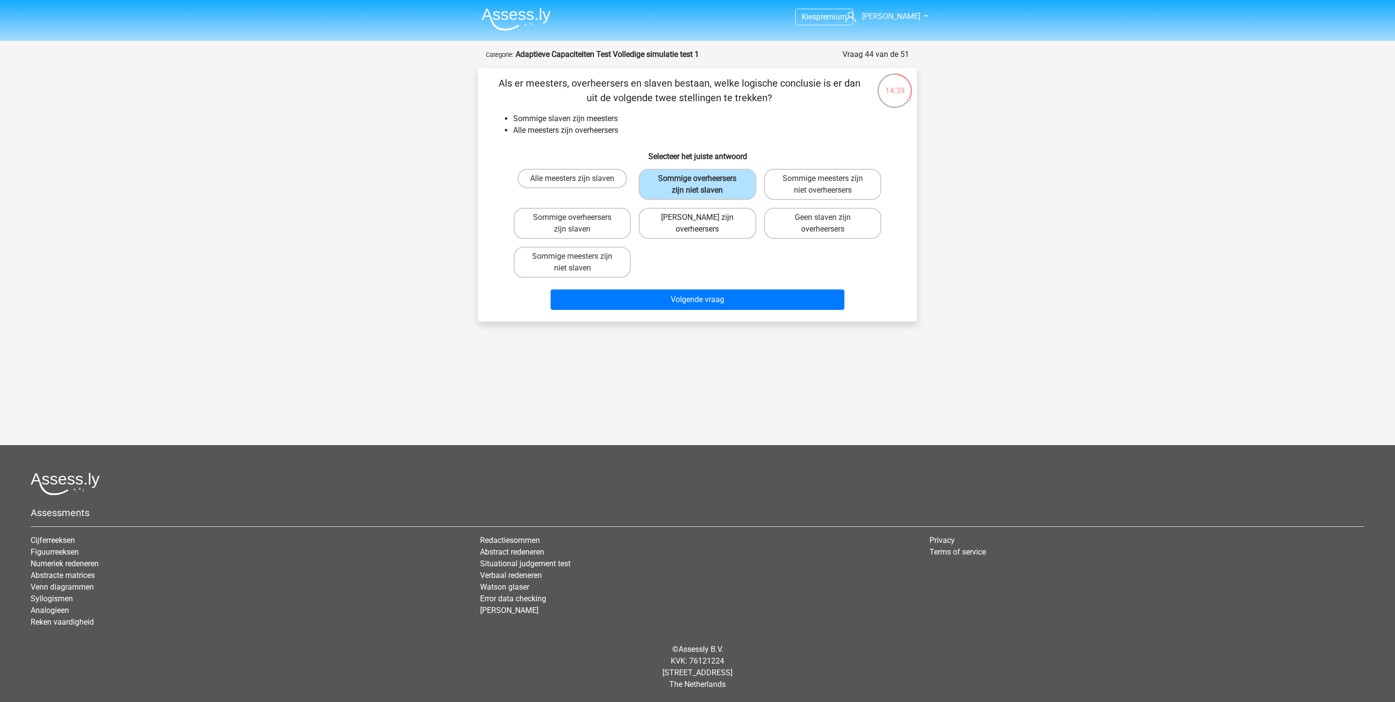
click at [684, 231] on label "[PERSON_NAME] zijn overheersers" at bounding box center [697, 223] width 117 height 31
click at [698, 224] on input "[PERSON_NAME] zijn overheersers" at bounding box center [701, 220] width 6 height 6
radio input "true"
click at [799, 225] on label "Geen slaven zijn overheersers" at bounding box center [822, 223] width 117 height 31
click at [823, 224] on input "Geen slaven zijn overheersers" at bounding box center [826, 220] width 6 height 6
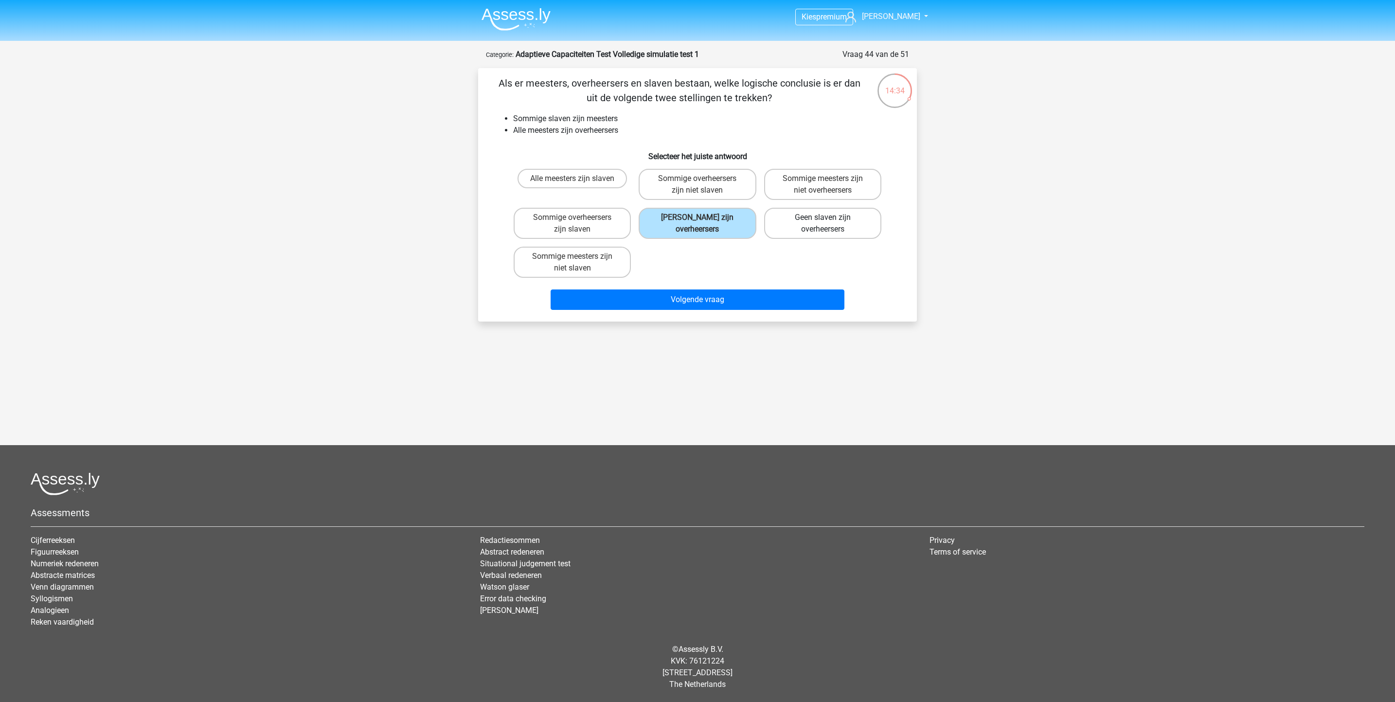
radio input "true"
click at [611, 229] on label "Sommige overheersers zijn slaven" at bounding box center [572, 223] width 117 height 31
click at [579, 224] on input "Sommige overheersers zijn slaven" at bounding box center [576, 220] width 6 height 6
radio input "true"
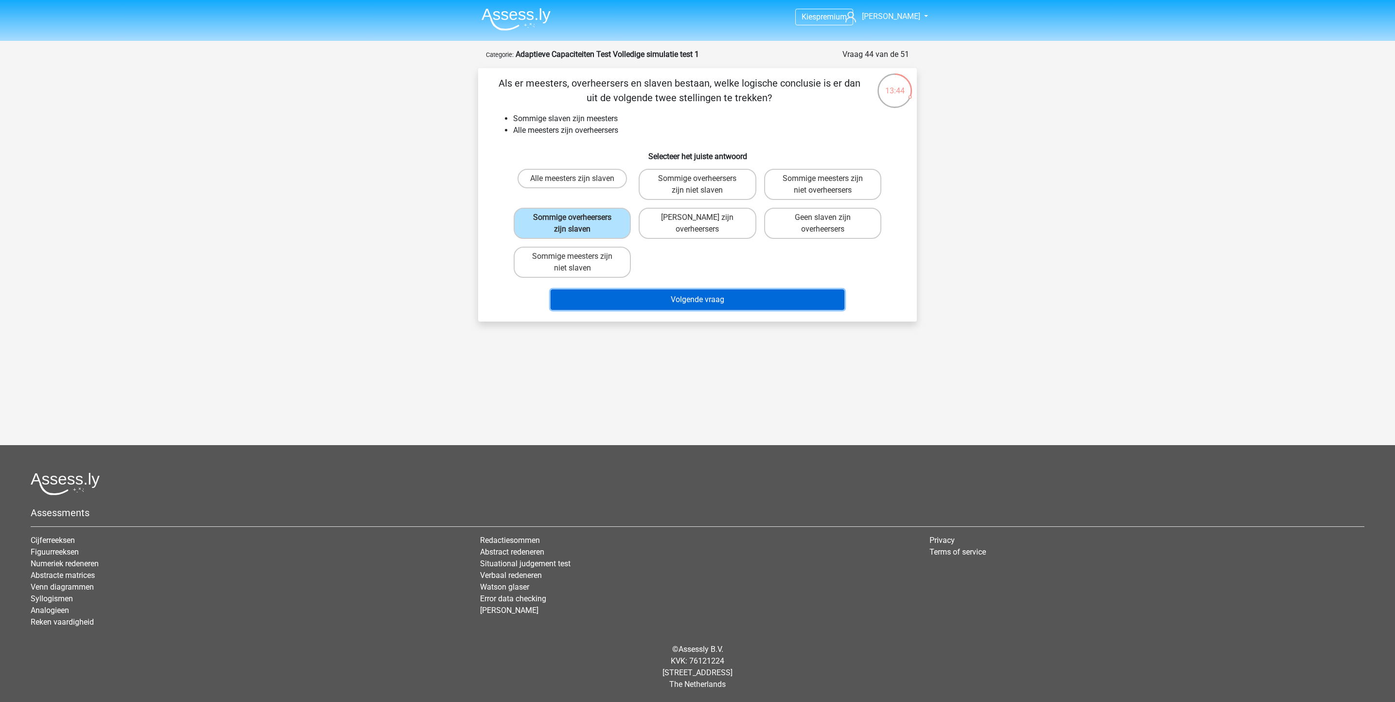
click at [683, 303] on button "Volgende vraag" at bounding box center [698, 299] width 294 height 20
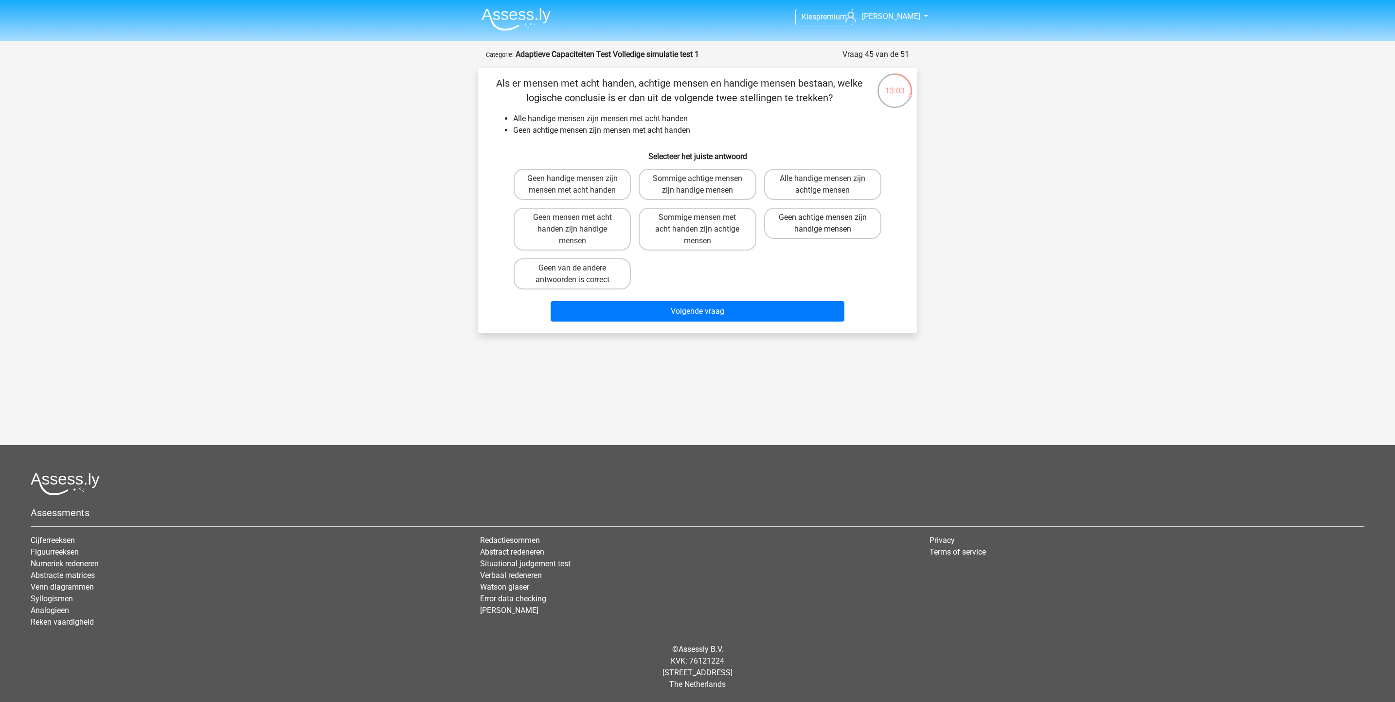
click at [835, 216] on label "Geen achtige mensen zijn handige mensen" at bounding box center [822, 223] width 117 height 31
click at [829, 217] on input "Geen achtige mensen zijn handige mensen" at bounding box center [826, 220] width 6 height 6
radio input "true"
click at [796, 308] on button "Volgende vraag" at bounding box center [698, 311] width 294 height 20
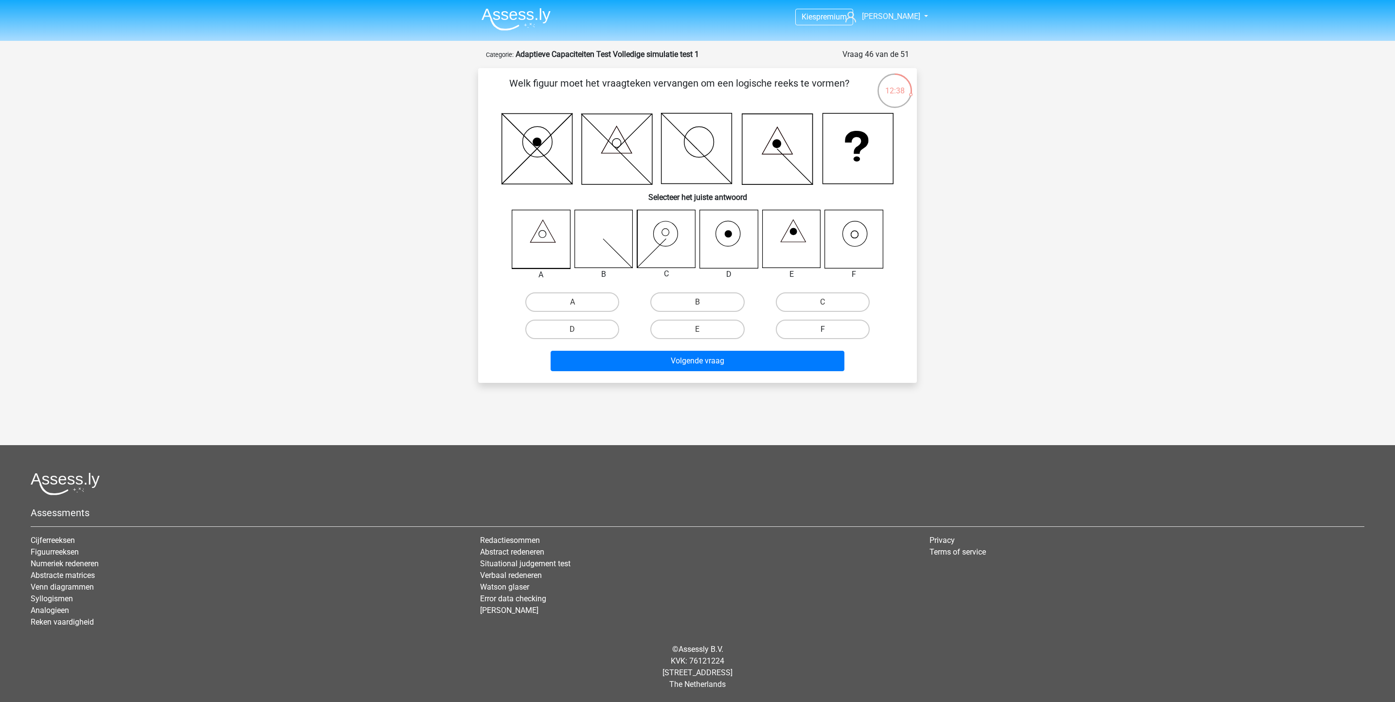
click at [851, 325] on label "F" at bounding box center [823, 329] width 94 height 19
click at [829, 329] on input "F" at bounding box center [826, 332] width 6 height 6
radio input "true"
click at [826, 353] on button "Volgende vraag" at bounding box center [698, 361] width 294 height 20
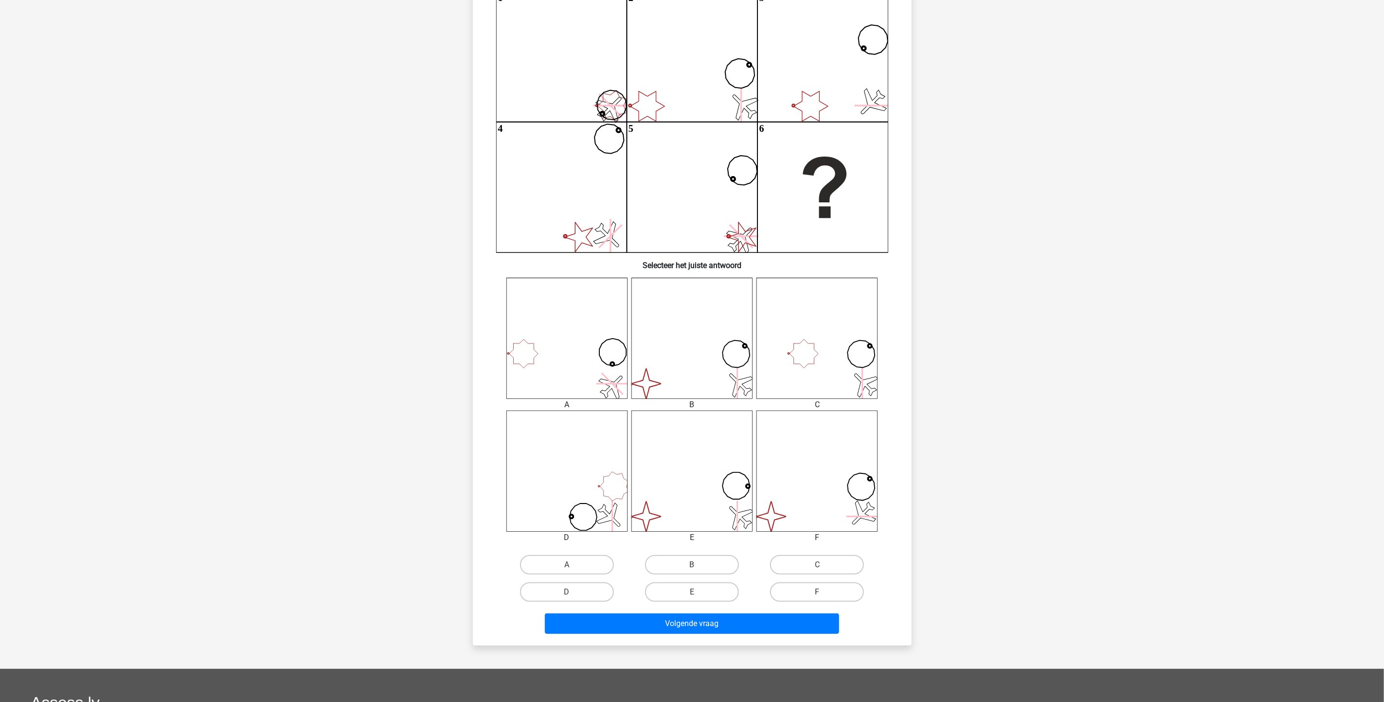
scroll to position [49, 0]
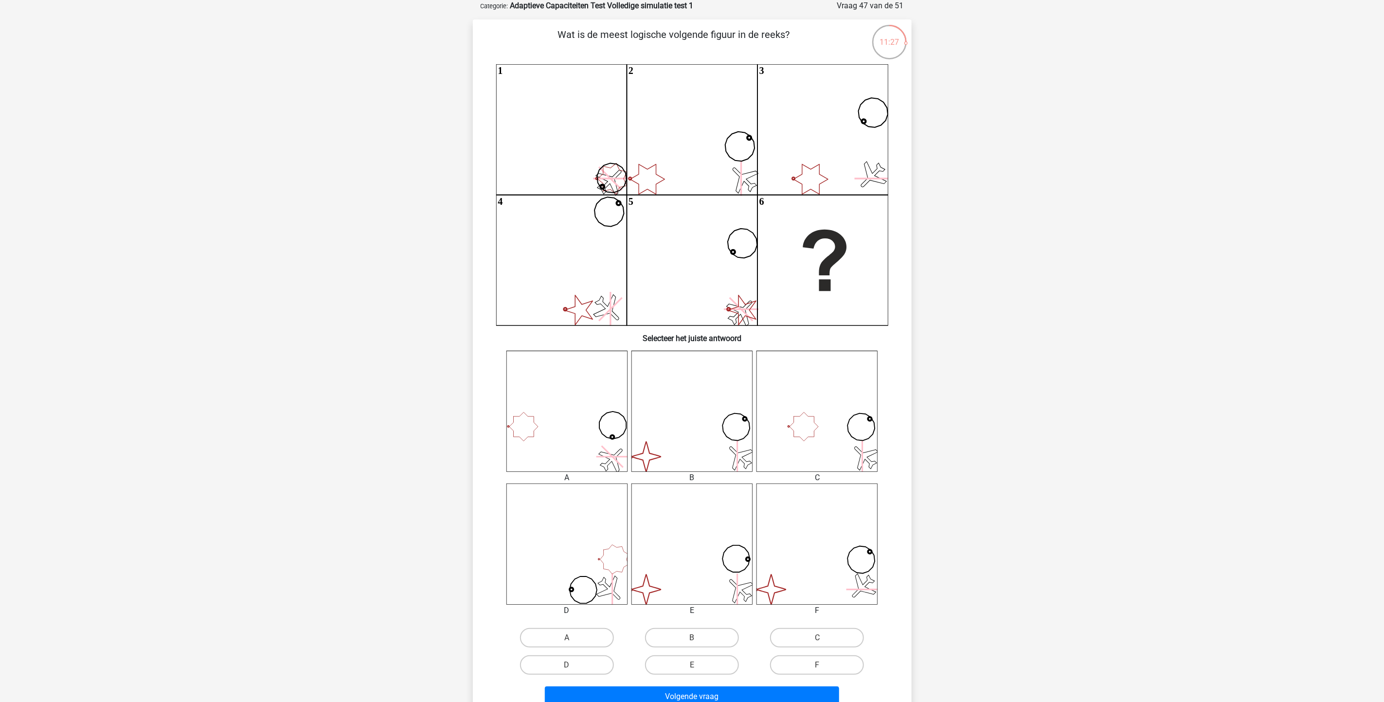
drag, startPoint x: 692, startPoint y: 641, endPoint x: 694, endPoint y: 683, distance: 42.3
click at [692, 640] on input "B" at bounding box center [695, 641] width 6 height 6
radio input "true"
click at [701, 694] on button "Volgende vraag" at bounding box center [692, 696] width 294 height 20
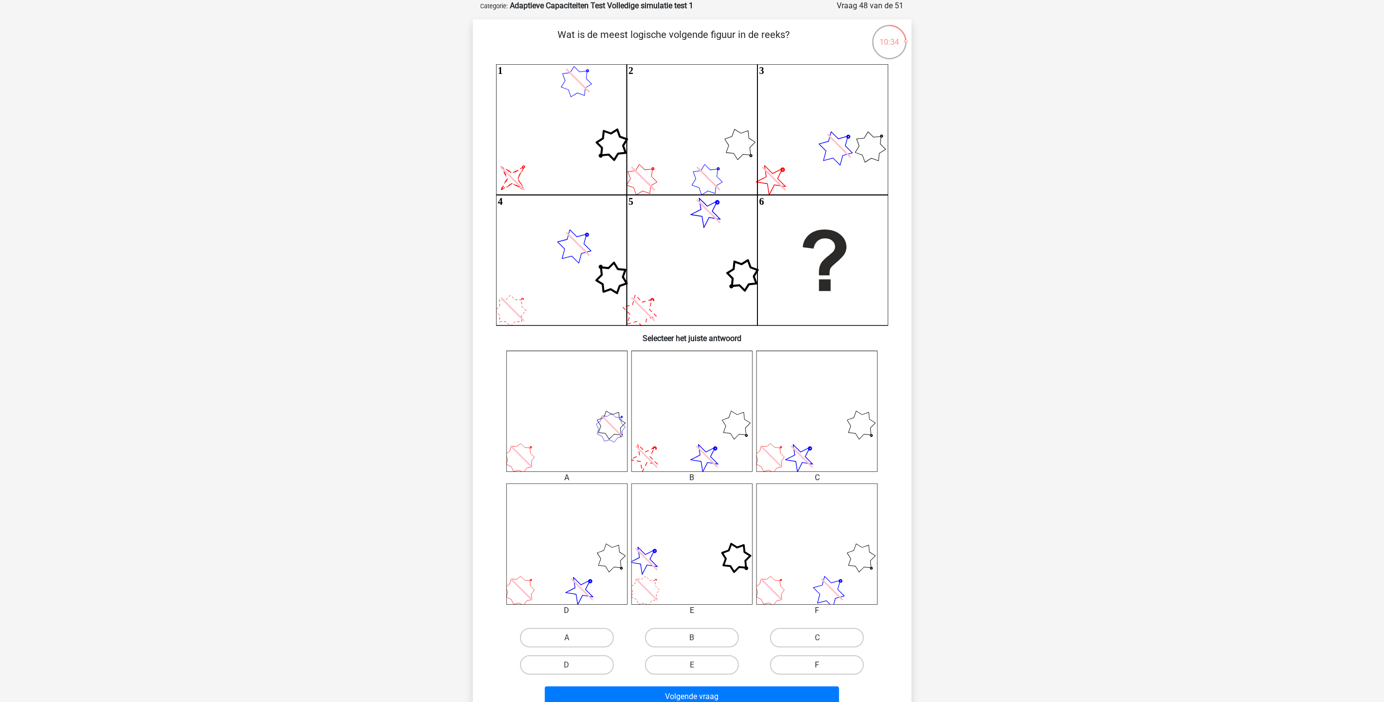
click at [841, 667] on label "F" at bounding box center [817, 664] width 94 height 19
click at [824, 667] on input "F" at bounding box center [820, 668] width 6 height 6
radio input "true"
click at [808, 689] on button "Volgende vraag" at bounding box center [692, 696] width 294 height 20
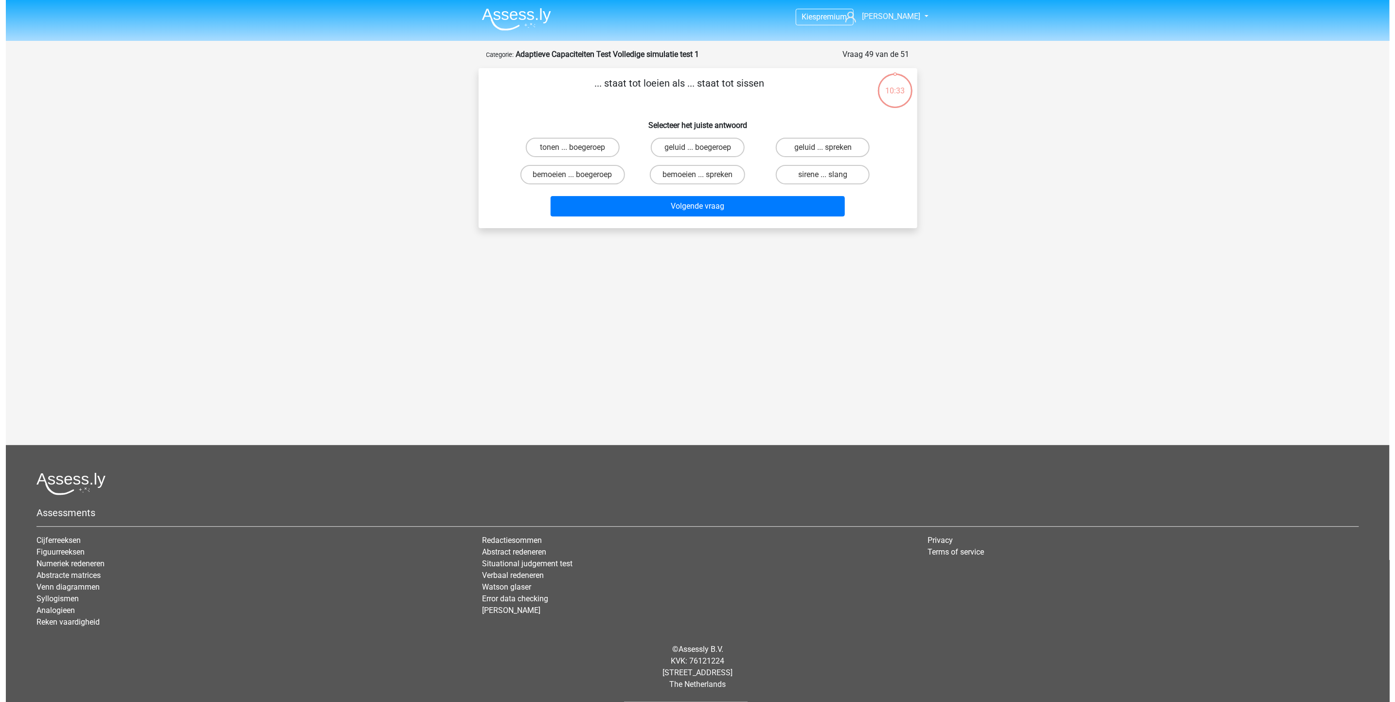
scroll to position [0, 0]
drag, startPoint x: 588, startPoint y: 83, endPoint x: 777, endPoint y: 90, distance: 188.9
click at [777, 90] on p "... staat tot loeien als ... staat tot sissen" at bounding box center [679, 90] width 371 height 29
copy p "... staat tot loeien als ... staat tot sissen"
click at [813, 180] on label "sirene ... slang" at bounding box center [823, 174] width 94 height 19
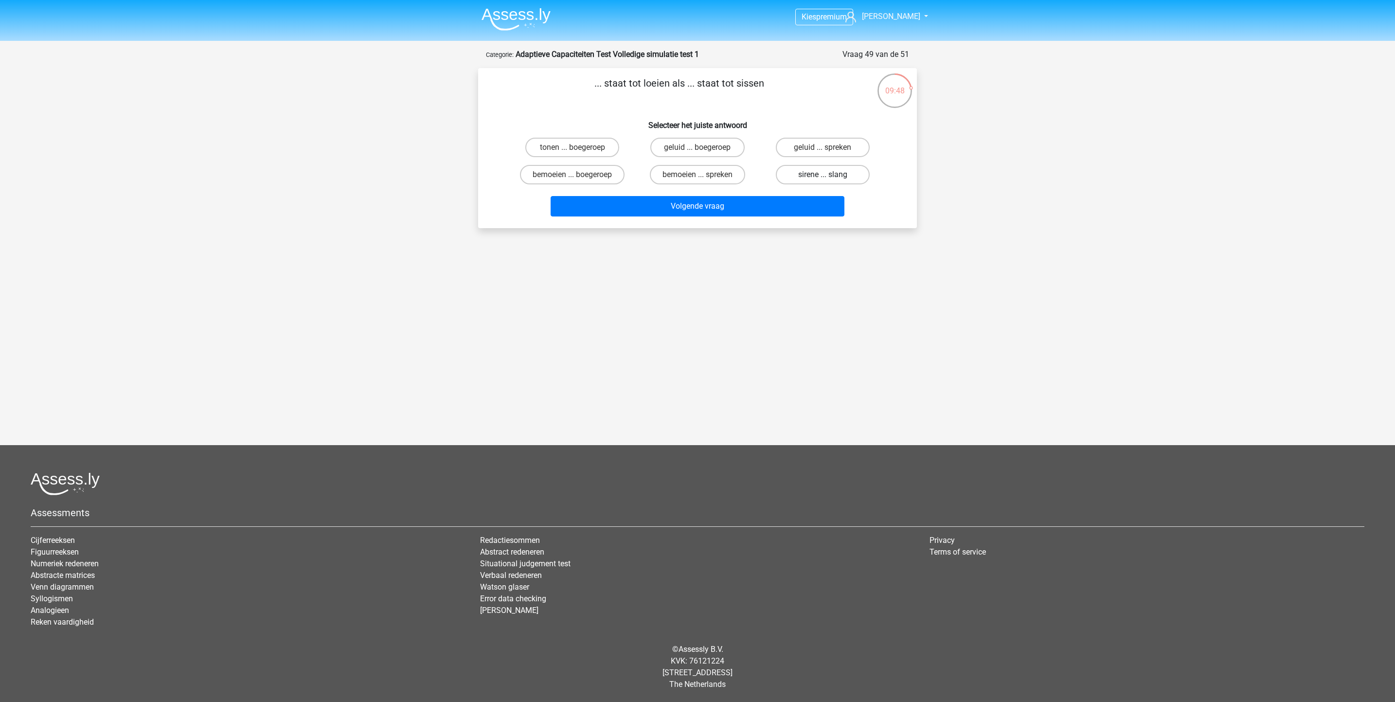
click at [823, 180] on input "sirene ... slang" at bounding box center [826, 178] width 6 height 6
radio input "true"
click at [807, 201] on button "Volgende vraag" at bounding box center [698, 206] width 294 height 20
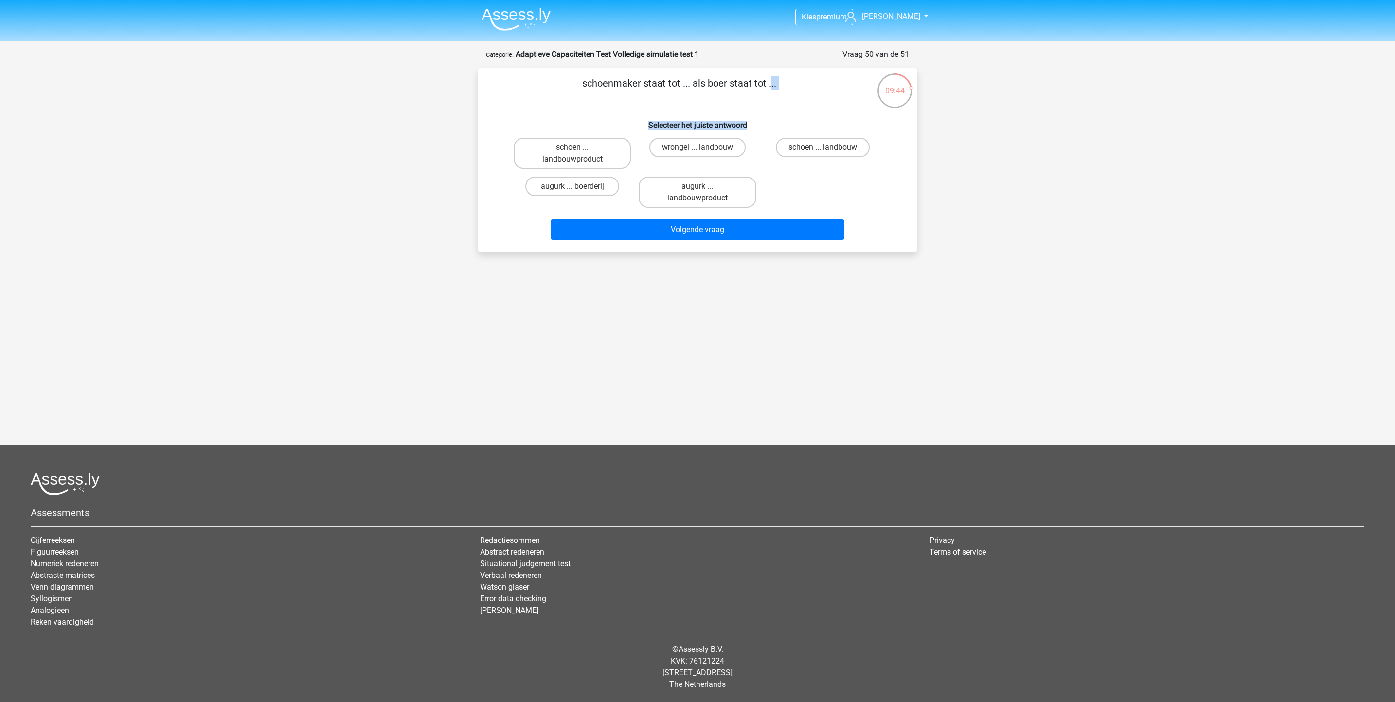
drag, startPoint x: 584, startPoint y: 82, endPoint x: 753, endPoint y: 126, distance: 174.5
click at [753, 126] on div "schoenmaker staat tot ... als boer staat tot ... Selecteer het juiste antwoord …" at bounding box center [697, 160] width 431 height 168
drag, startPoint x: 753, startPoint y: 126, endPoint x: 689, endPoint y: 86, distance: 75.6
click at [721, 94] on p "schoenmaker staat tot ... als boer staat tot ..." at bounding box center [679, 90] width 371 height 29
drag, startPoint x: 585, startPoint y: 83, endPoint x: 787, endPoint y: 90, distance: 201.5
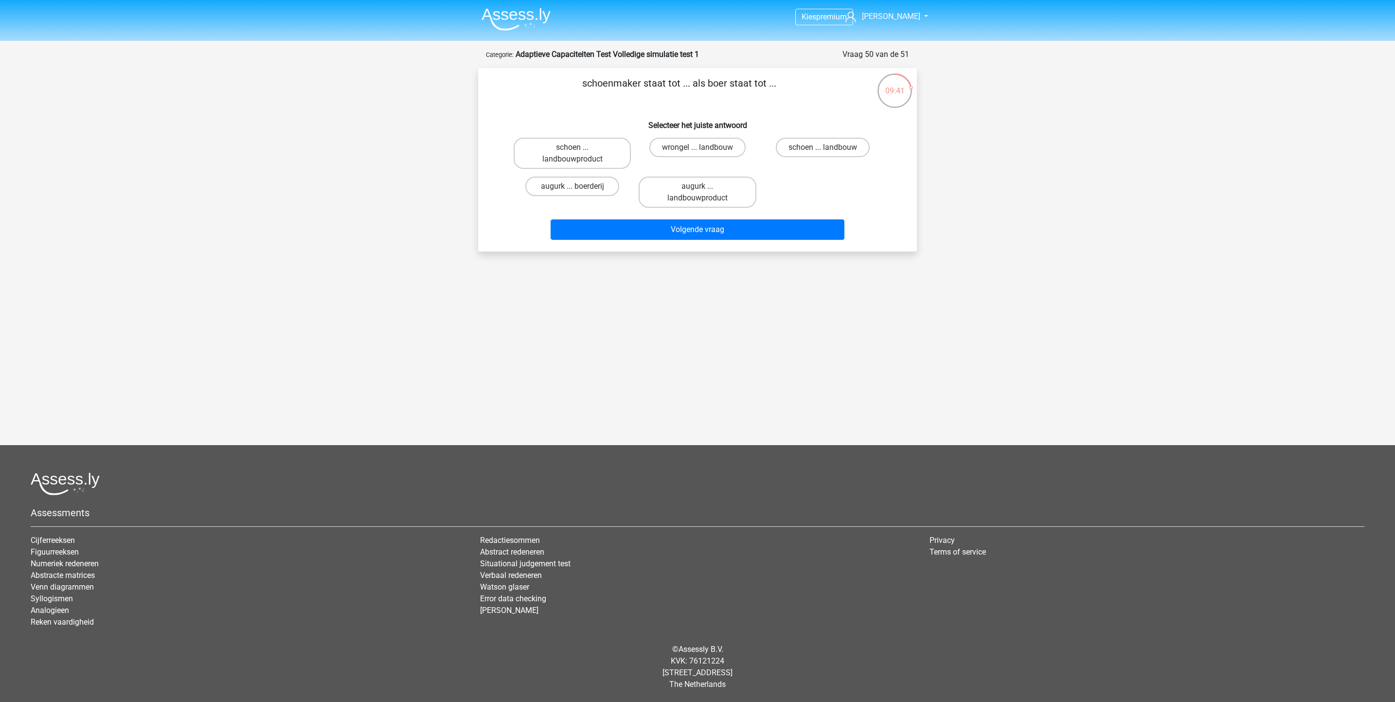
click at [787, 90] on p "schoenmaker staat tot ... als boer staat tot ..." at bounding box center [679, 90] width 371 height 29
copy p "schoenmaker staat tot ... als boer staat tot ..."
click at [841, 152] on label "schoen ... landbouw" at bounding box center [823, 147] width 94 height 19
click at [829, 152] on input "schoen ... landbouw" at bounding box center [826, 150] width 6 height 6
radio input "true"
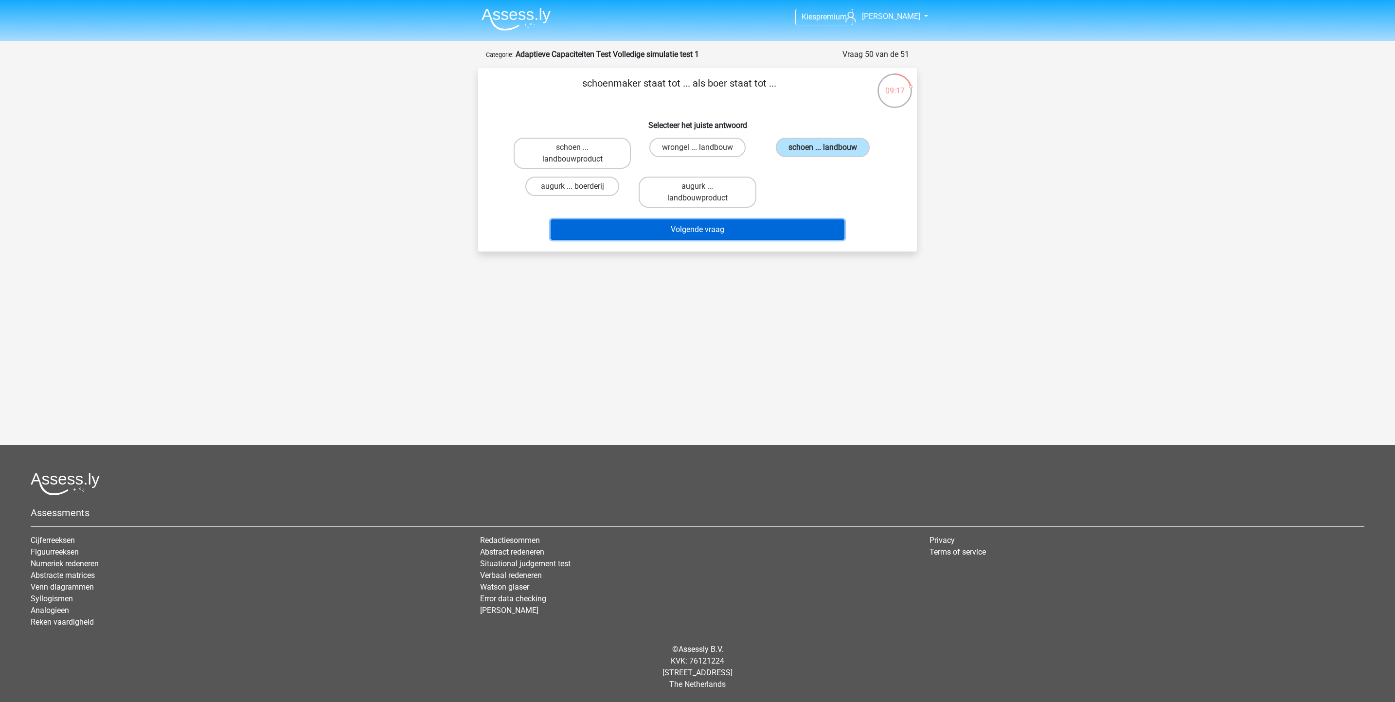
click at [757, 233] on button "Volgende vraag" at bounding box center [698, 229] width 294 height 20
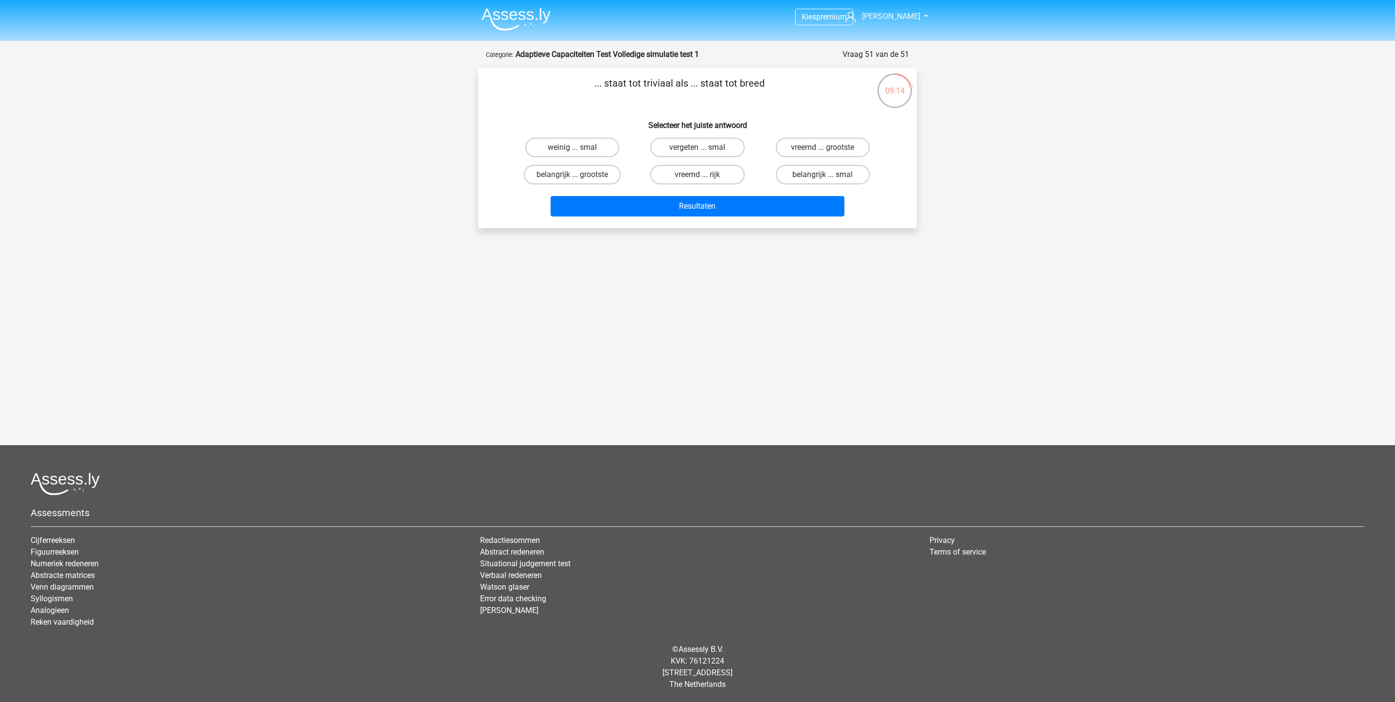
drag, startPoint x: 590, startPoint y: 82, endPoint x: 789, endPoint y: 86, distance: 198.5
click at [789, 86] on p "... staat tot triviaal als ... staat tot breed" at bounding box center [679, 90] width 371 height 29
click at [831, 179] on label "belangrijk ... smal" at bounding box center [823, 174] width 94 height 19
click at [829, 179] on input "belangrijk ... smal" at bounding box center [826, 178] width 6 height 6
radio input "true"
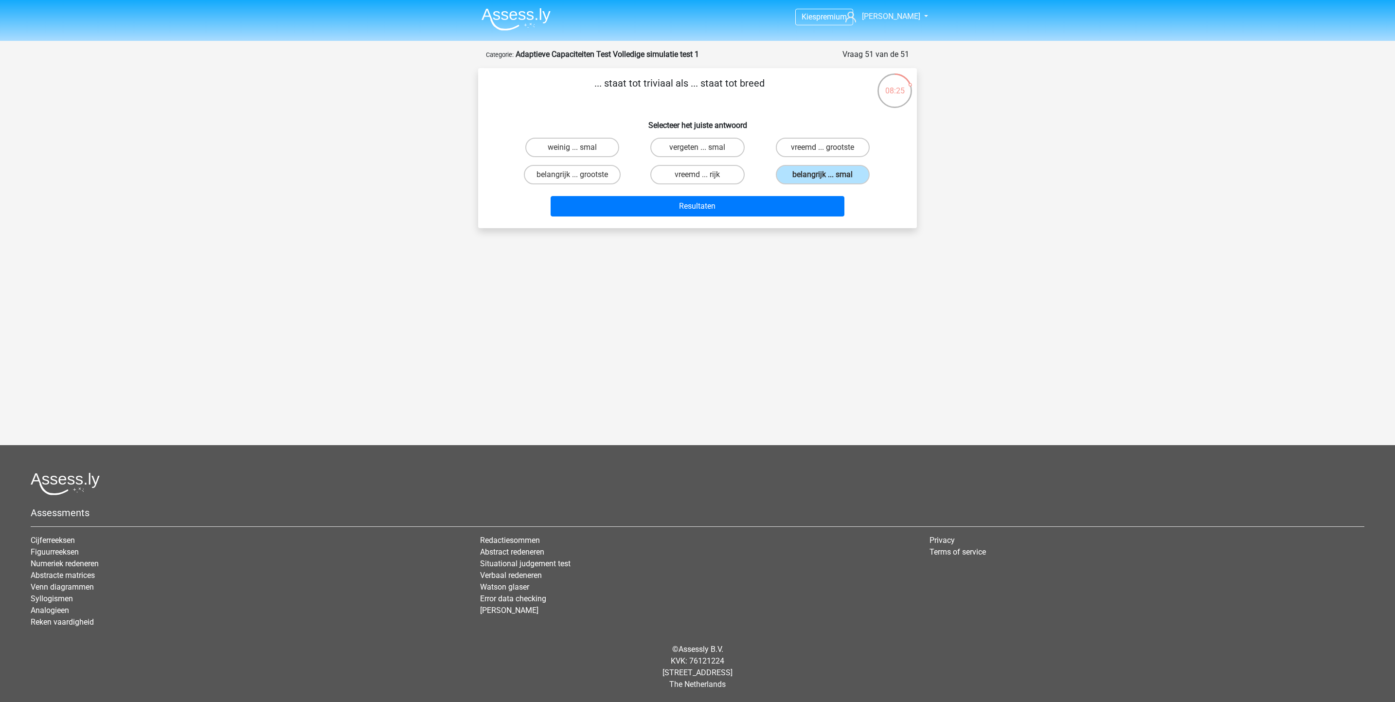
click at [813, 216] on div "Resultaten" at bounding box center [698, 208] width 376 height 24
click at [808, 210] on button "Resultaten" at bounding box center [698, 206] width 294 height 20
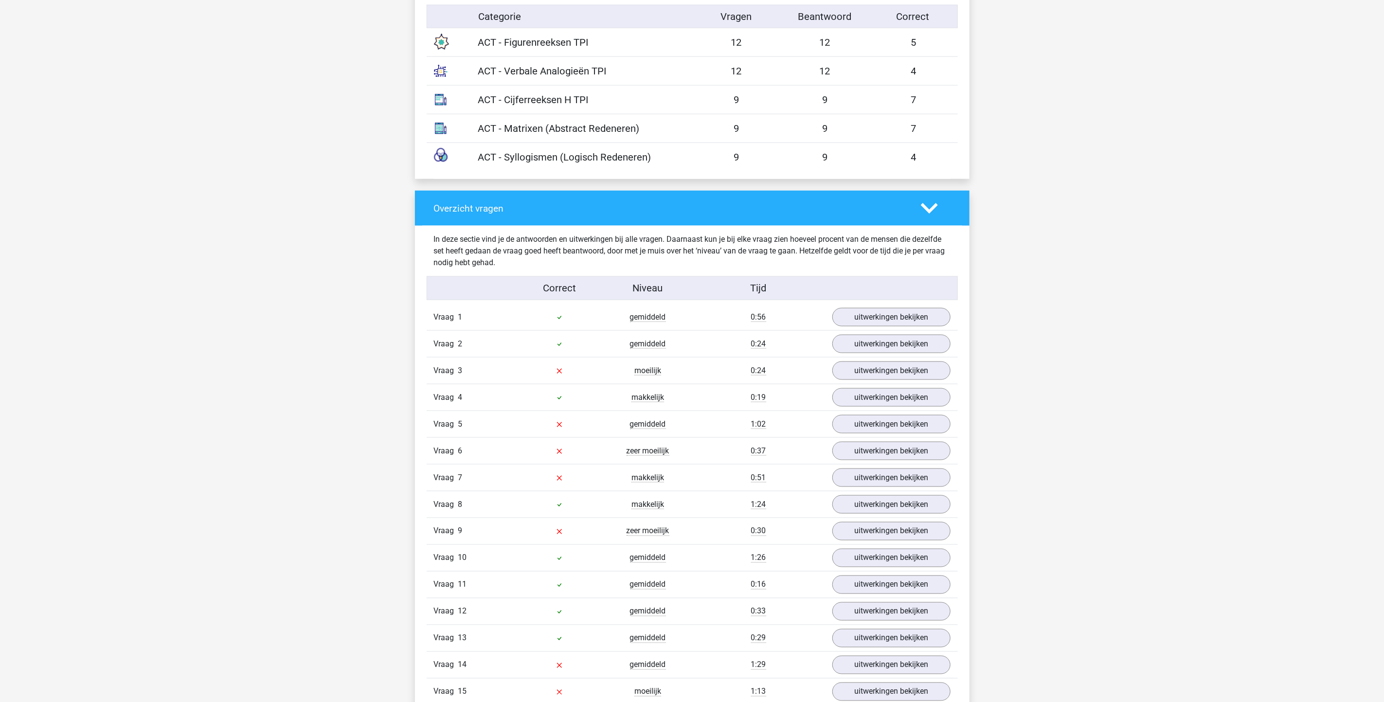
scroll to position [896, 0]
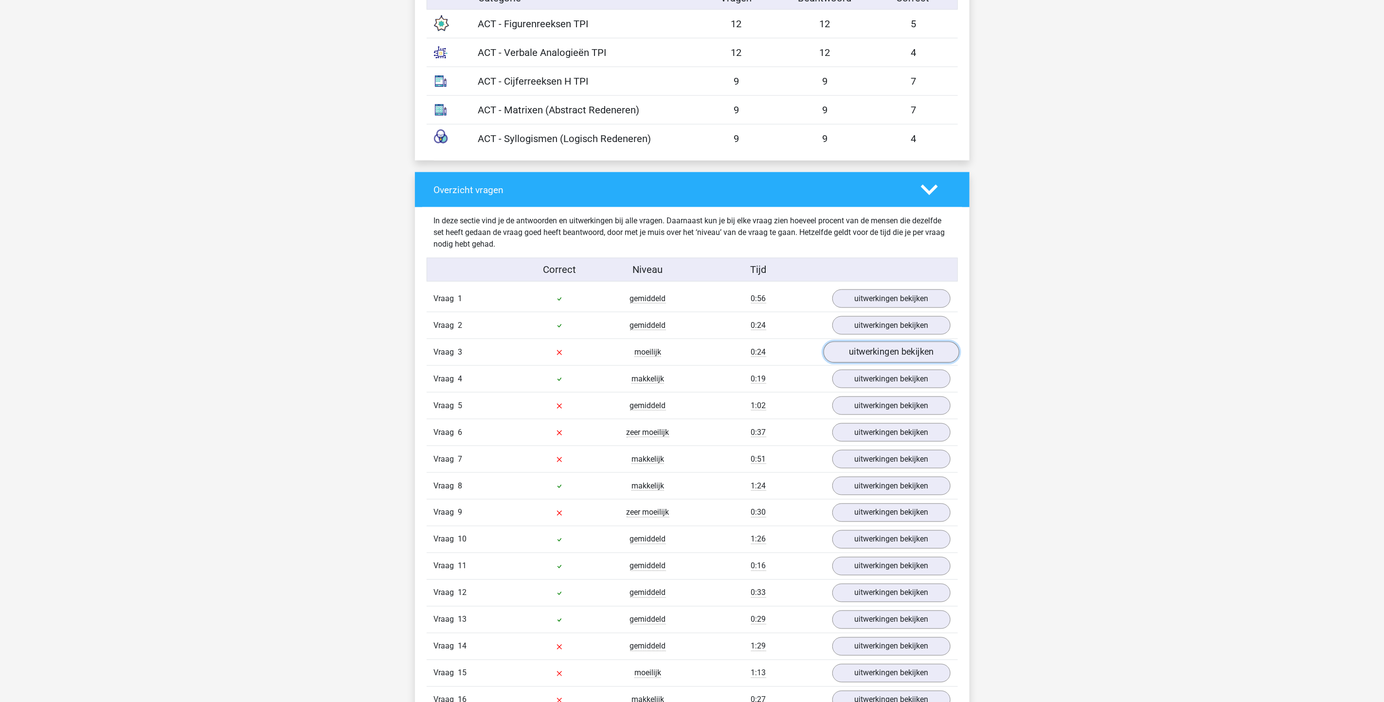
click at [900, 355] on link "uitwerkingen bekijken" at bounding box center [891, 351] width 136 height 21
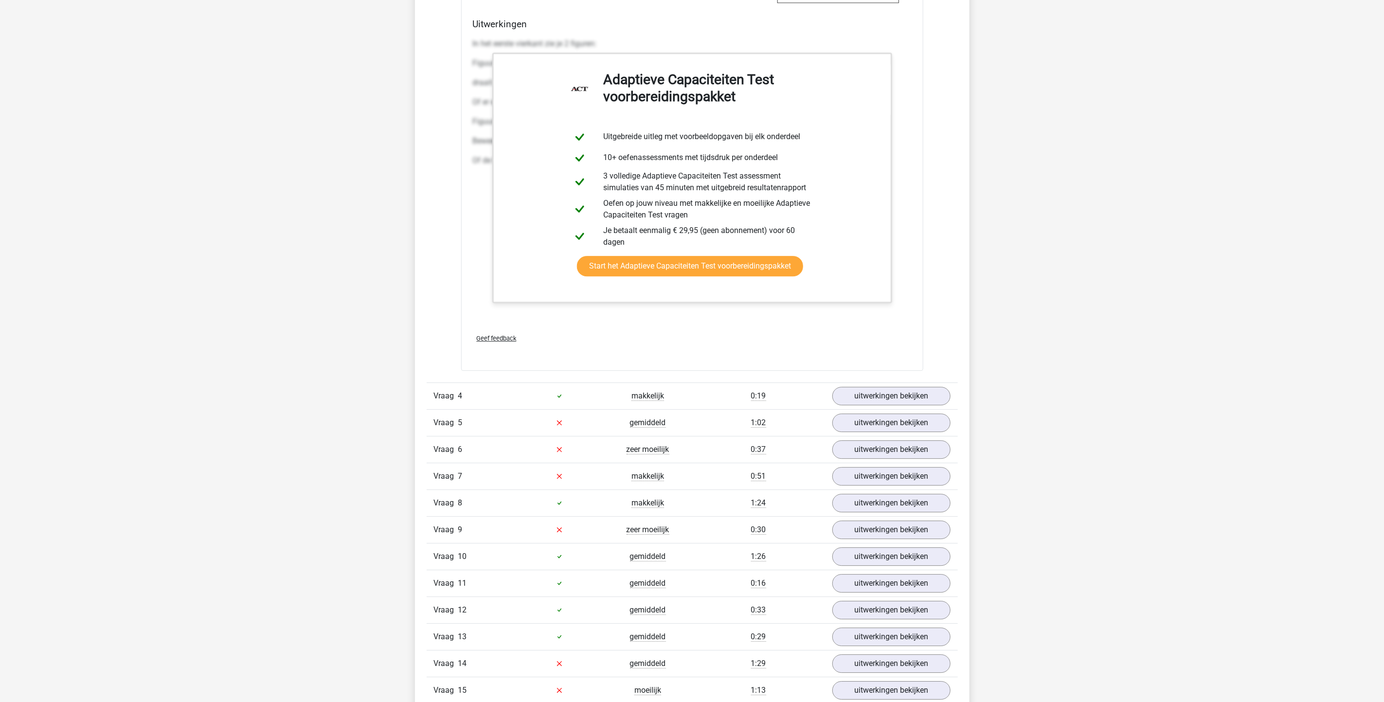
scroll to position [1918, 0]
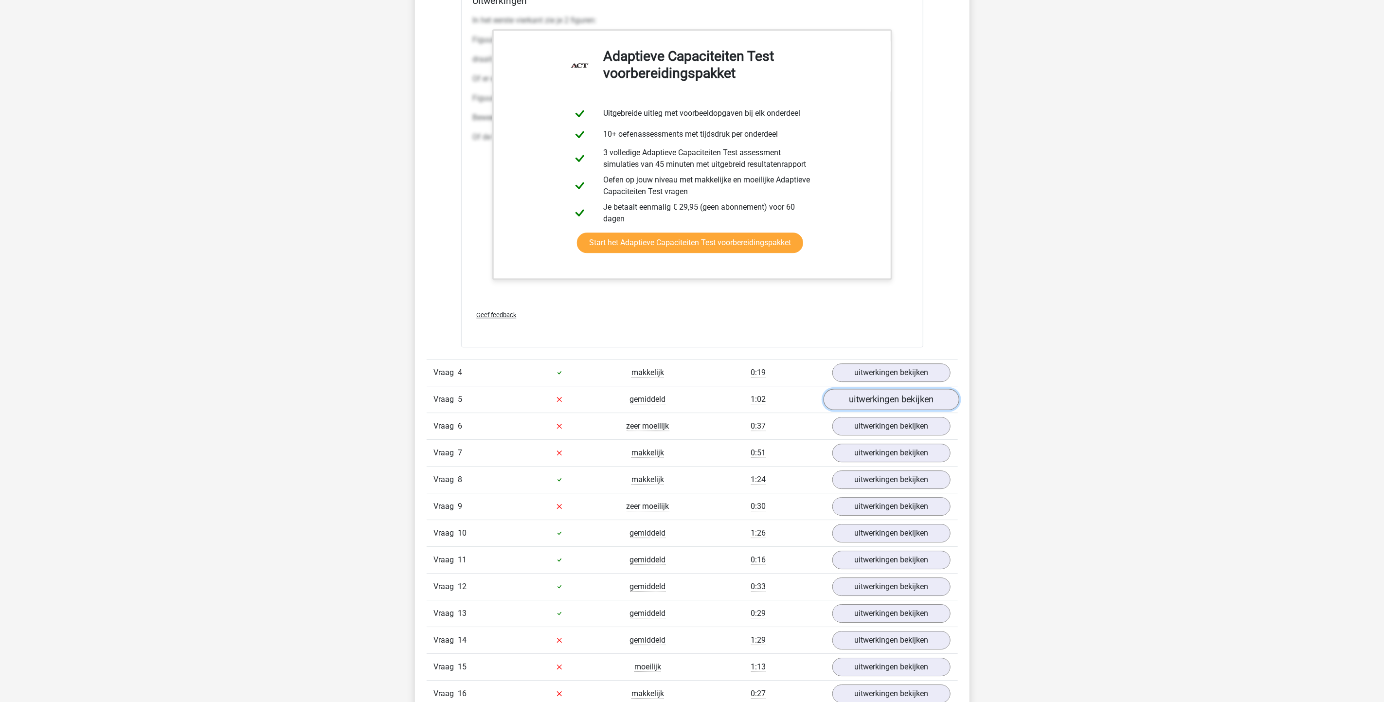
click at [911, 408] on link "uitwerkingen bekijken" at bounding box center [891, 399] width 136 height 21
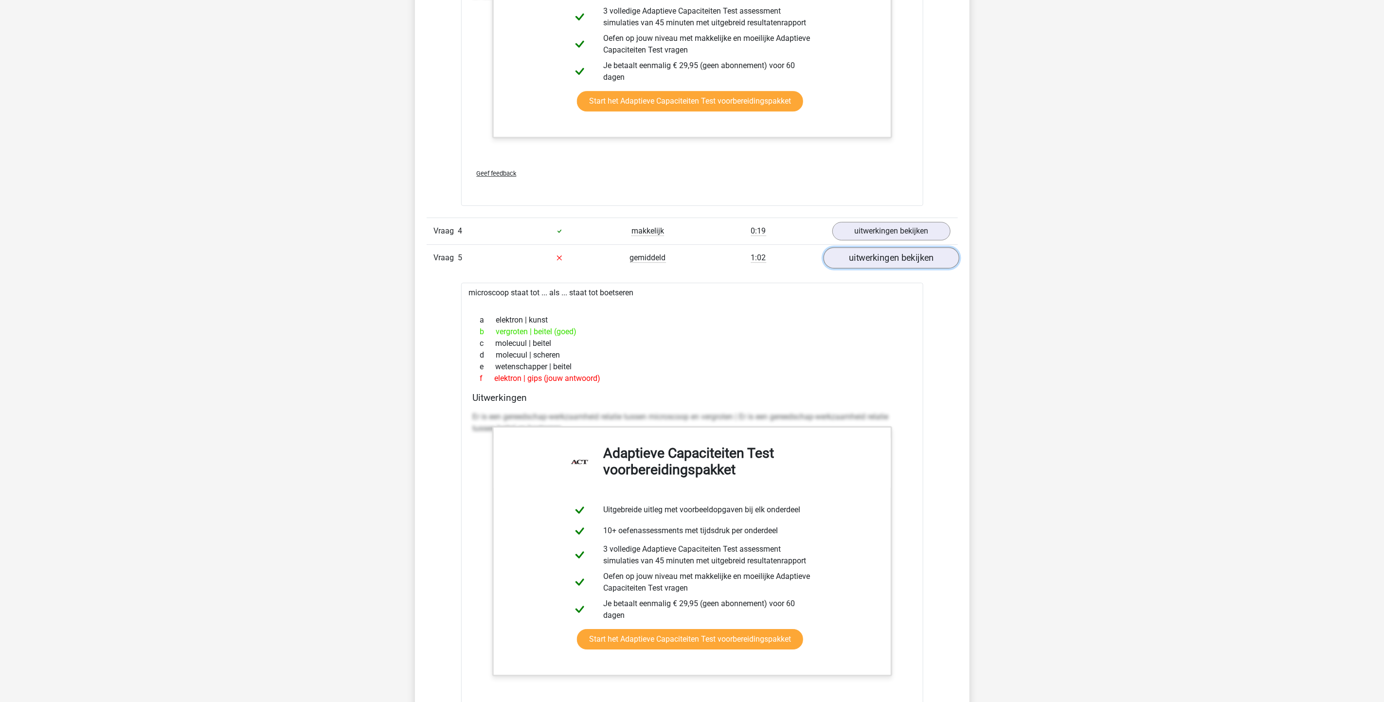
scroll to position [2064, 0]
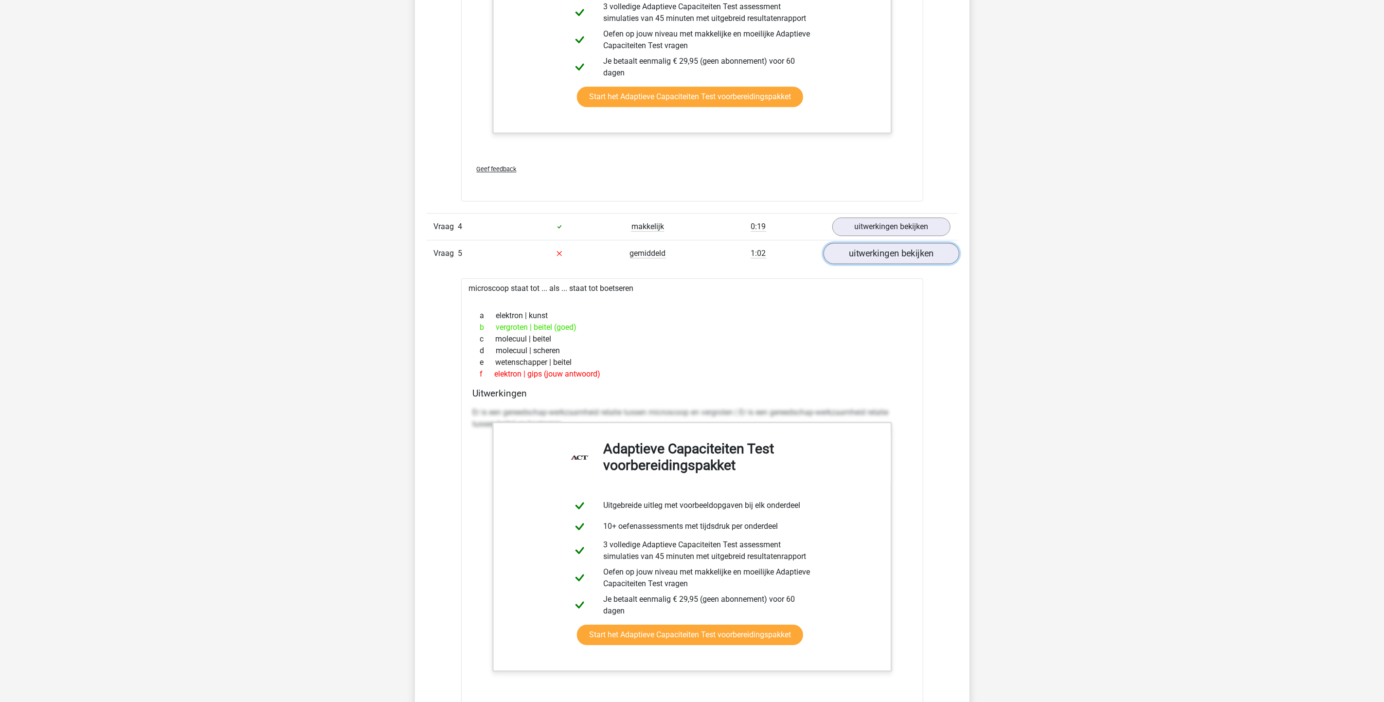
click at [870, 254] on link "uitwerkingen bekijken" at bounding box center [891, 253] width 136 height 21
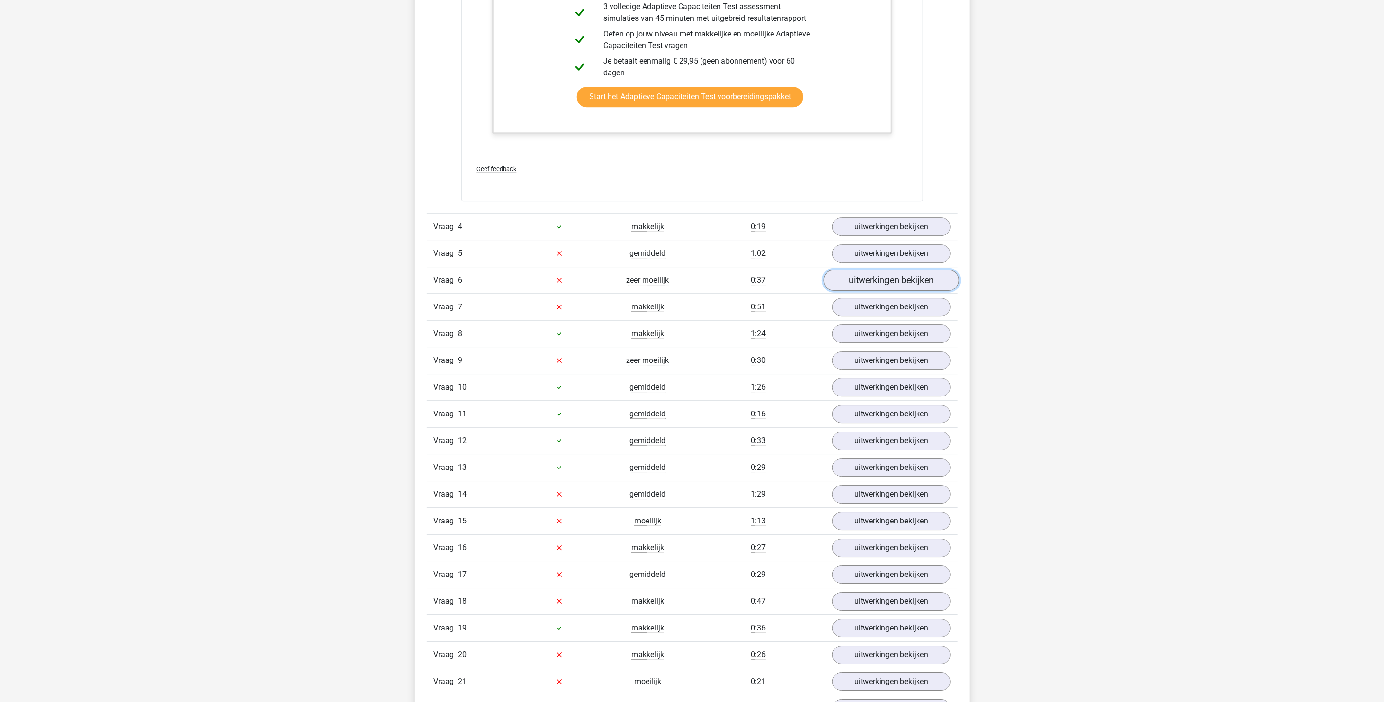
click at [888, 289] on link "uitwerkingen bekijken" at bounding box center [891, 279] width 136 height 21
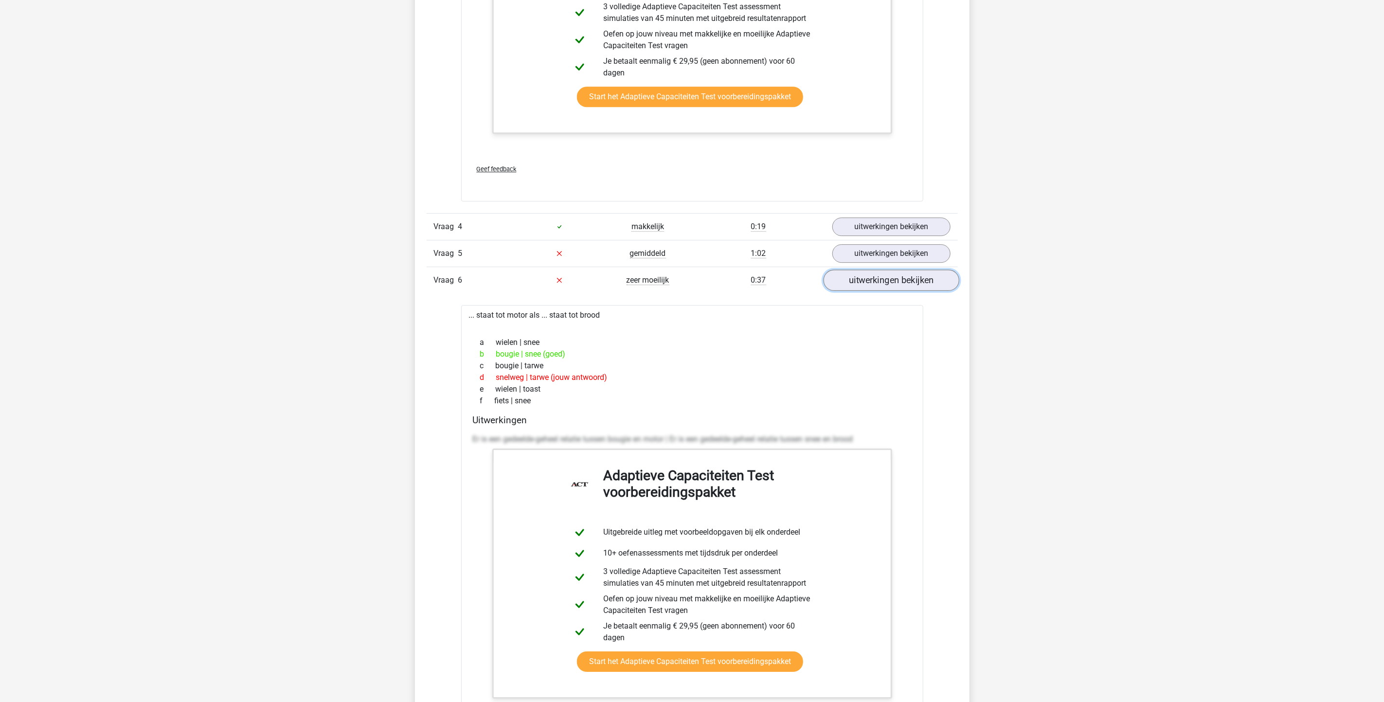
click at [888, 289] on link "uitwerkingen bekijken" at bounding box center [891, 279] width 136 height 21
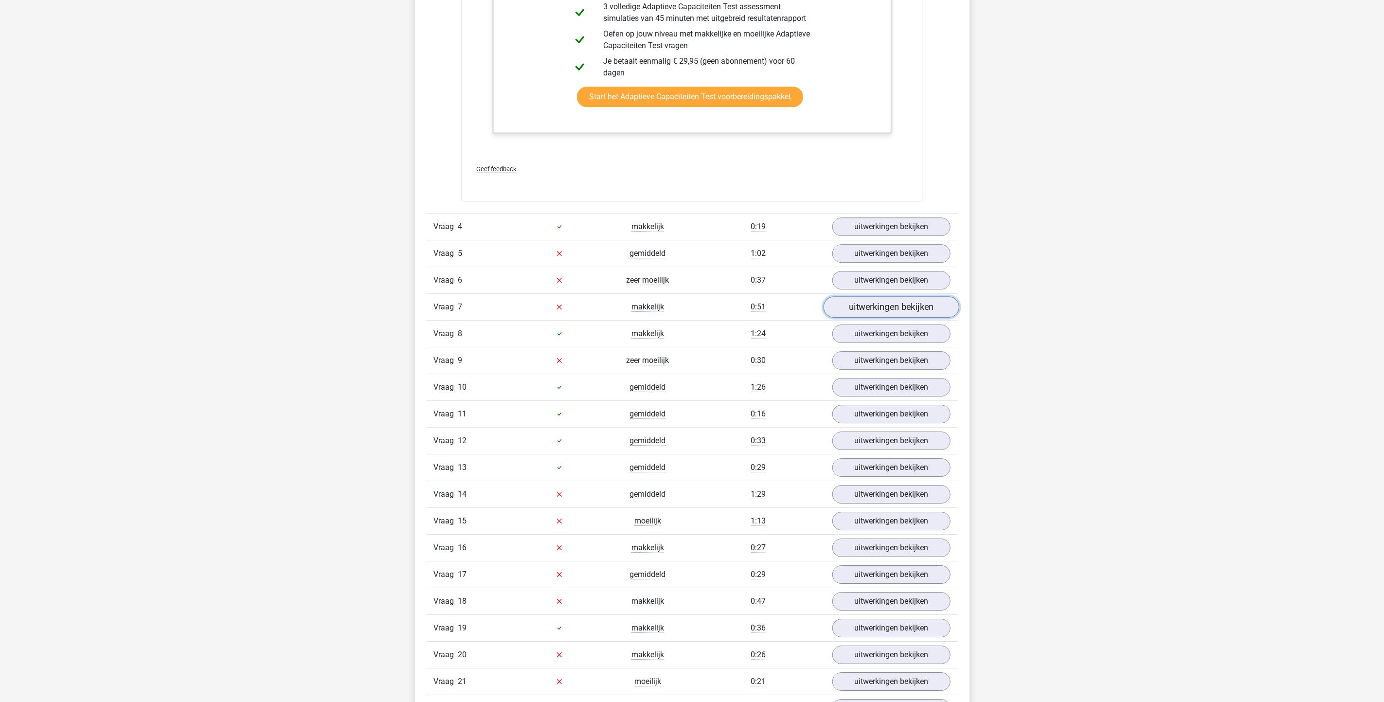
click at [889, 315] on link "uitwerkingen bekijken" at bounding box center [891, 306] width 136 height 21
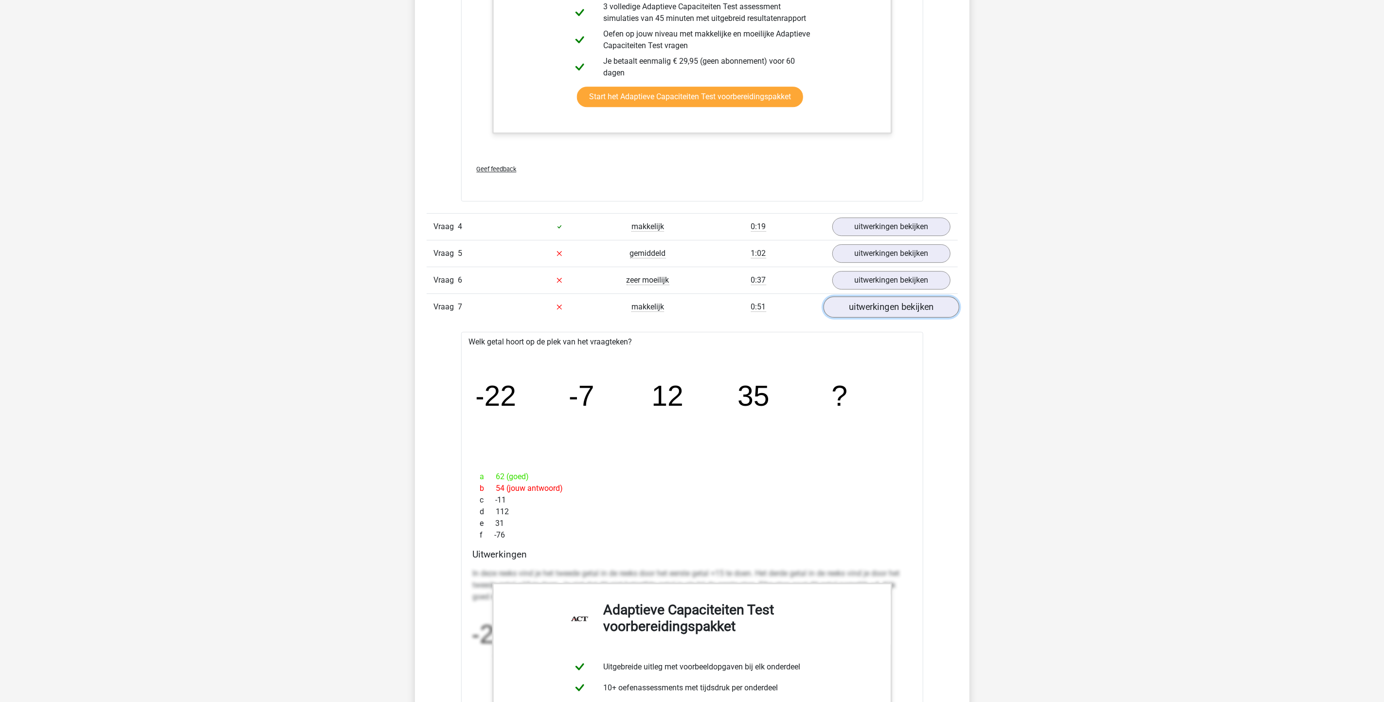
click at [889, 315] on link "uitwerkingen bekijken" at bounding box center [891, 306] width 136 height 21
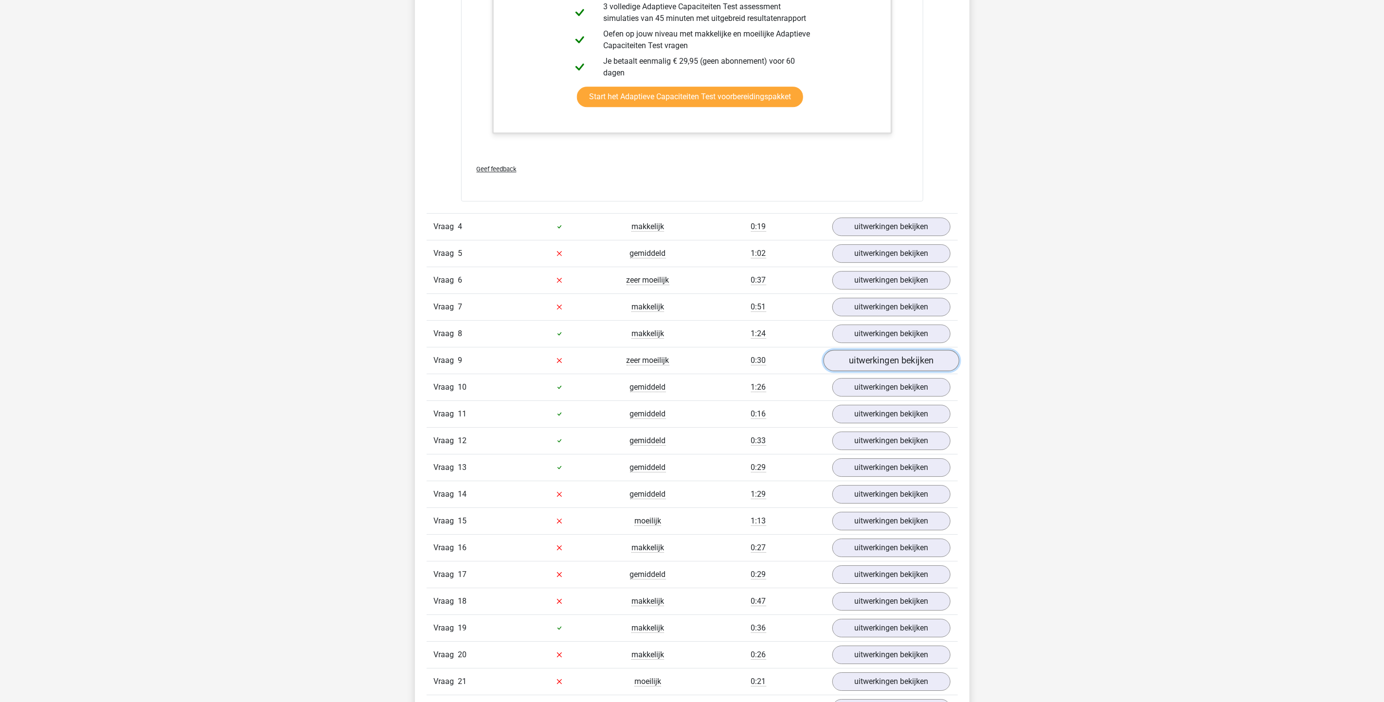
click at [901, 362] on link "uitwerkingen bekijken" at bounding box center [891, 360] width 136 height 21
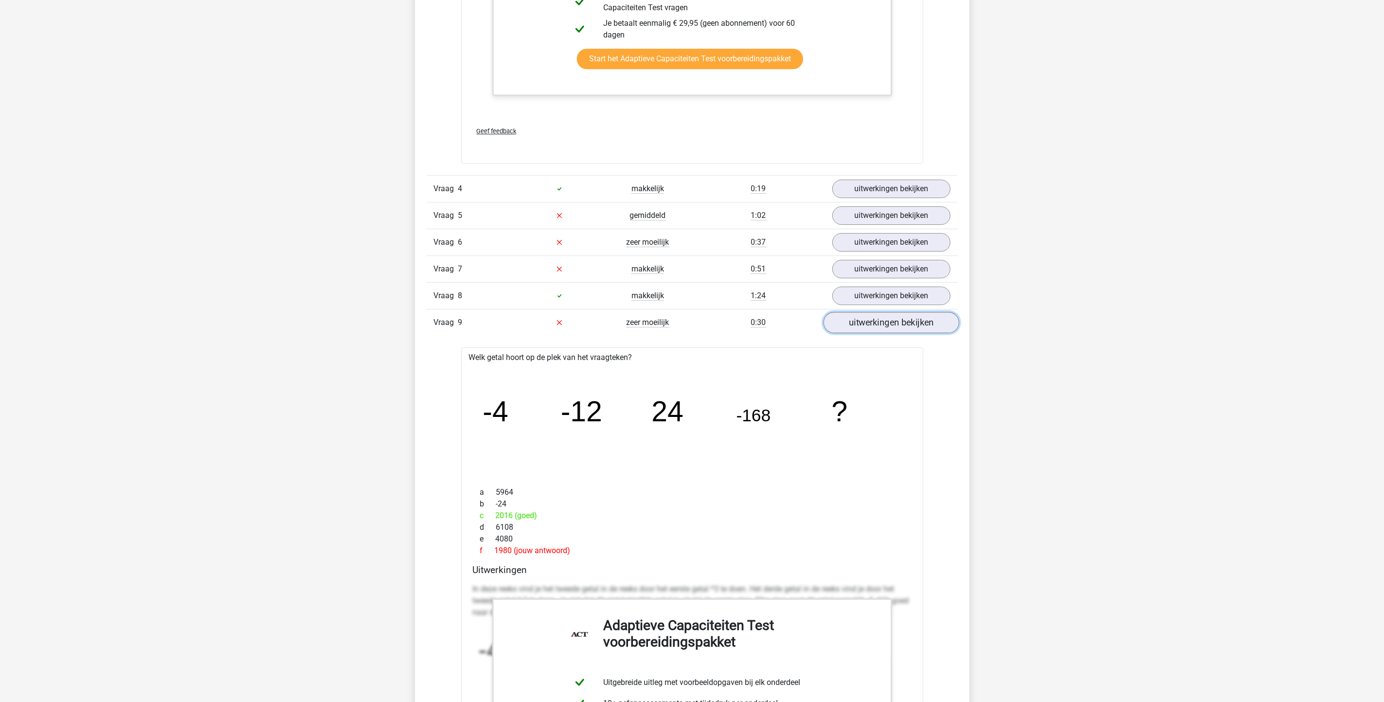
scroll to position [2137, 0]
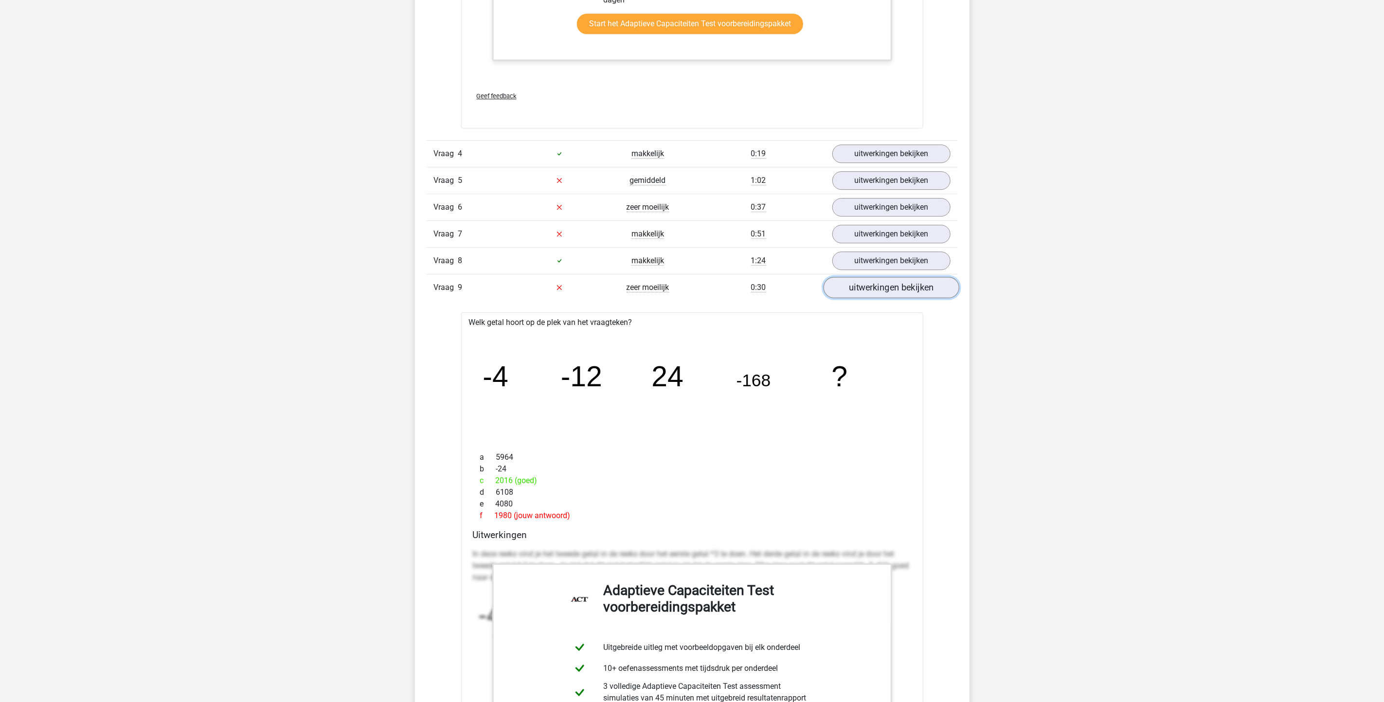
click at [883, 290] on link "uitwerkingen bekijken" at bounding box center [891, 287] width 136 height 21
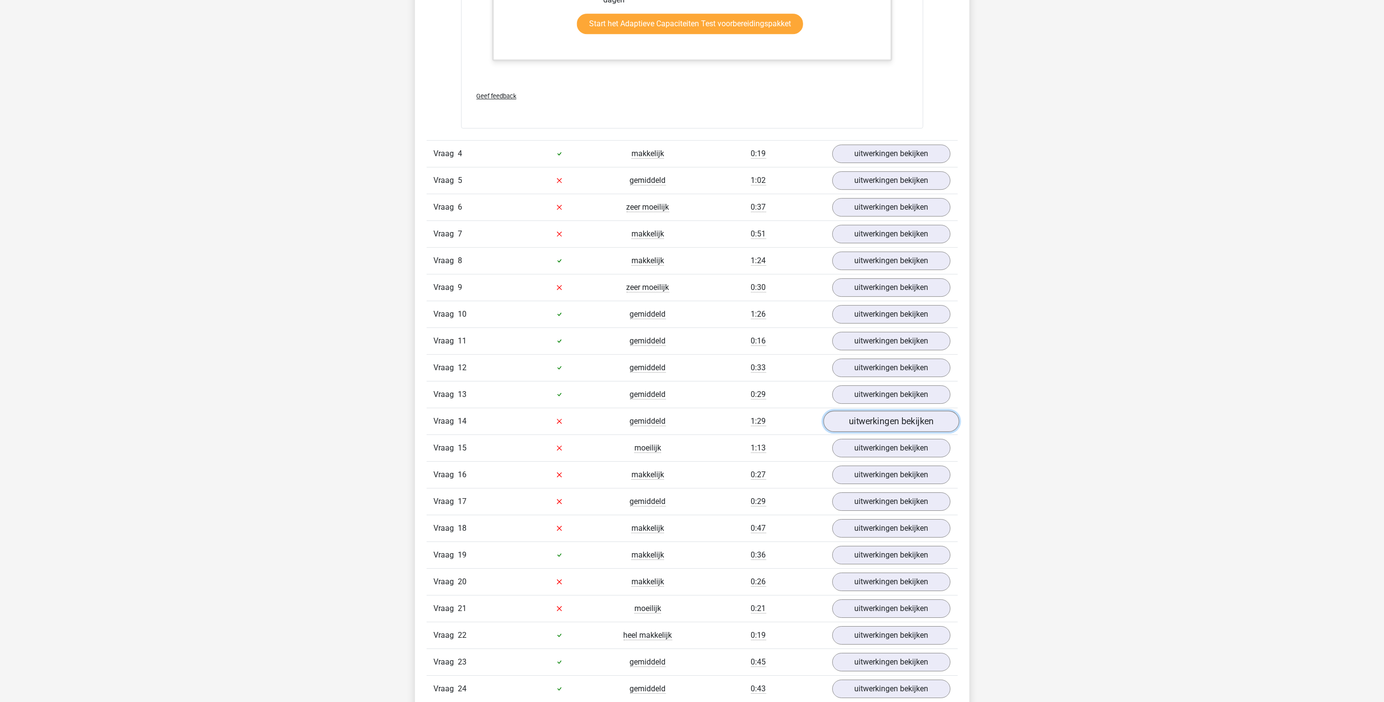
click at [898, 431] on link "uitwerkingen bekijken" at bounding box center [891, 421] width 136 height 21
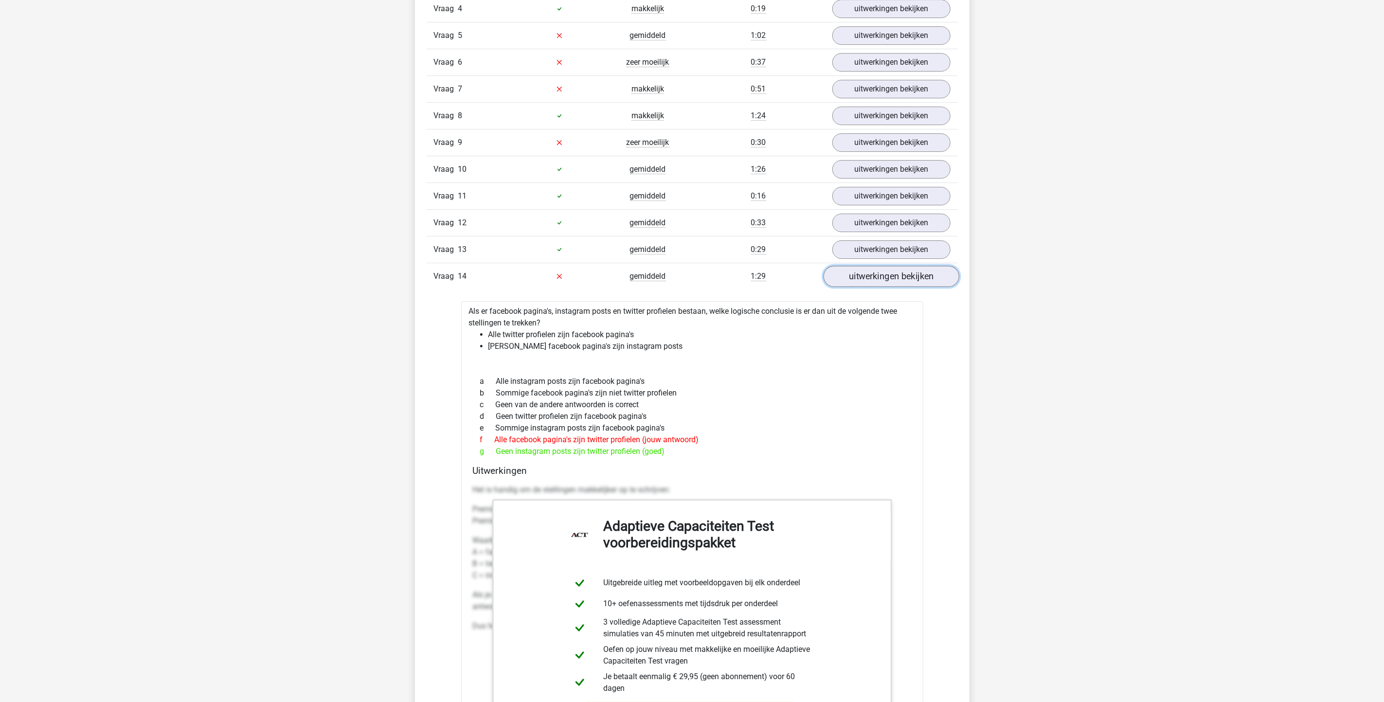
scroll to position [2282, 0]
click at [908, 286] on link "uitwerkingen bekijken" at bounding box center [891, 275] width 136 height 21
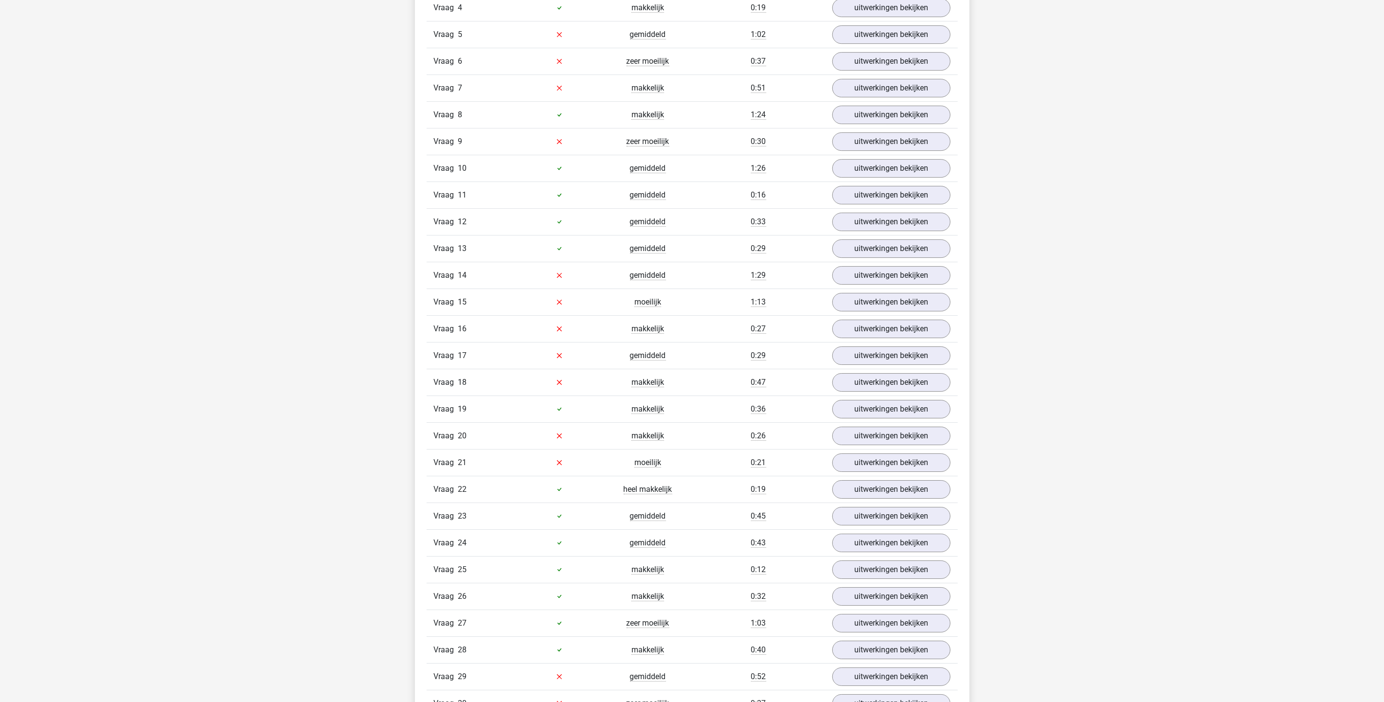
click at [891, 315] on div "Vraag 15 moeilijk 1:13 uitwerkingen bekijken" at bounding box center [692, 301] width 531 height 27
click at [891, 313] on link "uitwerkingen bekijken" at bounding box center [891, 301] width 136 height 21
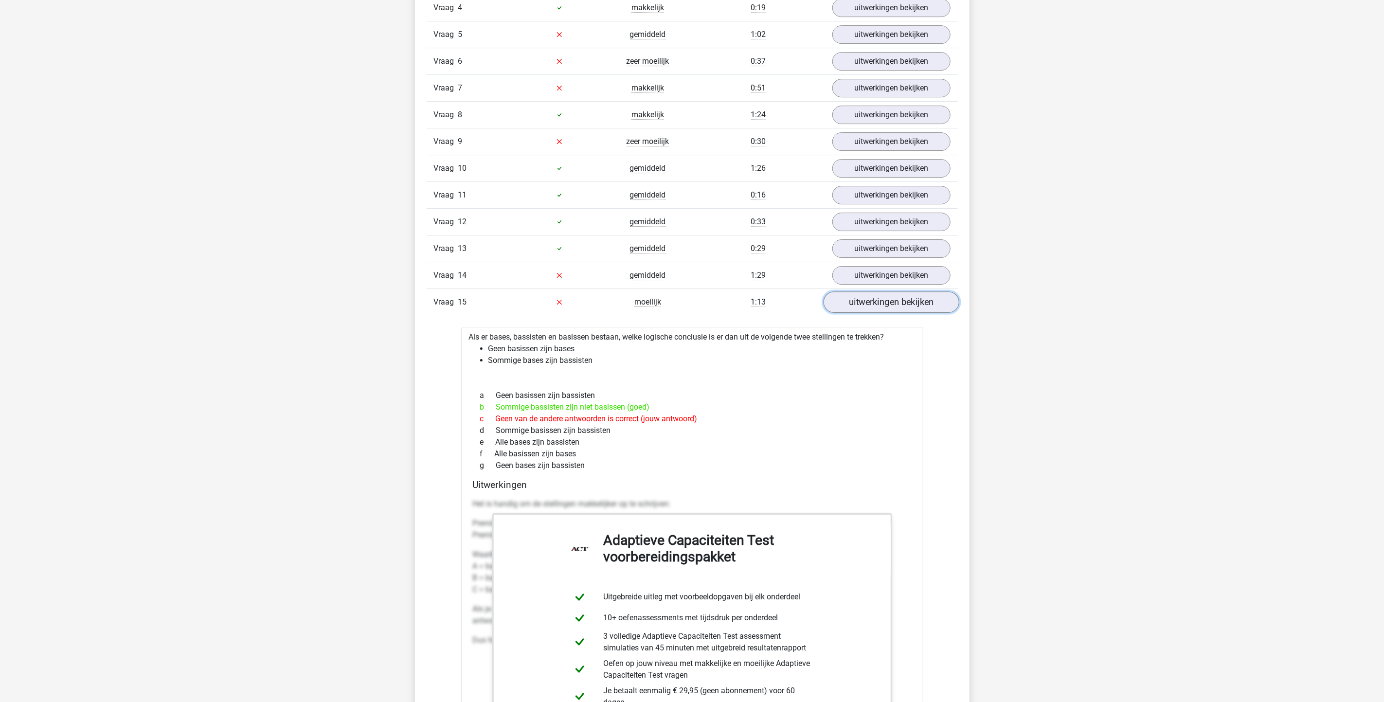
click at [891, 313] on link "uitwerkingen bekijken" at bounding box center [891, 301] width 136 height 21
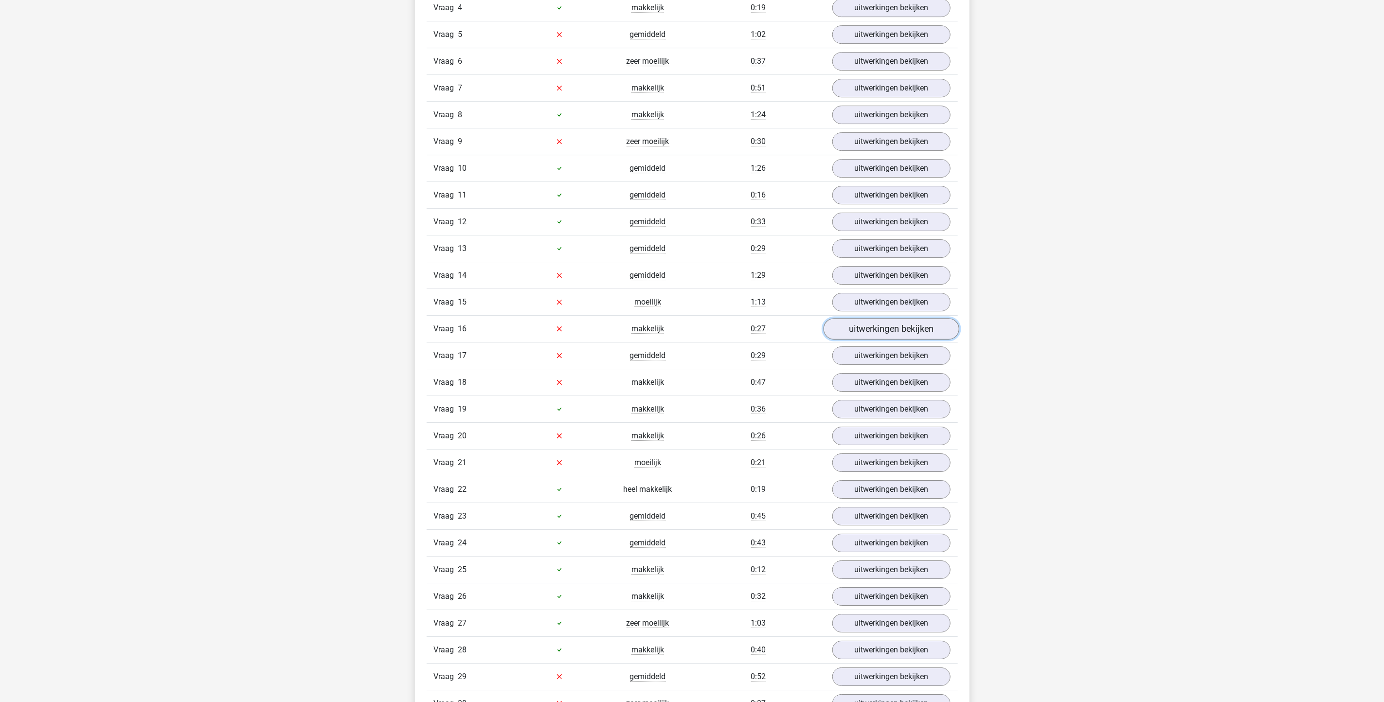
click at [902, 340] on link "uitwerkingen bekijken" at bounding box center [891, 328] width 136 height 21
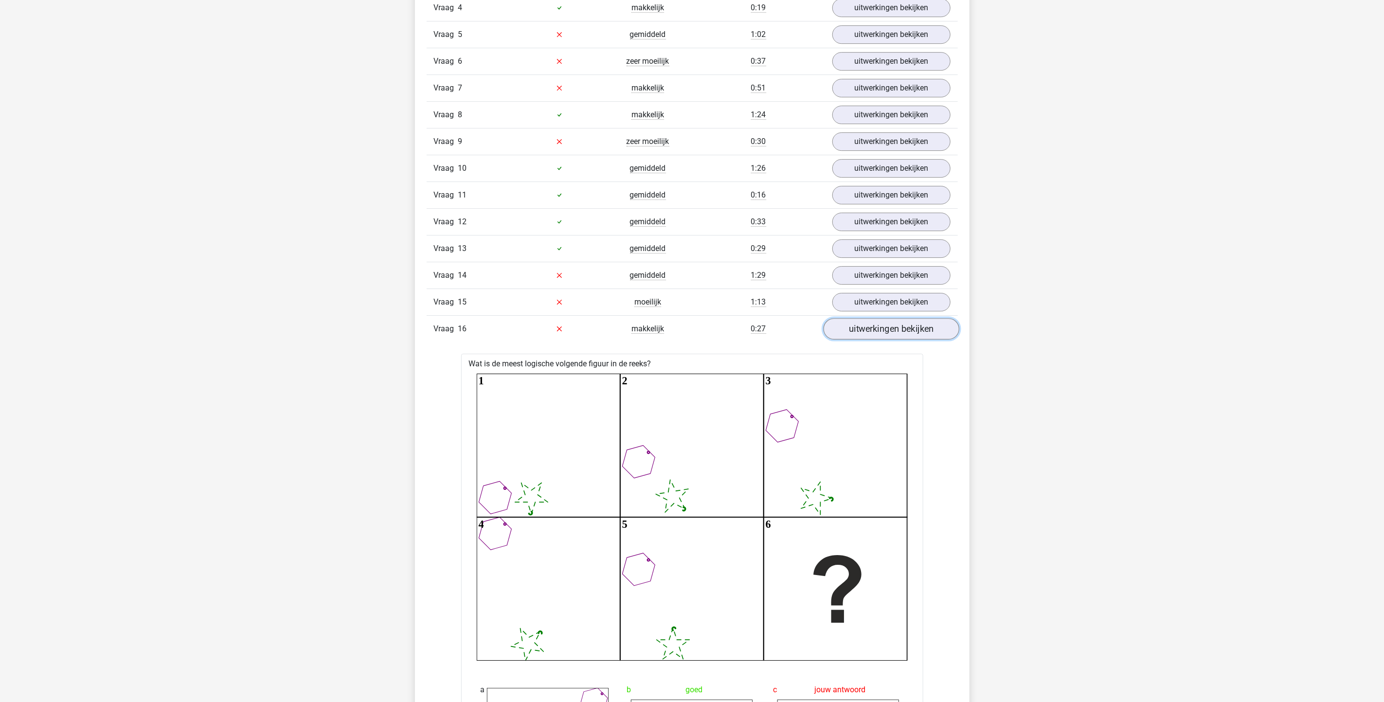
click at [900, 340] on link "uitwerkingen bekijken" at bounding box center [891, 328] width 136 height 21
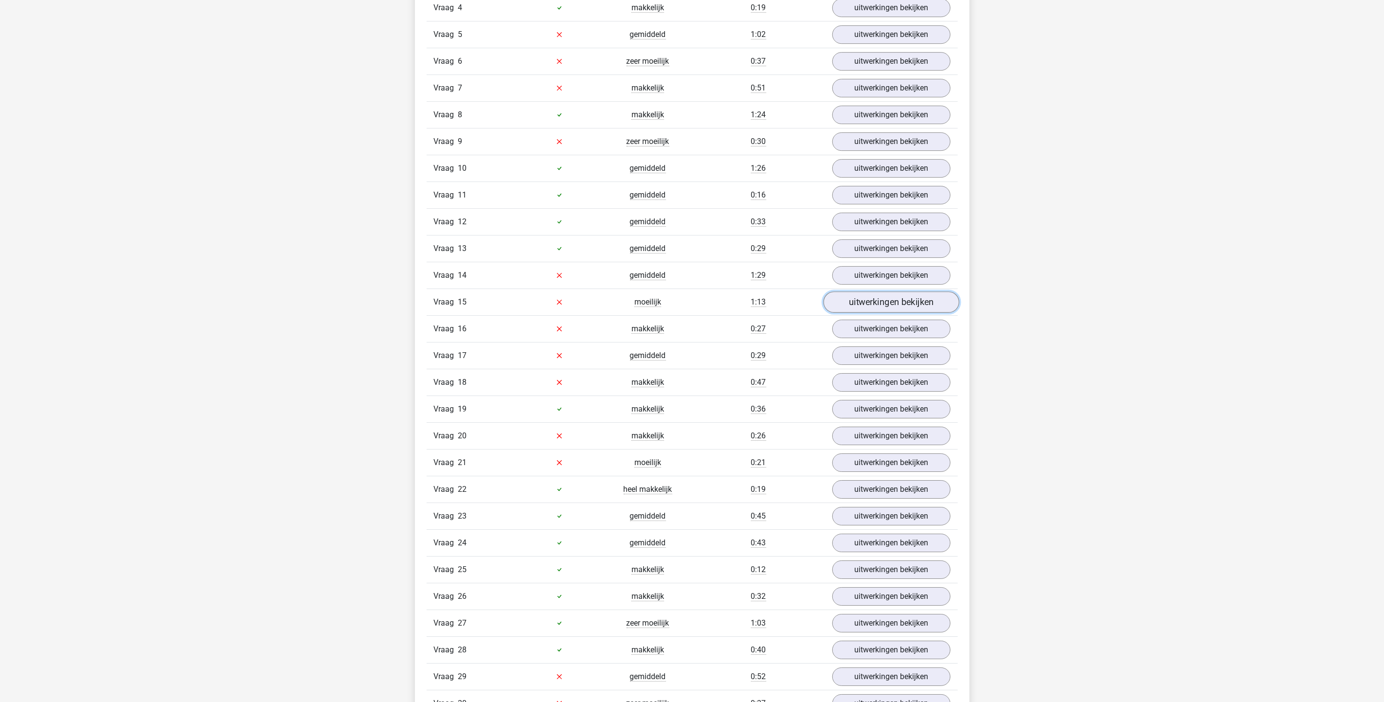
click at [881, 313] on link "uitwerkingen bekijken" at bounding box center [891, 301] width 136 height 21
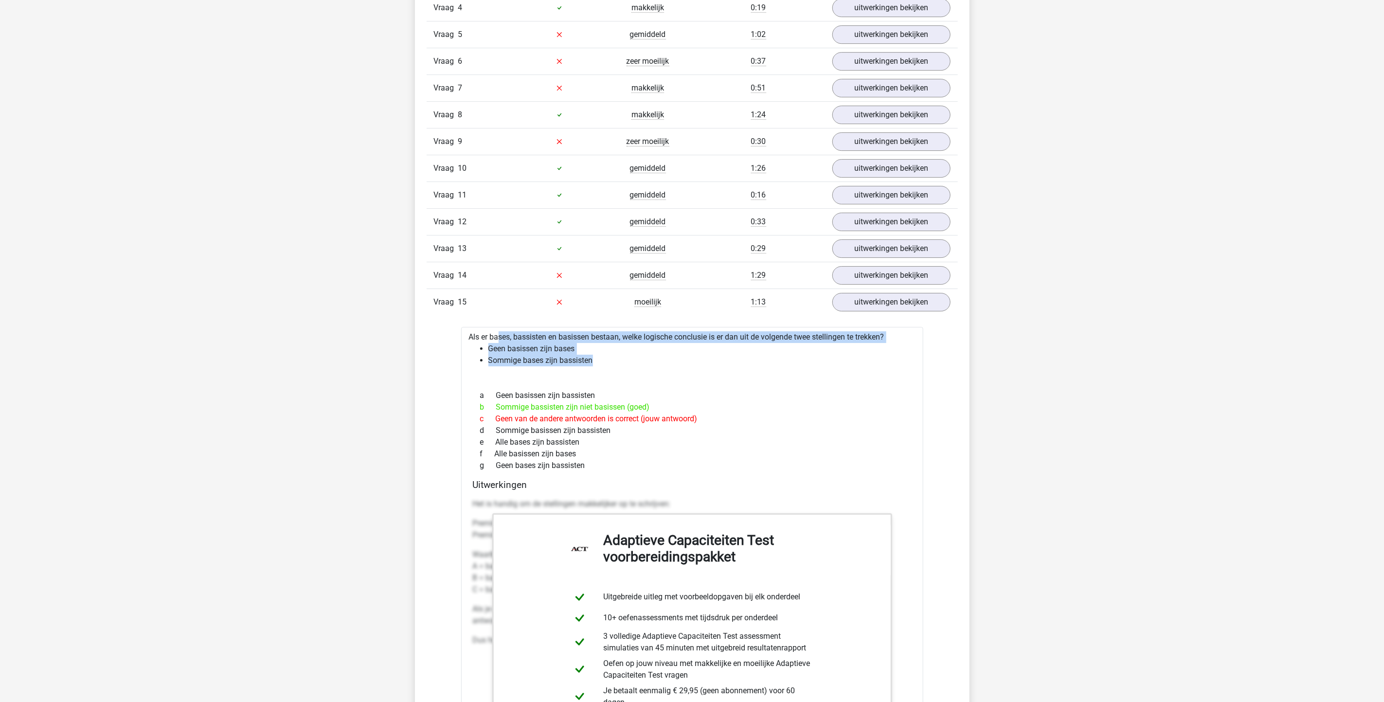
drag, startPoint x: 471, startPoint y: 347, endPoint x: 606, endPoint y: 373, distance: 136.6
click at [606, 373] on div "Als er bases, bassisten en basissen bestaan, welke logische conclusie is er dan…" at bounding box center [692, 579] width 462 height 504
drag, startPoint x: 606, startPoint y: 373, endPoint x: 613, endPoint y: 378, distance: 9.3
click at [613, 366] on li "Sommige bases zijn bassisten" at bounding box center [701, 361] width 427 height 12
drag, startPoint x: 606, startPoint y: 376, endPoint x: 487, endPoint y: 365, distance: 119.2
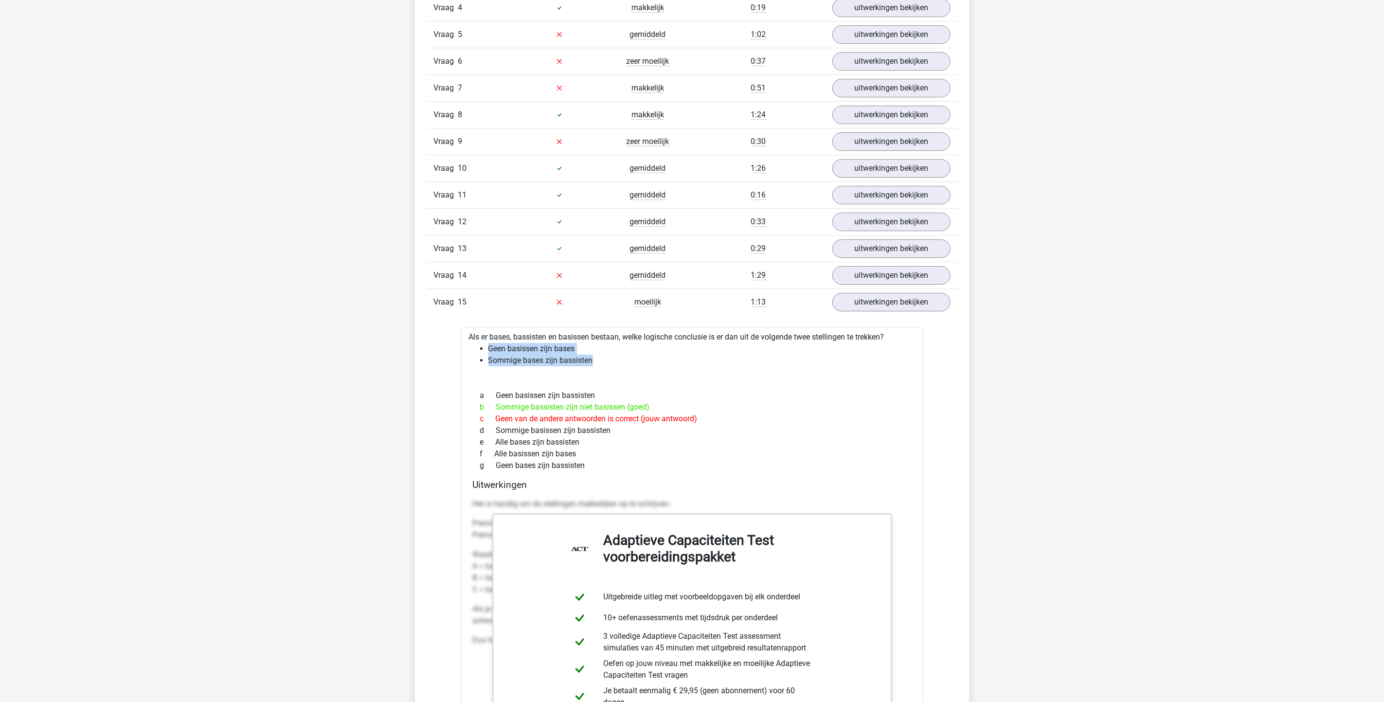
click at [487, 365] on ul "Geen basissen zijn bases Sommige bases zijn bassisten" at bounding box center [692, 354] width 447 height 23
drag, startPoint x: 487, startPoint y: 365, endPoint x: 509, endPoint y: 393, distance: 35.7
click at [509, 382] on div at bounding box center [692, 378] width 447 height 8
drag, startPoint x: 489, startPoint y: 362, endPoint x: 597, endPoint y: 479, distance: 159.7
click at [597, 479] on div "Als er bases, bassisten en basissen bestaan, welke logische conclusie is er dan…" at bounding box center [692, 579] width 462 height 504
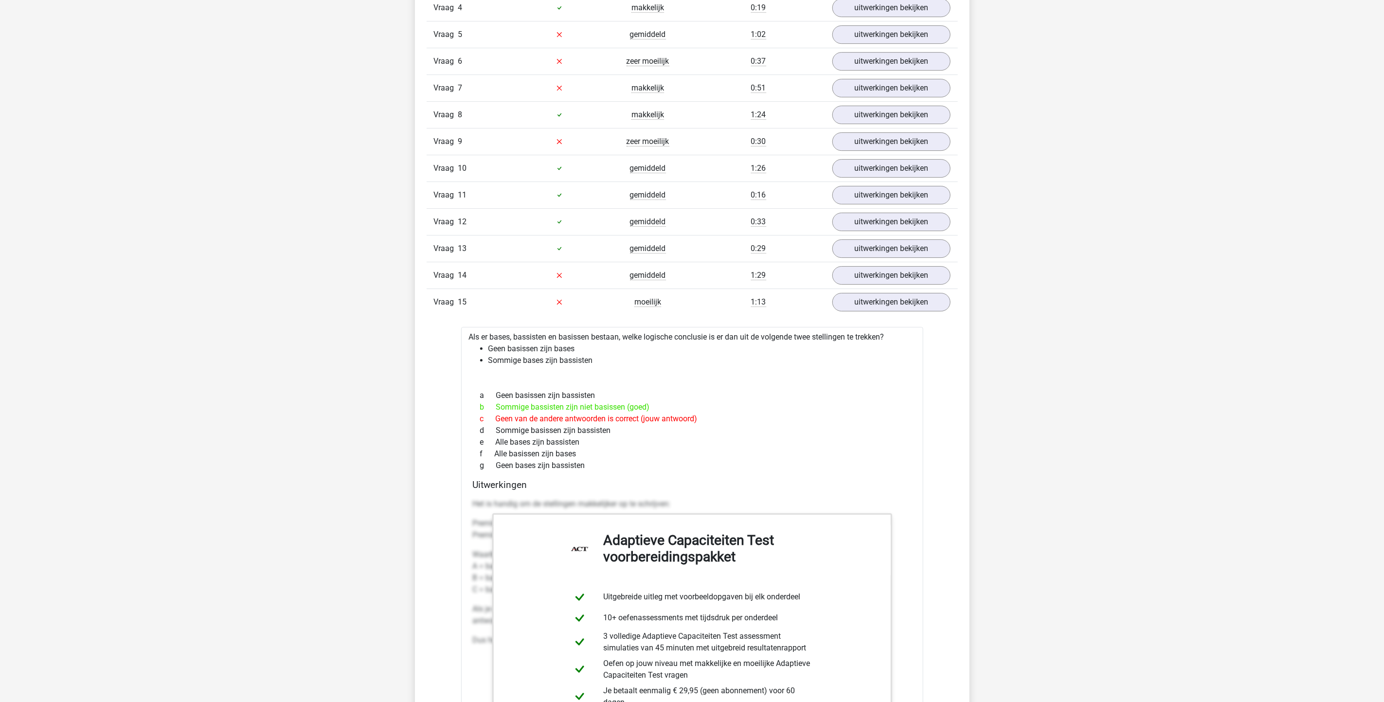
copy div "Geen basissen zijn bases Sommige bases zijn bassisten a Geen basissen zijn bass…"
click at [719, 471] on div "[PERSON_NAME] bases zijn bassisten" at bounding box center [692, 466] width 439 height 12
click at [874, 286] on link "uitwerkingen bekijken" at bounding box center [891, 275] width 136 height 21
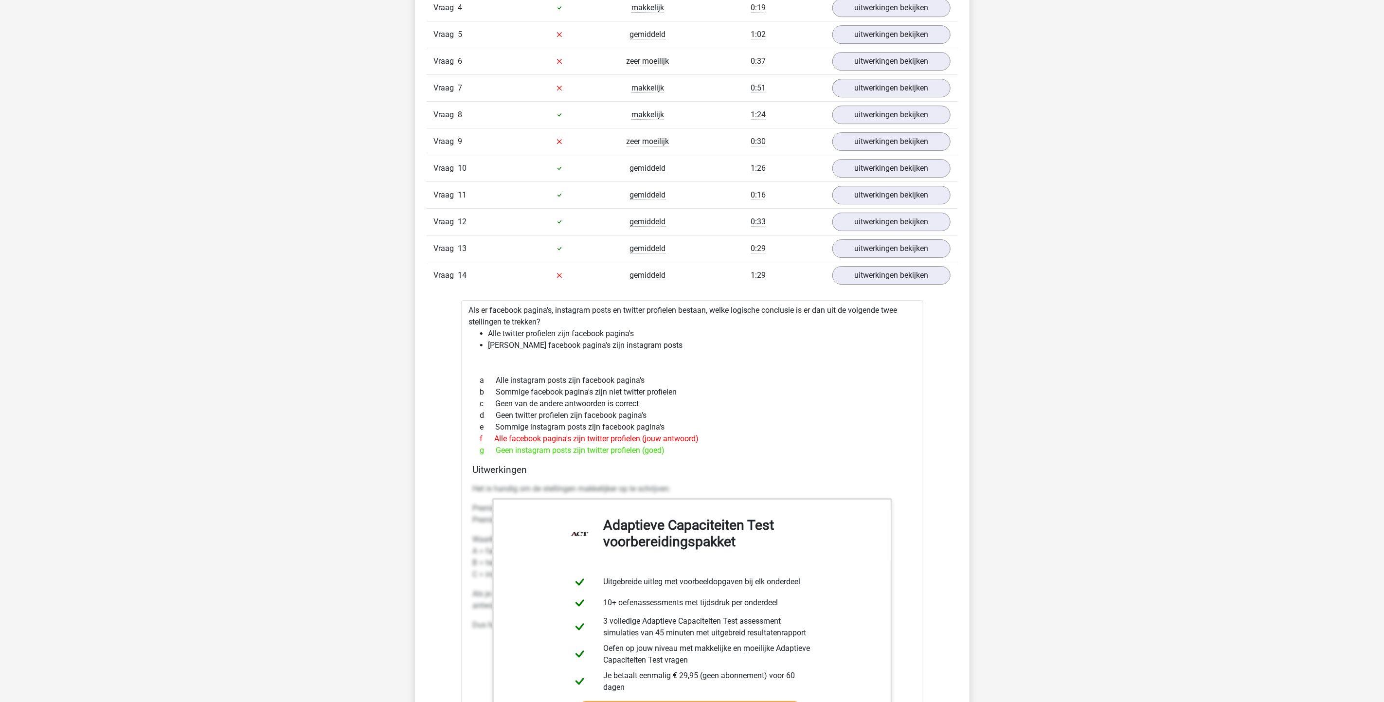
drag, startPoint x: 490, startPoint y: 346, endPoint x: 686, endPoint y: 464, distance: 228.5
click at [686, 464] on div "Als er facebook pagina's, instagram posts en twitter profielen bestaan, welke l…" at bounding box center [692, 558] width 462 height 516
copy div "Alle twitter profielen zijn facebook pagina's [PERSON_NAME] facebook pagina's z…"
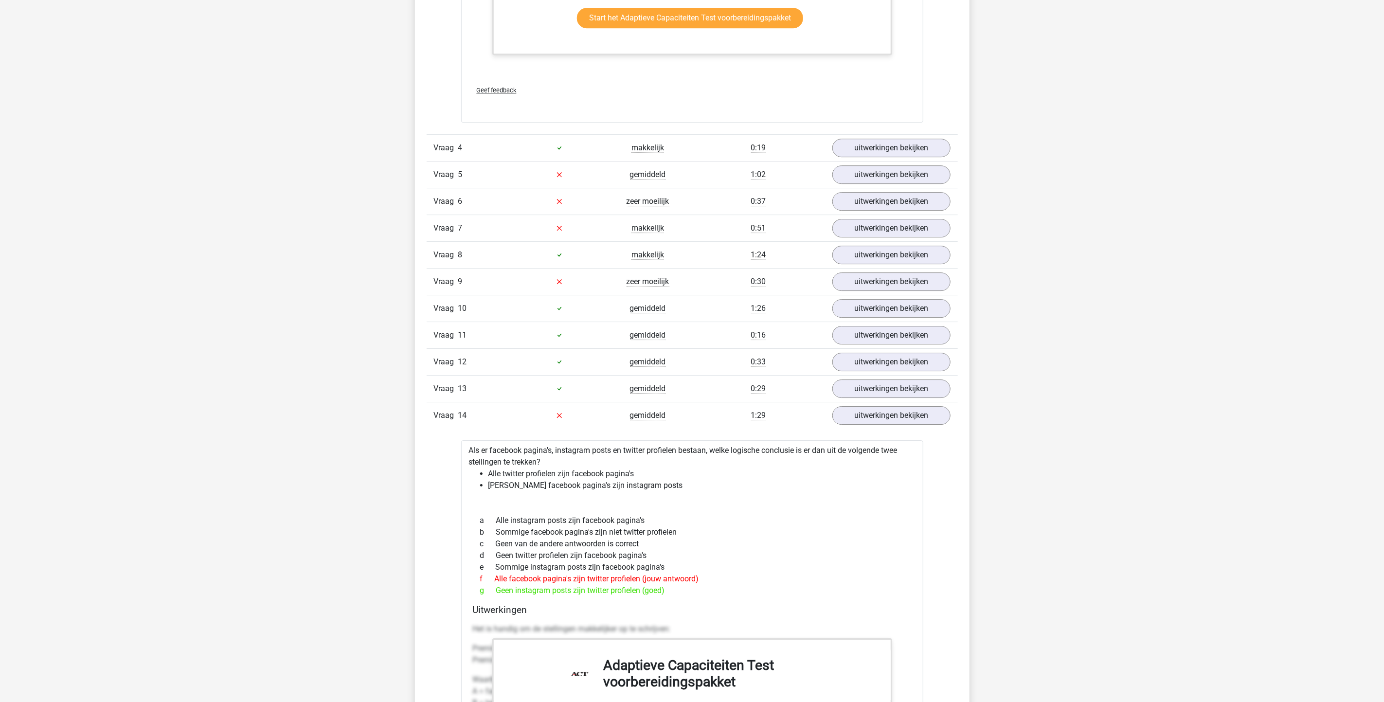
scroll to position [2137, 0]
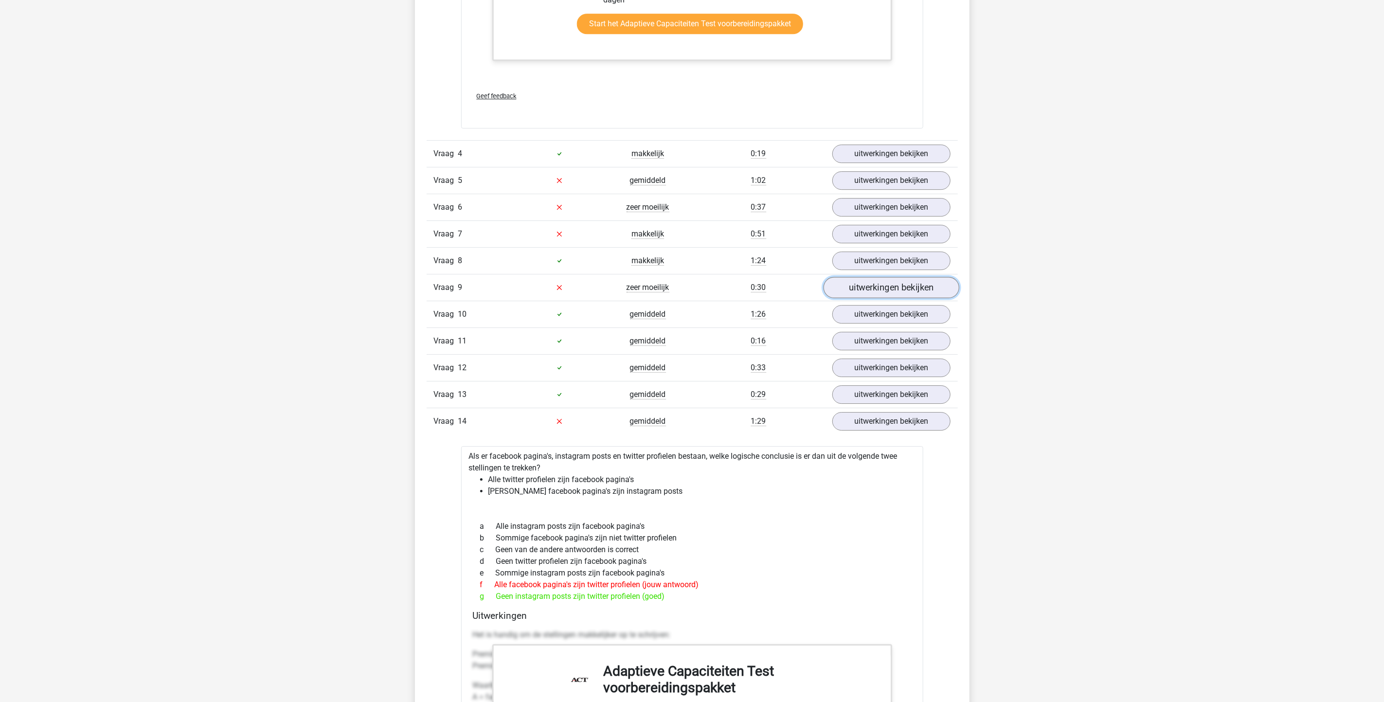
click at [870, 292] on link "uitwerkingen bekijken" at bounding box center [891, 287] width 136 height 21
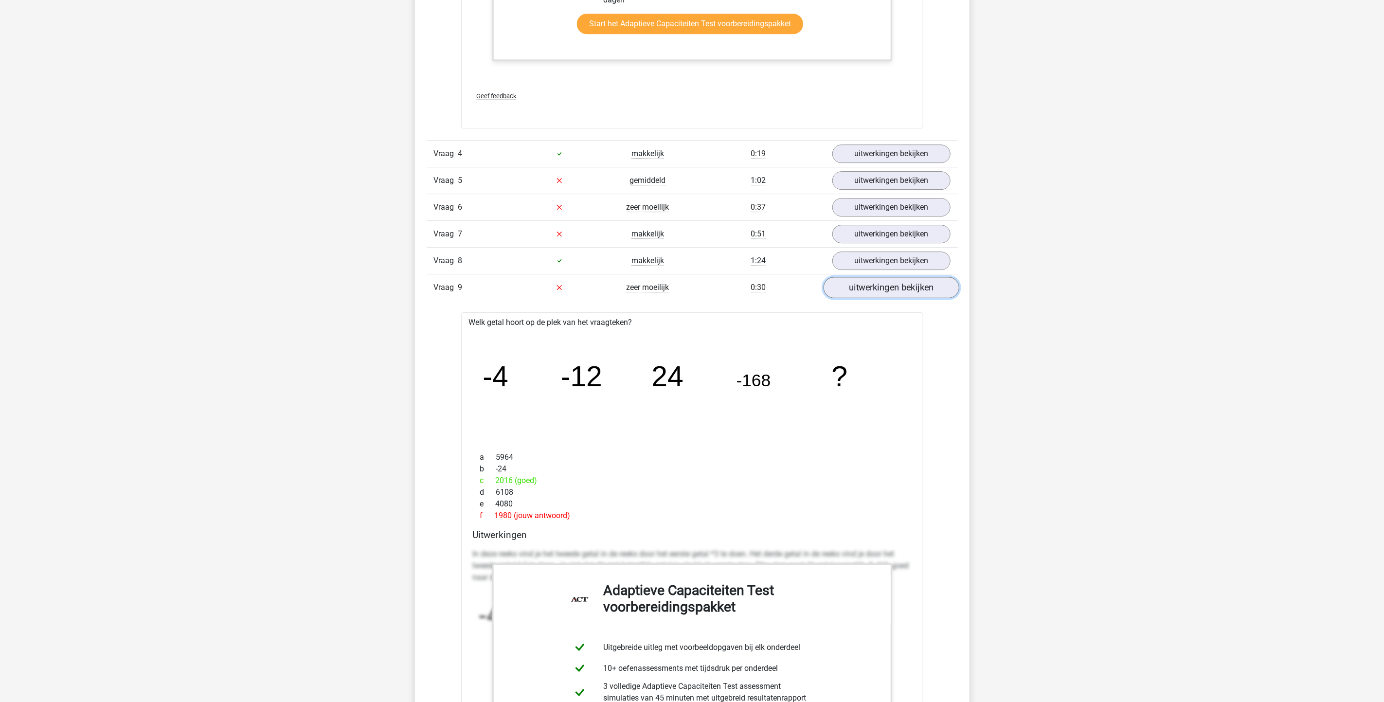
click at [870, 292] on link "uitwerkingen bekijken" at bounding box center [891, 287] width 136 height 21
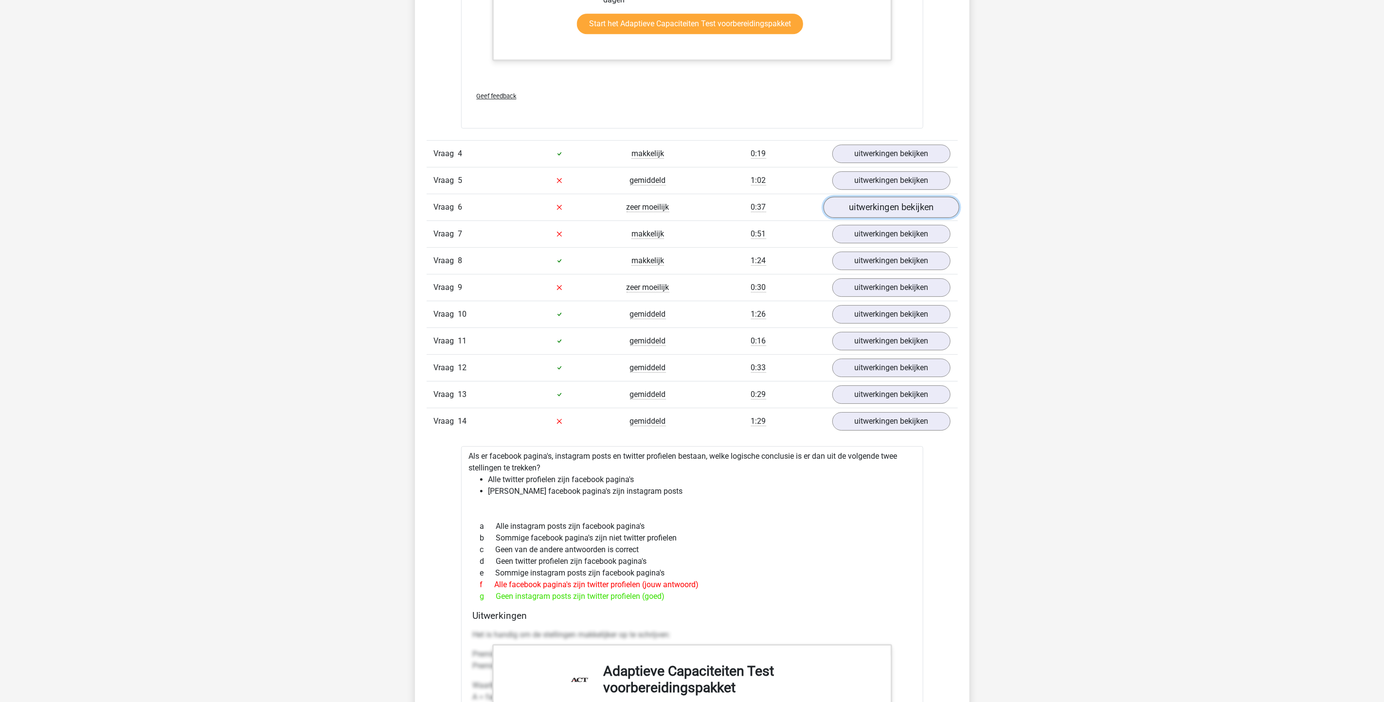
click at [872, 216] on link "uitwerkingen bekijken" at bounding box center [891, 207] width 136 height 21
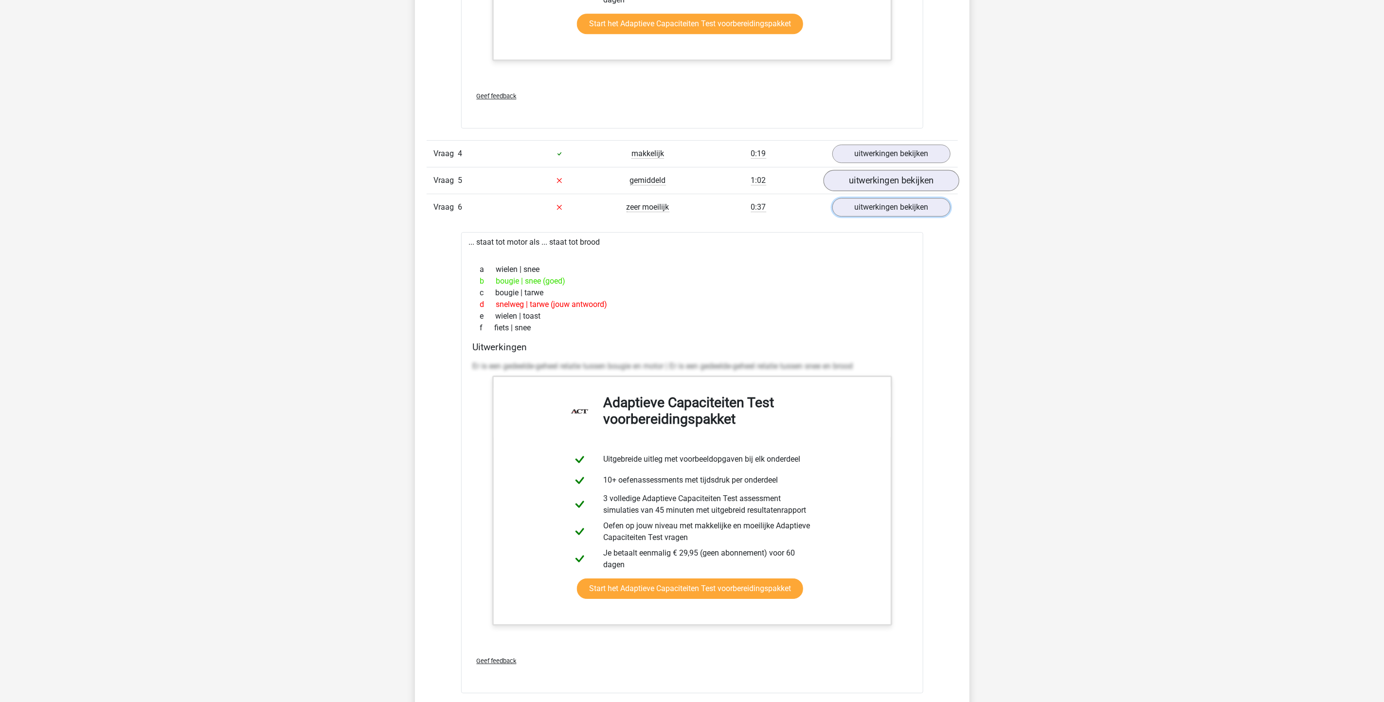
drag, startPoint x: 908, startPoint y: 217, endPoint x: 888, endPoint y: 190, distance: 34.4
click at [908, 216] on link "uitwerkingen bekijken" at bounding box center [891, 207] width 118 height 18
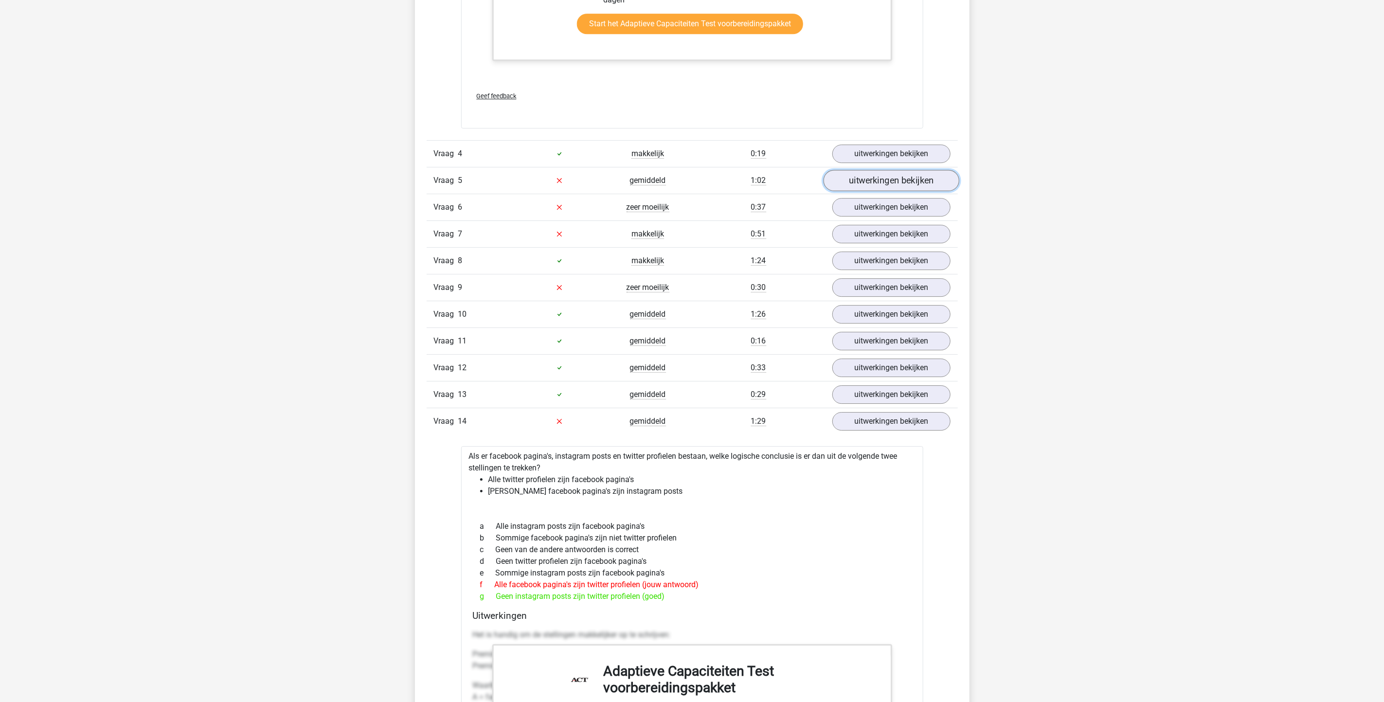
click at [888, 187] on link "uitwerkingen bekijken" at bounding box center [891, 180] width 136 height 21
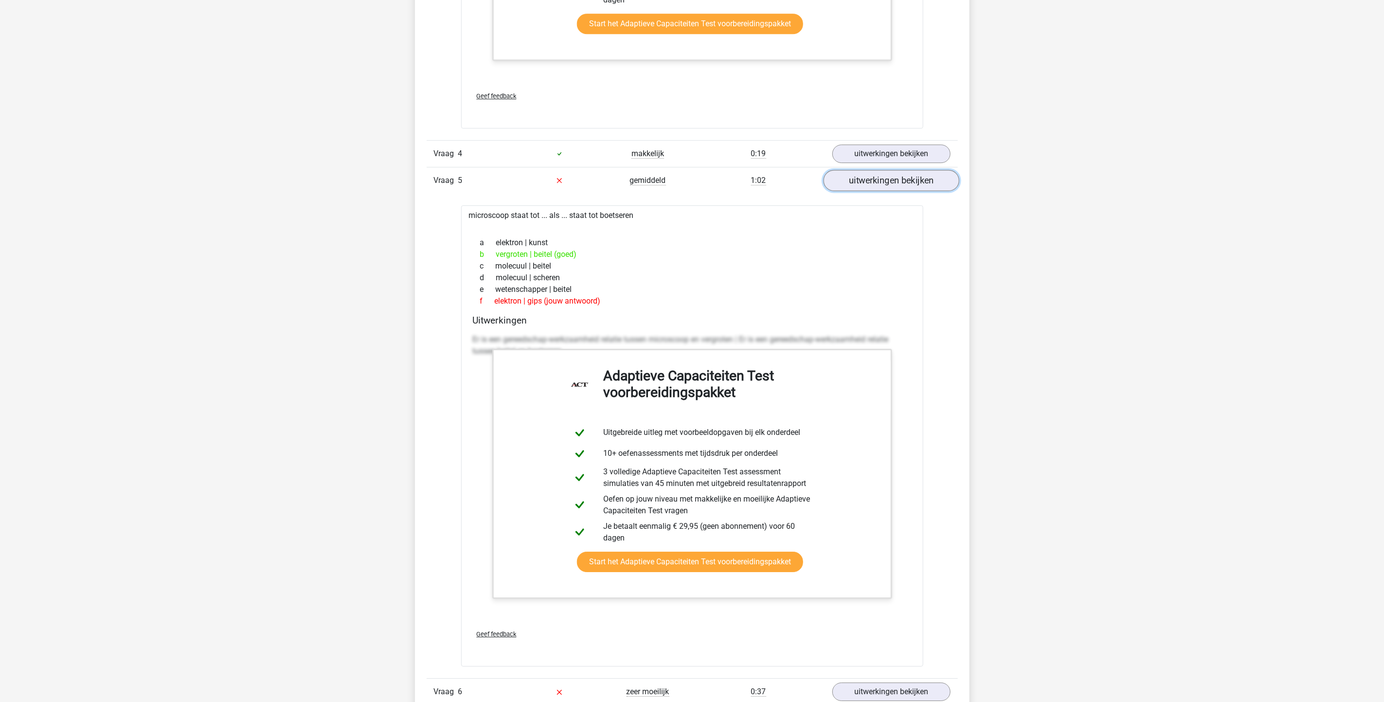
click at [888, 187] on link "uitwerkingen bekijken" at bounding box center [891, 180] width 136 height 21
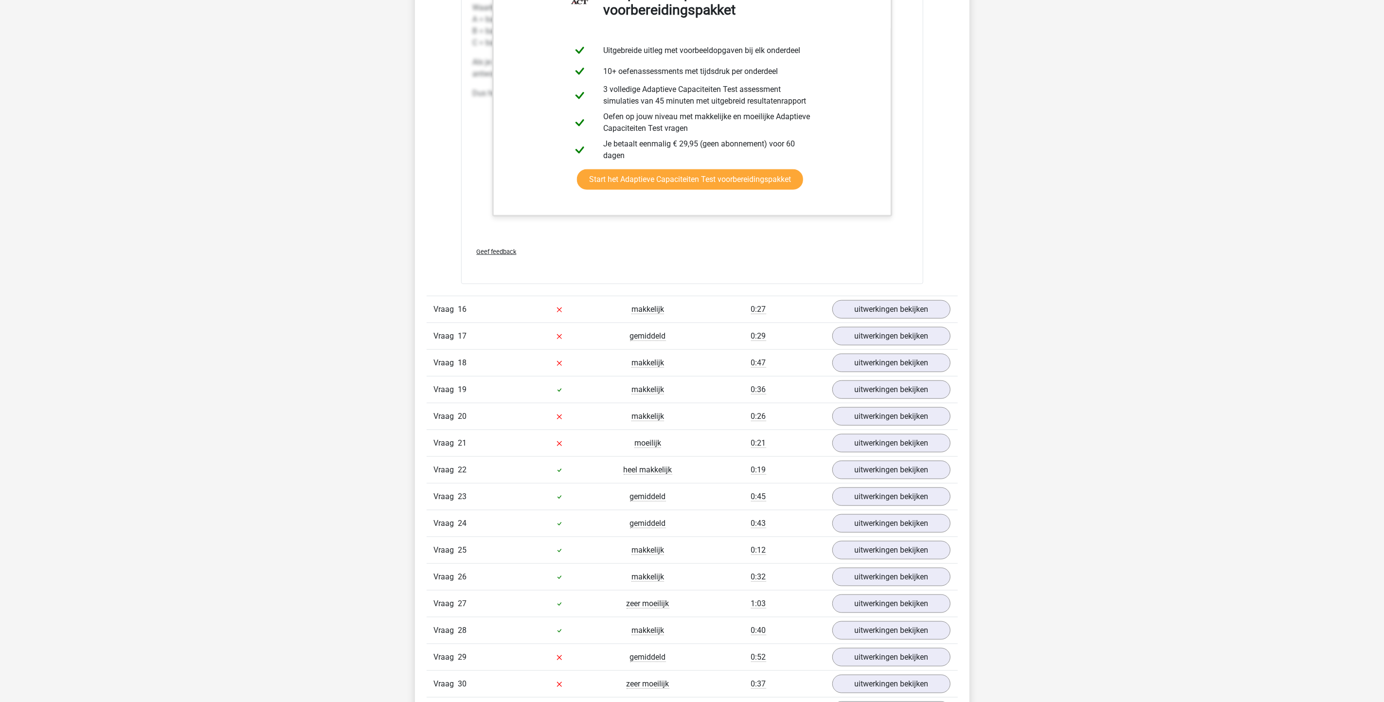
scroll to position [3377, 0]
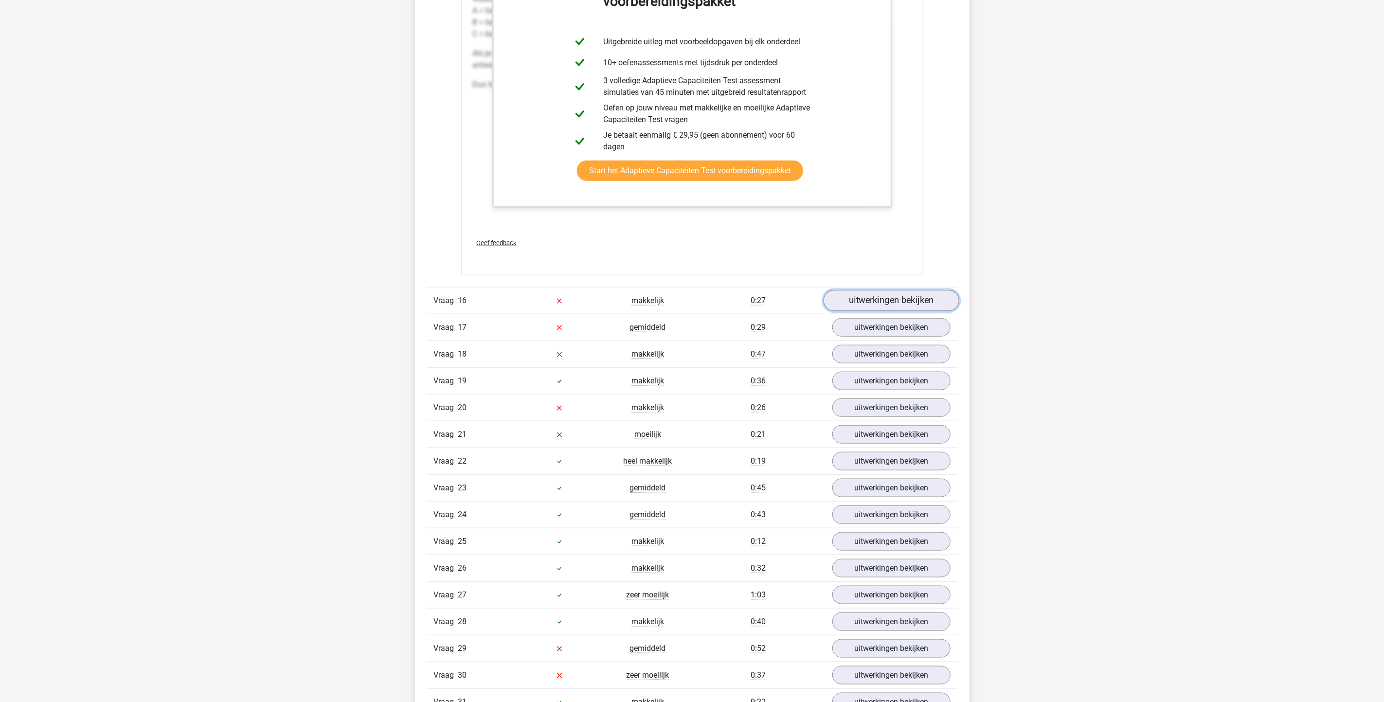
click at [883, 311] on link "uitwerkingen bekijken" at bounding box center [891, 300] width 136 height 21
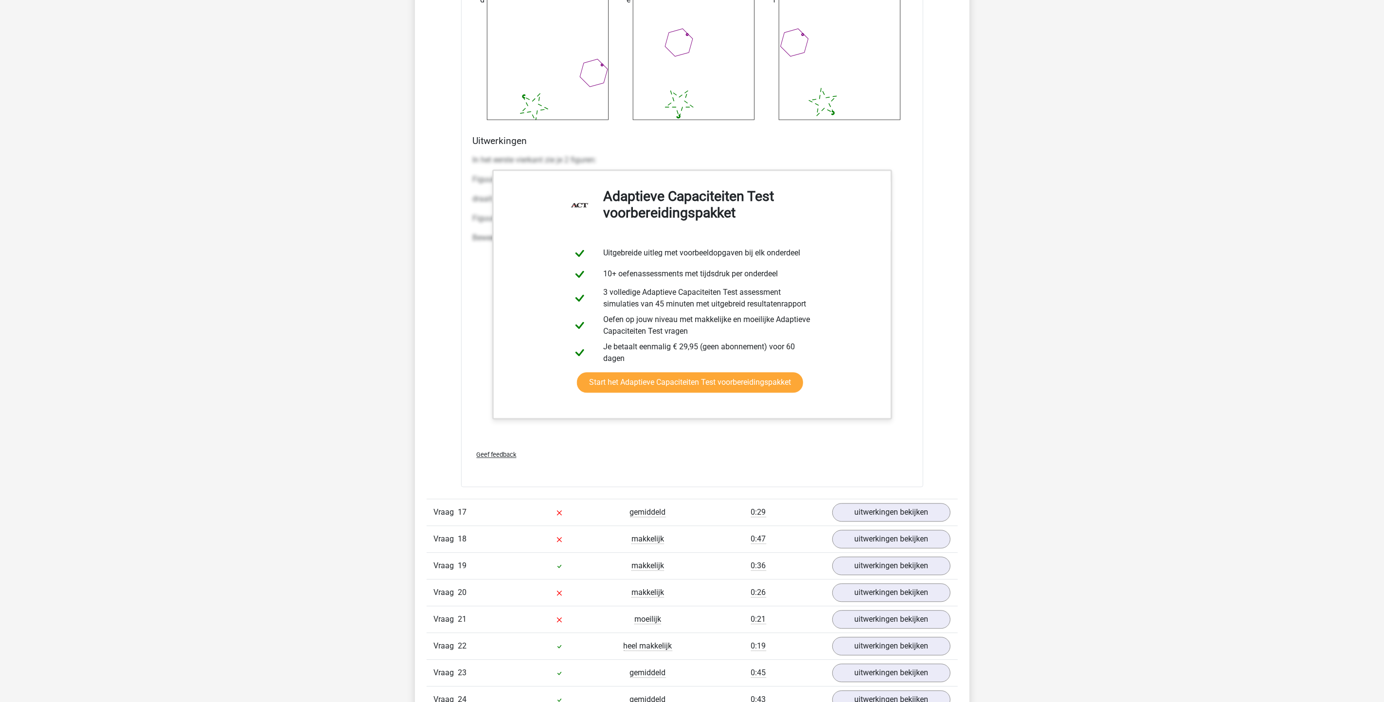
scroll to position [4399, 0]
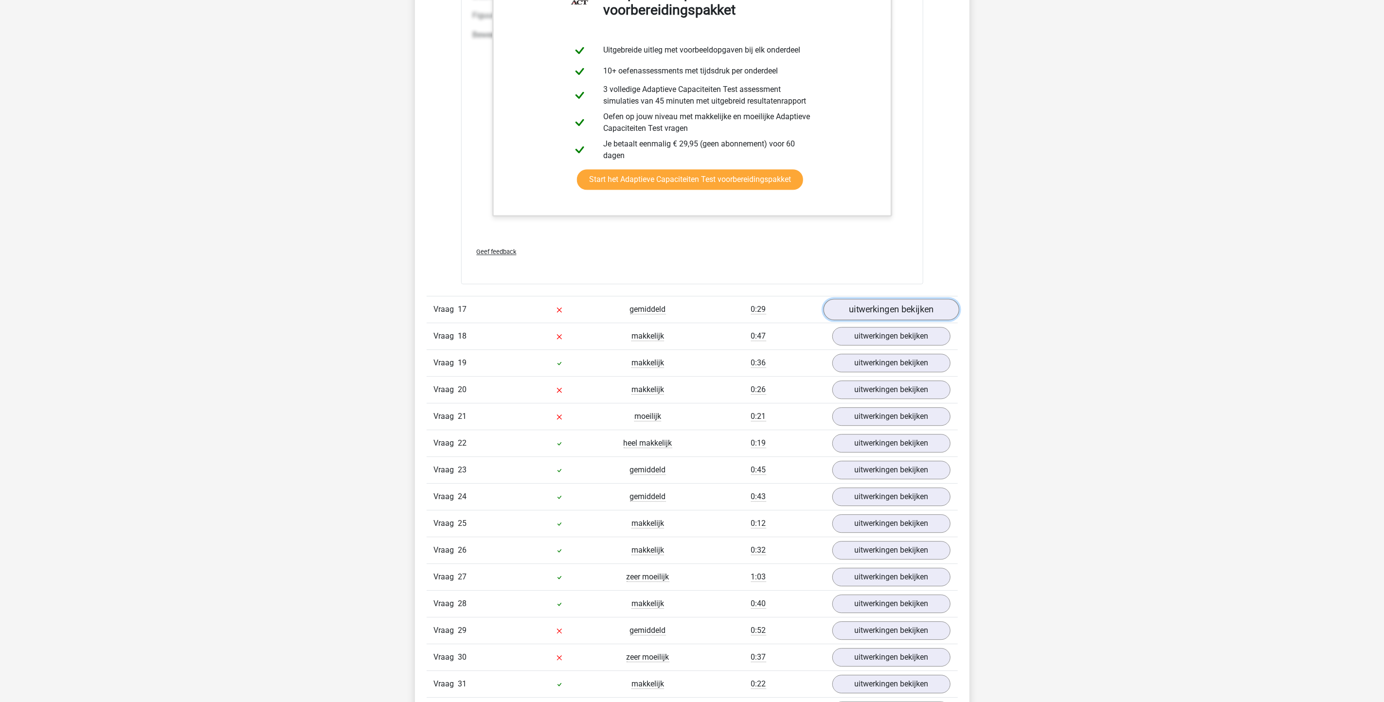
click at [886, 320] on link "uitwerkingen bekijken" at bounding box center [891, 309] width 136 height 21
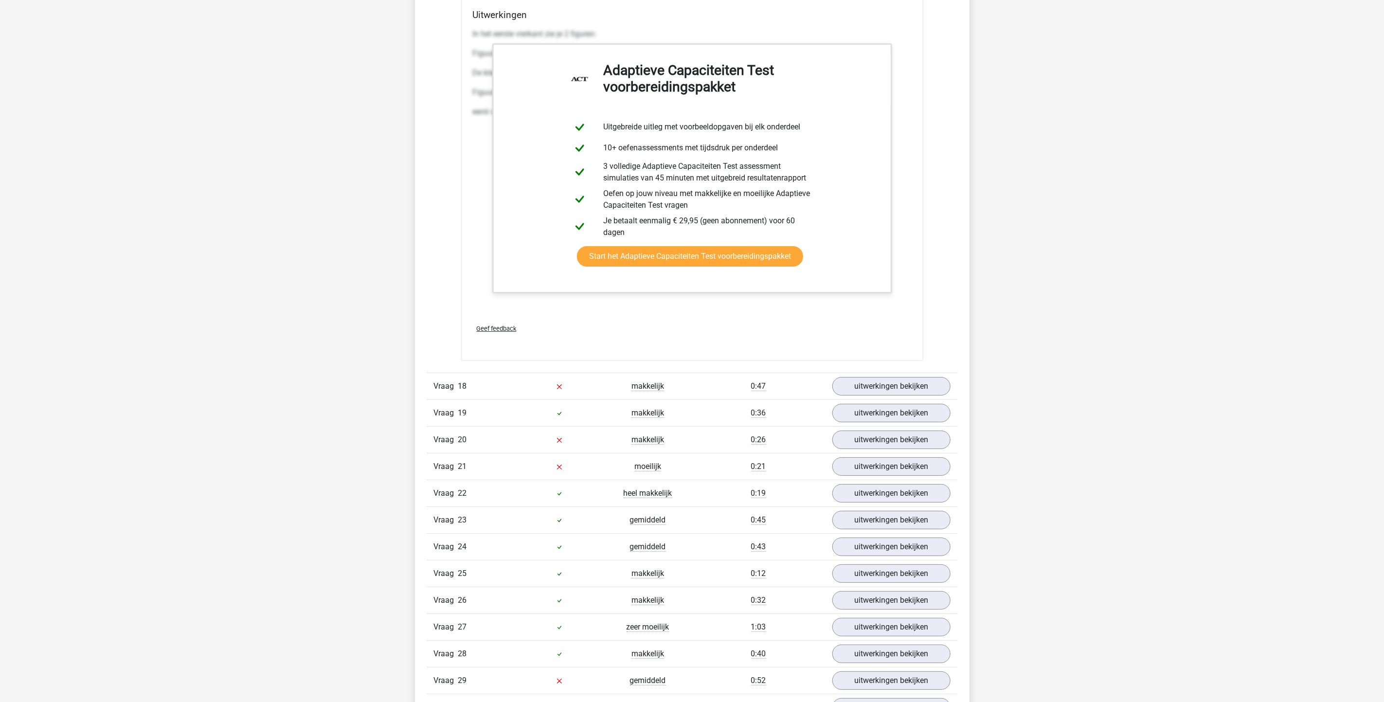
scroll to position [5420, 0]
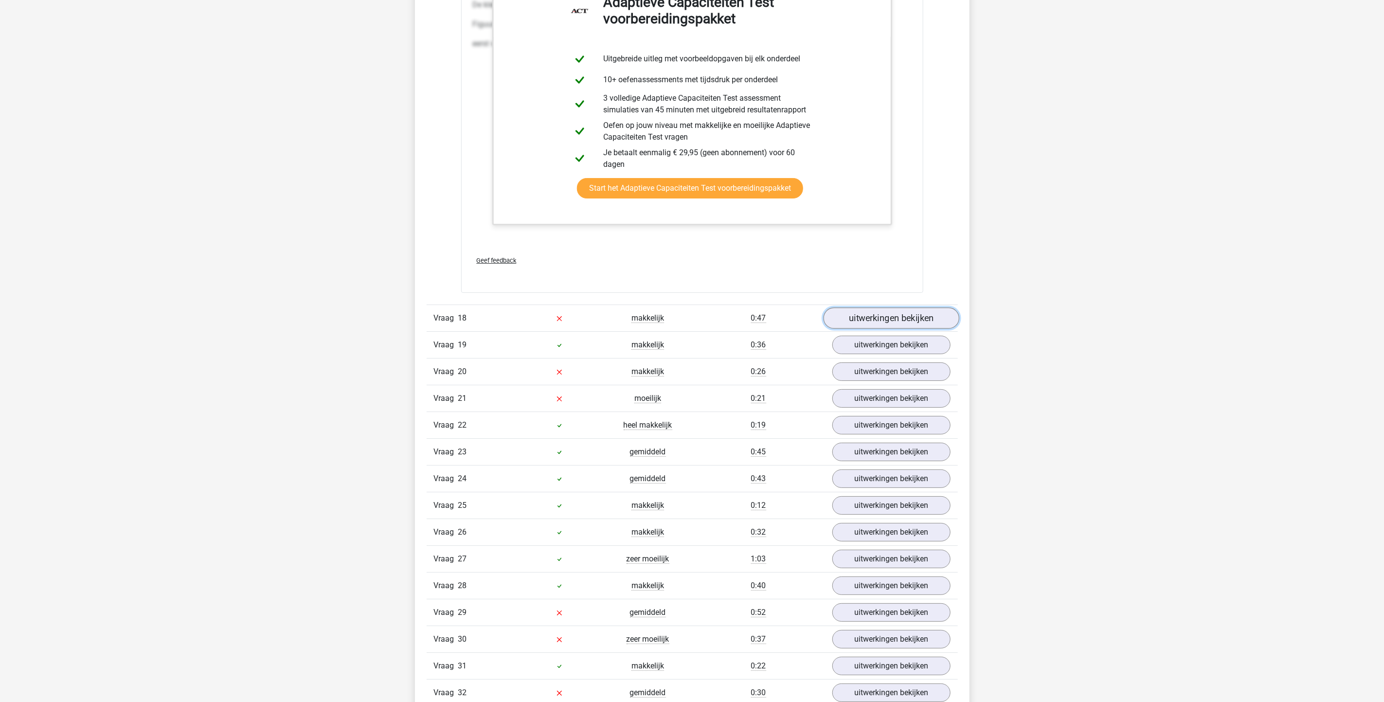
click at [889, 329] on link "uitwerkingen bekijken" at bounding box center [891, 317] width 136 height 21
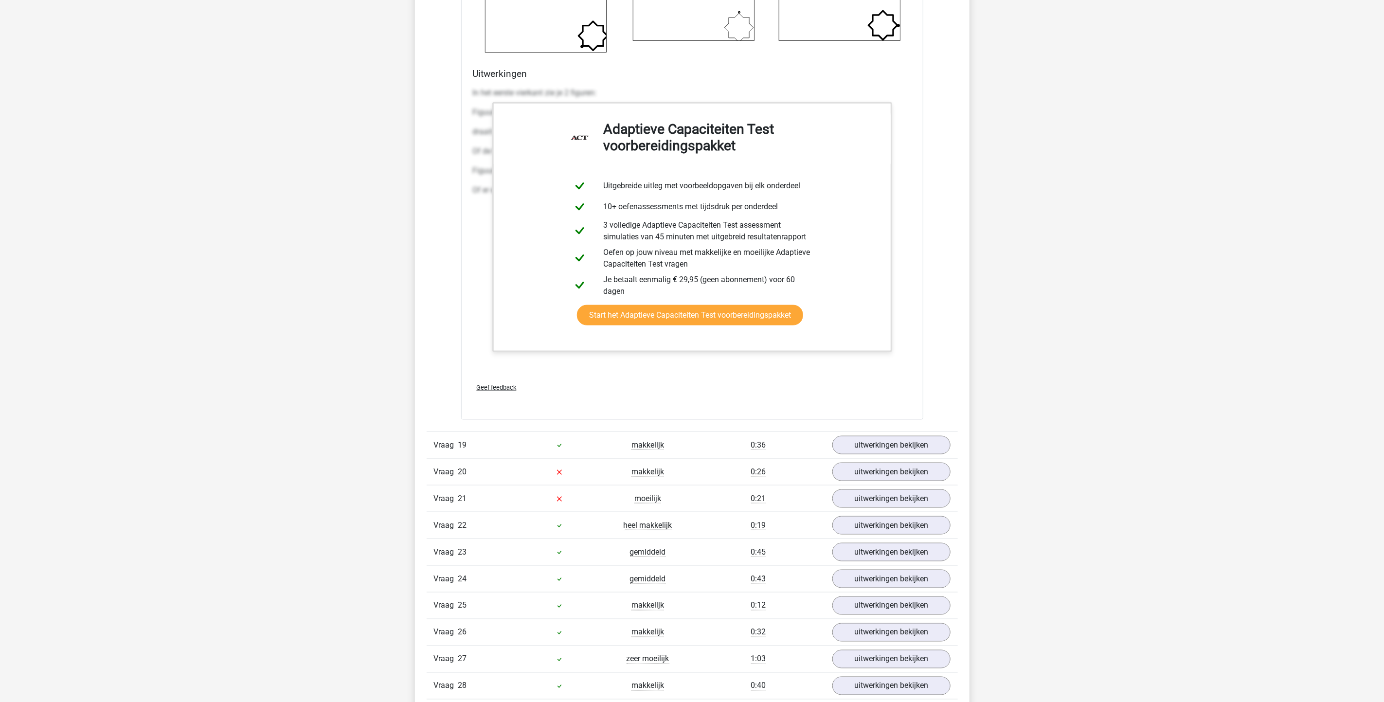
scroll to position [6369, 0]
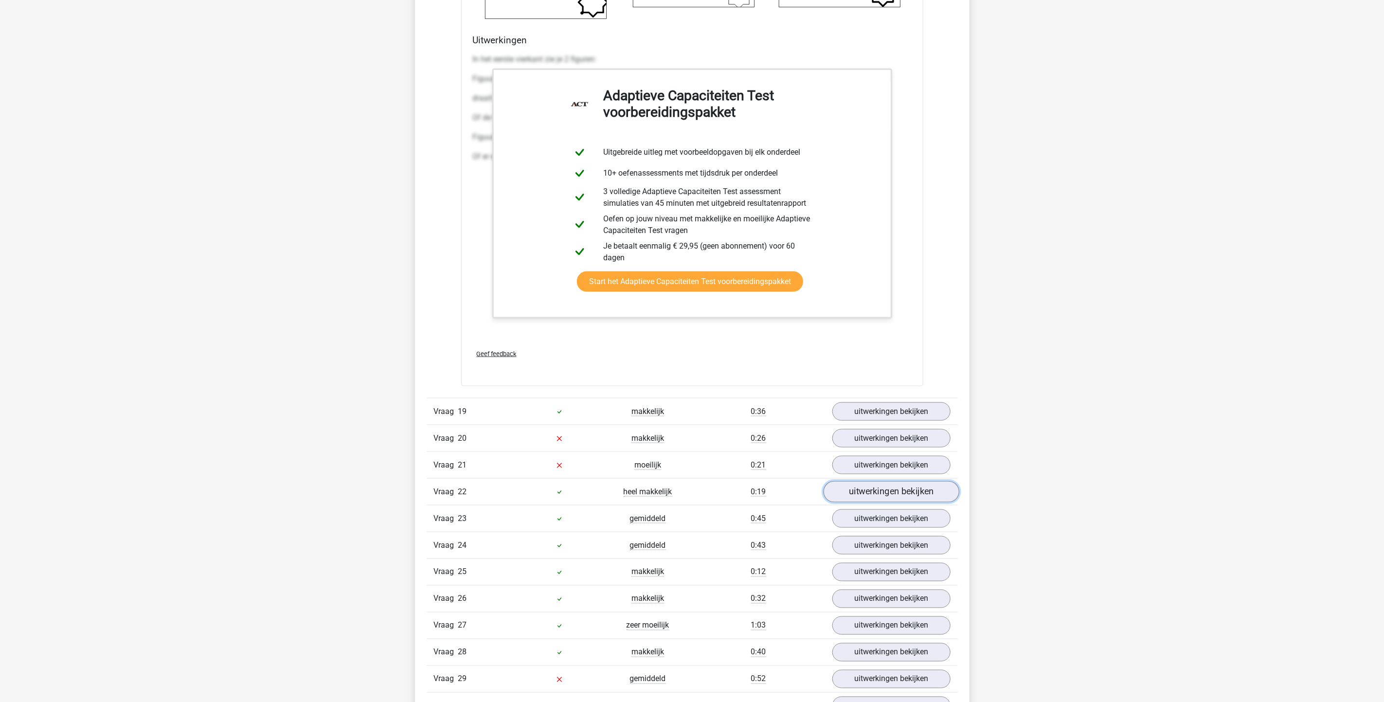
click at [915, 503] on link "uitwerkingen bekijken" at bounding box center [891, 491] width 136 height 21
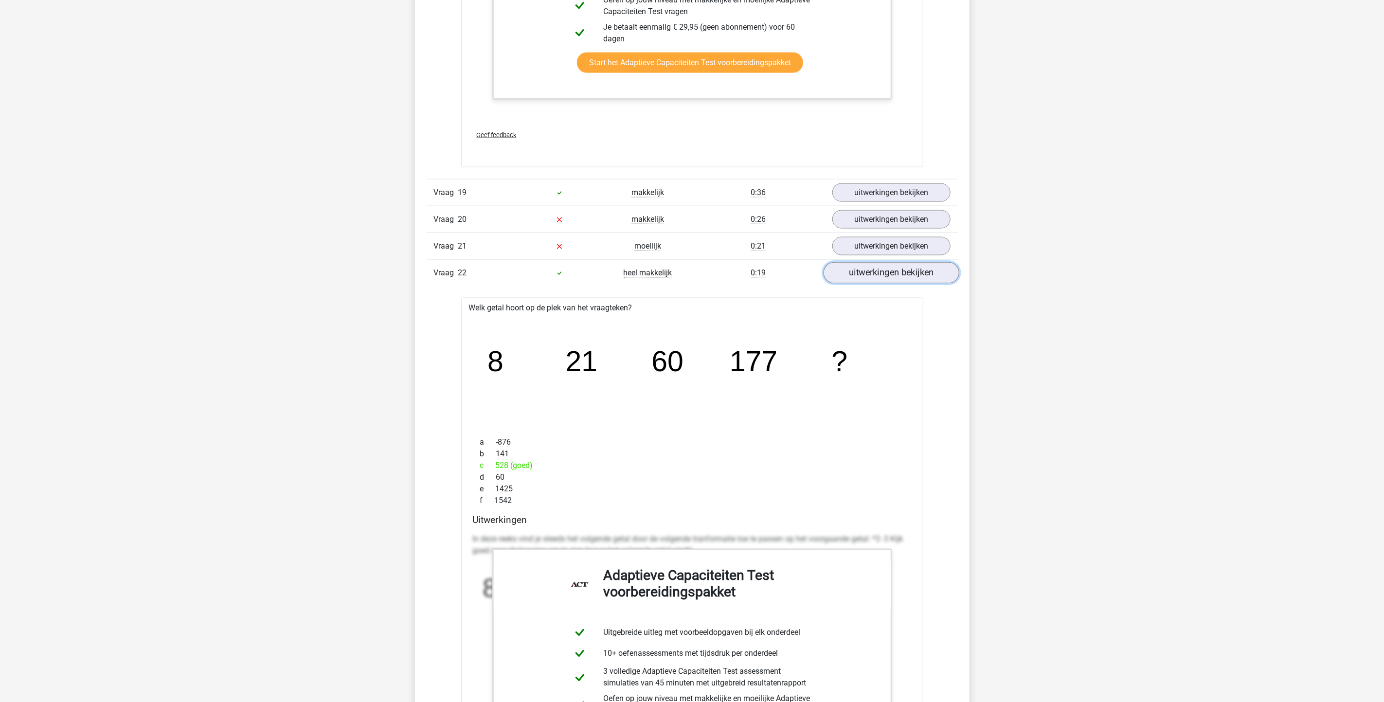
scroll to position [6661, 0]
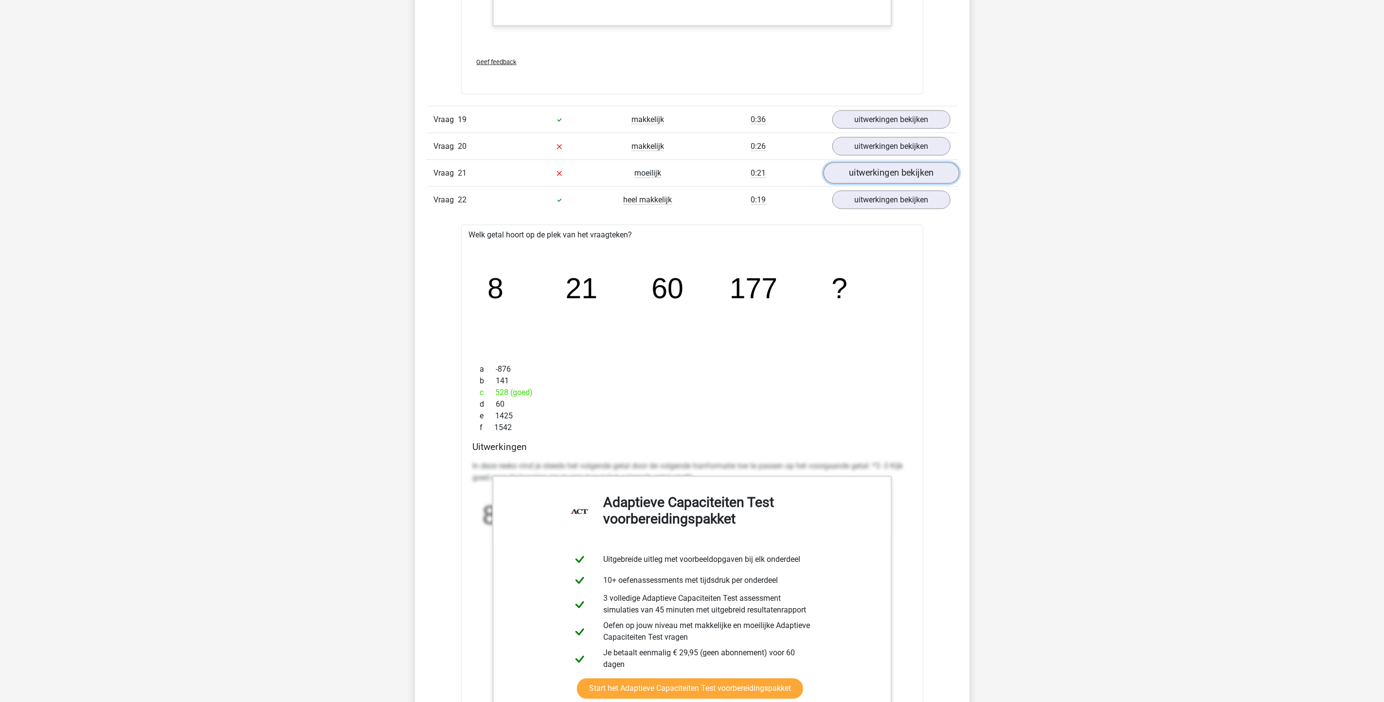
click at [849, 184] on link "uitwerkingen bekijken" at bounding box center [891, 172] width 136 height 21
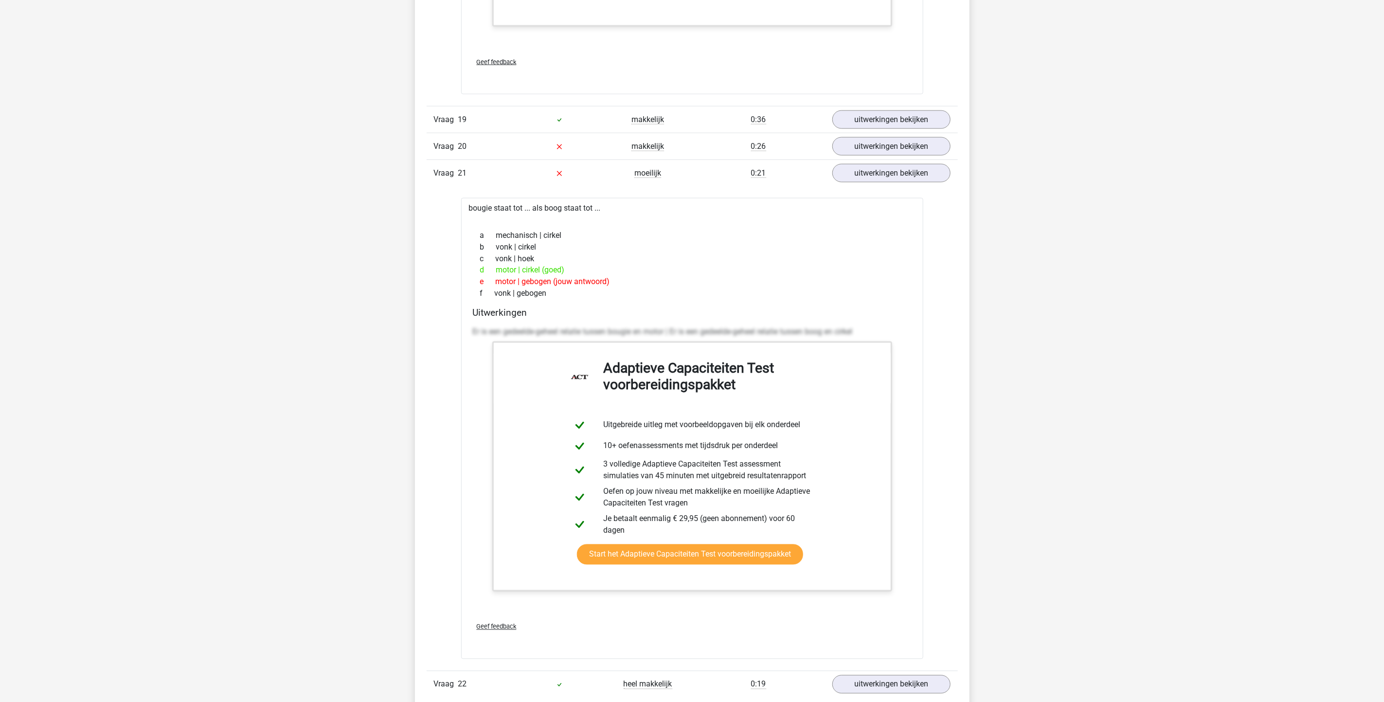
drag, startPoint x: 469, startPoint y: 224, endPoint x: 583, endPoint y: 226, distance: 113.9
click at [583, 226] on div "bougie staat tot ... als boog staat tot ... a mechanisch | cirkel b vonk | cirk…" at bounding box center [692, 428] width 462 height 461
click at [938, 157] on link "uitwerkingen bekijken" at bounding box center [891, 146] width 136 height 21
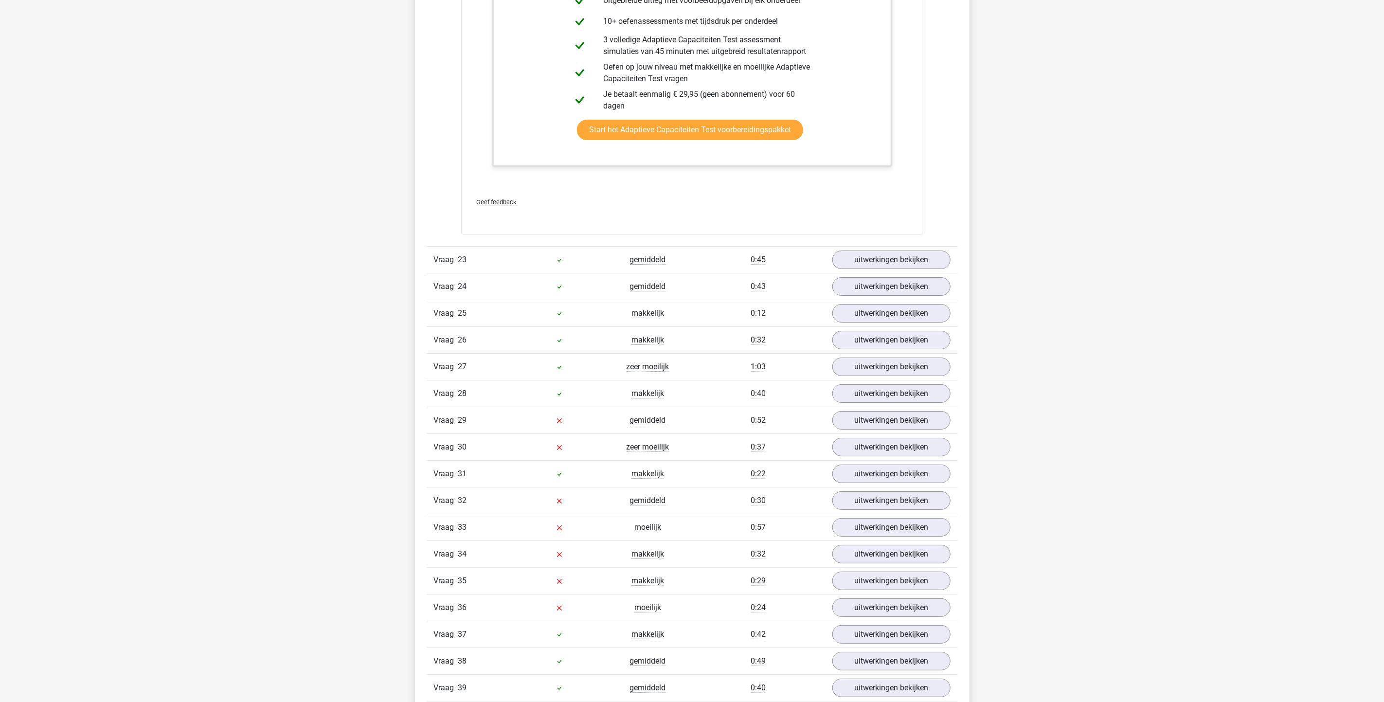
scroll to position [8193, 0]
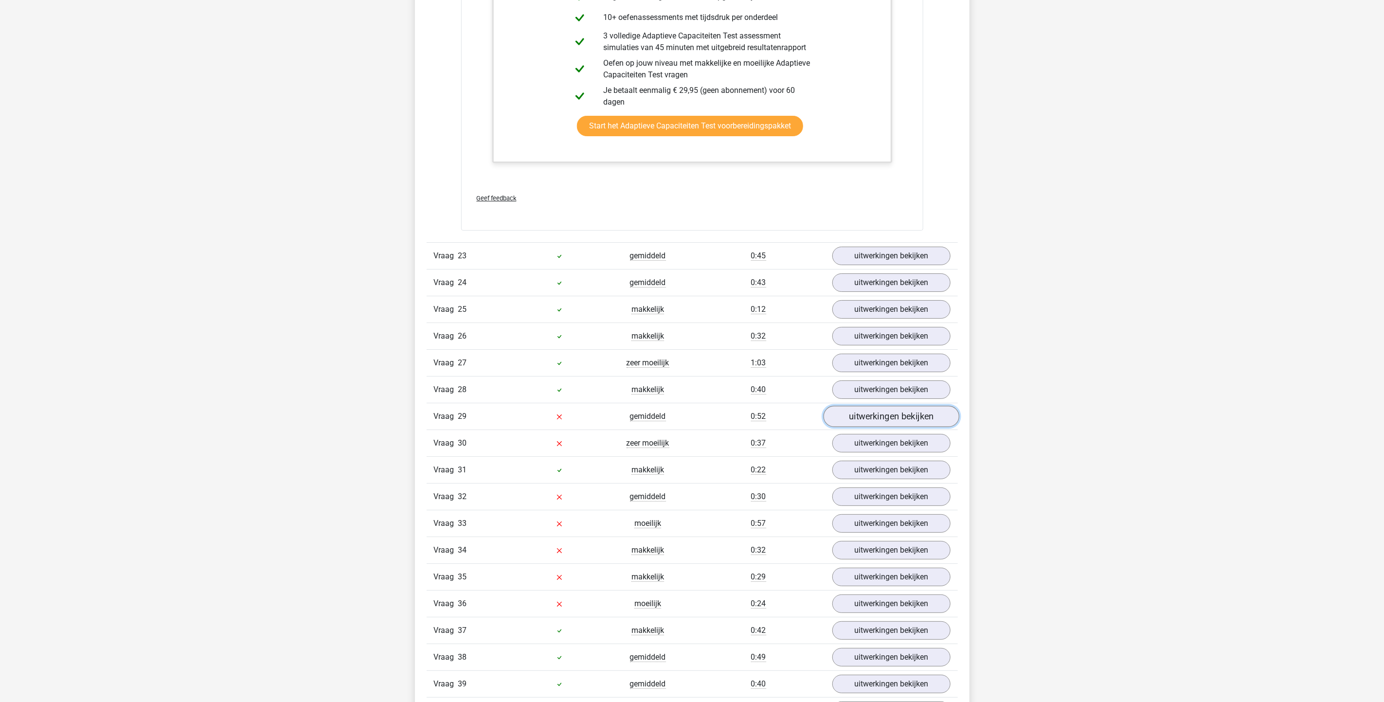
click at [872, 427] on link "uitwerkingen bekijken" at bounding box center [891, 416] width 136 height 21
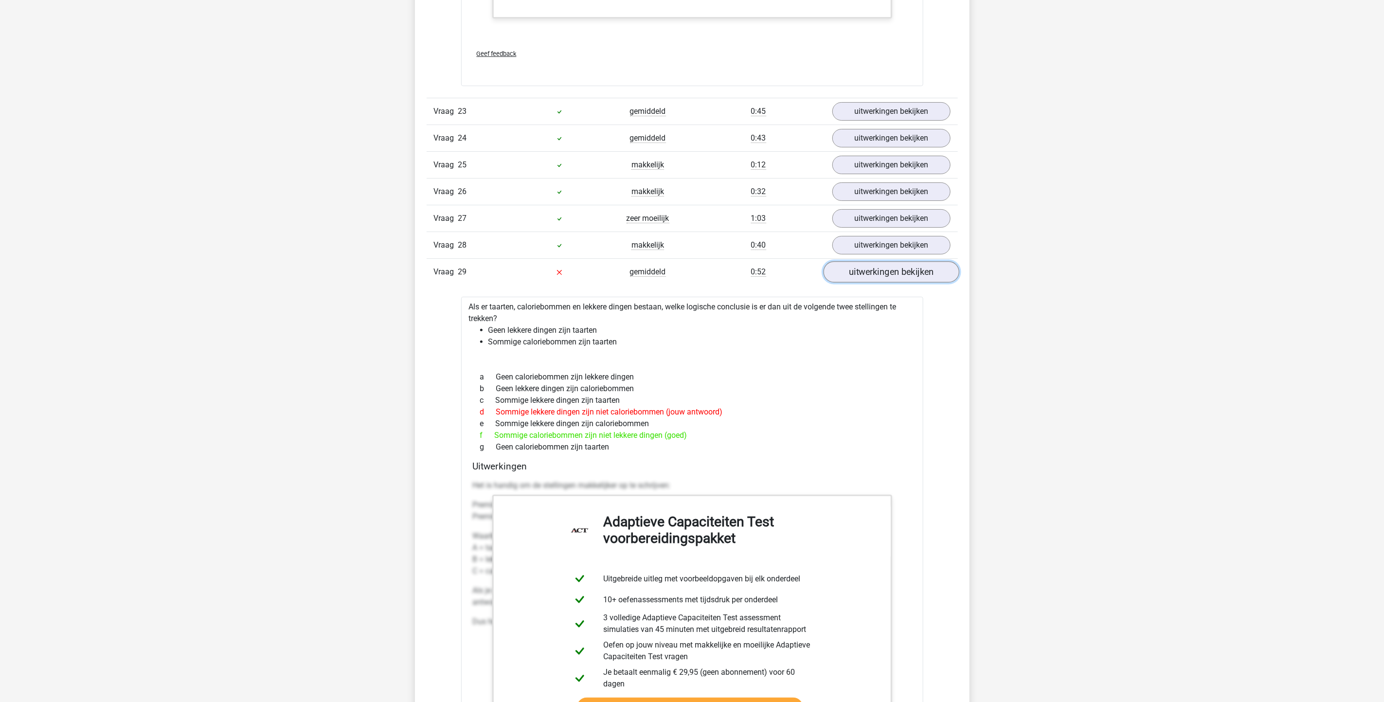
scroll to position [8339, 0]
drag, startPoint x: 469, startPoint y: 329, endPoint x: 723, endPoint y: 471, distance: 291.2
click at [723, 471] on div "Als er taarten, caloriebommen en lekkere dingen bestaan, welke logische conclus…" at bounding box center [692, 553] width 462 height 516
copy div "Als er taarten, caloriebommen en lekkere dingen bestaan, welke logische conclus…"
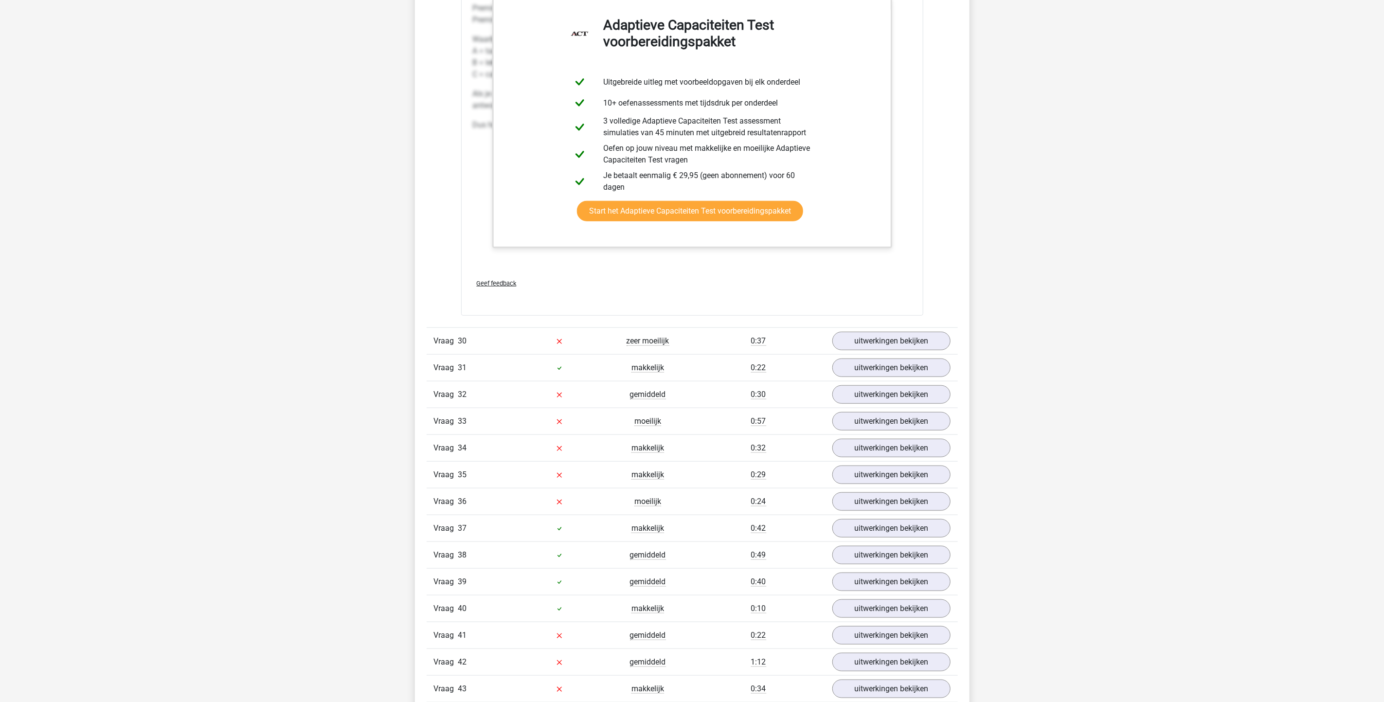
scroll to position [8850, 0]
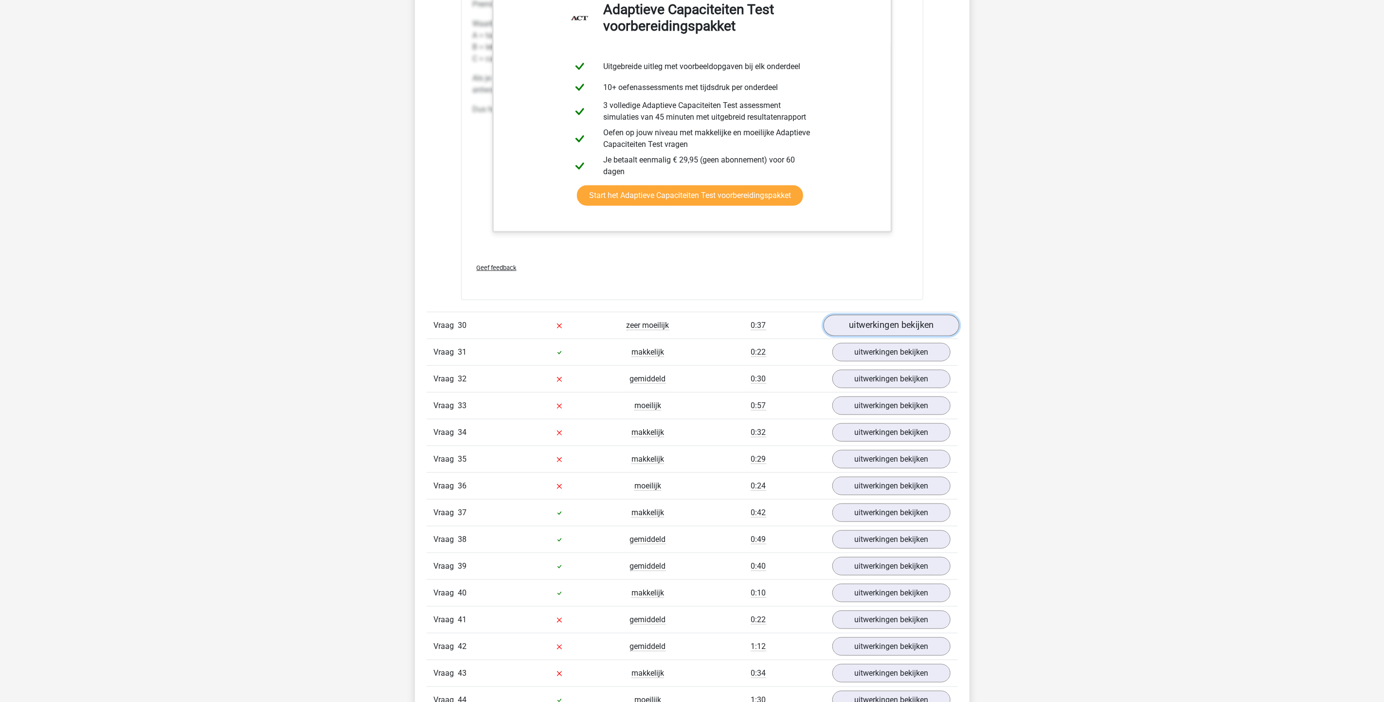
click at [889, 336] on link "uitwerkingen bekijken" at bounding box center [891, 325] width 136 height 21
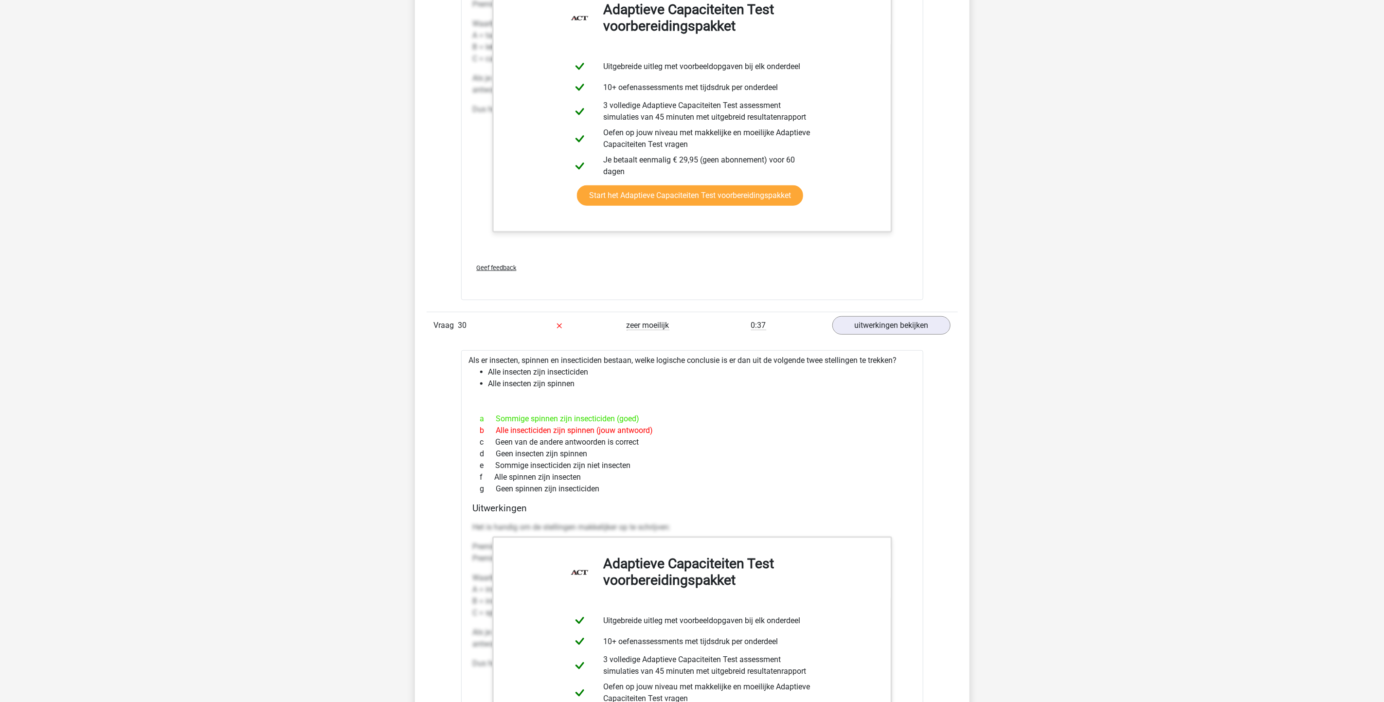
drag, startPoint x: 472, startPoint y: 388, endPoint x: 637, endPoint y: 520, distance: 211.1
click at [637, 520] on div "Als er insecten, spinnen en insecticiden bestaan, welke logische conclusie is e…" at bounding box center [692, 602] width 462 height 504
copy div "ls er insecten, spinnen en insecticiden bestaan, welke logische conclusie is er…"
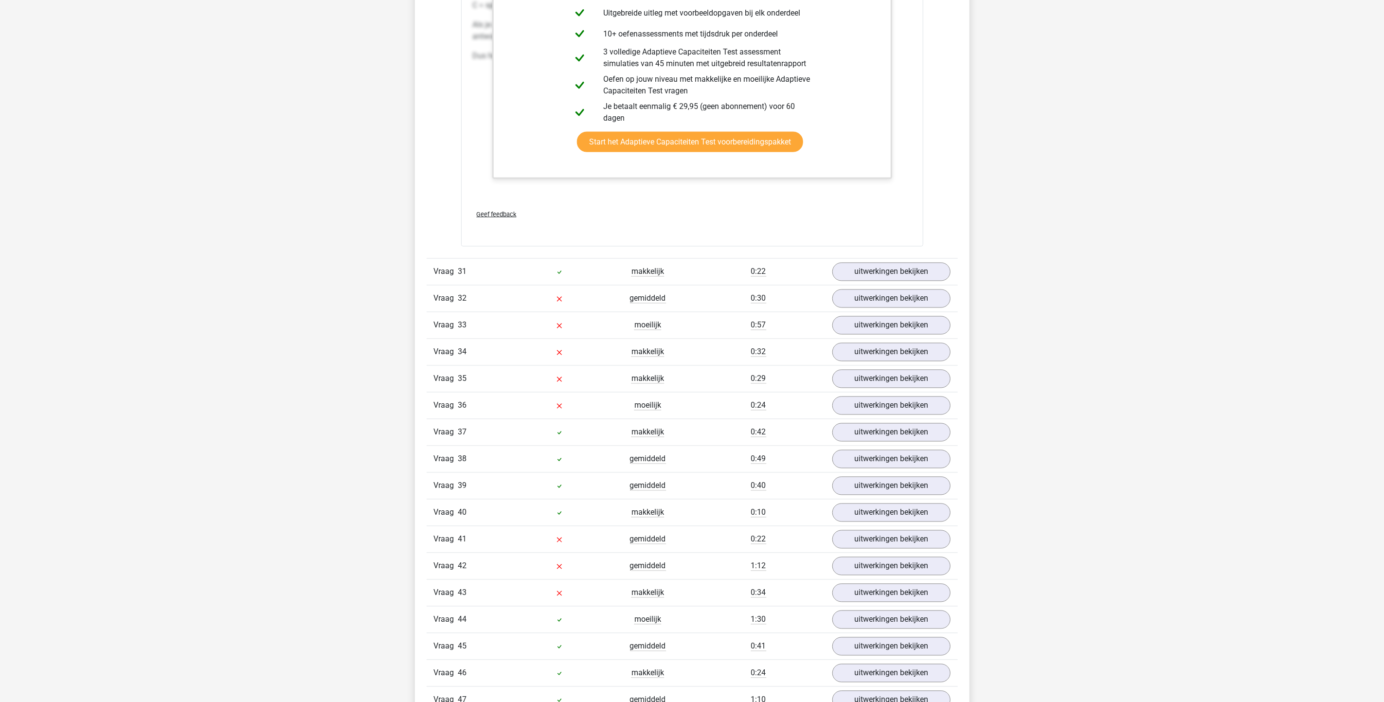
scroll to position [9506, 0]
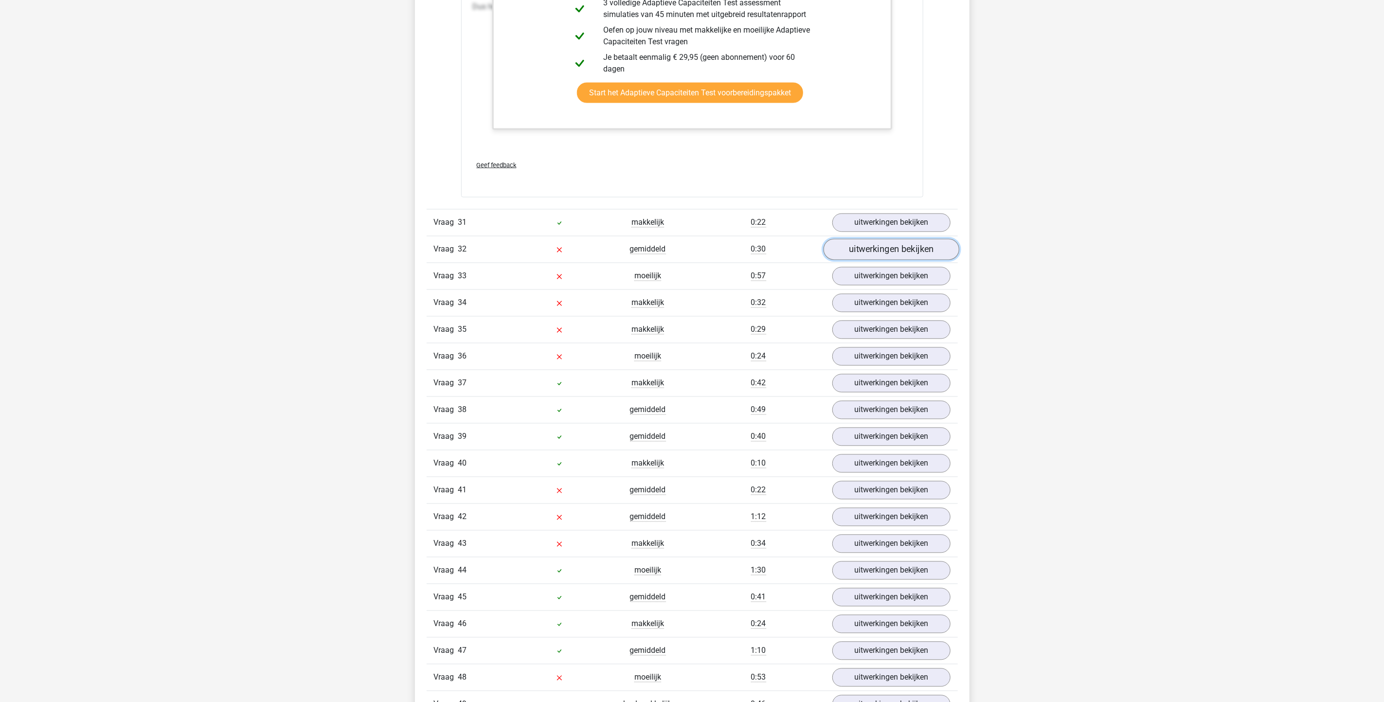
click at [885, 261] on link "uitwerkingen bekijken" at bounding box center [891, 249] width 136 height 21
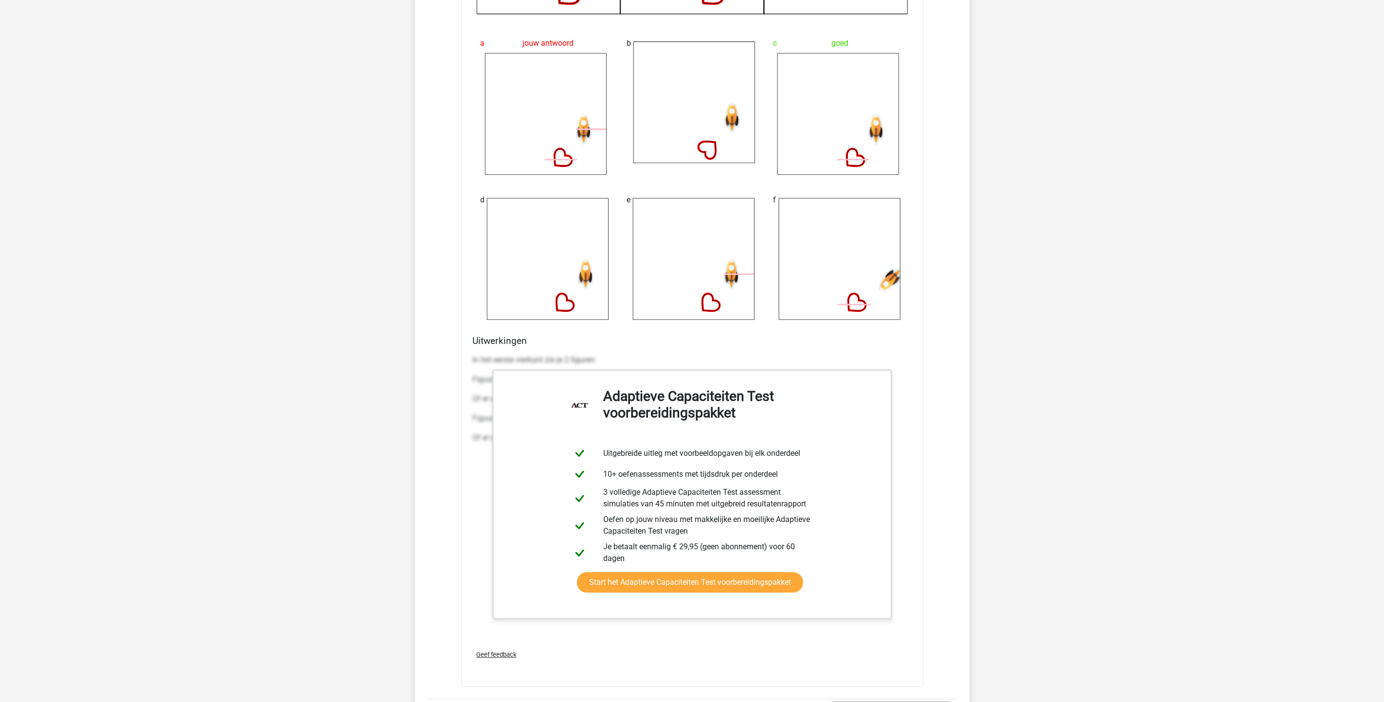
scroll to position [10382, 0]
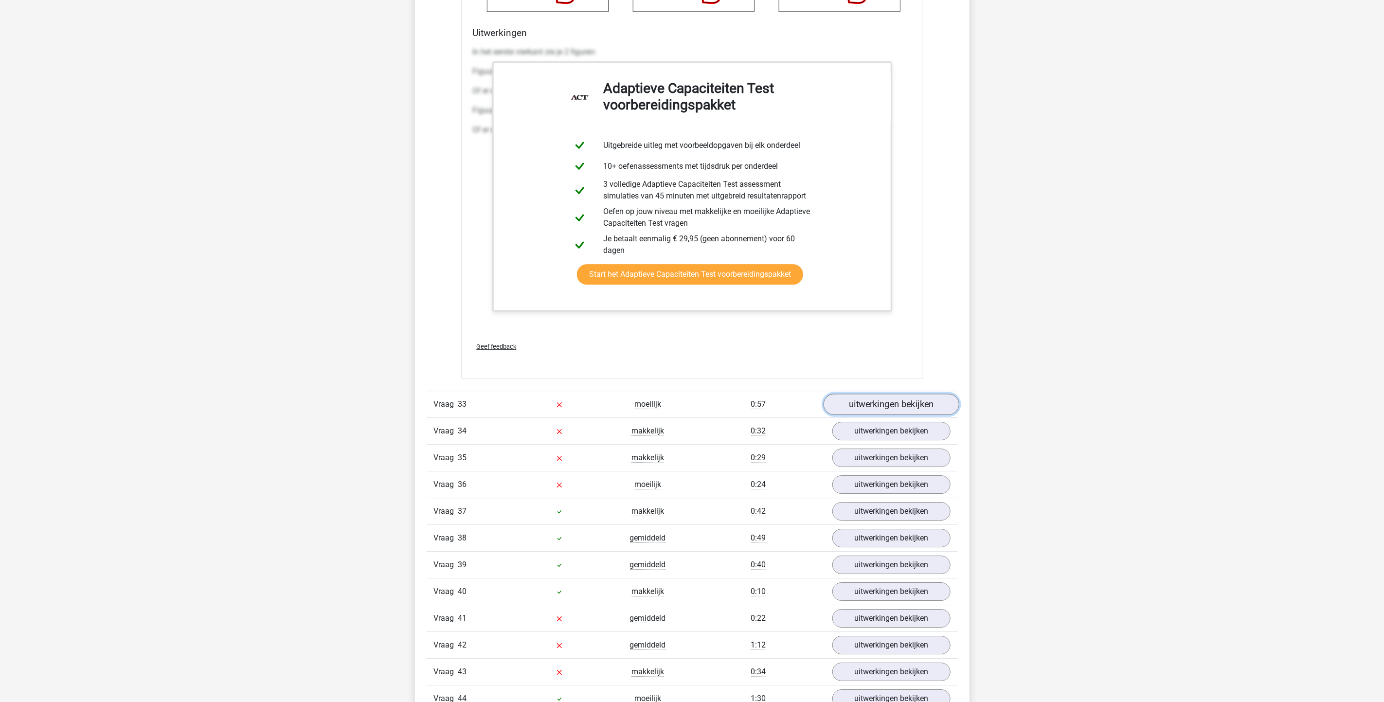
click at [897, 415] on link "uitwerkingen bekijken" at bounding box center [891, 404] width 136 height 21
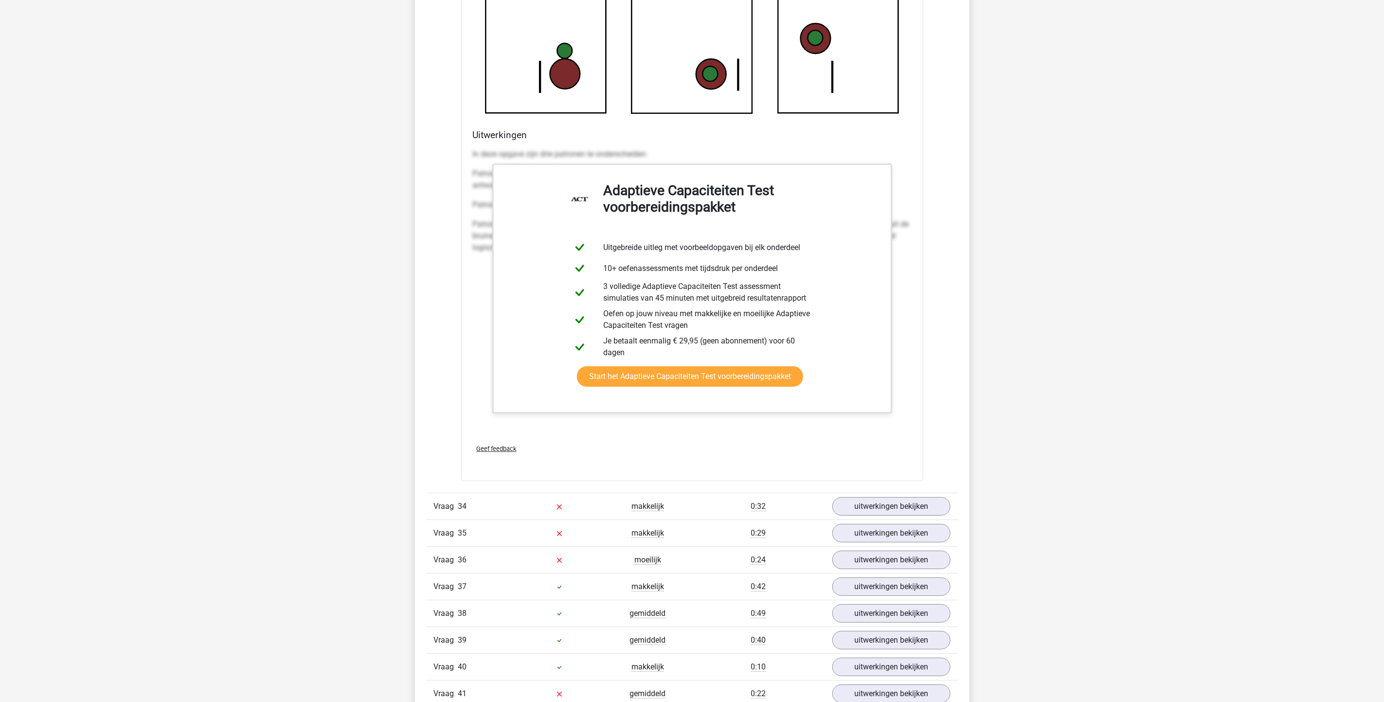
scroll to position [11258, 0]
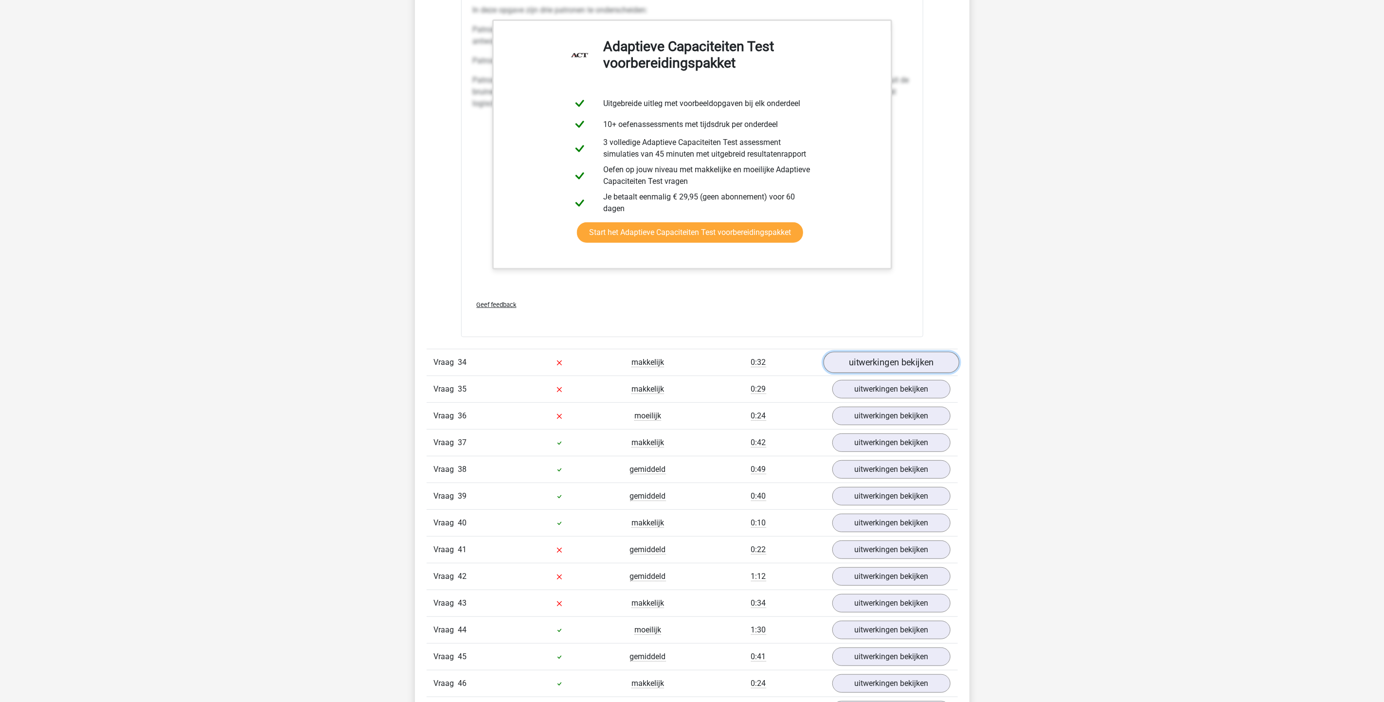
click at [888, 373] on link "uitwerkingen bekijken" at bounding box center [891, 362] width 136 height 21
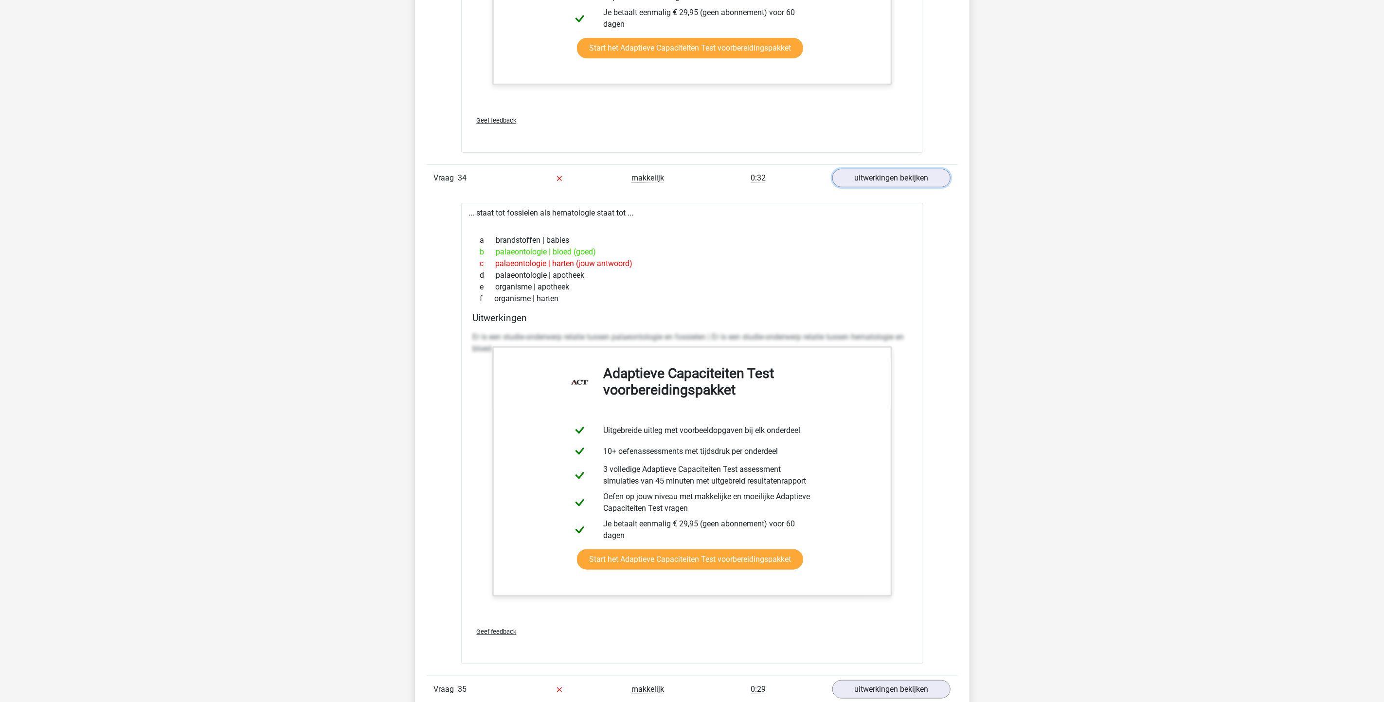
scroll to position [11696, 0]
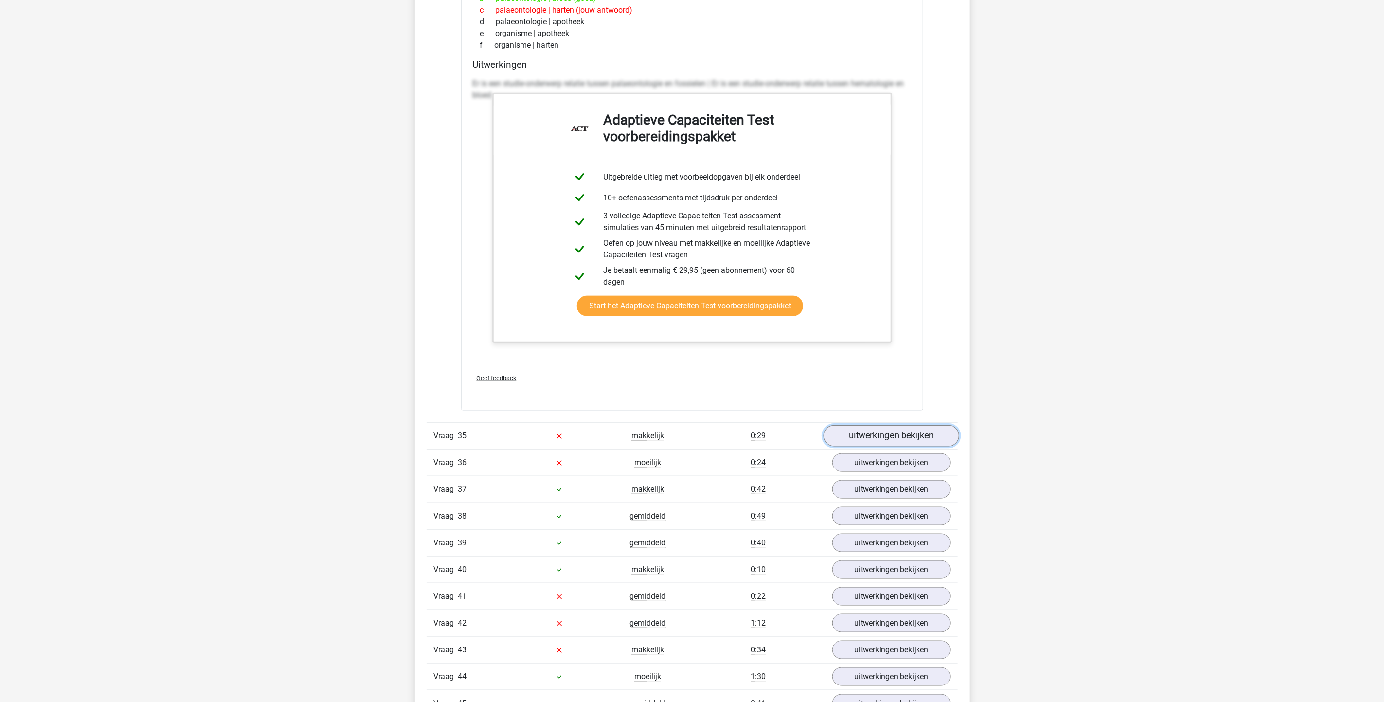
click at [895, 447] on link "uitwerkingen bekijken" at bounding box center [891, 435] width 136 height 21
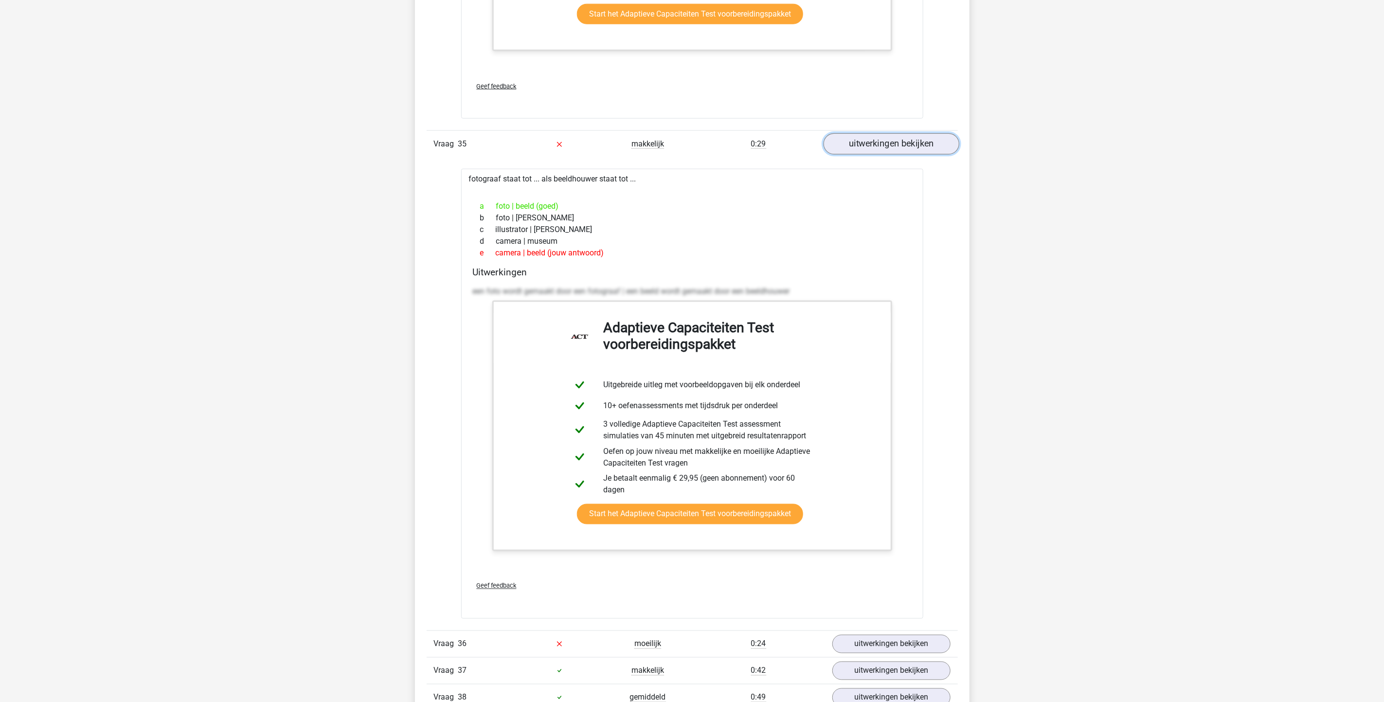
scroll to position [12498, 0]
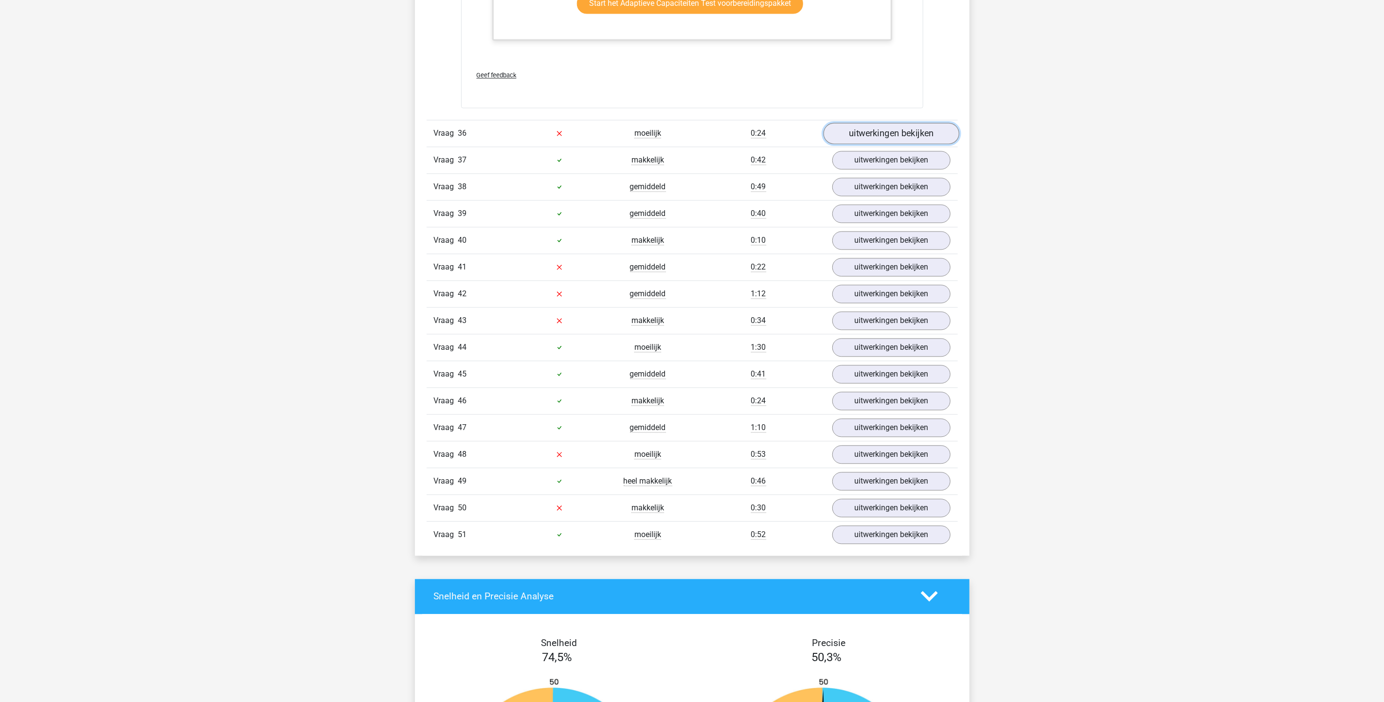
click at [888, 144] on link "uitwerkingen bekijken" at bounding box center [891, 133] width 136 height 21
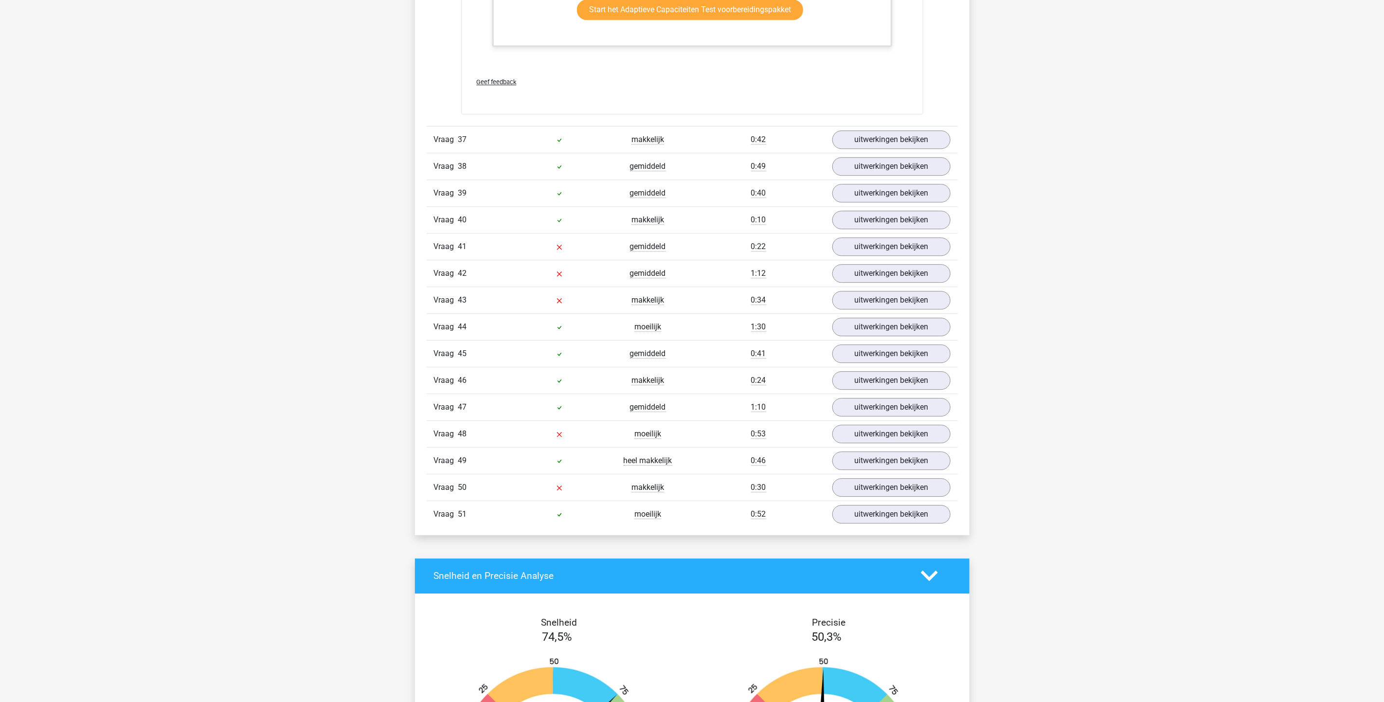
scroll to position [13009, 0]
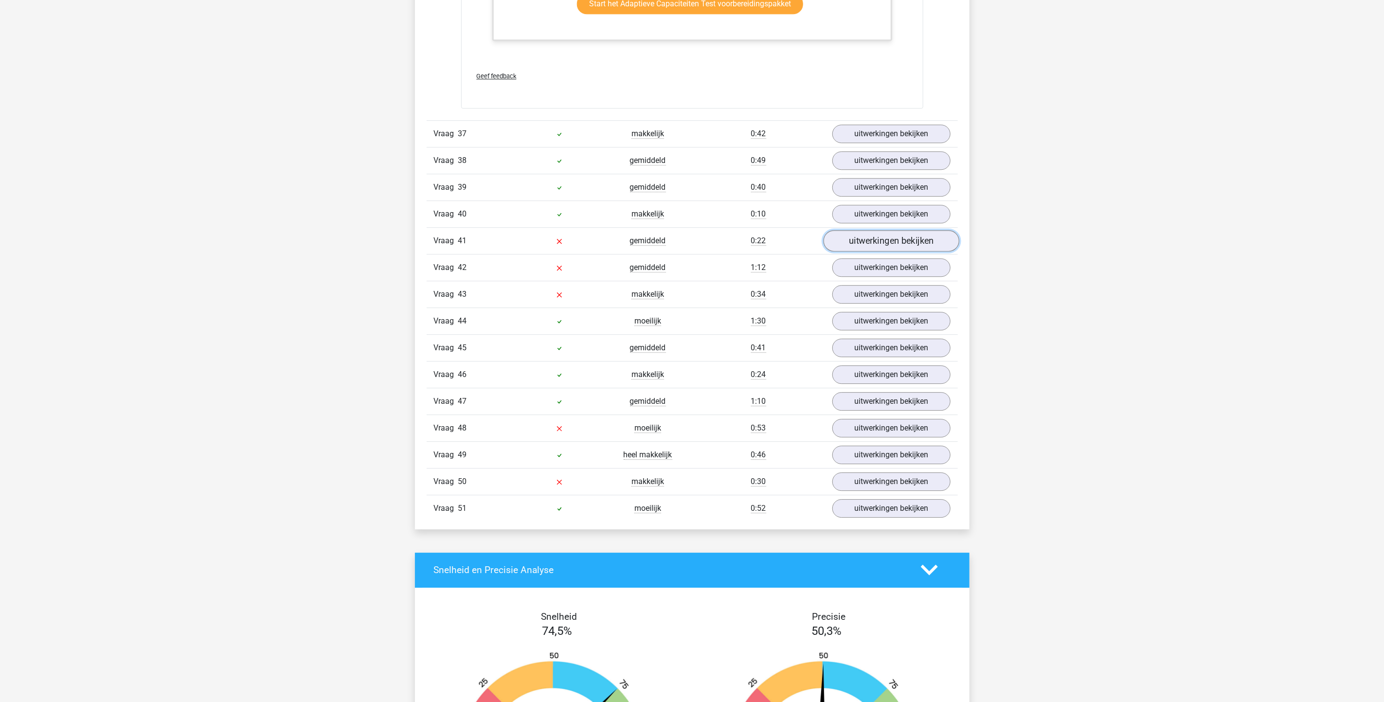
click at [903, 252] on link "uitwerkingen bekijken" at bounding box center [891, 240] width 136 height 21
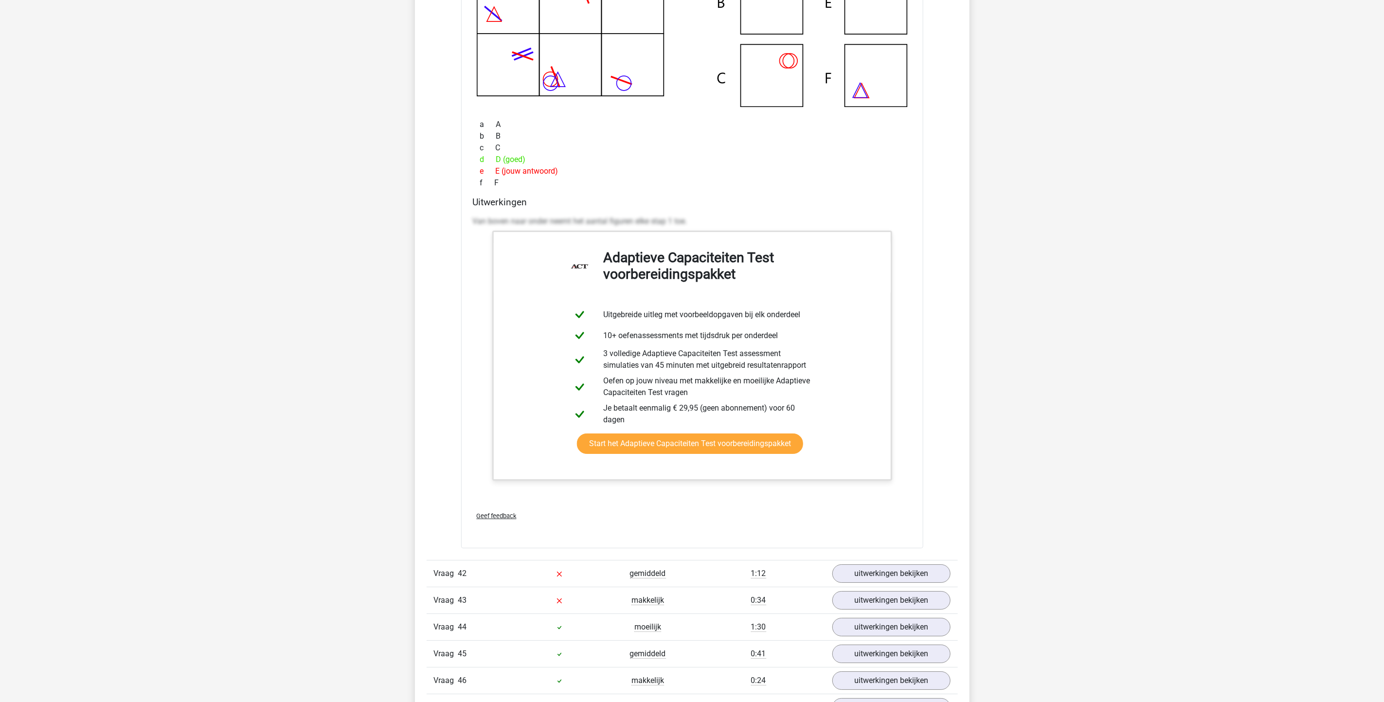
scroll to position [13593, 0]
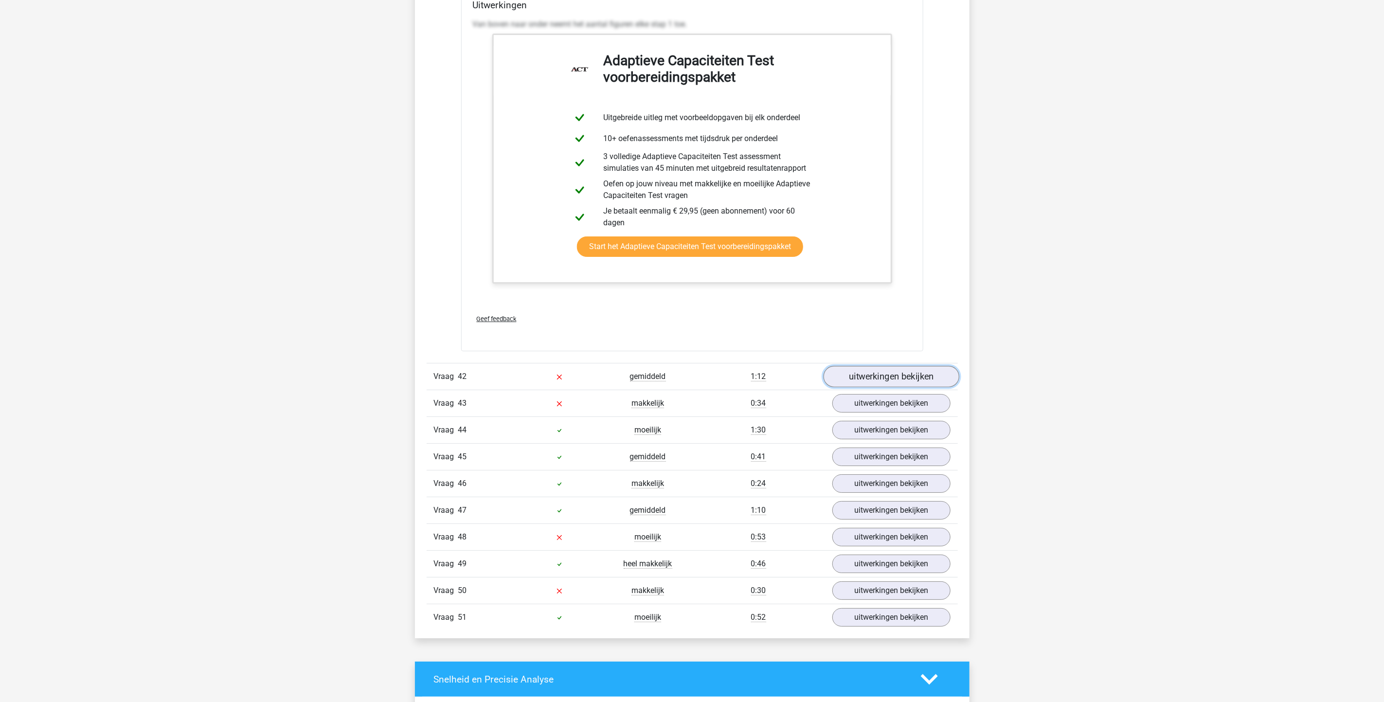
click at [923, 387] on link "uitwerkingen bekijken" at bounding box center [891, 376] width 136 height 21
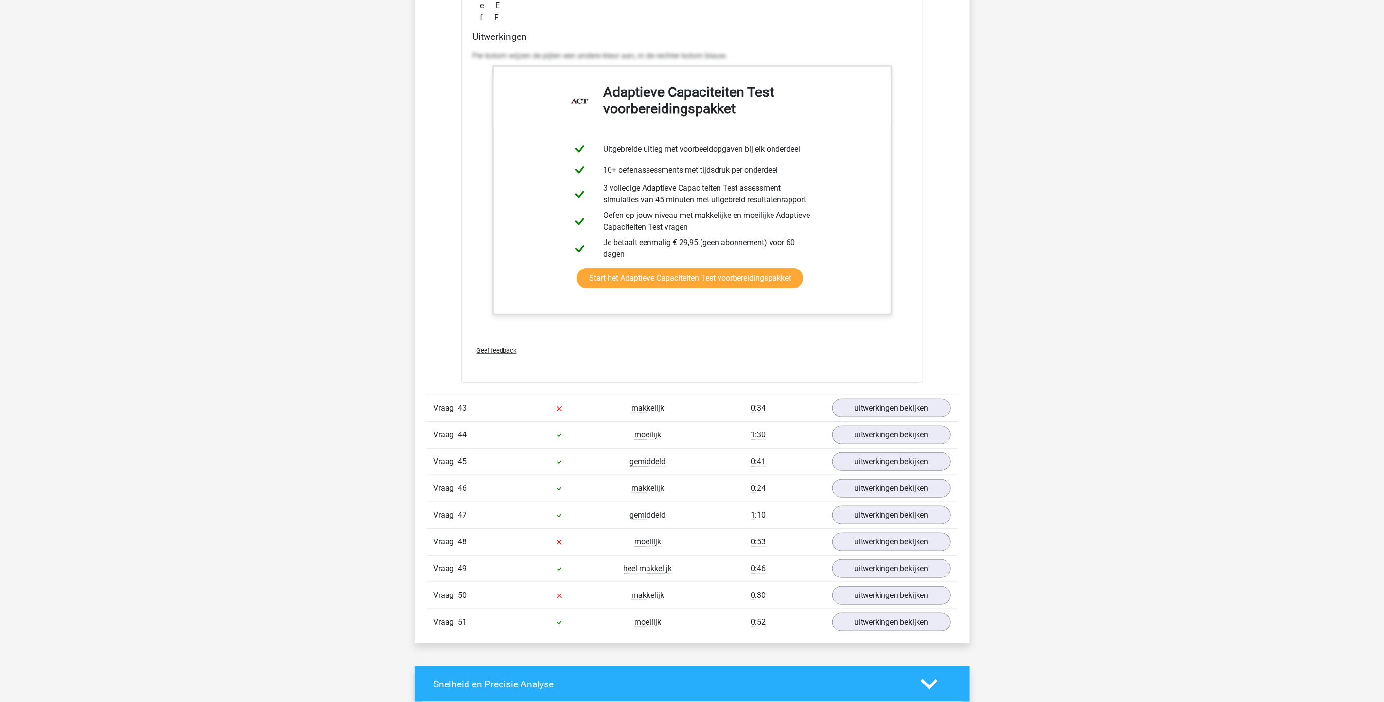
scroll to position [14322, 0]
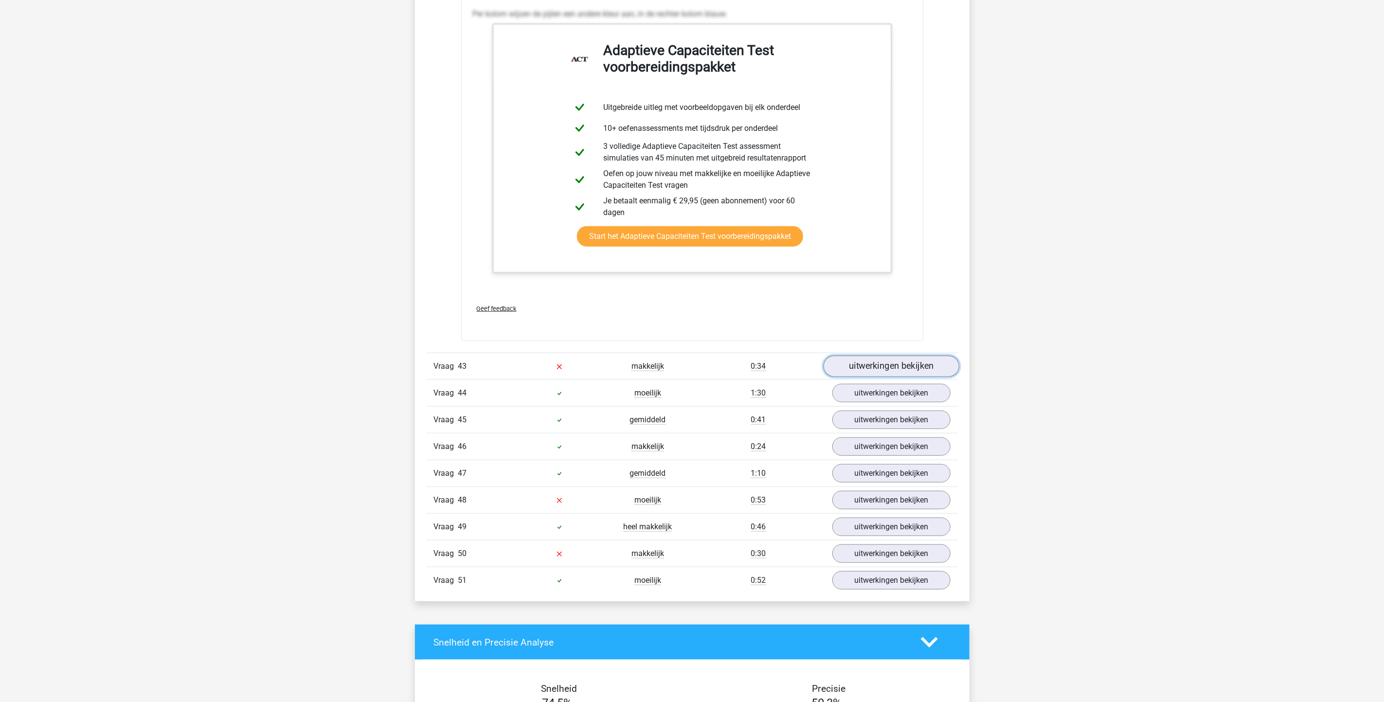
click at [911, 377] on link "uitwerkingen bekijken" at bounding box center [891, 366] width 136 height 21
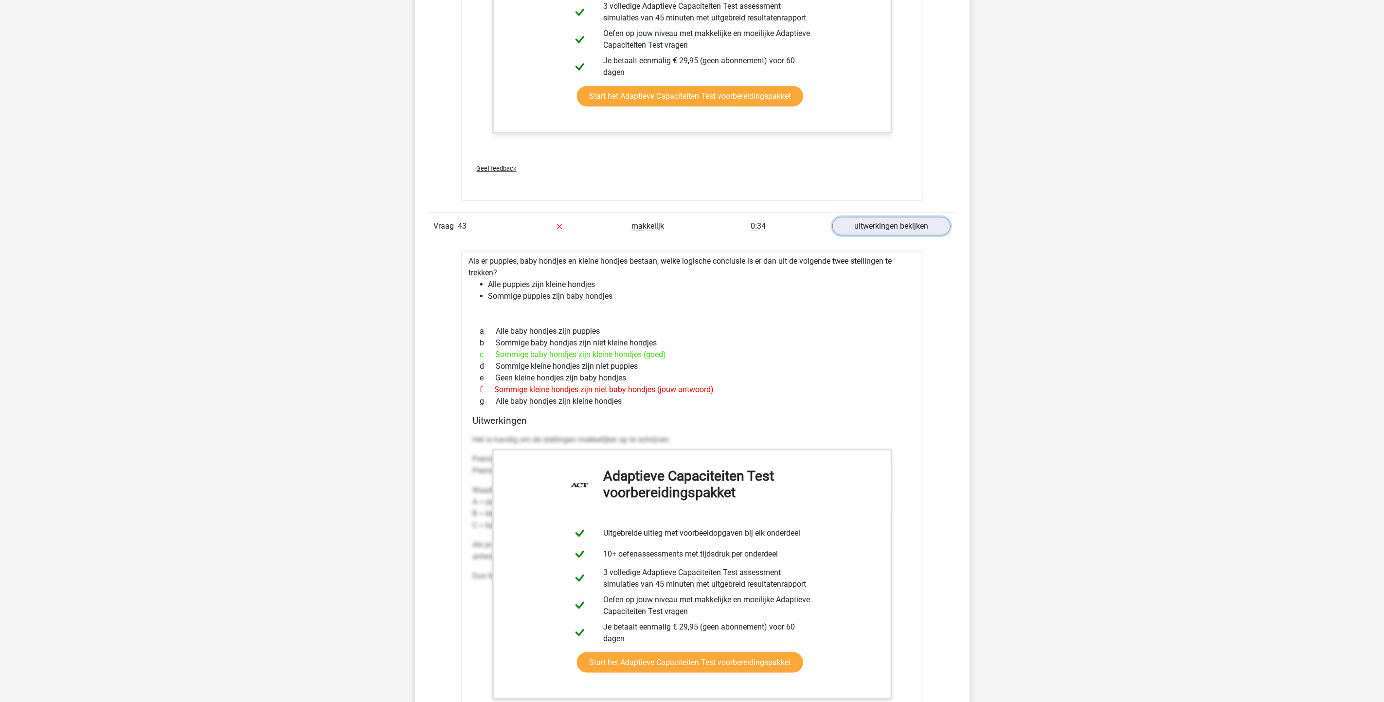
scroll to position [14468, 0]
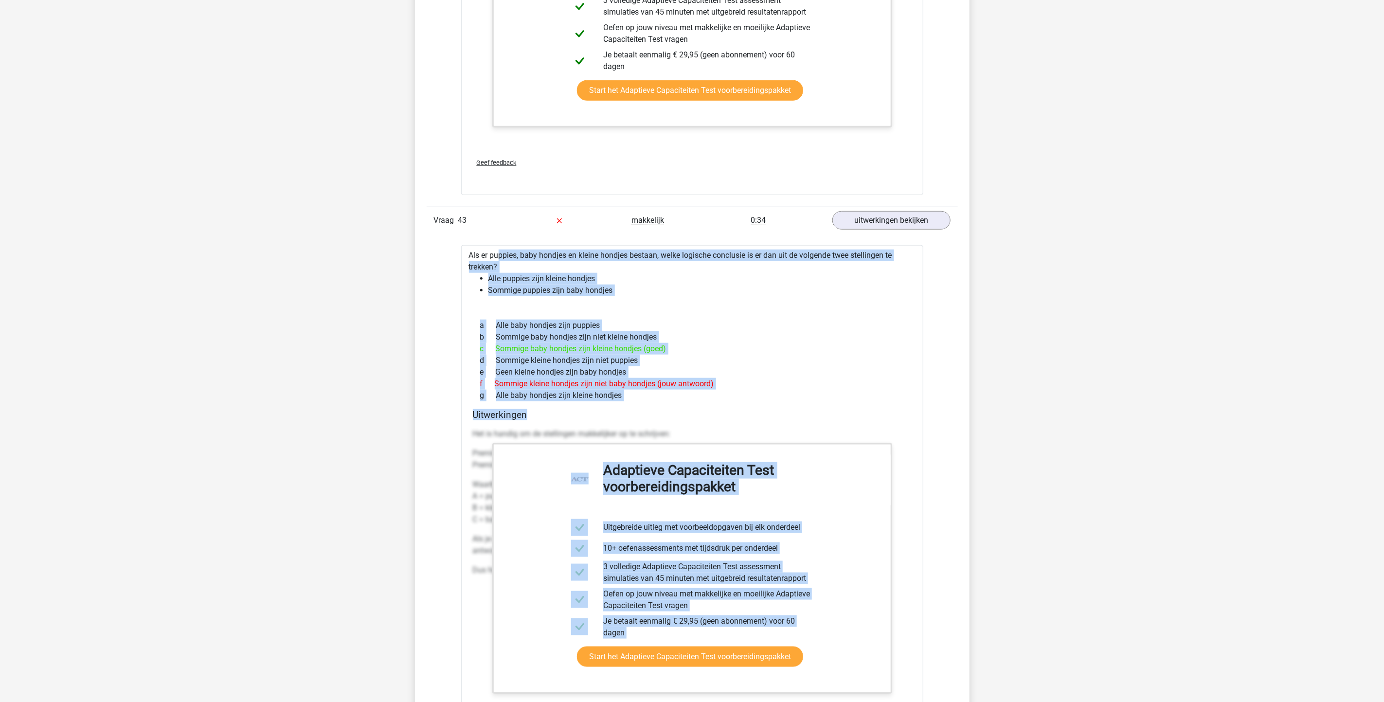
drag, startPoint x: 647, startPoint y: 444, endPoint x: 466, endPoint y: 297, distance: 233.8
click at [466, 297] on div "Als er puppies, baby hondjes en kleine hondjes bestaan, welke logische conclusi…" at bounding box center [692, 503] width 462 height 516
drag, startPoint x: 466, startPoint y: 297, endPoint x: 532, endPoint y: 311, distance: 67.7
click at [594, 296] on li "Sommige puppies zijn baby hondjes" at bounding box center [701, 291] width 427 height 12
click at [520, 299] on div "Als er puppies, baby hondjes en kleine hondjes bestaan, welke logische conclusi…" at bounding box center [692, 503] width 462 height 516
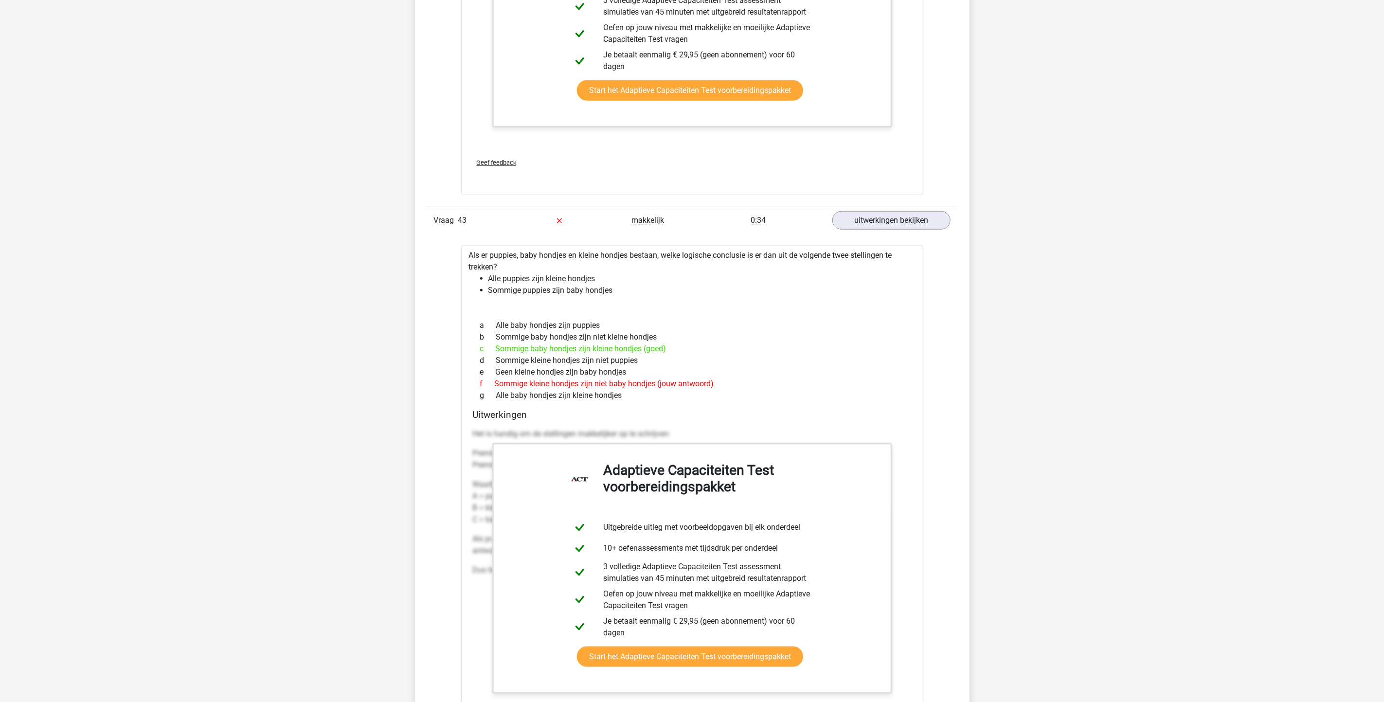
drag, startPoint x: 492, startPoint y: 320, endPoint x: 645, endPoint y: 436, distance: 192.3
click at [645, 436] on div "Als er puppies, baby hondjes en kleine hondjes bestaan, welke logische conclusi…" at bounding box center [692, 503] width 462 height 516
copy div "lle puppies zijn kleine hondjes Sommige puppies zijn baby hondjes a Alle baby h…"
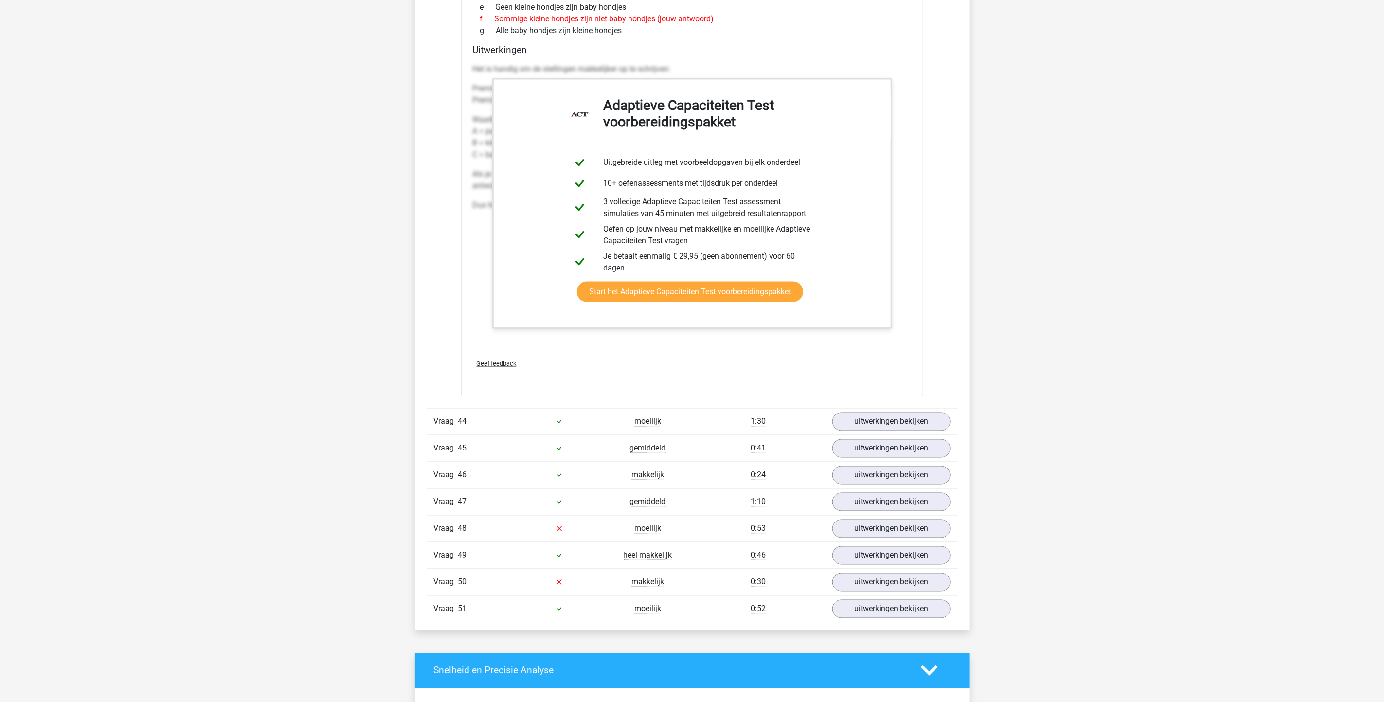
scroll to position [15198, 0]
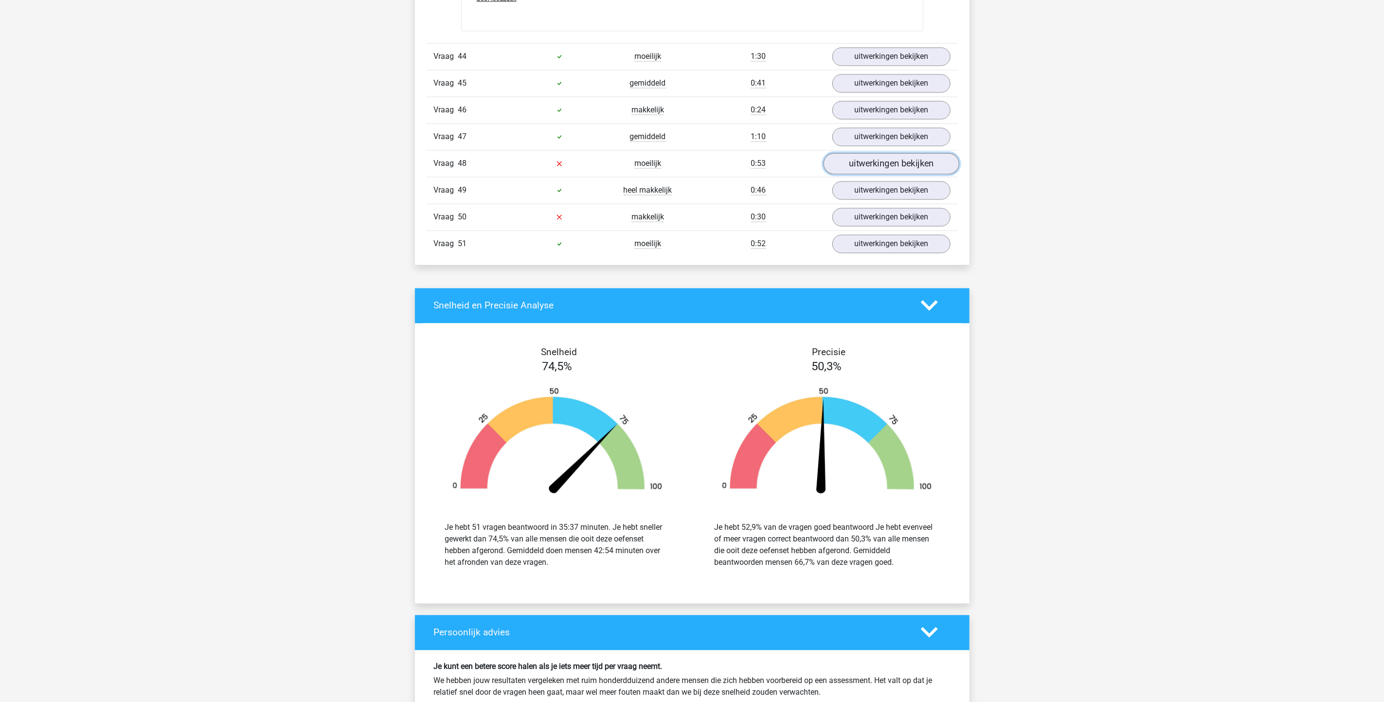
click at [902, 175] on link "uitwerkingen bekijken" at bounding box center [891, 163] width 136 height 21
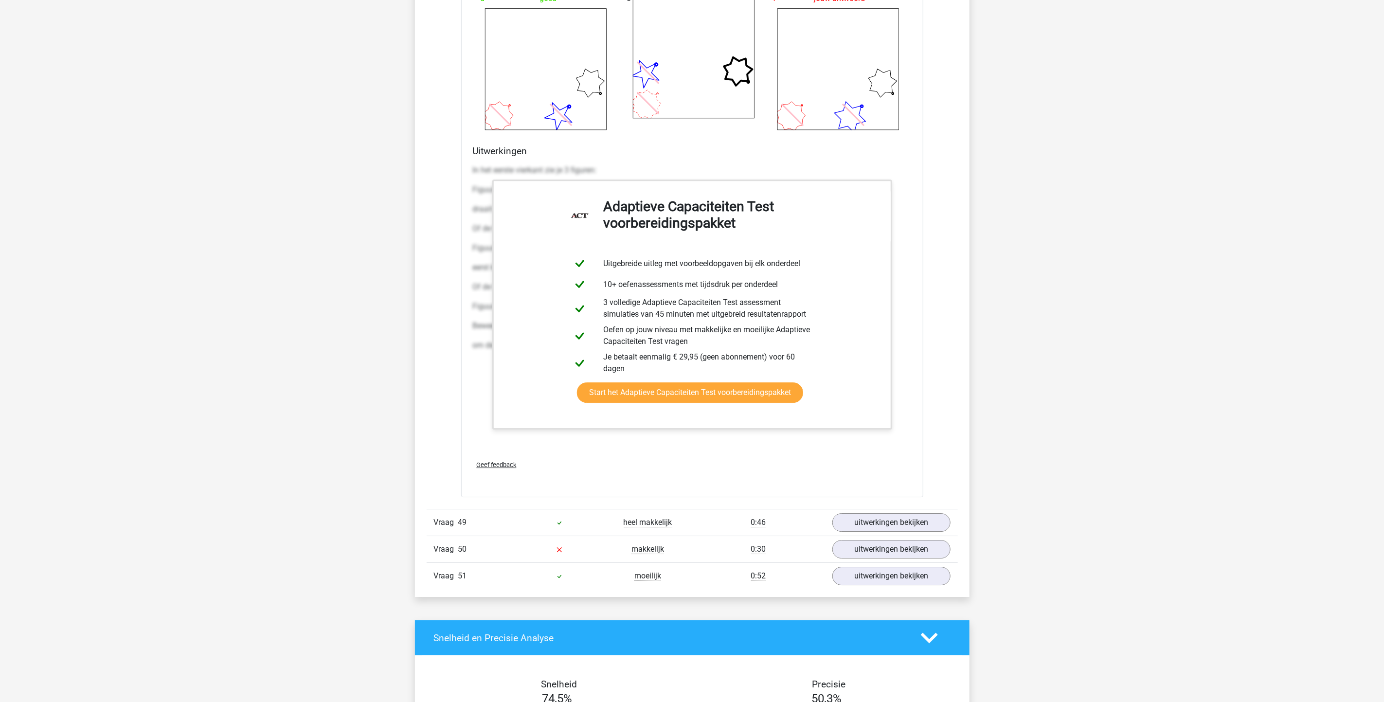
scroll to position [16147, 0]
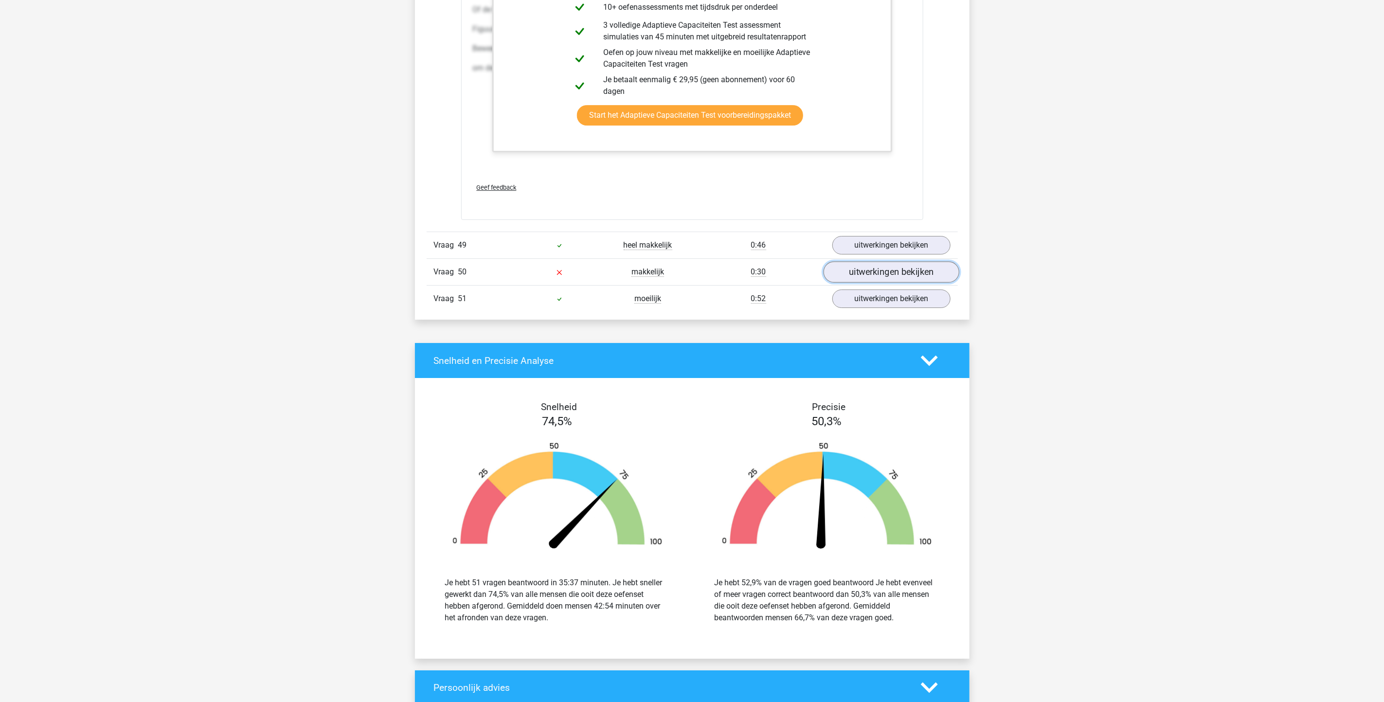
click at [886, 283] on link "uitwerkingen bekijken" at bounding box center [891, 272] width 136 height 21
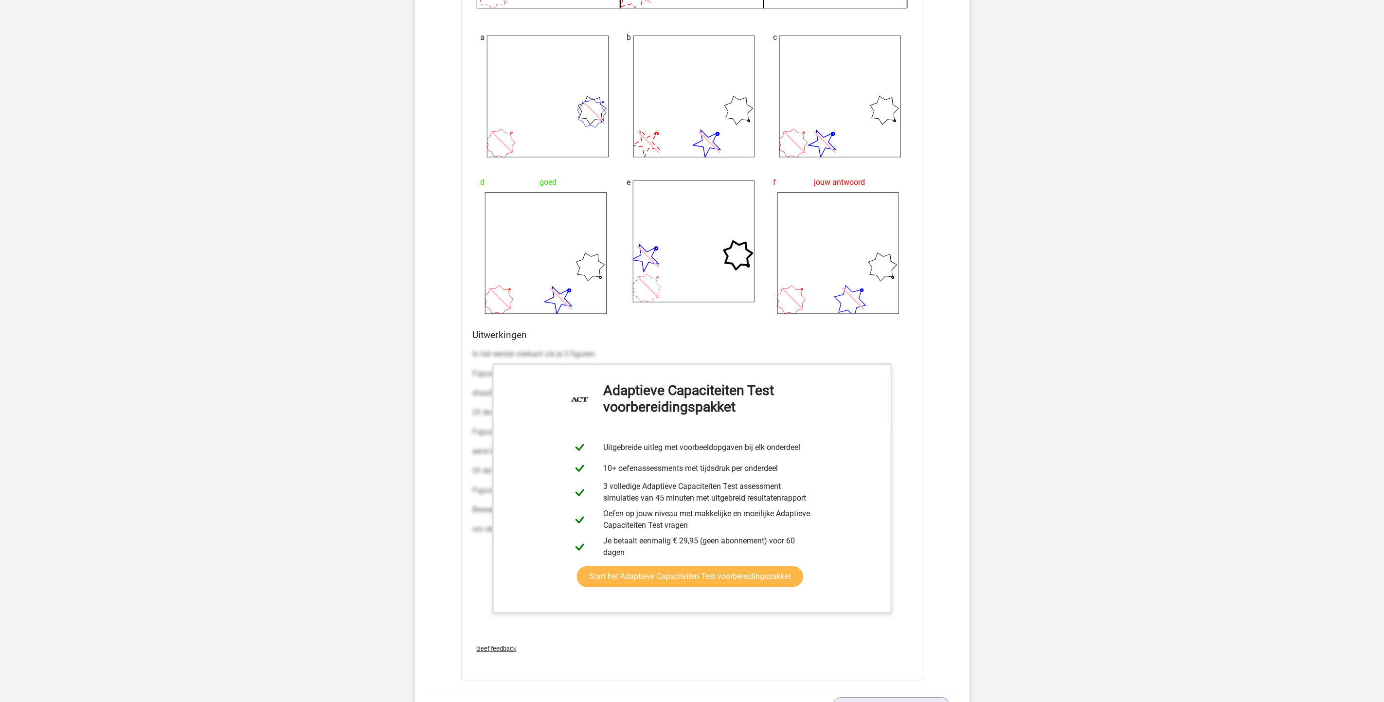
scroll to position [15215, 0]
